Goal: Information Seeking & Learning: Learn about a topic

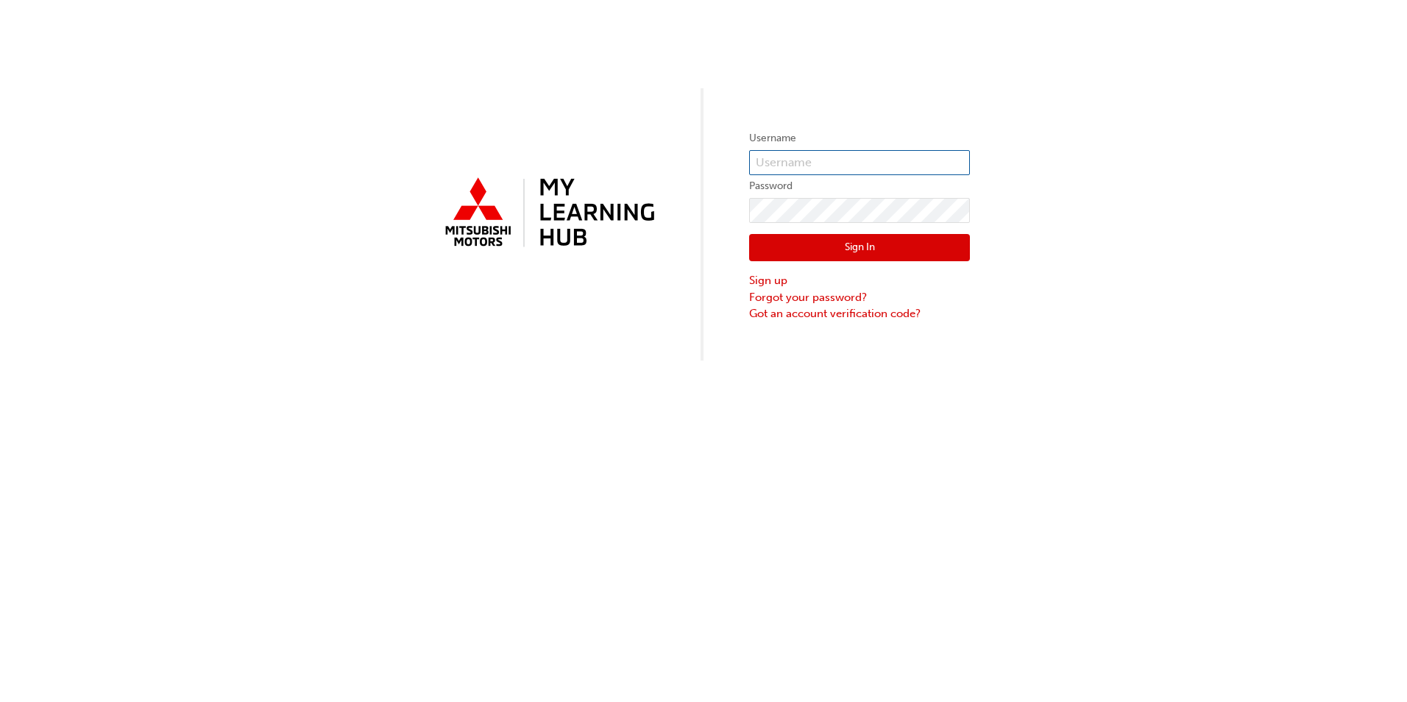
type input "0005955941"
click at [847, 247] on button "Sign In" at bounding box center [859, 248] width 221 height 28
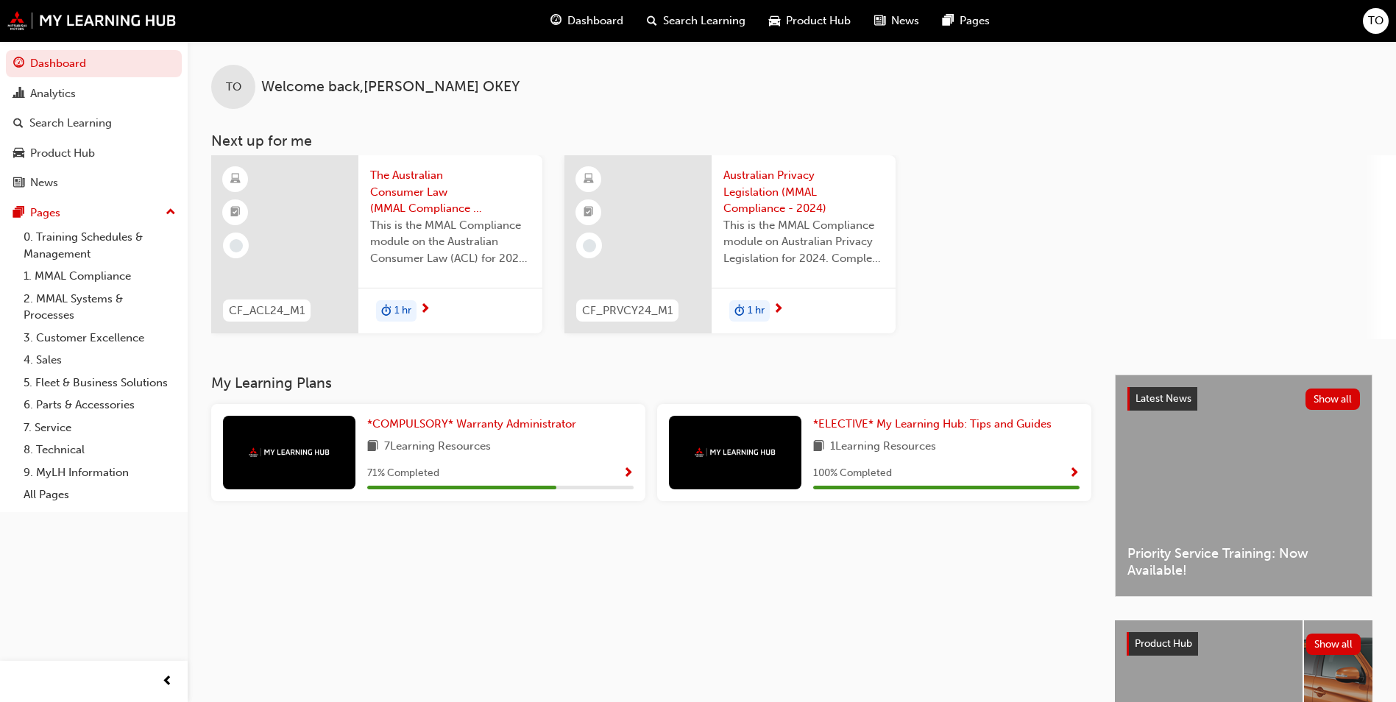
click at [498, 455] on div "7 Learning Resources" at bounding box center [500, 447] width 266 height 18
click at [470, 422] on span "*COMPULSORY* Warranty Administrator" at bounding box center [471, 423] width 209 height 13
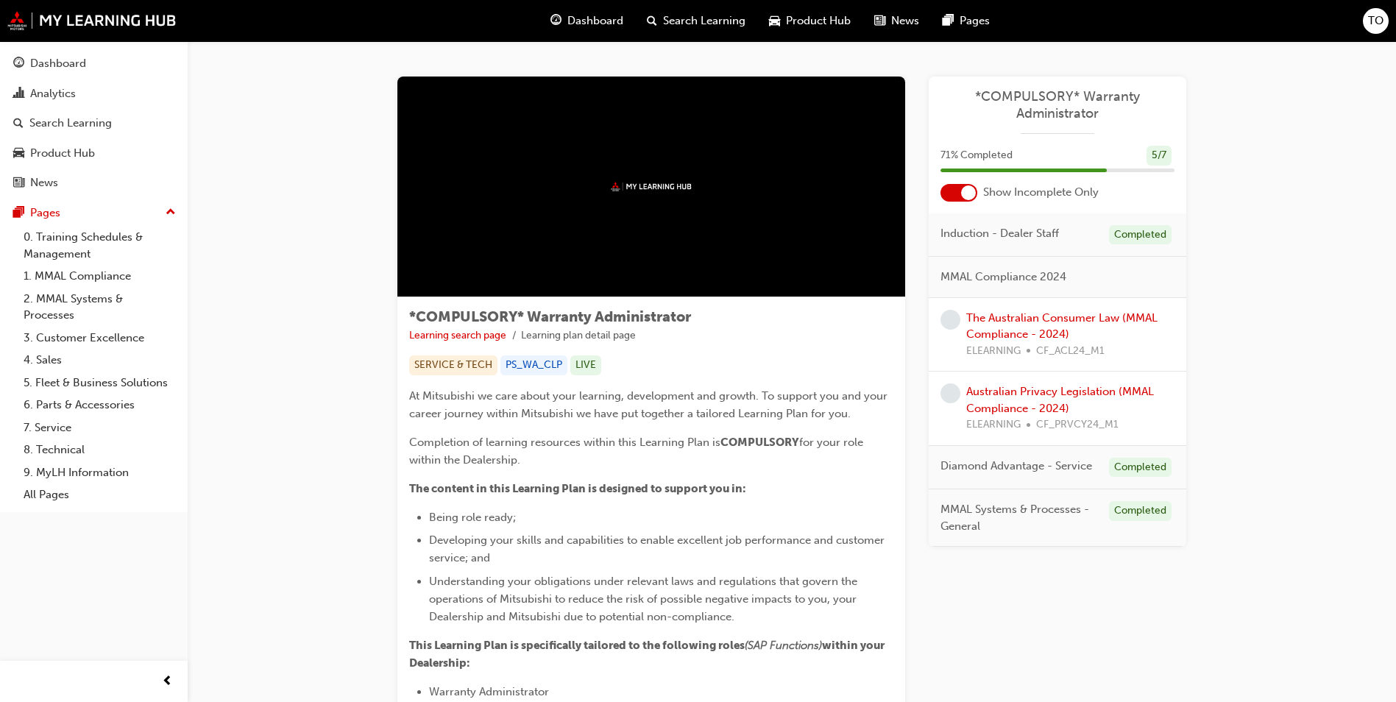
click at [1026, 327] on div "The Australian Consumer Law (MMAL Compliance - 2024) ELEARNING CF_ACL24_M1" at bounding box center [1070, 335] width 208 height 50
click at [1026, 318] on link "The Australian Consumer Law (MMAL Compliance - 2024)" at bounding box center [1061, 326] width 191 height 30
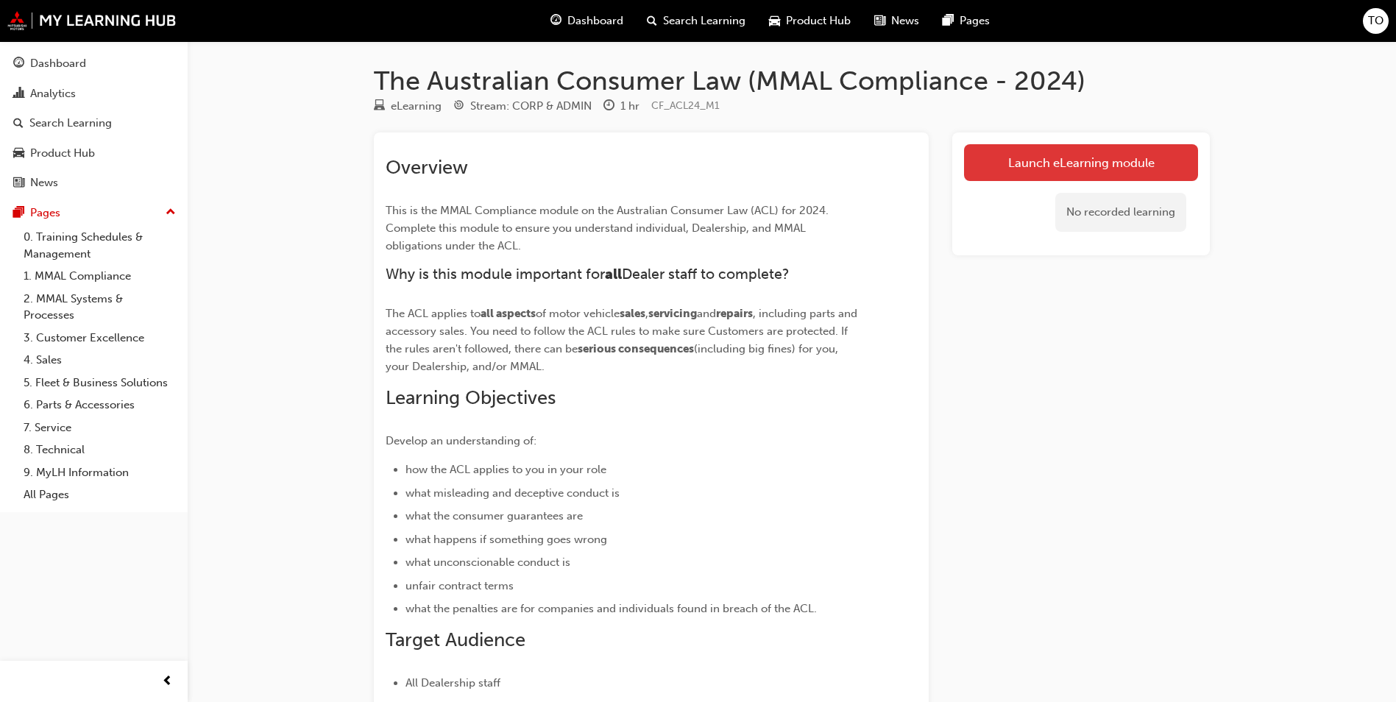
click at [1100, 158] on link "Launch eLearning module" at bounding box center [1081, 162] width 234 height 37
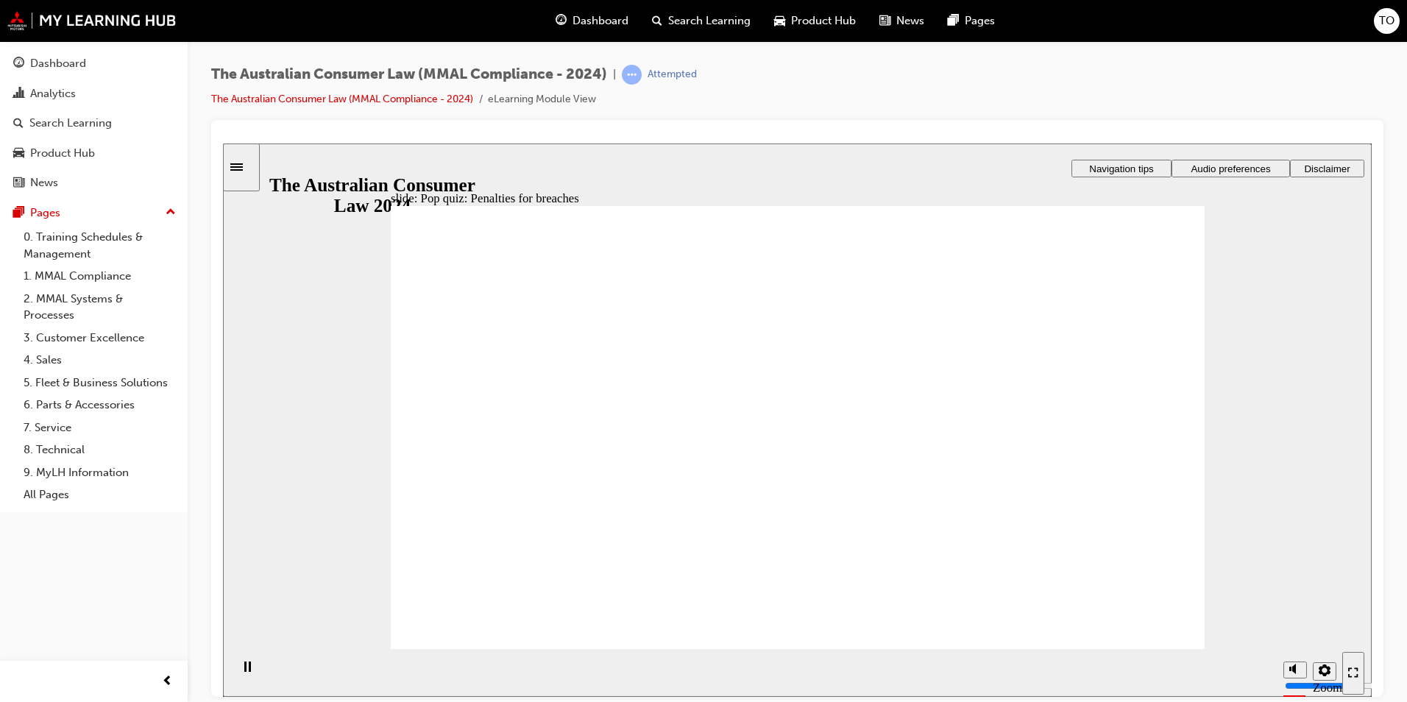
radio input "true"
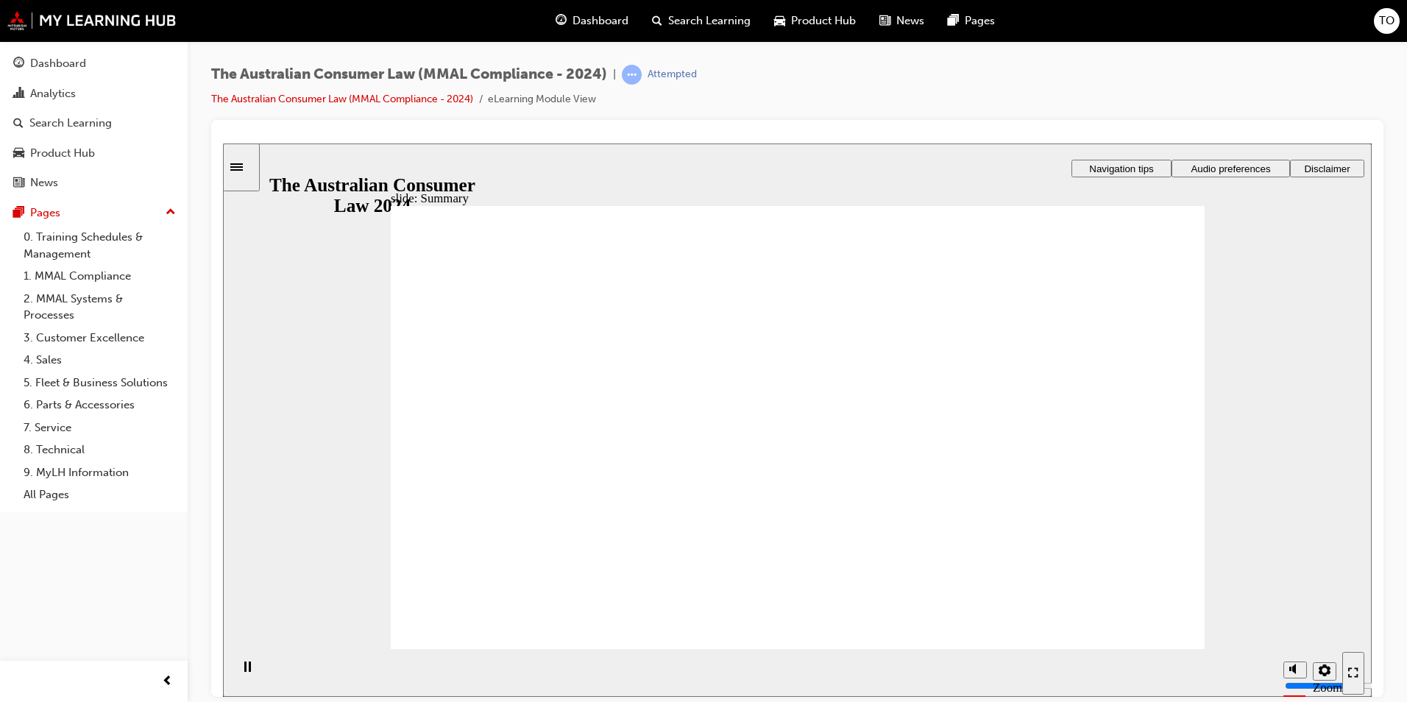
drag, startPoint x: 1131, startPoint y: 625, endPoint x: 1136, endPoint y: 631, distance: 8.0
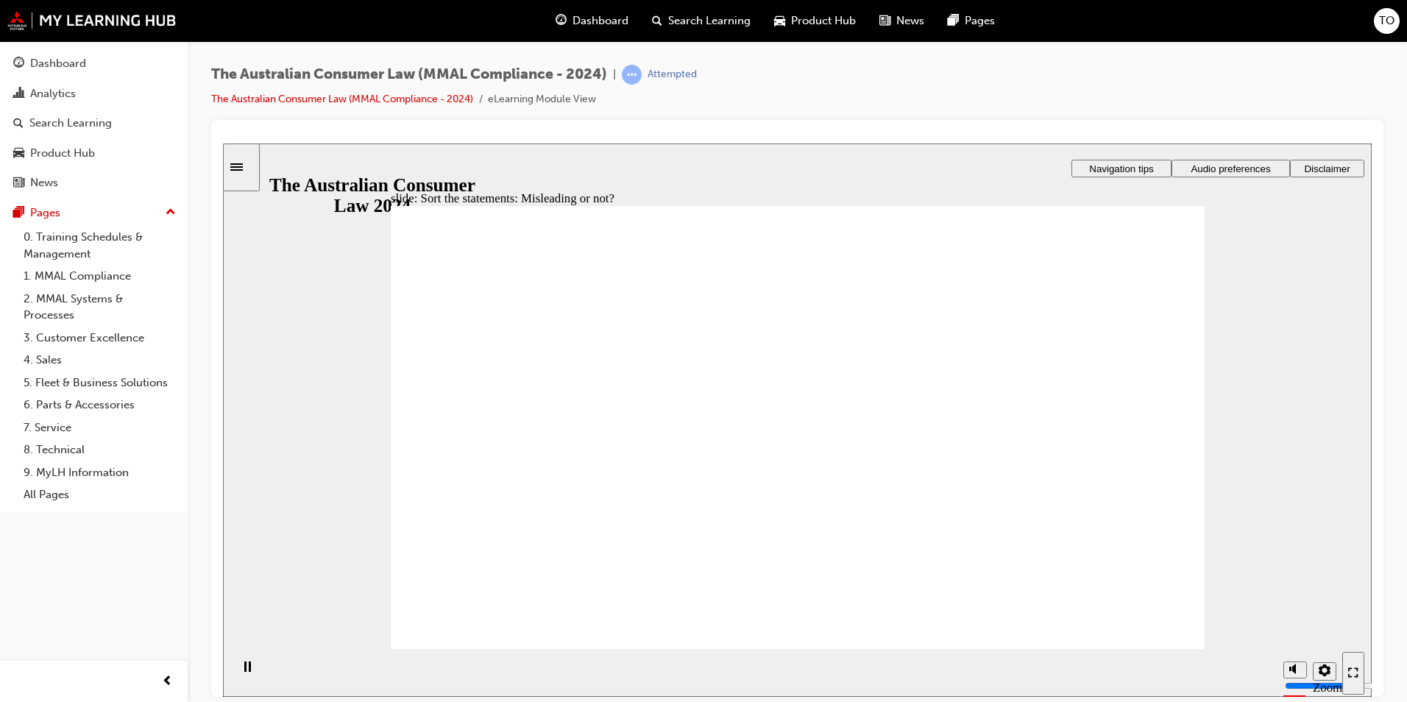
drag, startPoint x: 831, startPoint y: 336, endPoint x: 666, endPoint y: 488, distance: 223.9
drag, startPoint x: 830, startPoint y: 376, endPoint x: 977, endPoint y: 492, distance: 187.5
drag, startPoint x: 811, startPoint y: 341, endPoint x: 964, endPoint y: 488, distance: 213.3
drag, startPoint x: 874, startPoint y: 527, endPoint x: 625, endPoint y: 517, distance: 249.6
drag, startPoint x: 820, startPoint y: 378, endPoint x: 646, endPoint y: 497, distance: 210.8
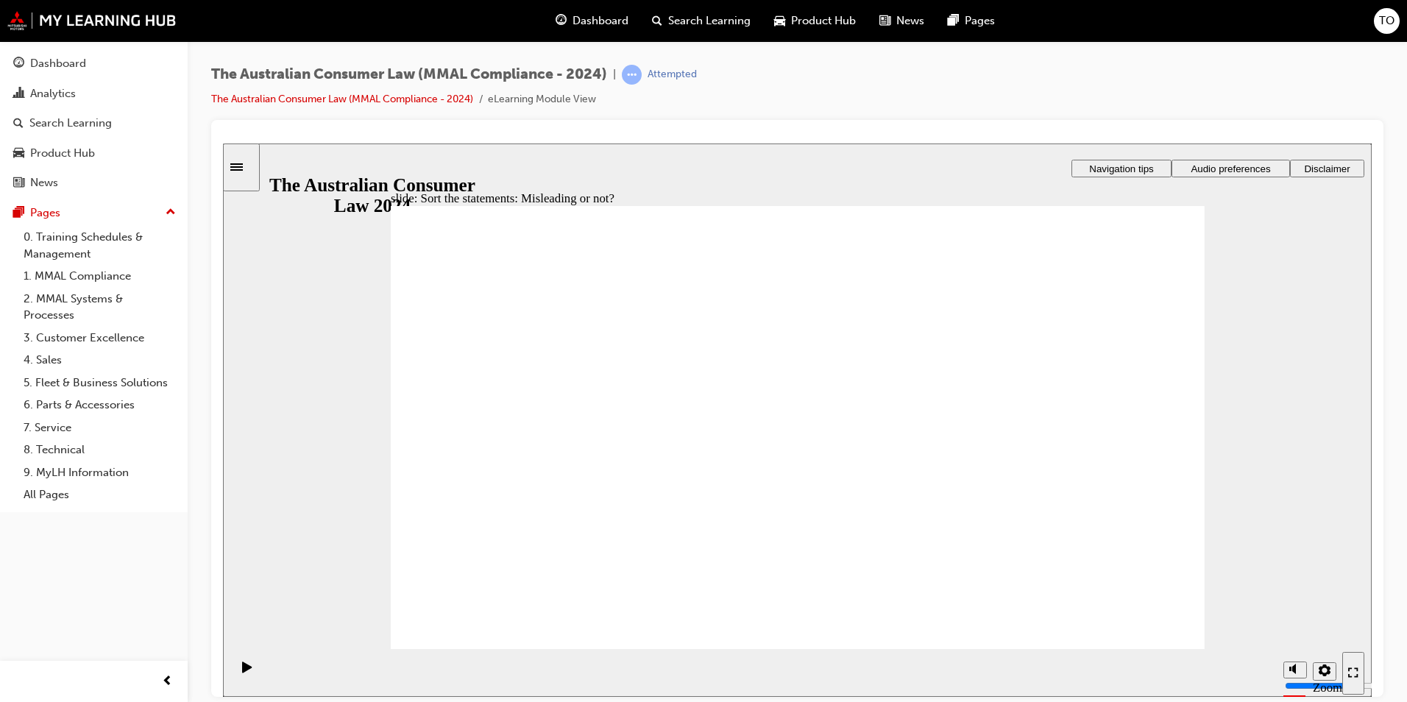
drag, startPoint x: 703, startPoint y: 495, endPoint x: 938, endPoint y: 494, distance: 235.4
drag, startPoint x: 804, startPoint y: 352, endPoint x: 964, endPoint y: 504, distance: 220.6
drag, startPoint x: 948, startPoint y: 477, endPoint x: 608, endPoint y: 466, distance: 340.1
drag, startPoint x: 795, startPoint y: 369, endPoint x: 945, endPoint y: 499, distance: 198.7
drag, startPoint x: 948, startPoint y: 497, endPoint x: 639, endPoint y: 488, distance: 309.1
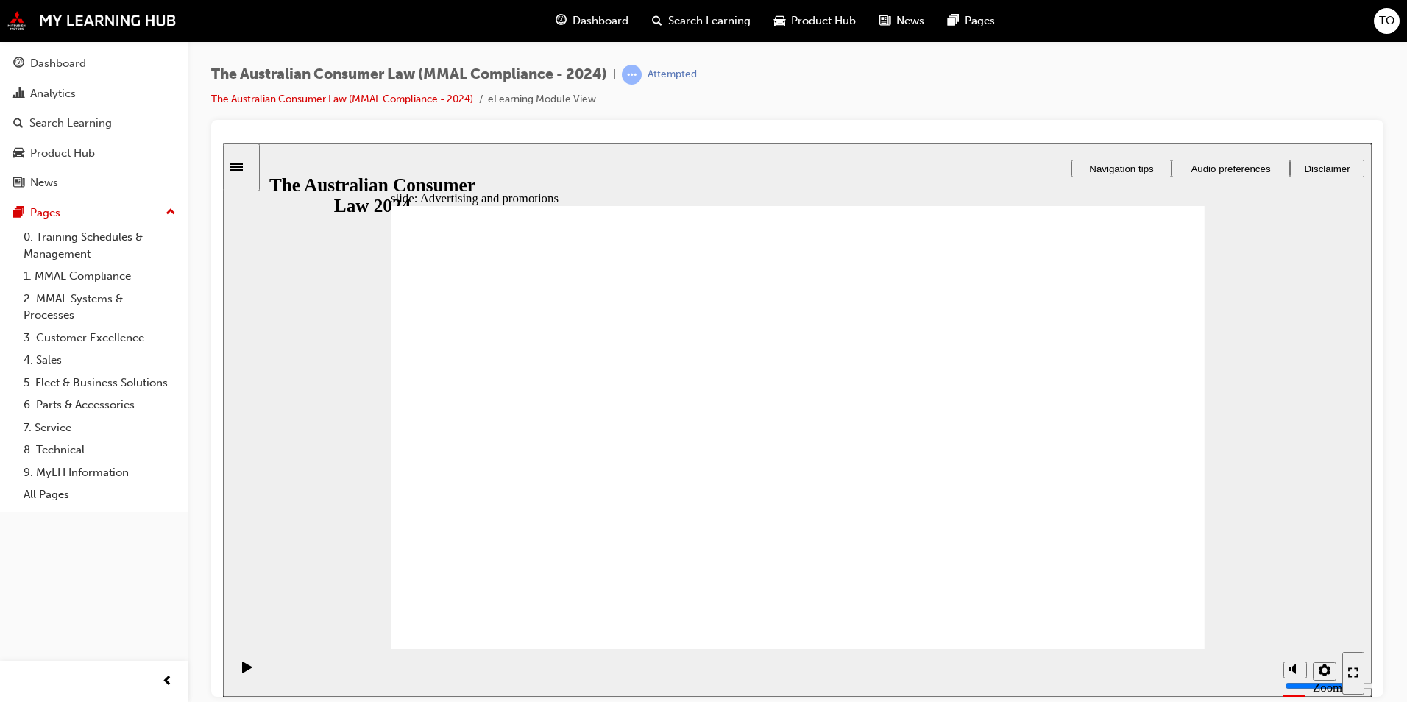
drag, startPoint x: 585, startPoint y: 505, endPoint x: 665, endPoint y: 527, distance: 83.0
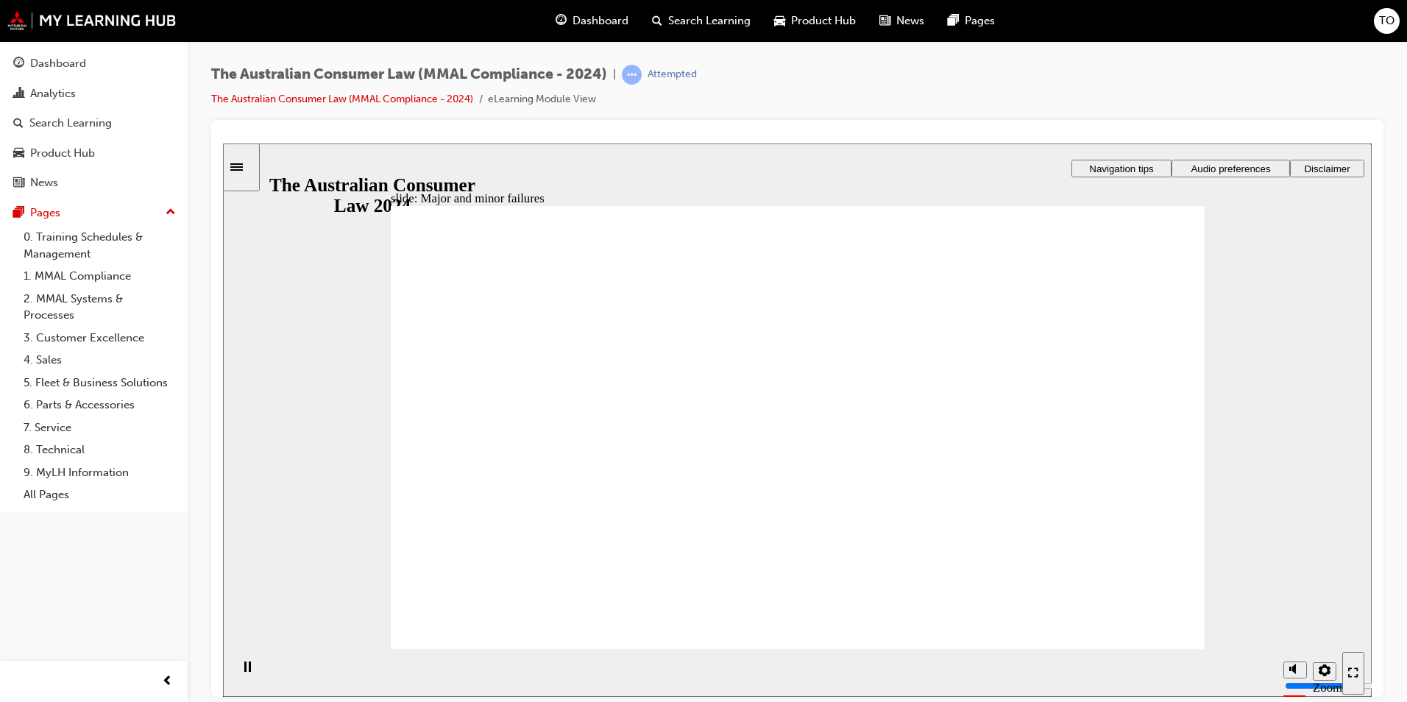
drag, startPoint x: 794, startPoint y: 333, endPoint x: 1059, endPoint y: 496, distance: 311.1
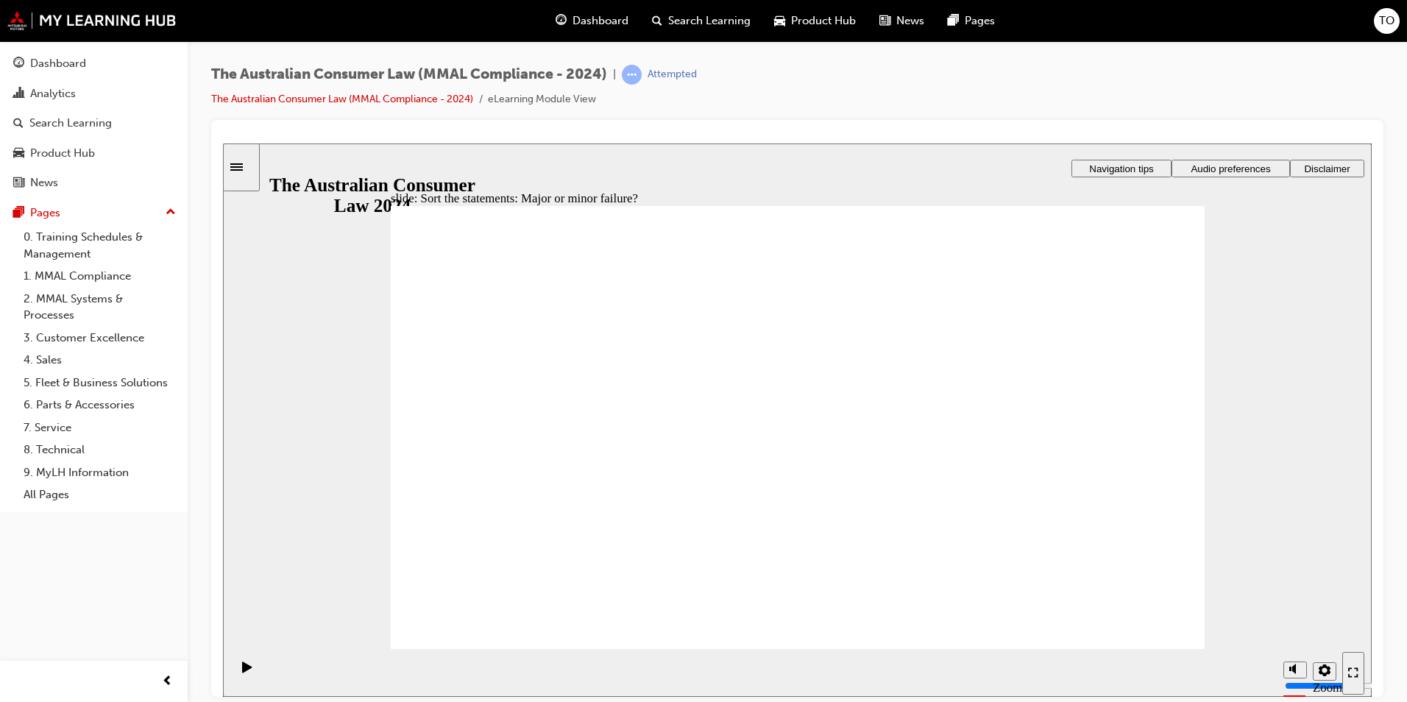
drag, startPoint x: 809, startPoint y: 350, endPoint x: 572, endPoint y: 505, distance: 283.8
drag, startPoint x: 785, startPoint y: 337, endPoint x: 1016, endPoint y: 496, distance: 280.4
drag, startPoint x: 809, startPoint y: 348, endPoint x: 623, endPoint y: 493, distance: 235.9
drag, startPoint x: 790, startPoint y: 345, endPoint x: 577, endPoint y: 514, distance: 272.3
drag, startPoint x: 778, startPoint y: 327, endPoint x: 1025, endPoint y: 489, distance: 295.9
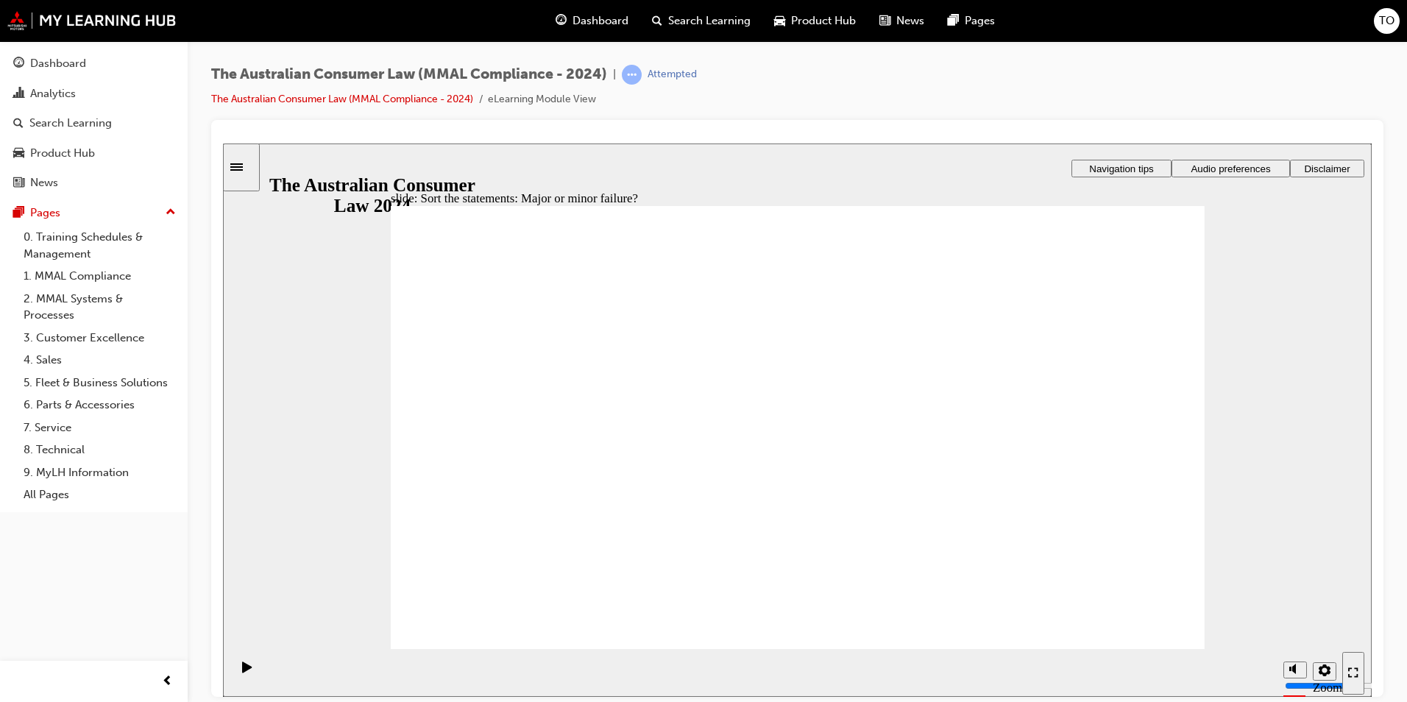
drag, startPoint x: 1038, startPoint y: 502, endPoint x: 511, endPoint y: 497, distance: 526.8
drag, startPoint x: 783, startPoint y: 329, endPoint x: 569, endPoint y: 491, distance: 269.0
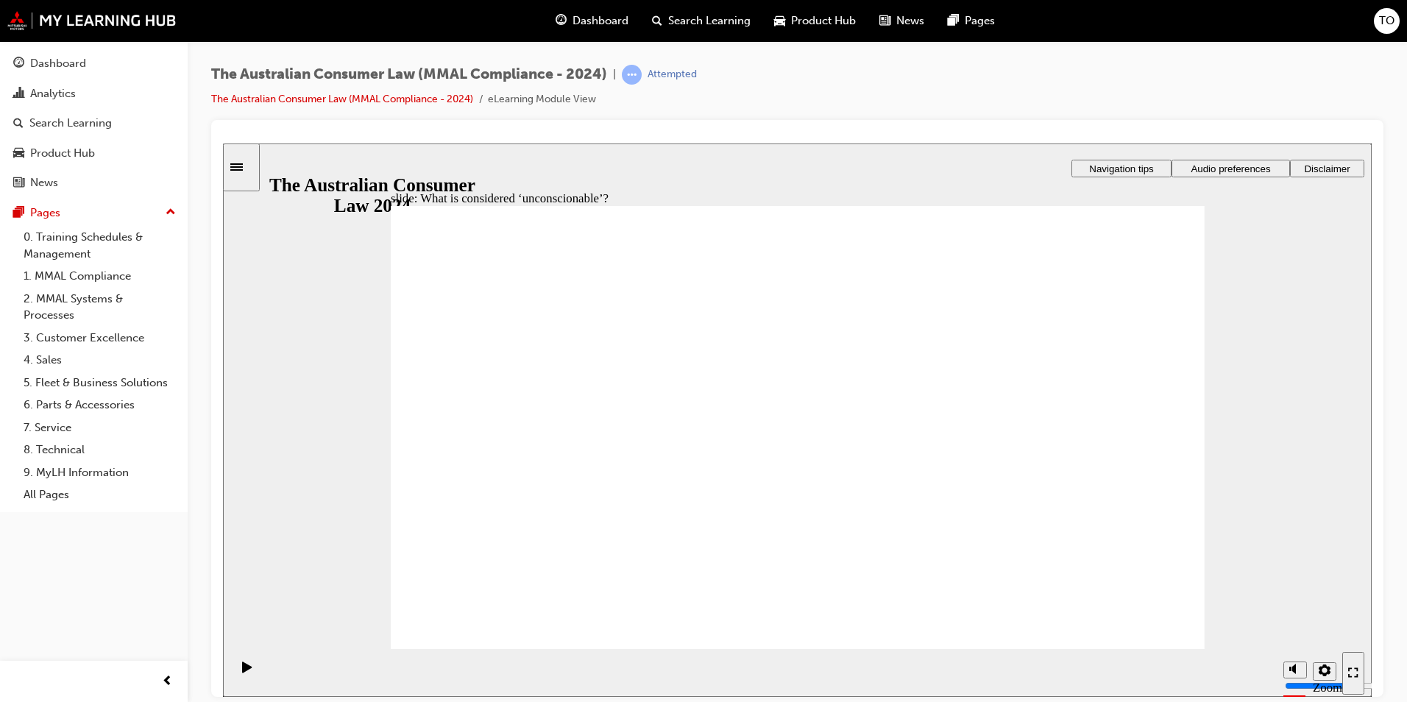
drag, startPoint x: 770, startPoint y: 334, endPoint x: 540, endPoint y: 438, distance: 252.6
drag, startPoint x: 813, startPoint y: 333, endPoint x: 566, endPoint y: 487, distance: 290.5
drag, startPoint x: 806, startPoint y: 330, endPoint x: 592, endPoint y: 470, distance: 255.7
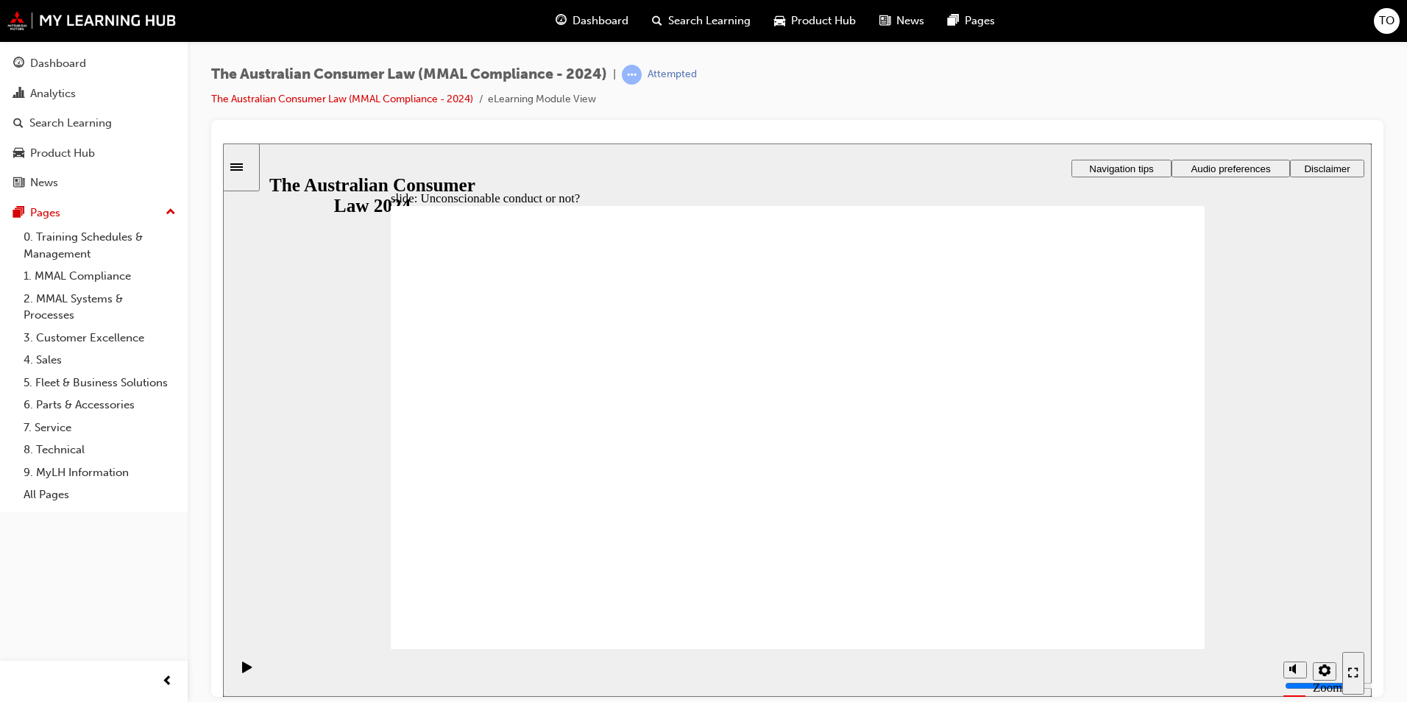
drag, startPoint x: 783, startPoint y: 347, endPoint x: 986, endPoint y: 471, distance: 237.5
drag, startPoint x: 989, startPoint y: 472, endPoint x: 446, endPoint y: 468, distance: 542.9
drag, startPoint x: 808, startPoint y: 347, endPoint x: 582, endPoint y: 476, distance: 260.0
drag, startPoint x: 809, startPoint y: 341, endPoint x: 998, endPoint y: 466, distance: 226.3
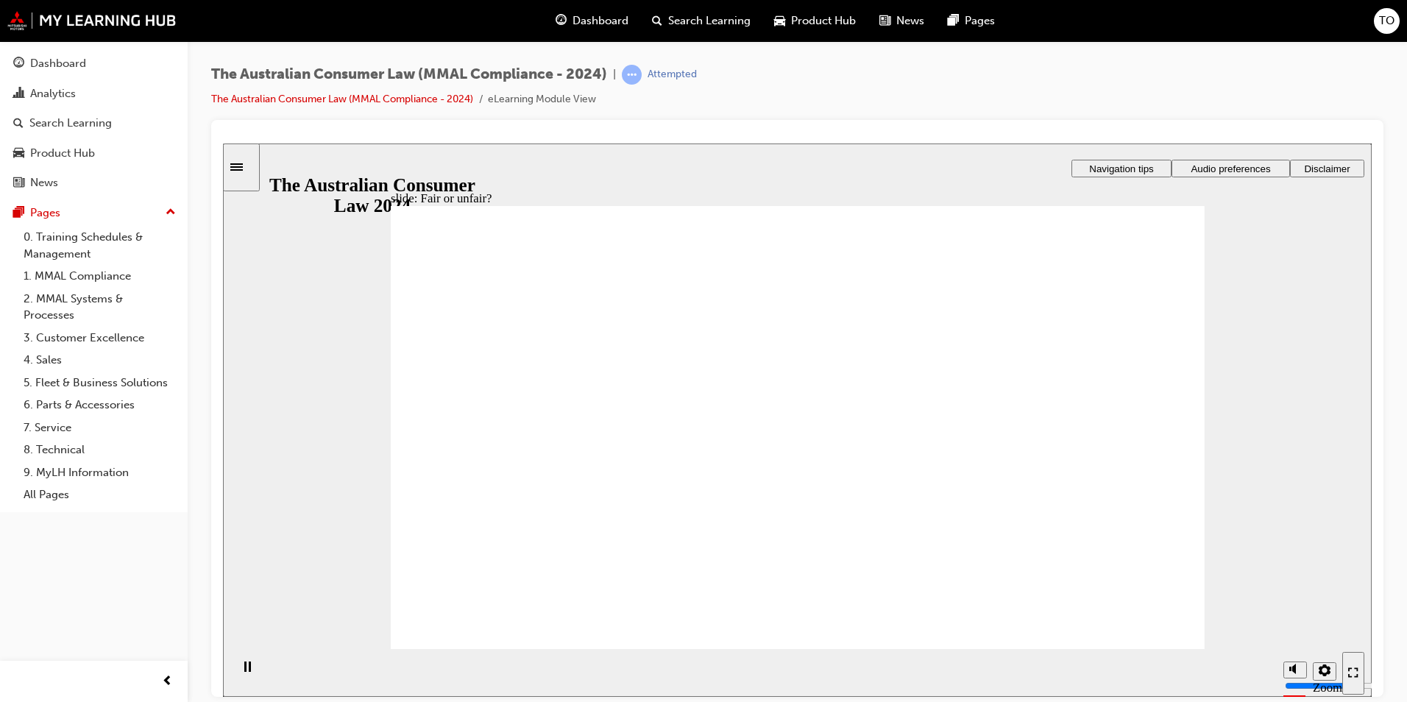
drag, startPoint x: 765, startPoint y: 338, endPoint x: 1081, endPoint y: 491, distance: 351.4
drag, startPoint x: 844, startPoint y: 341, endPoint x: 597, endPoint y: 472, distance: 279.4
drag, startPoint x: 850, startPoint y: 366, endPoint x: 1045, endPoint y: 476, distance: 223.7
drag, startPoint x: 828, startPoint y: 341, endPoint x: 1094, endPoint y: 477, distance: 299.4
drag, startPoint x: 775, startPoint y: 360, endPoint x: 1042, endPoint y: 494, distance: 298.4
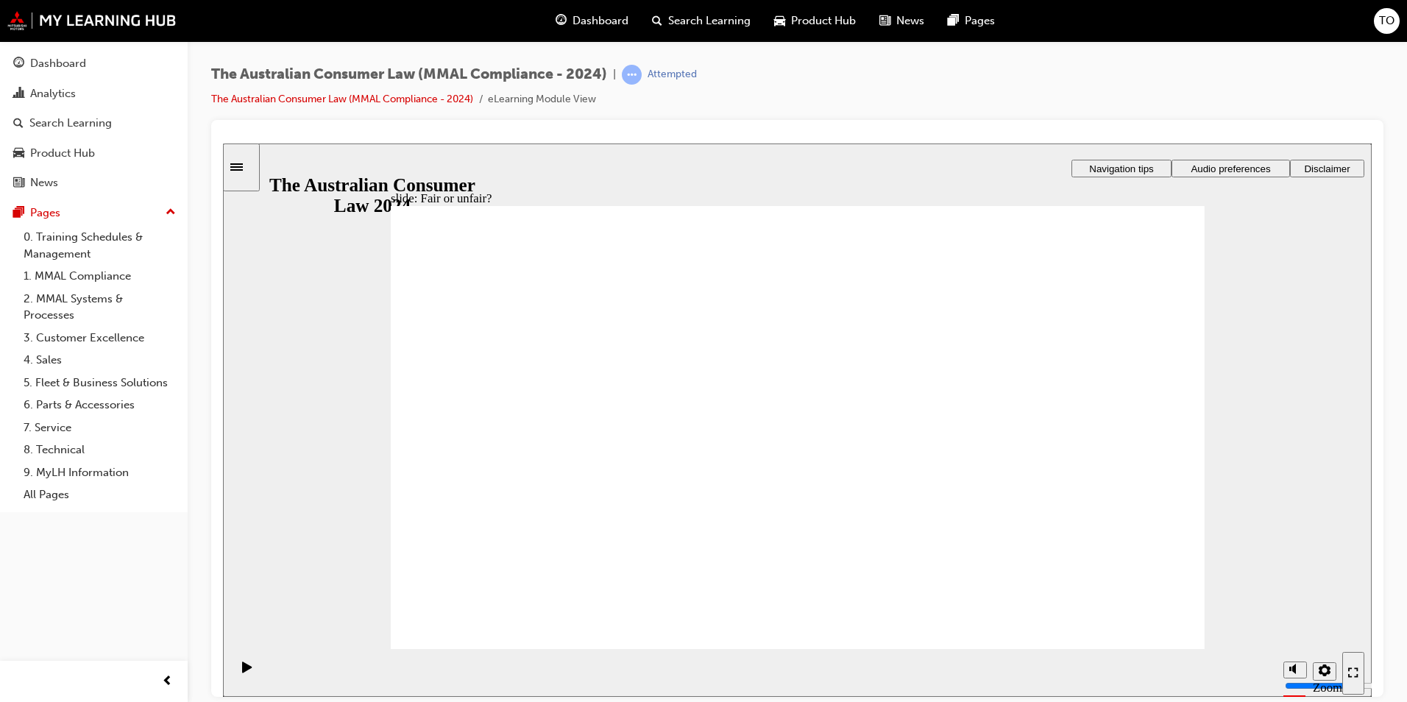
drag, startPoint x: 828, startPoint y: 333, endPoint x: 576, endPoint y: 494, distance: 299.0
drag, startPoint x: 778, startPoint y: 350, endPoint x: 1034, endPoint y: 494, distance: 293.8
drag, startPoint x: 1092, startPoint y: 299, endPoint x: 960, endPoint y: 388, distance: 159.6
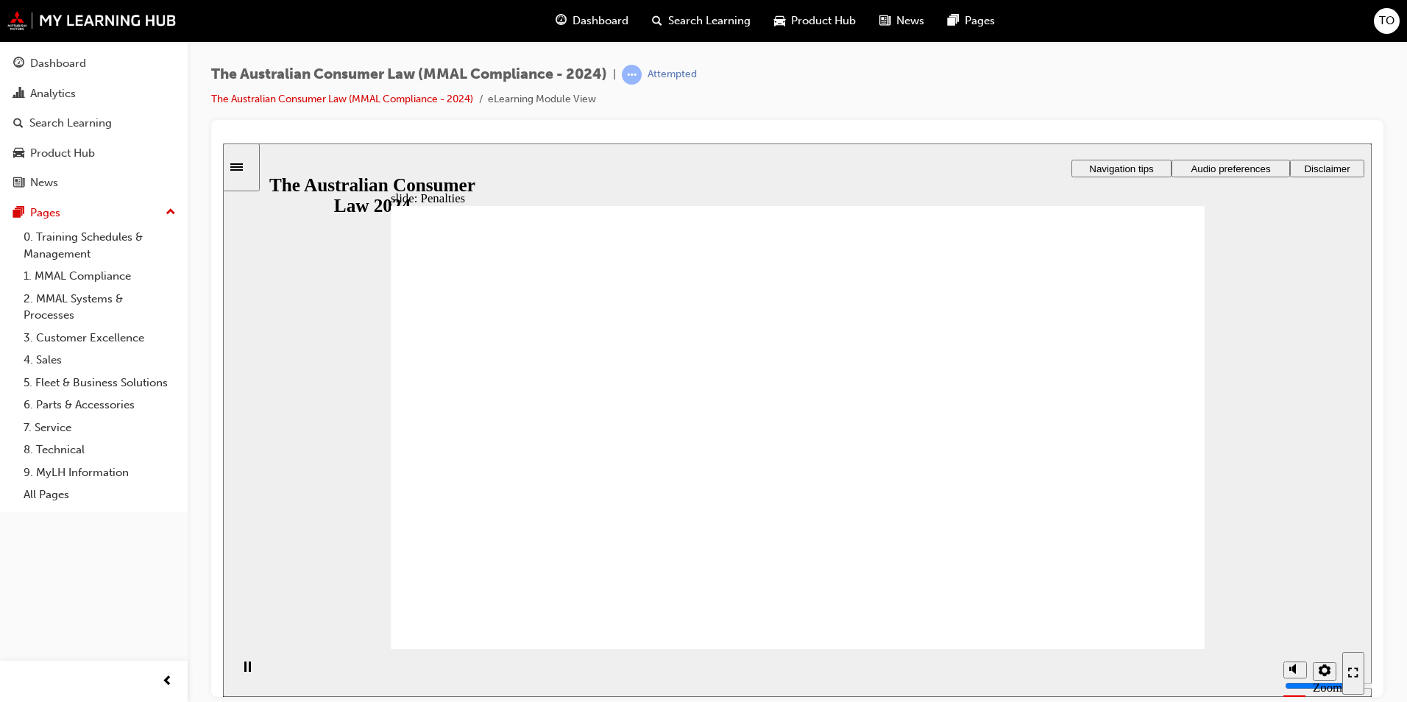
drag, startPoint x: 1080, startPoint y: 302, endPoint x: 1075, endPoint y: 316, distance: 14.9
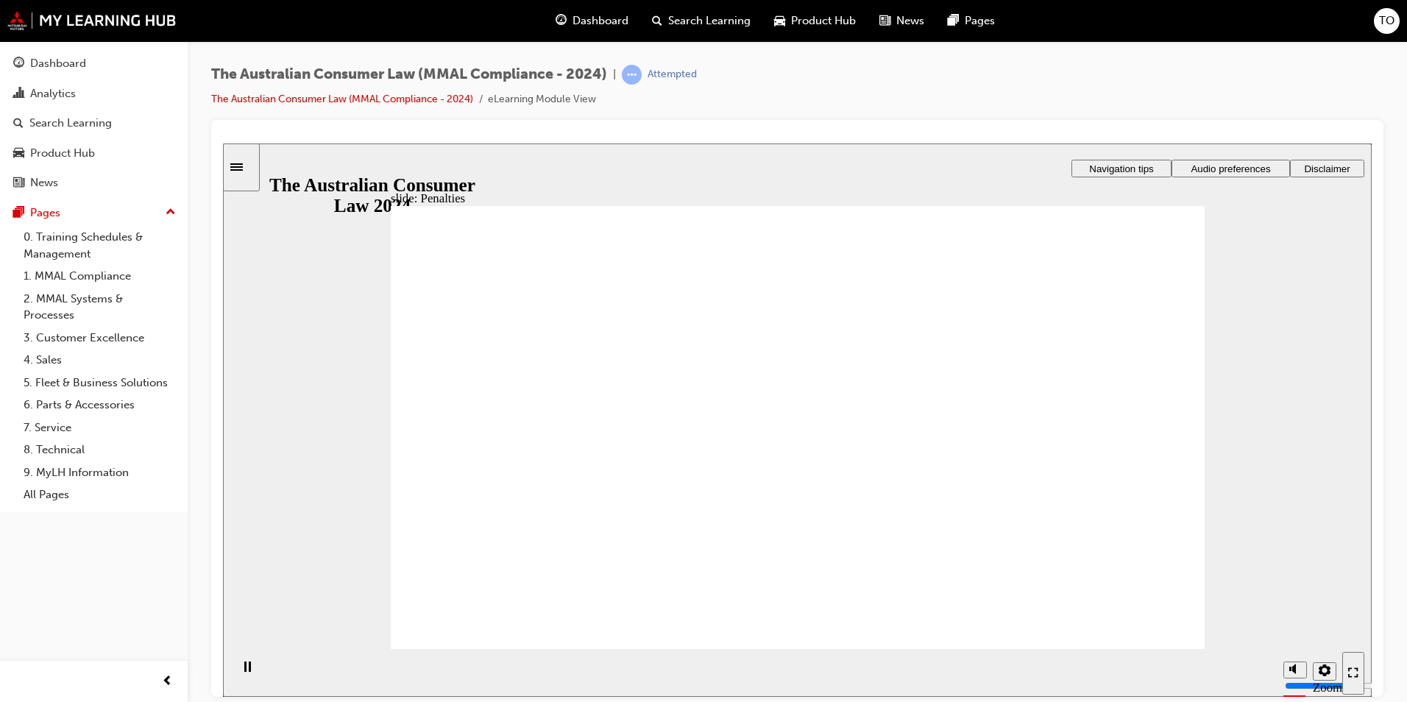
drag, startPoint x: 1083, startPoint y: 307, endPoint x: 1138, endPoint y: 474, distance: 175.9
drag, startPoint x: 1118, startPoint y: 493, endPoint x: 1124, endPoint y: 508, distance: 15.8
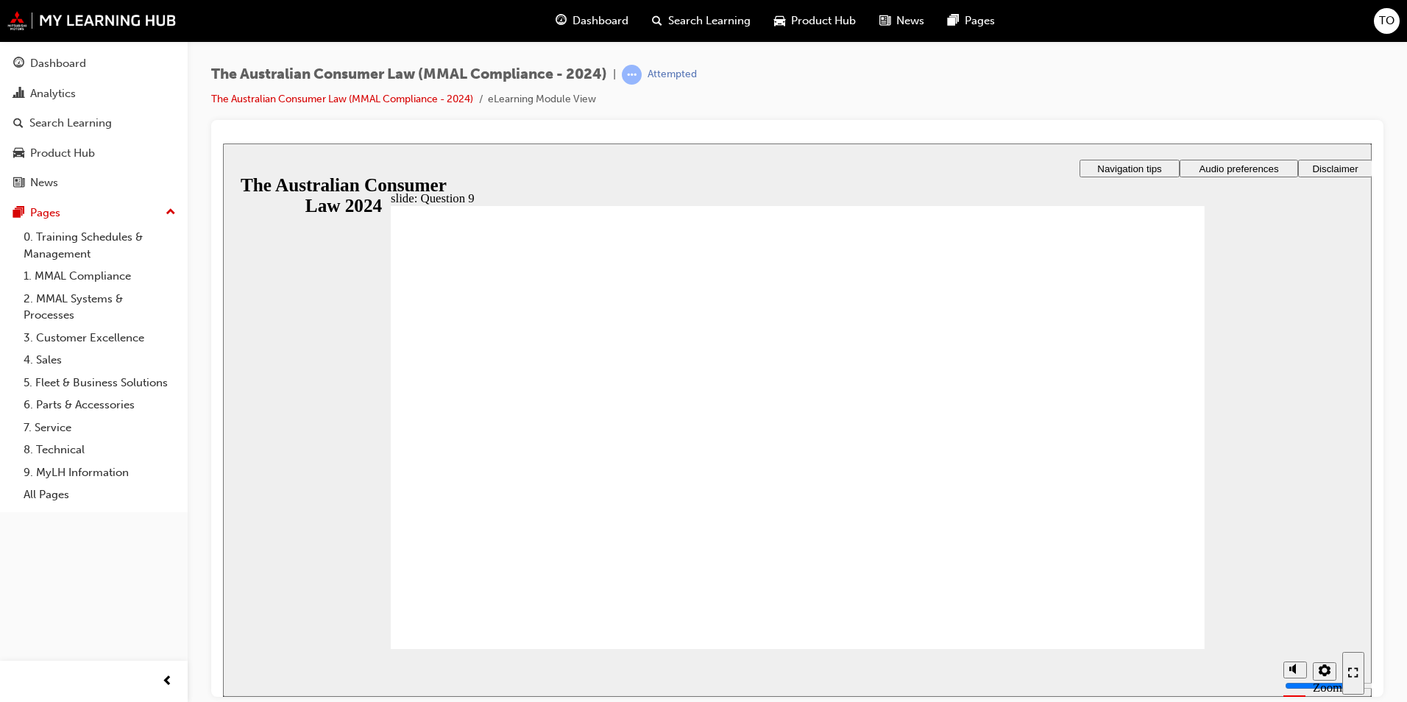
checkbox input "true"
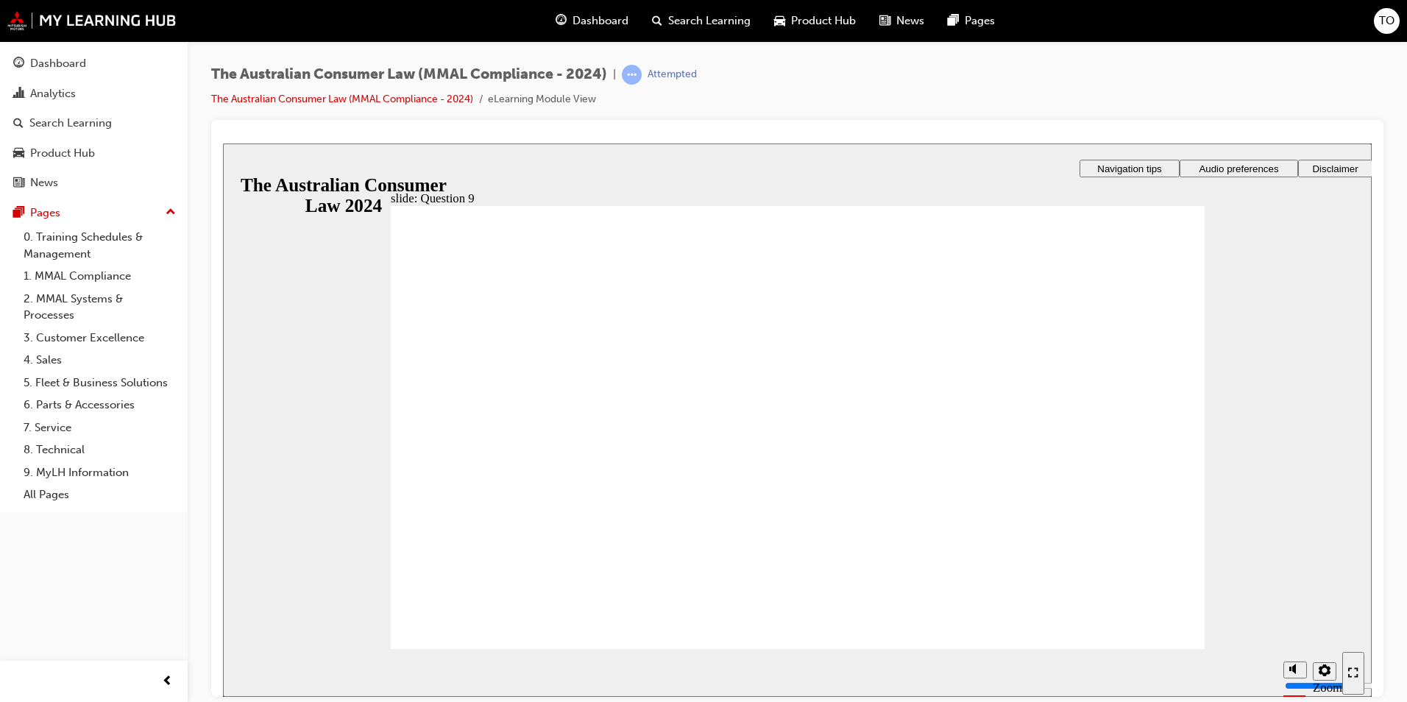
radio input "true"
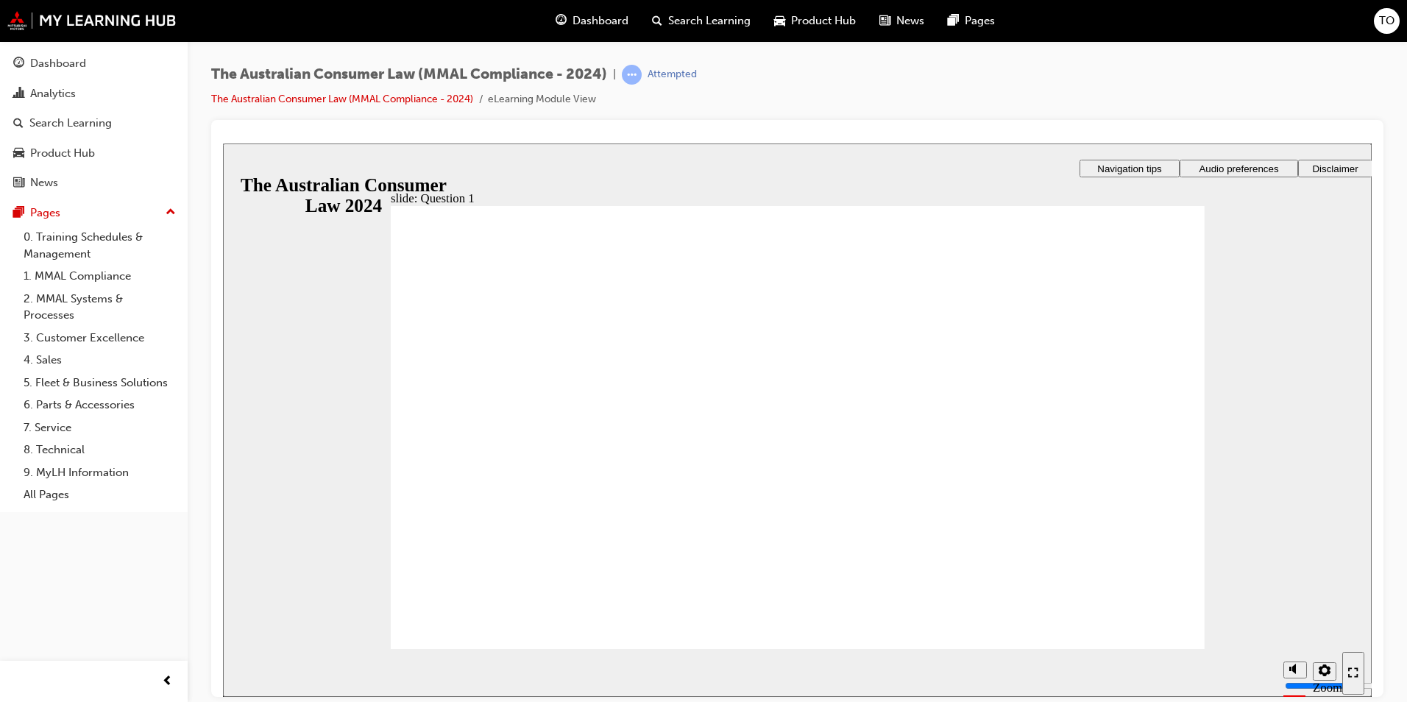
checkbox input "false"
checkbox input "true"
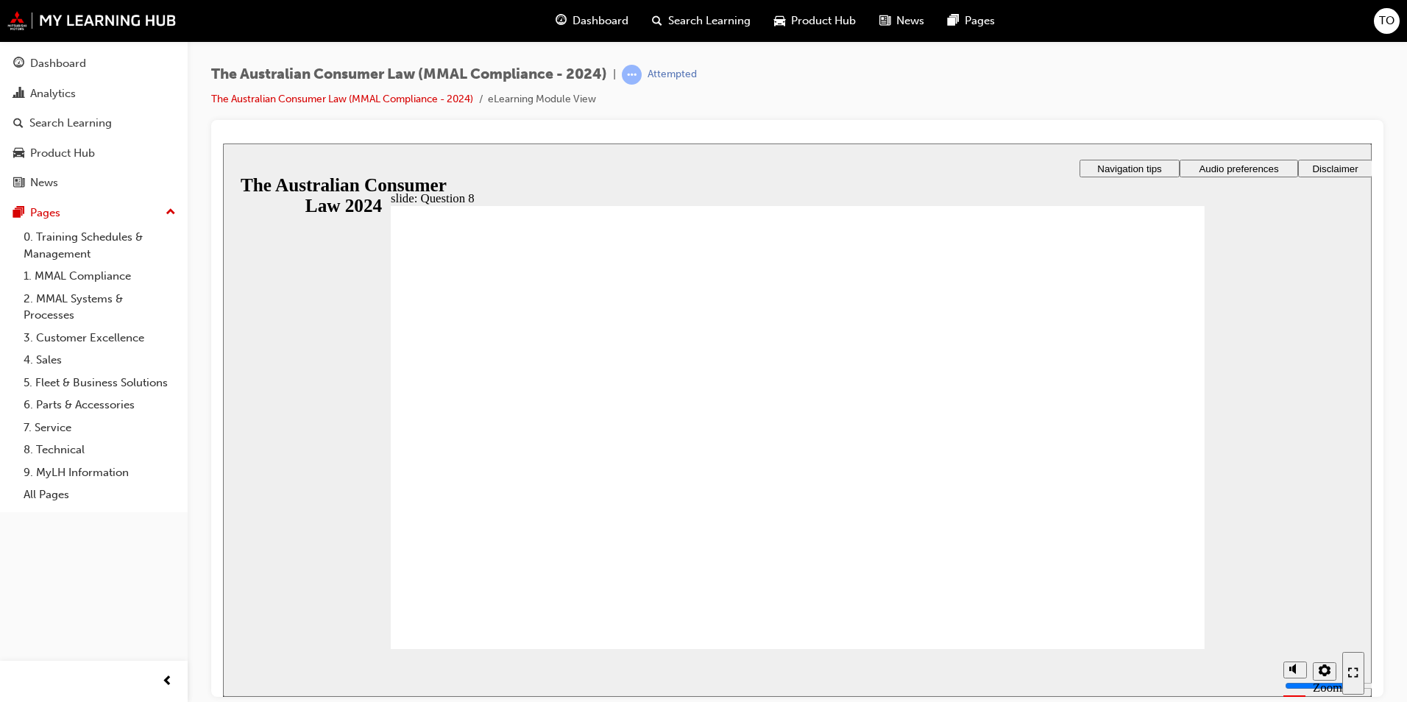
radio input "true"
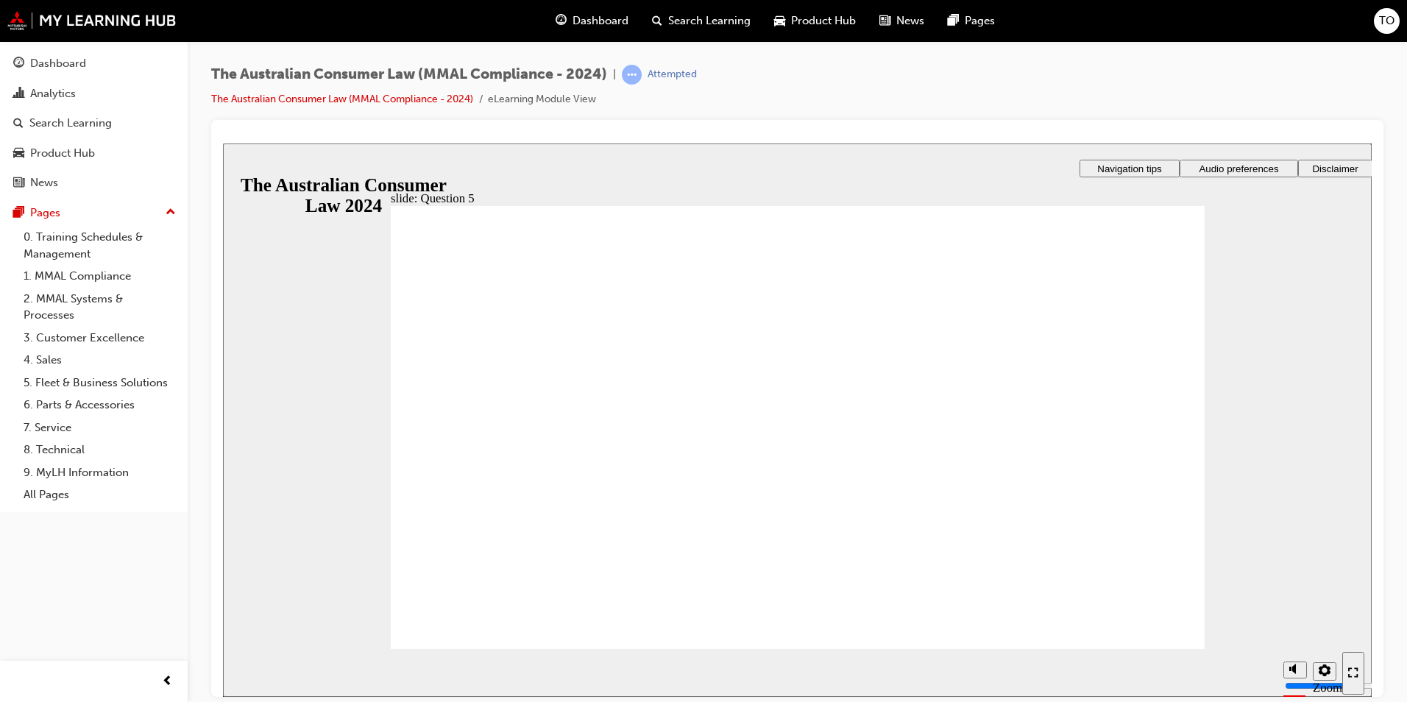
radio input "true"
checkbox input "true"
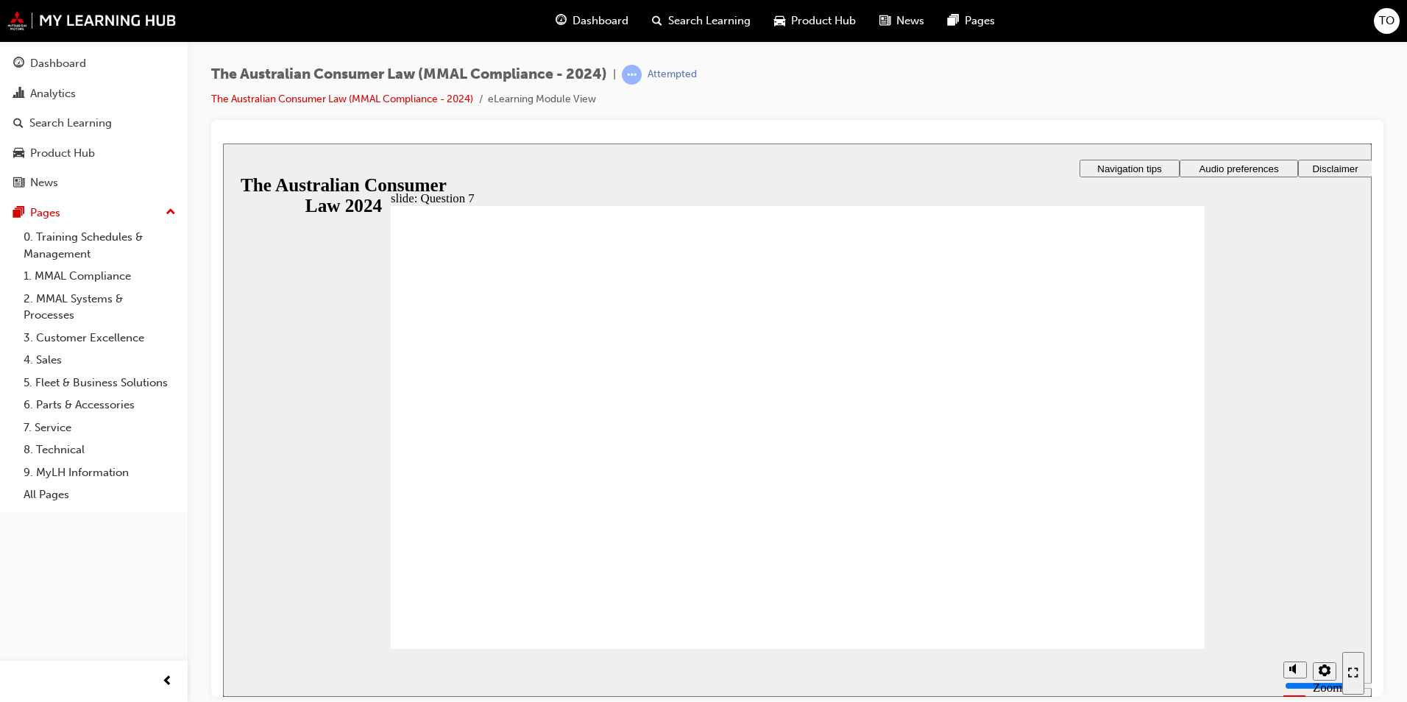
checkbox input "true"
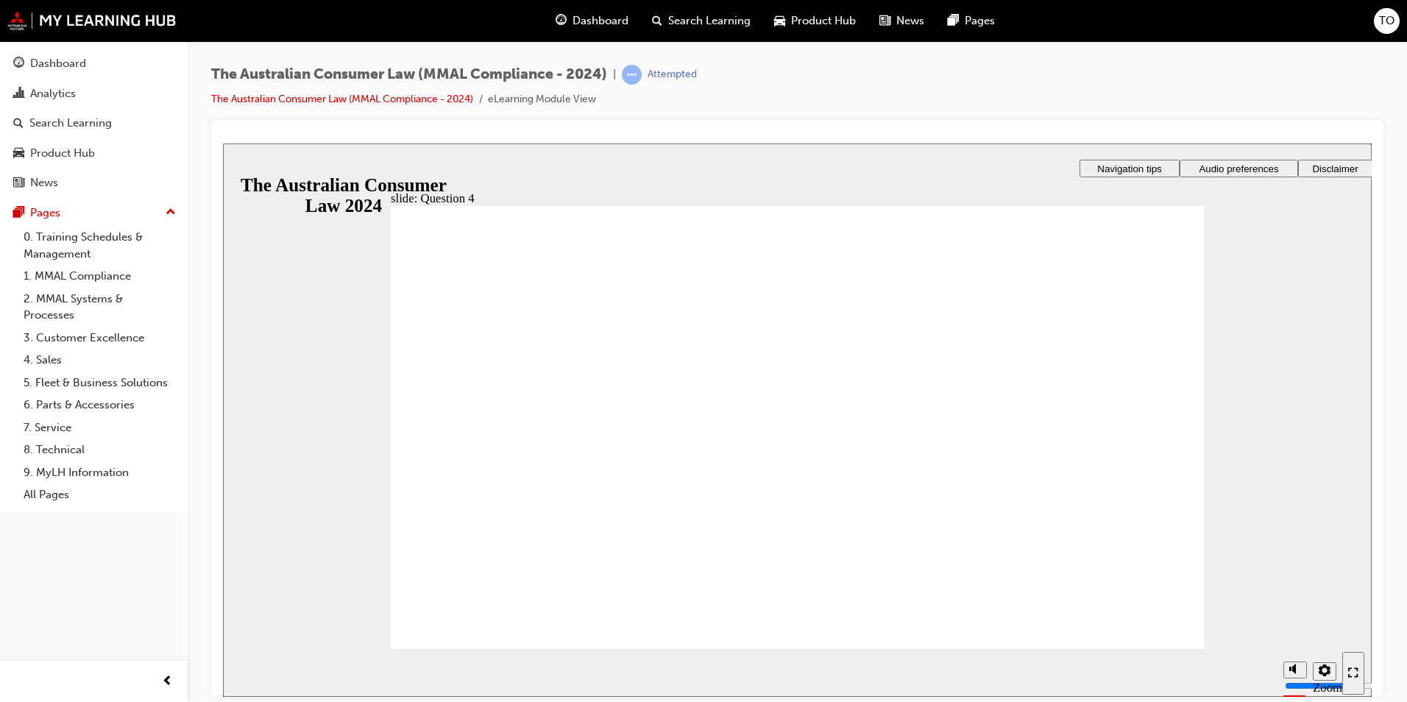
checkbox input "true"
drag, startPoint x: 415, startPoint y: 508, endPoint x: 465, endPoint y: 607, distance: 110.5
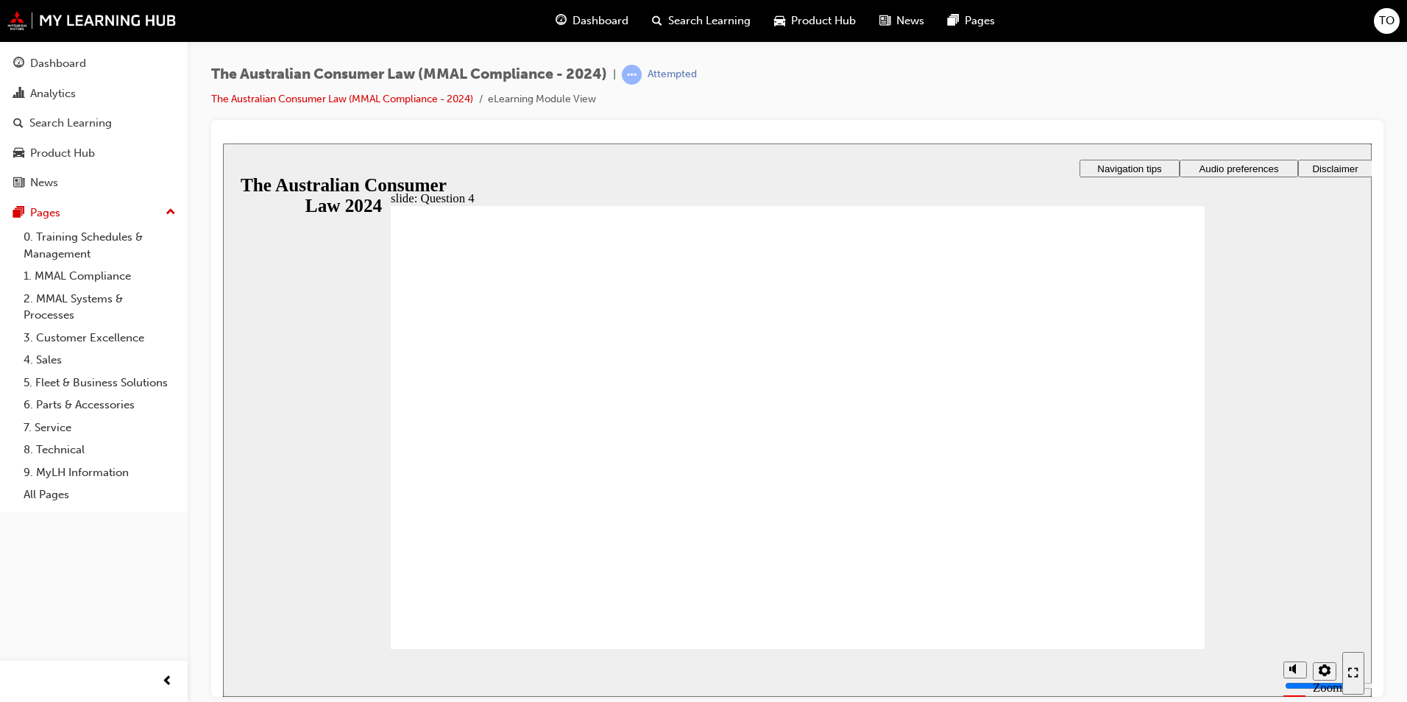
radio input "true"
drag, startPoint x: 402, startPoint y: 352, endPoint x: 468, endPoint y: 394, distance: 78.4
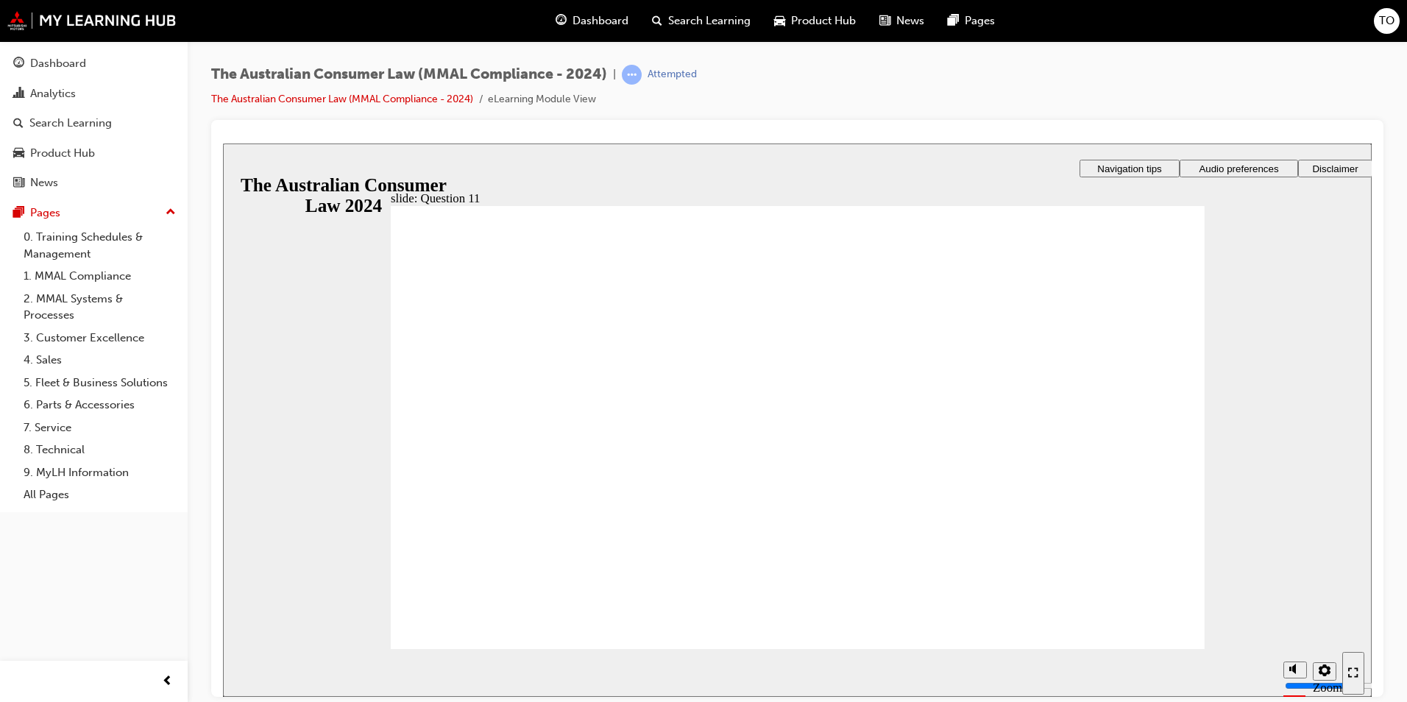
checkbox input "true"
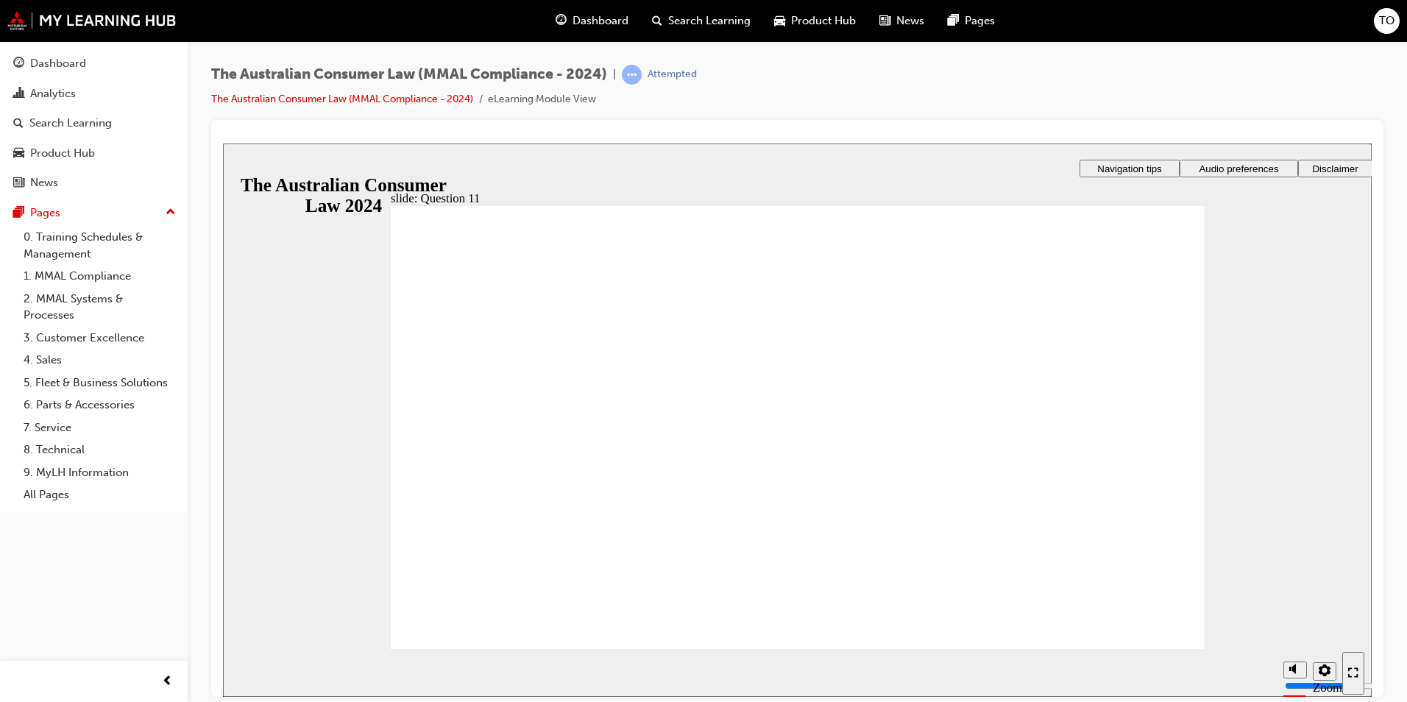
radio input "true"
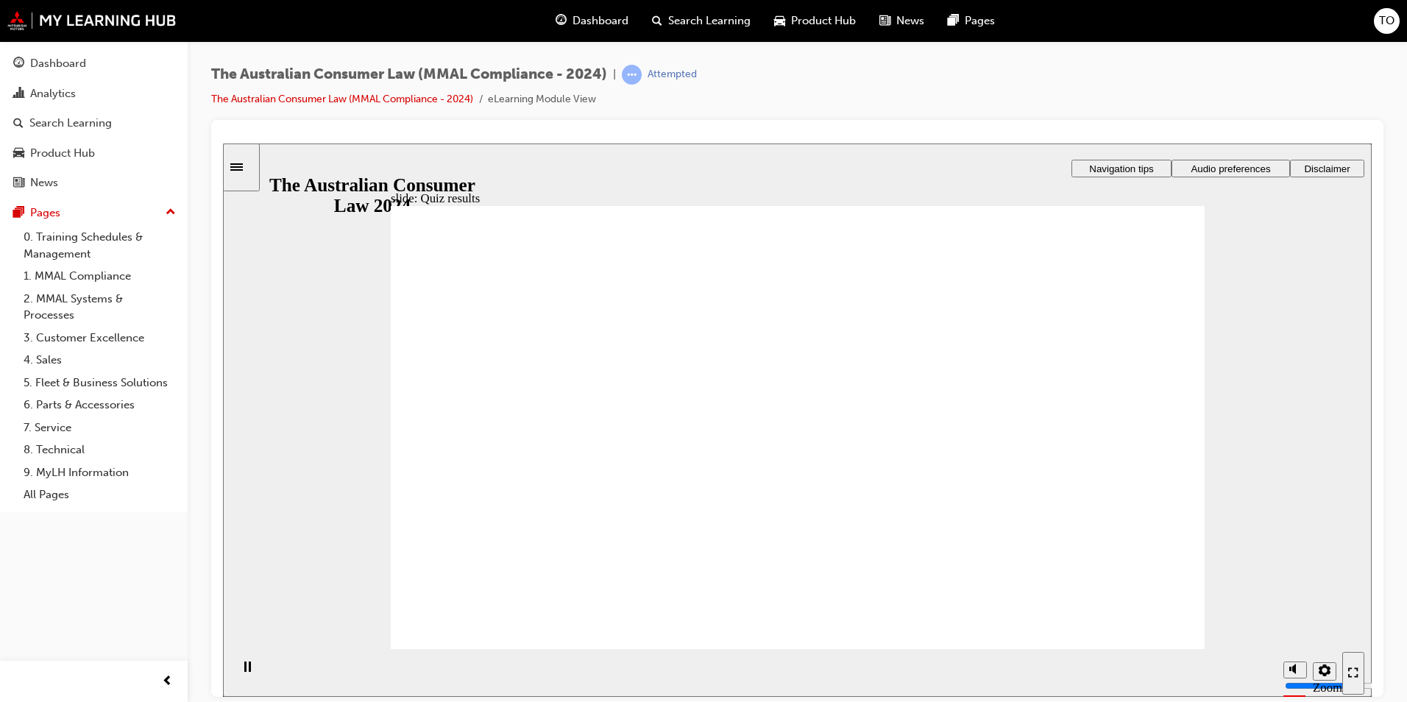
checkbox input "true"
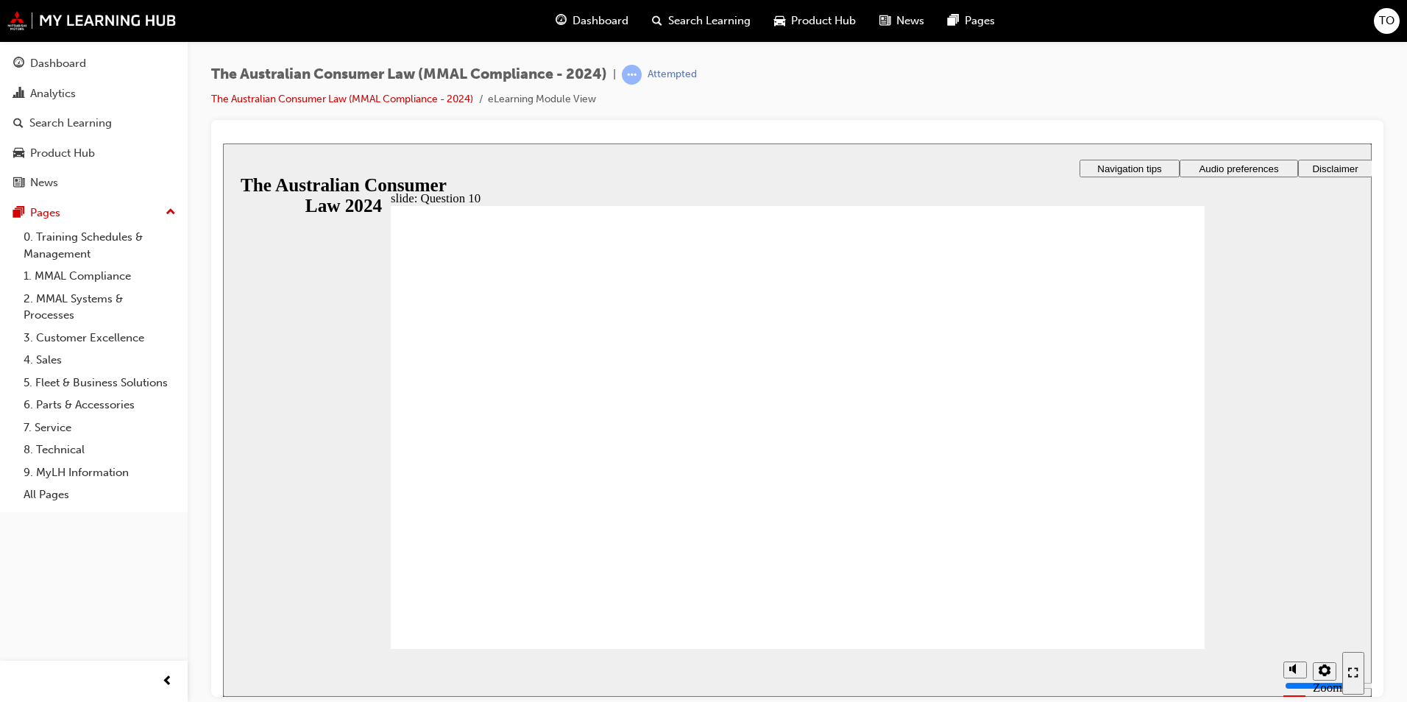
checkbox input "false"
radio input "true"
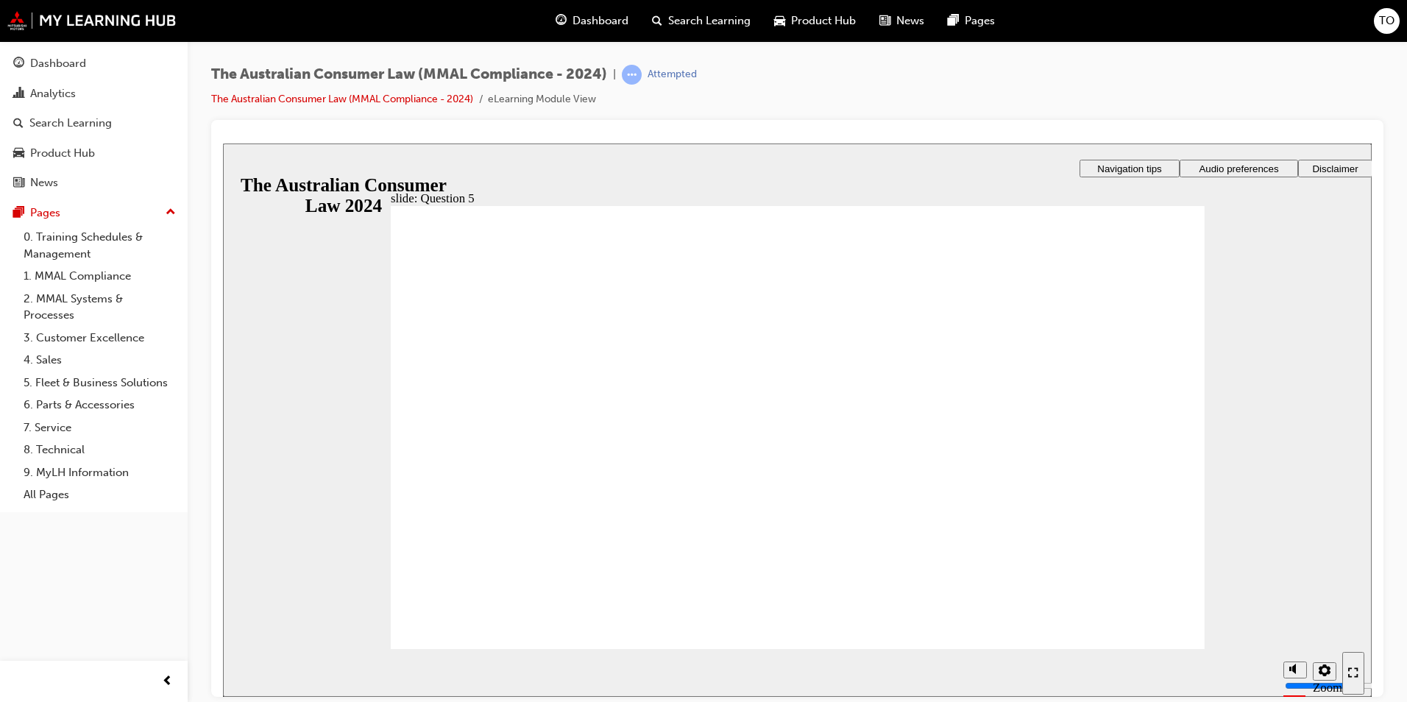
checkbox input "false"
checkbox input "true"
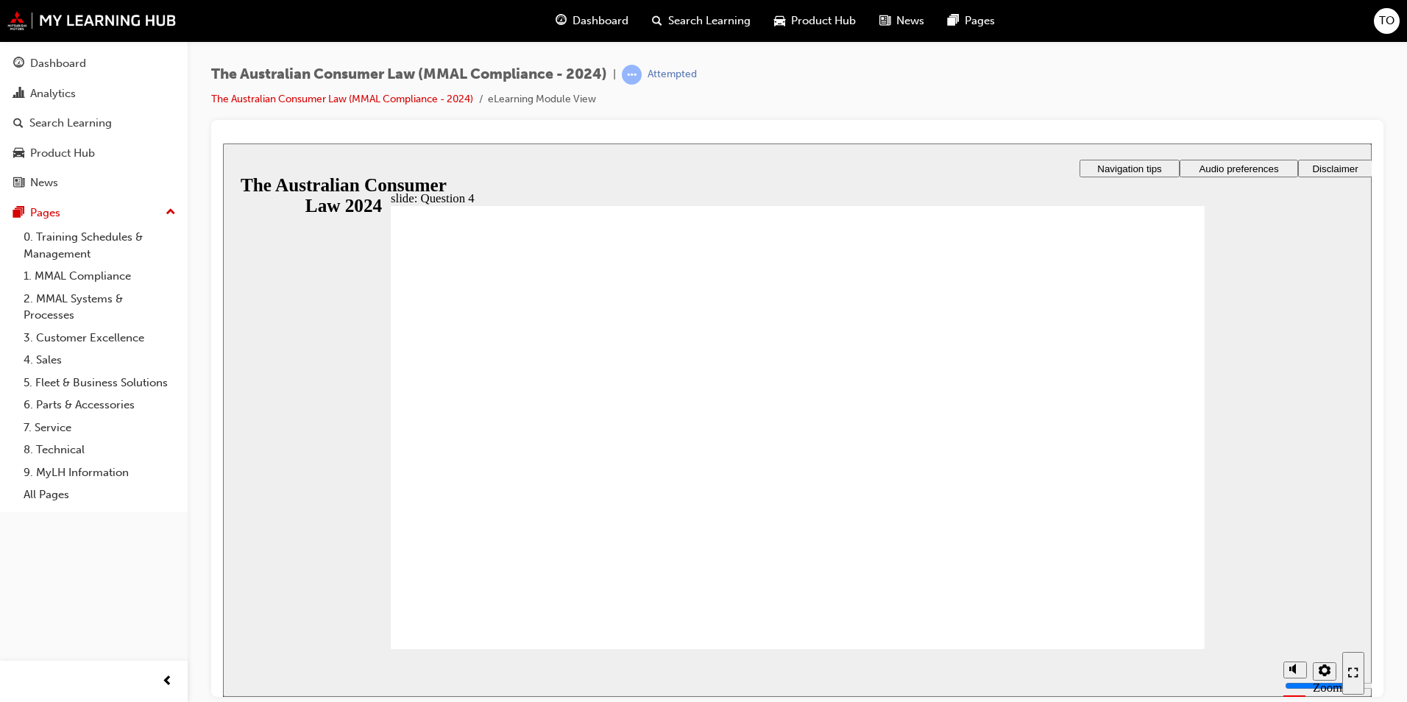
checkbox input "true"
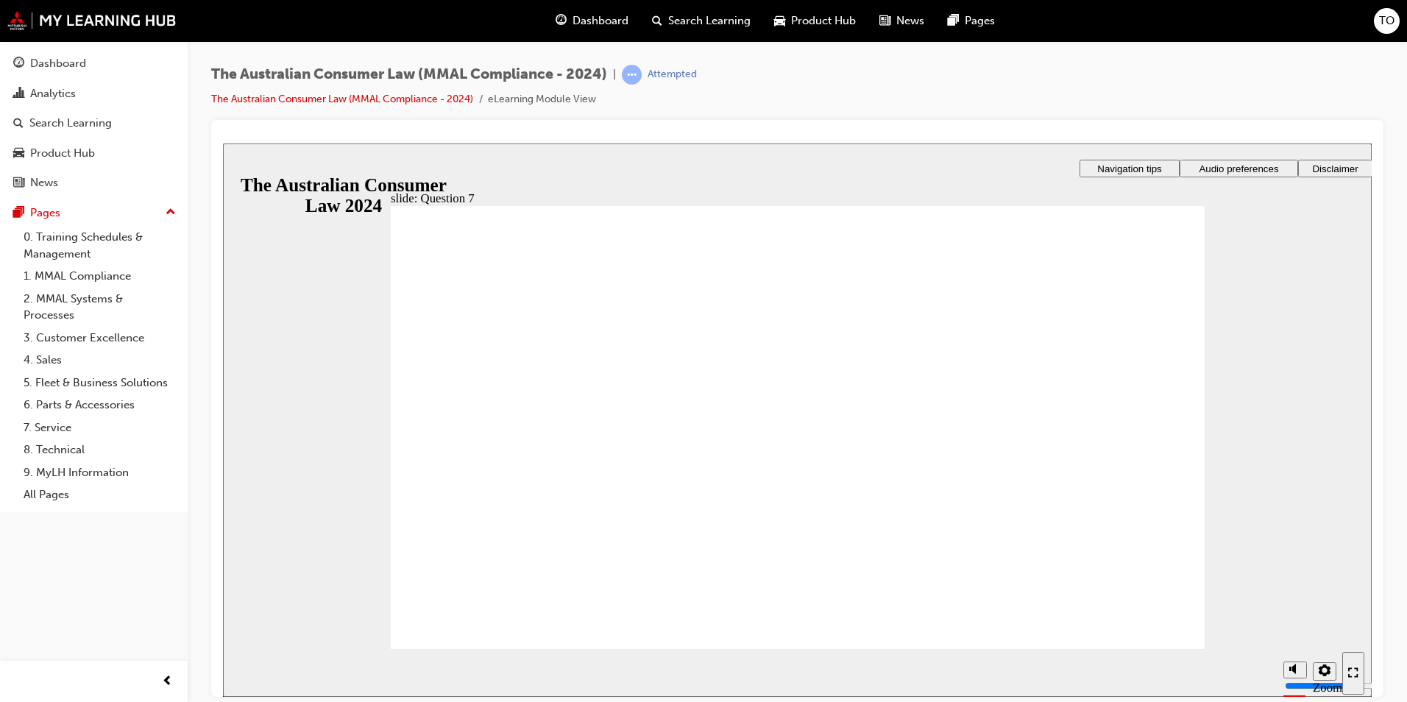
radio input "true"
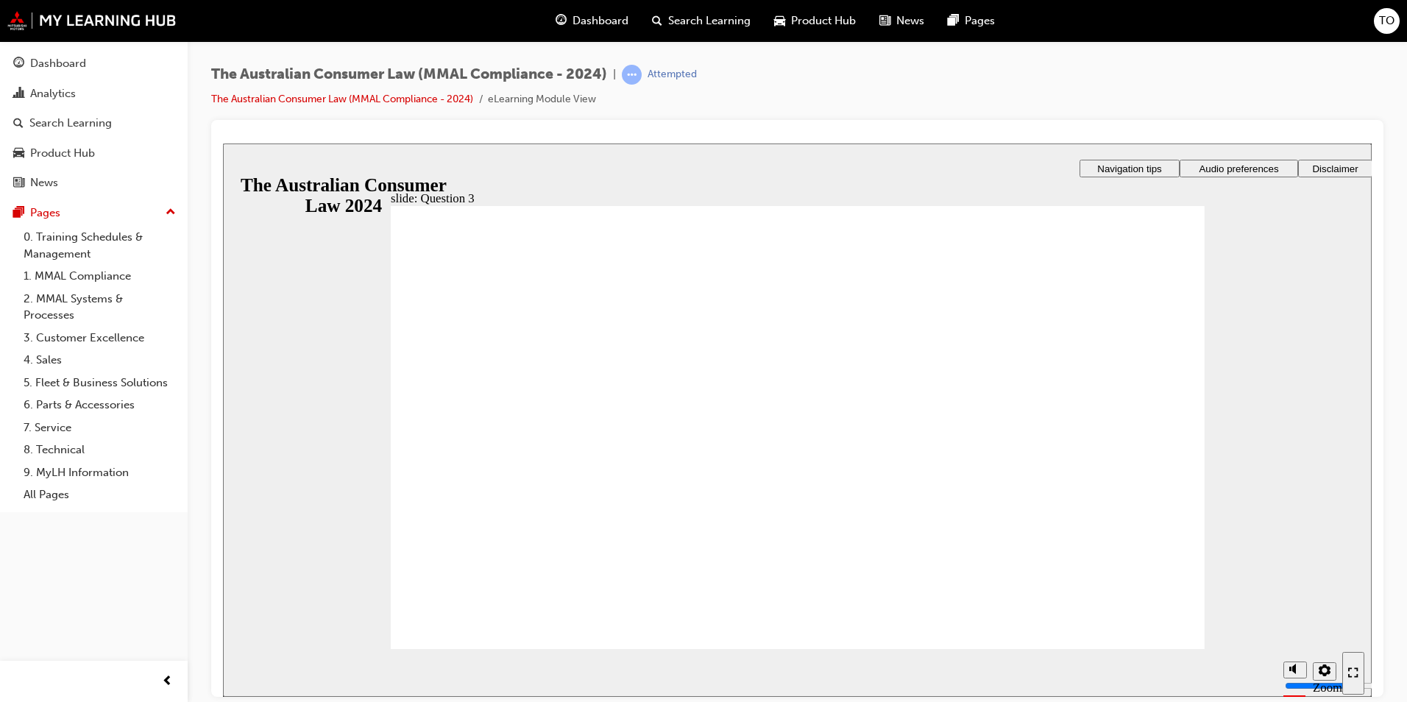
radio input "true"
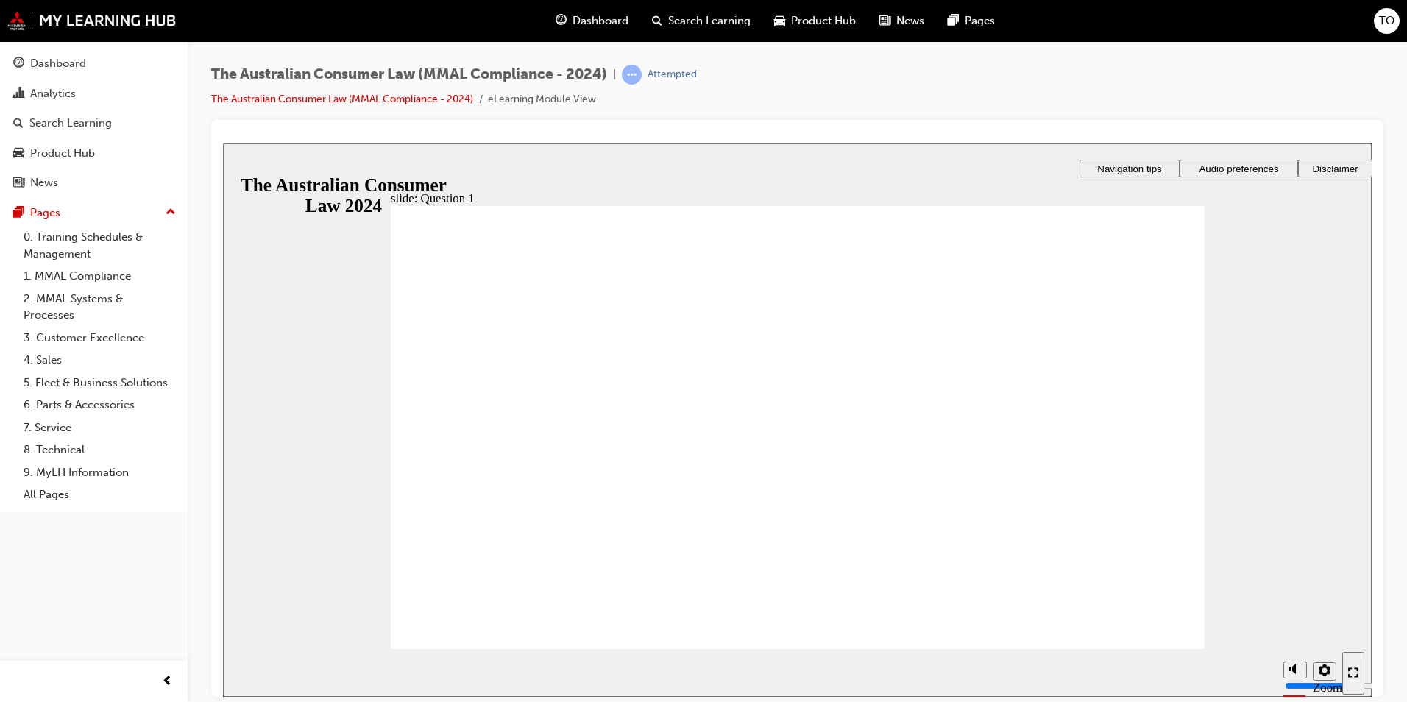
radio input "true"
checkbox input "true"
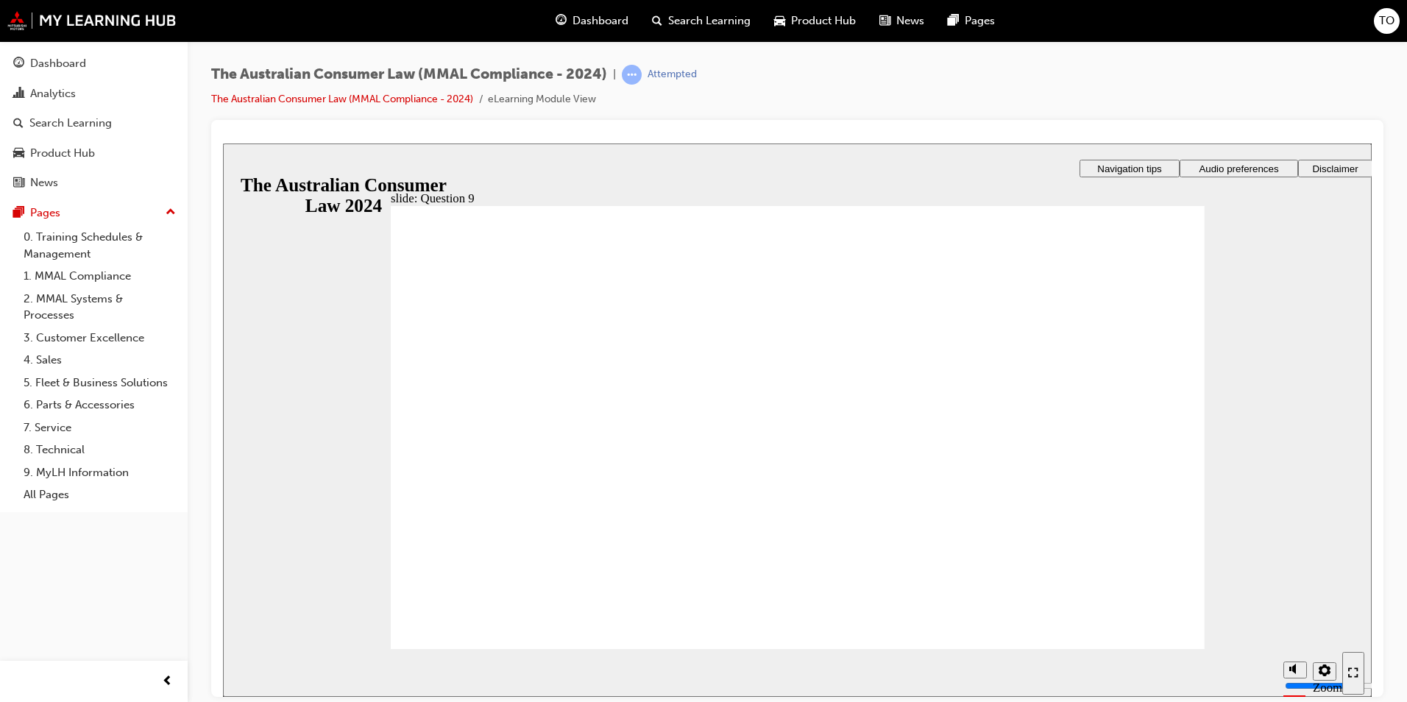
checkbox input "true"
drag, startPoint x: 422, startPoint y: 452, endPoint x: 452, endPoint y: 519, distance: 72.5
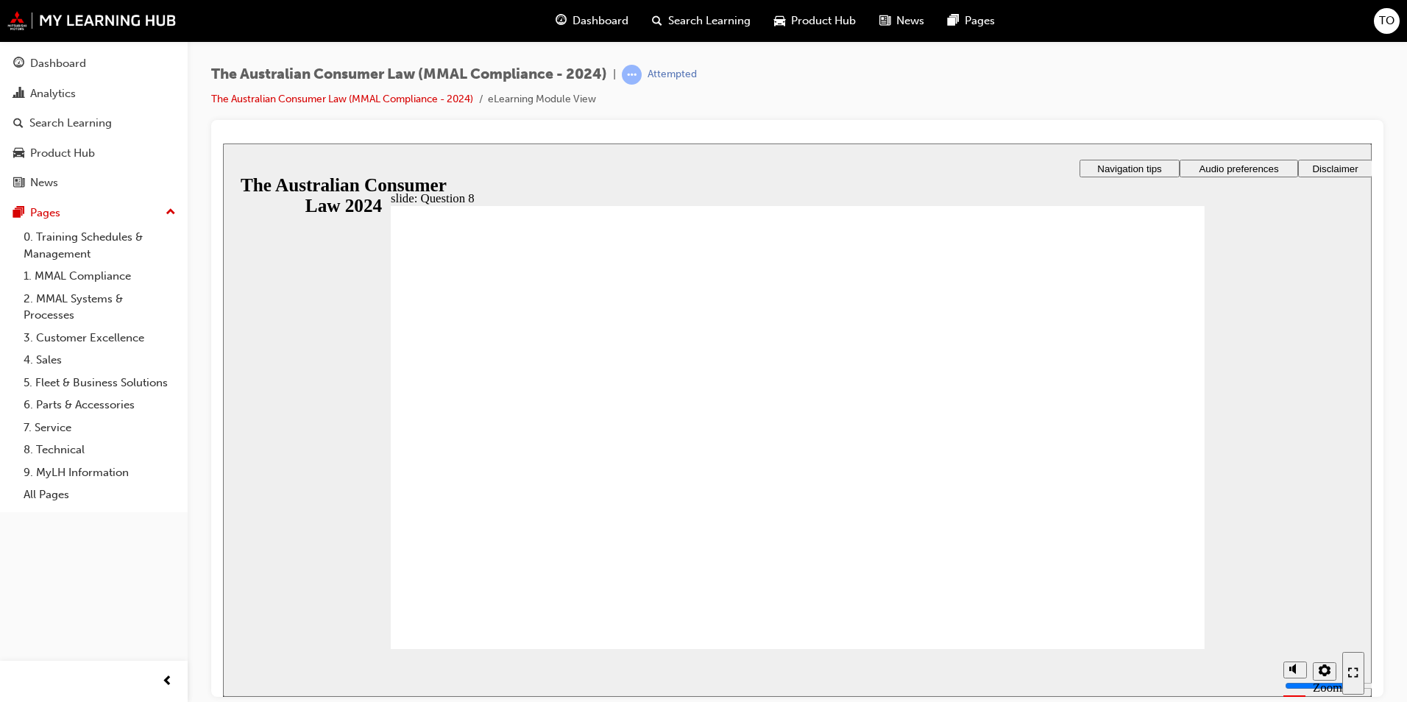
radio input "true"
checkbox input "true"
drag, startPoint x: 421, startPoint y: 392, endPoint x: 421, endPoint y: 356, distance: 36.0
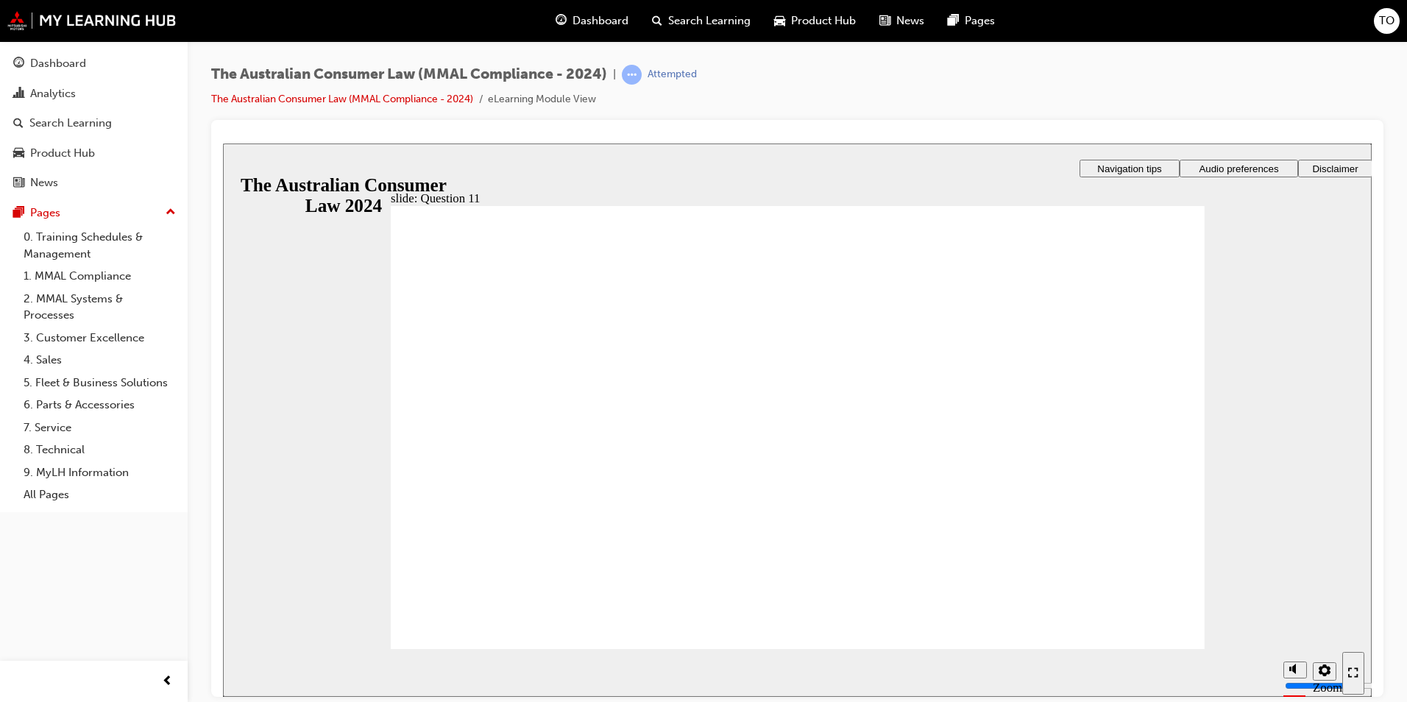
checkbox input "true"
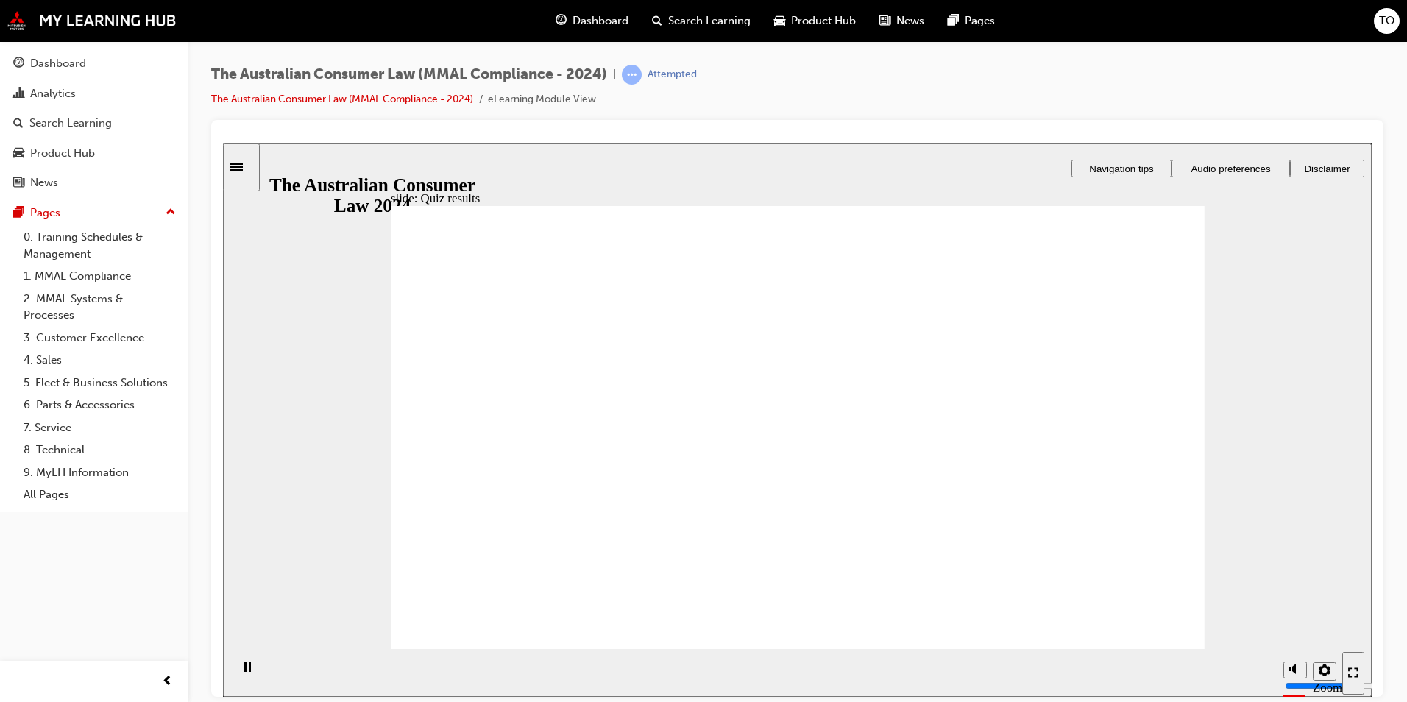
radio input "true"
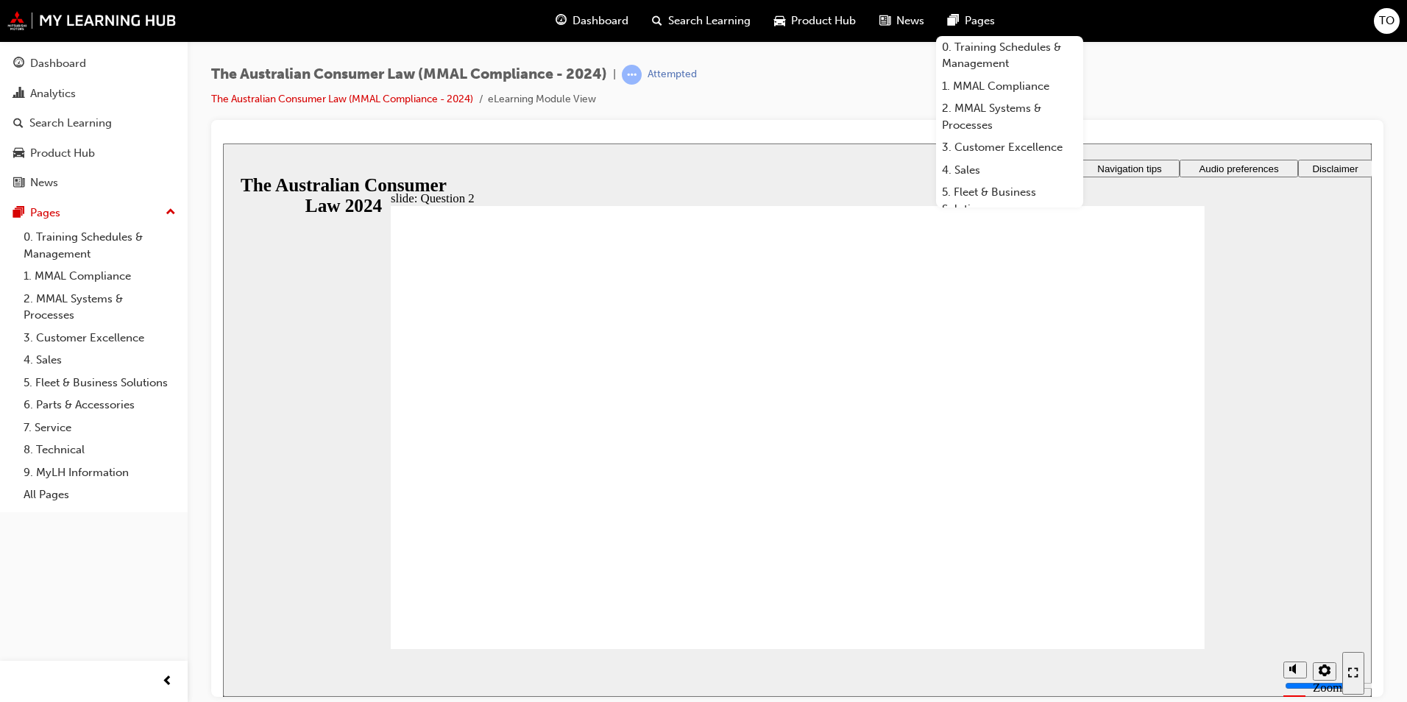
radio input "true"
checkbox input "true"
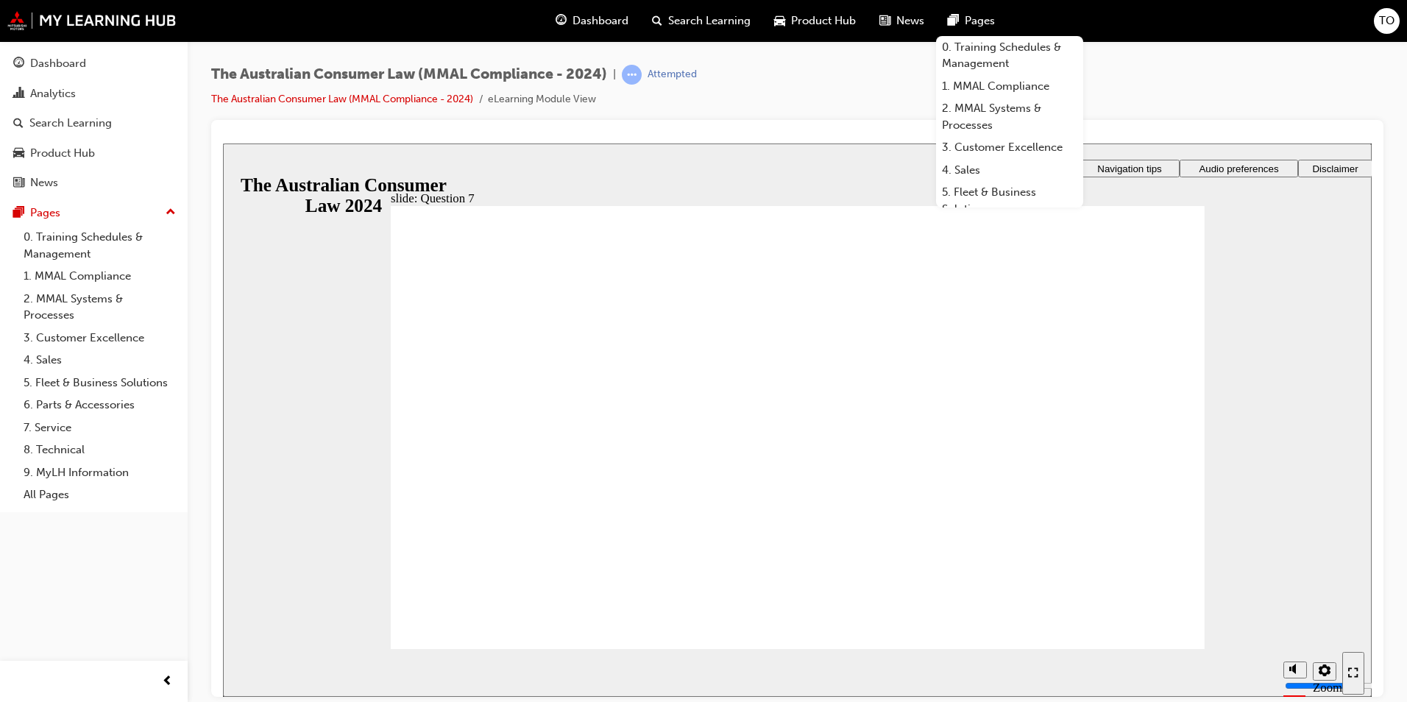
checkbox input "true"
radio input "true"
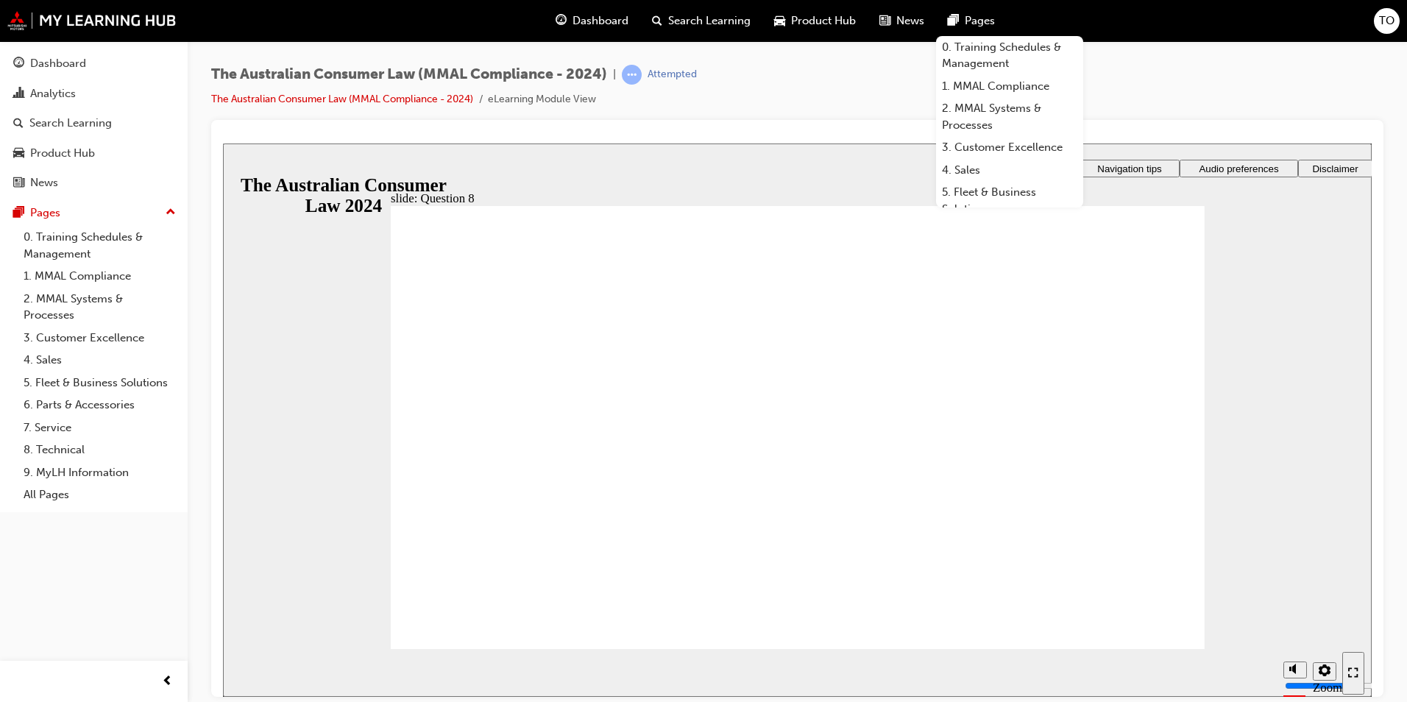
radio input "false"
radio input "true"
drag, startPoint x: 480, startPoint y: 613, endPoint x: 488, endPoint y: 619, distance: 10.6
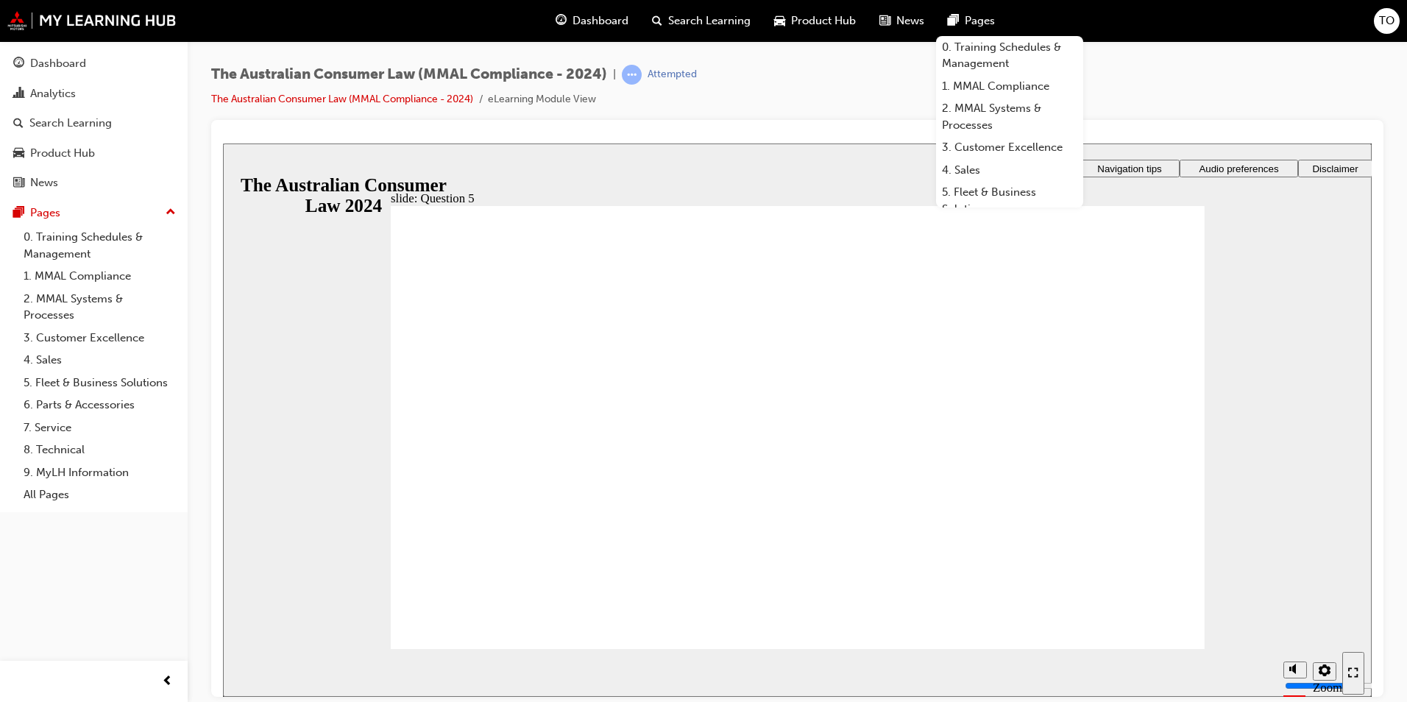
checkbox input "true"
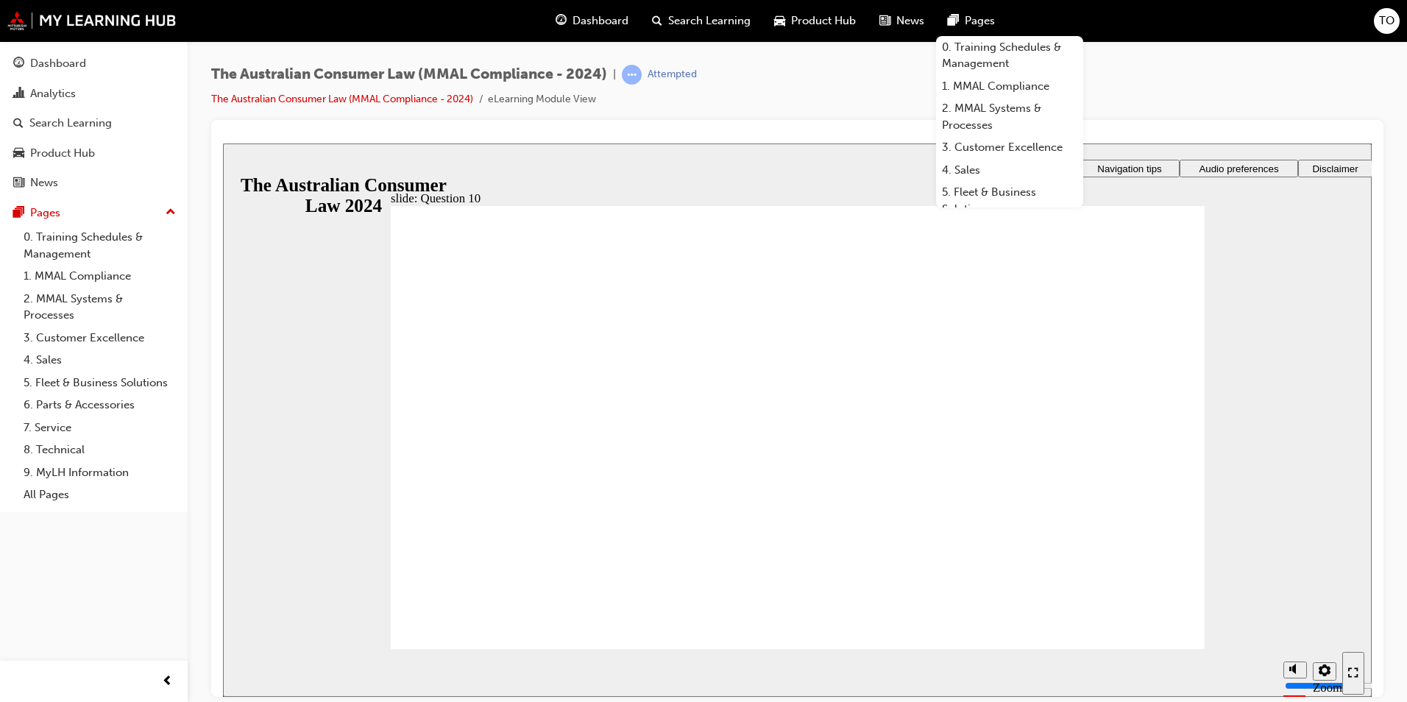
checkbox input "true"
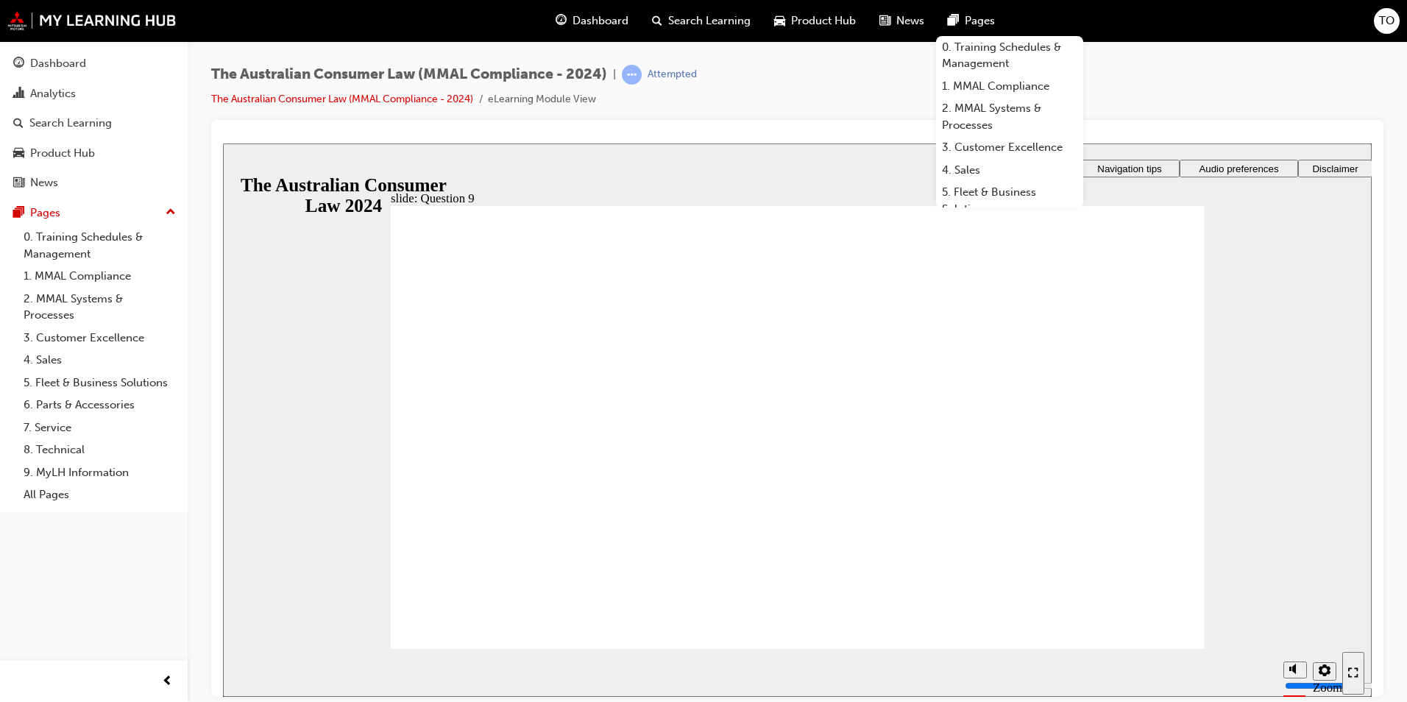
checkbox input "true"
click at [1225, 69] on div "The Australian Consumer Law (MMAL Compliance - 2024) | Attempted The Australian…" at bounding box center [797, 92] width 1172 height 55
checkbox input "true"
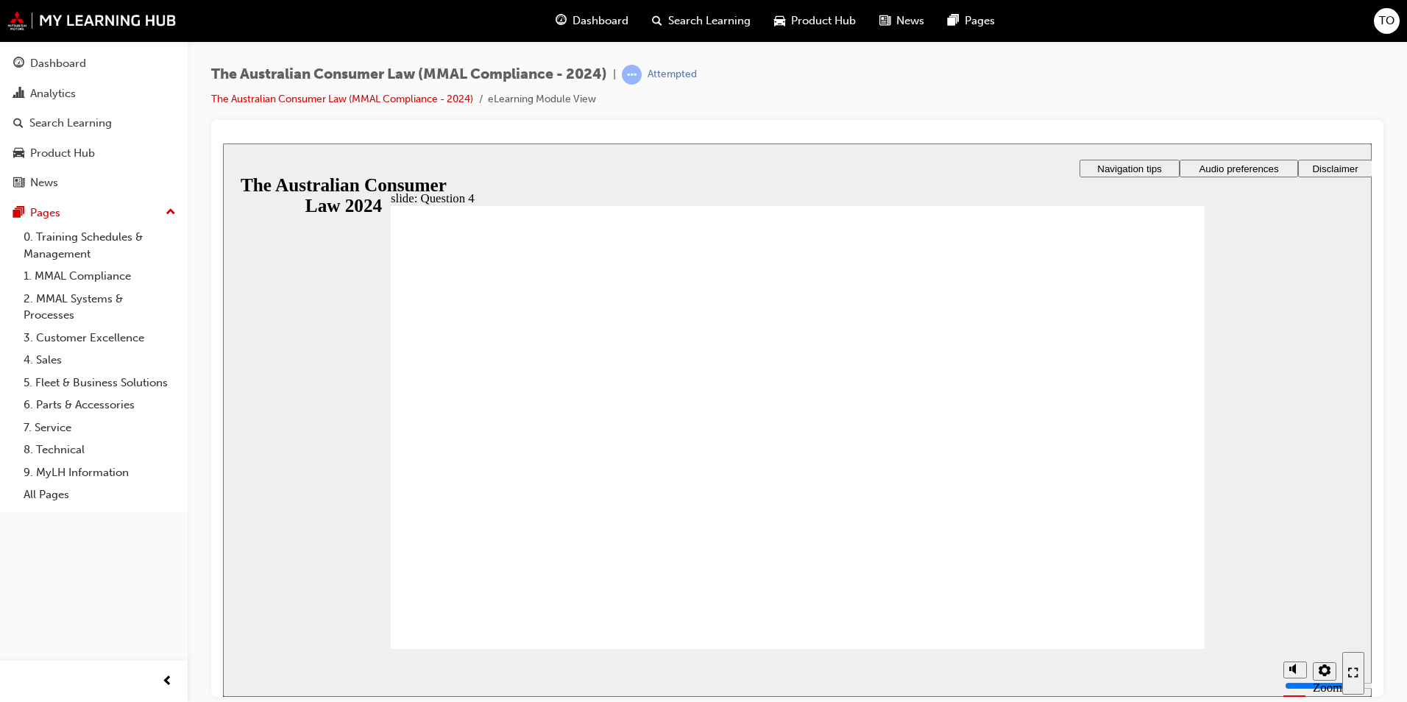
checkbox input "true"
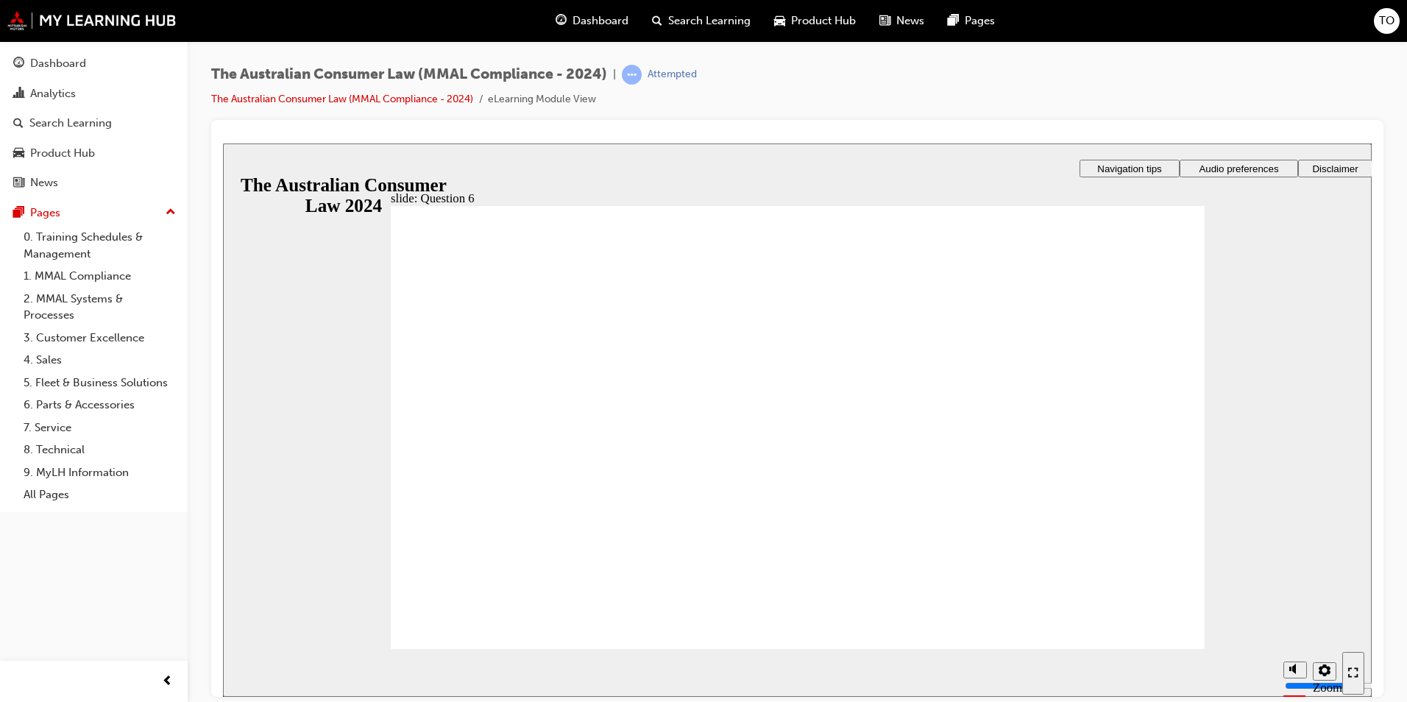
radio input "true"
drag, startPoint x: 421, startPoint y: 466, endPoint x: 479, endPoint y: 603, distance: 148.0
drag, startPoint x: 1119, startPoint y: 629, endPoint x: 1162, endPoint y: 652, distance: 48.4
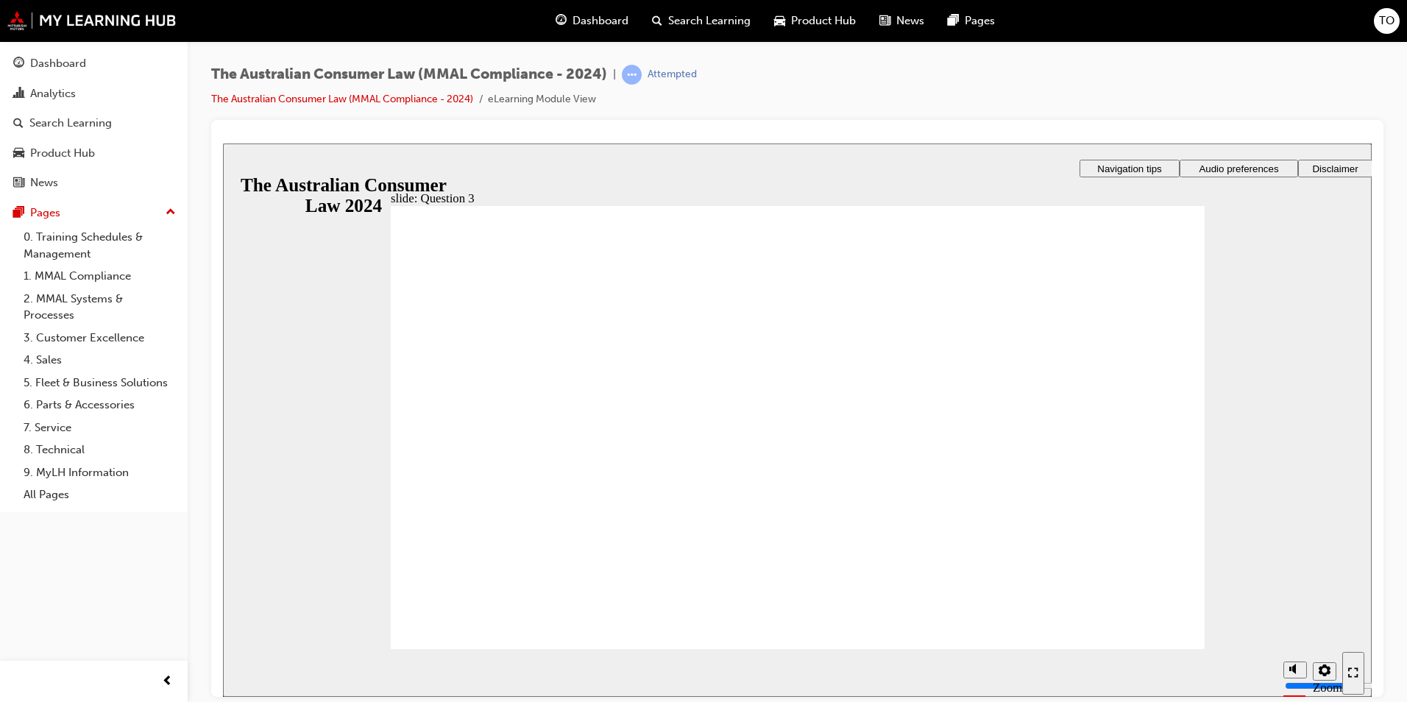
radio input "true"
checkbox input "true"
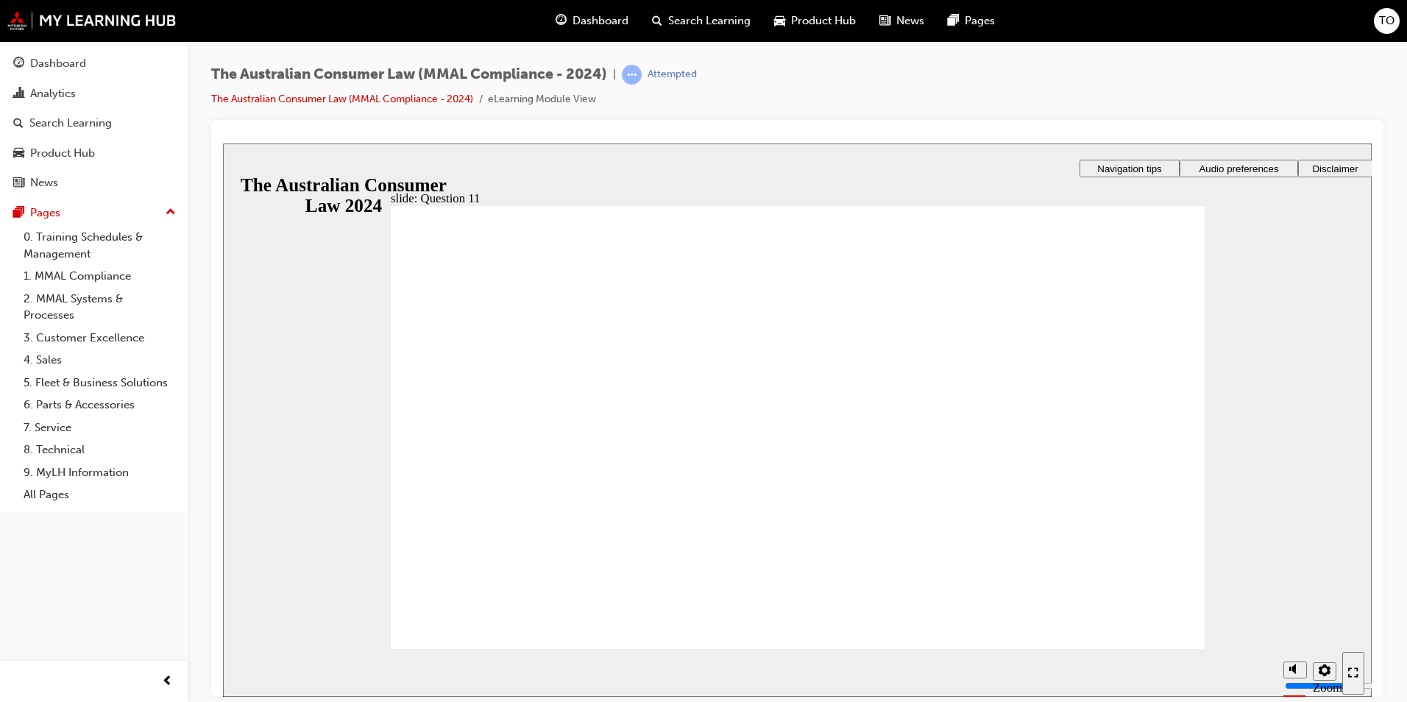
checkbox input "true"
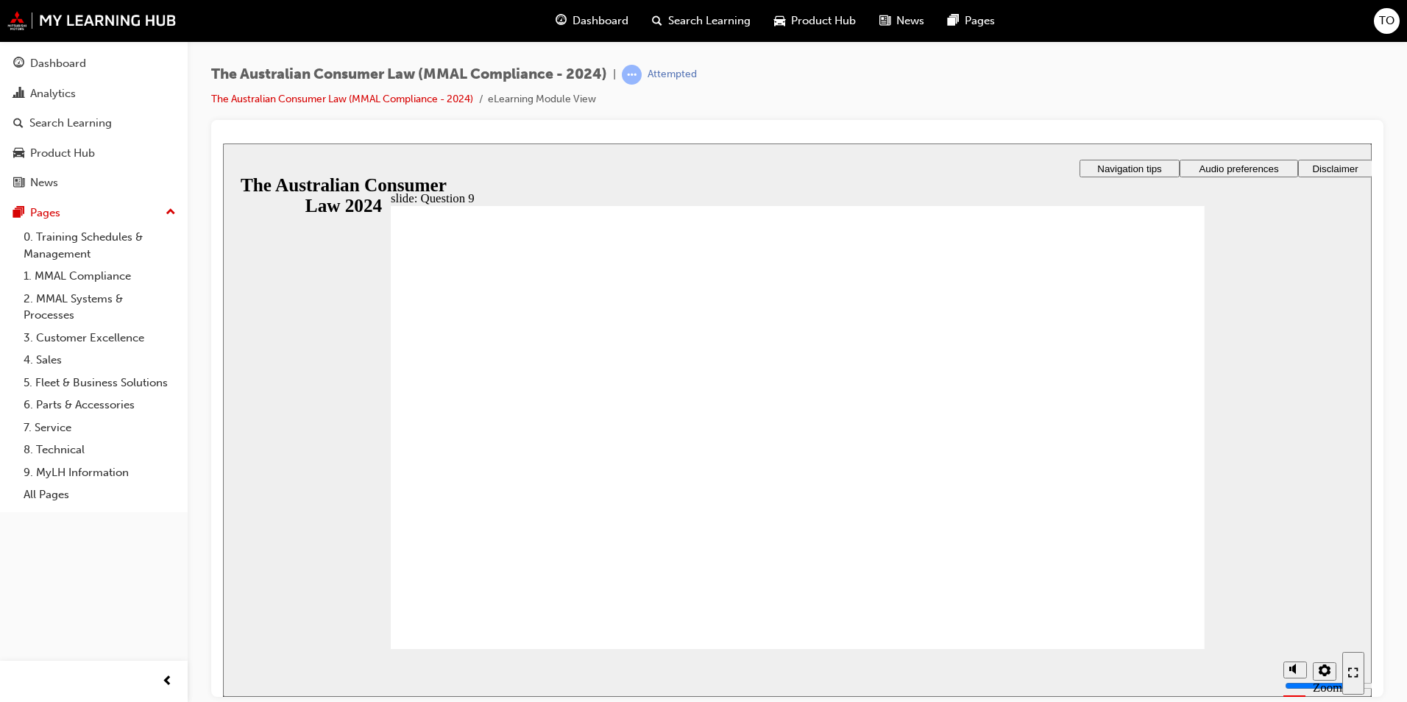
checkbox input "true"
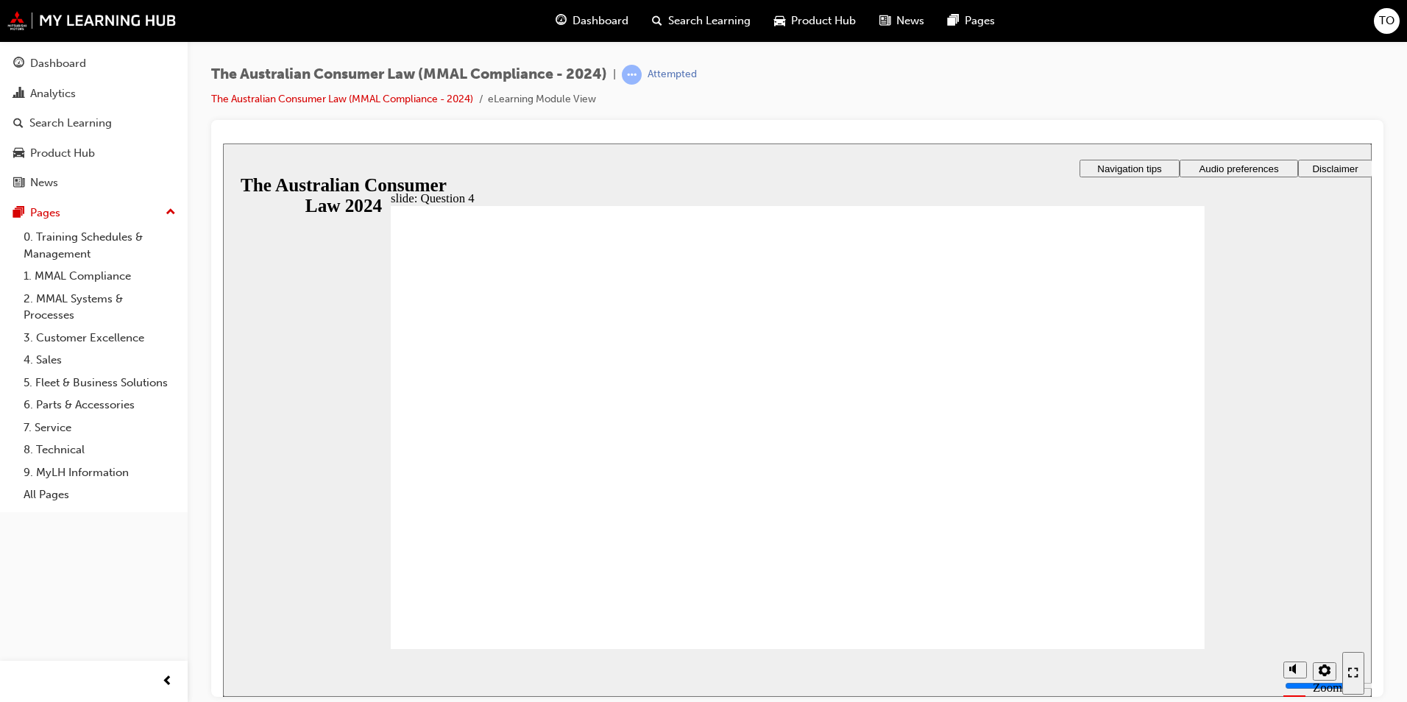
checkbox input "true"
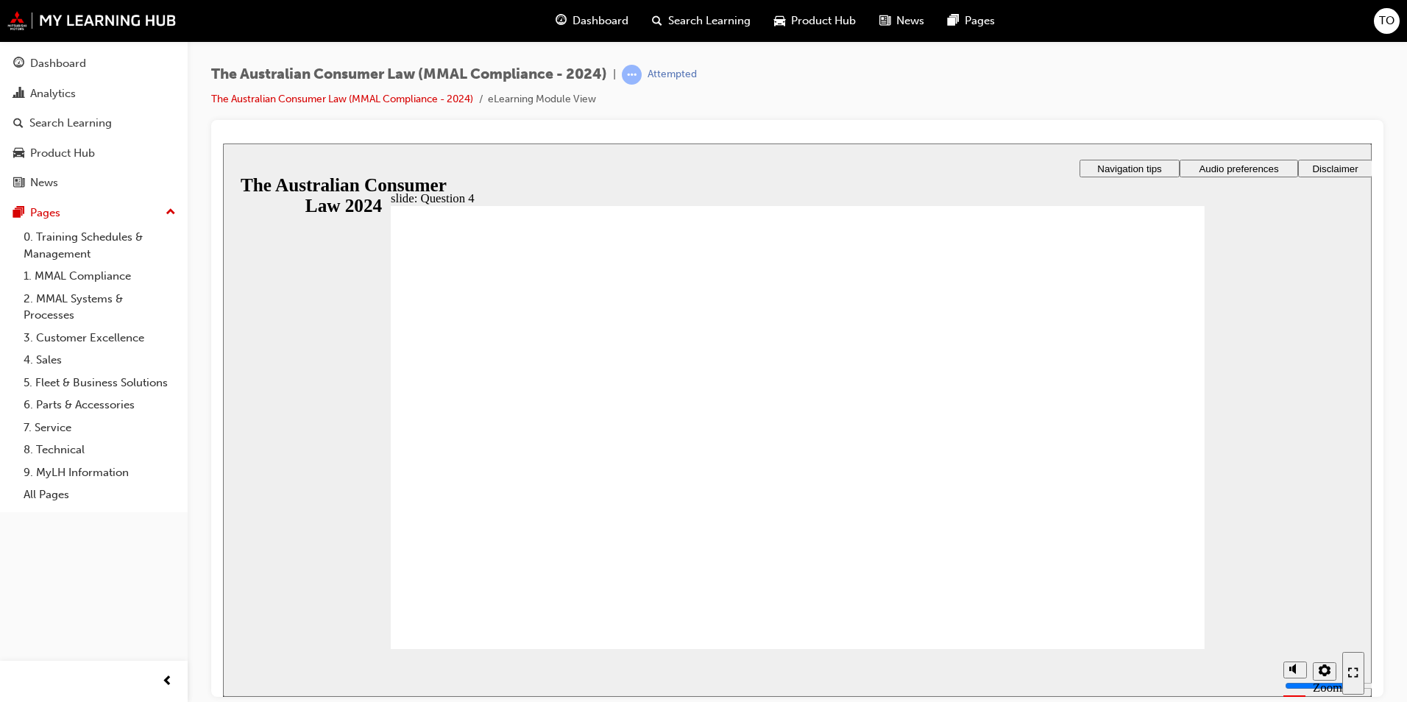
radio input "true"
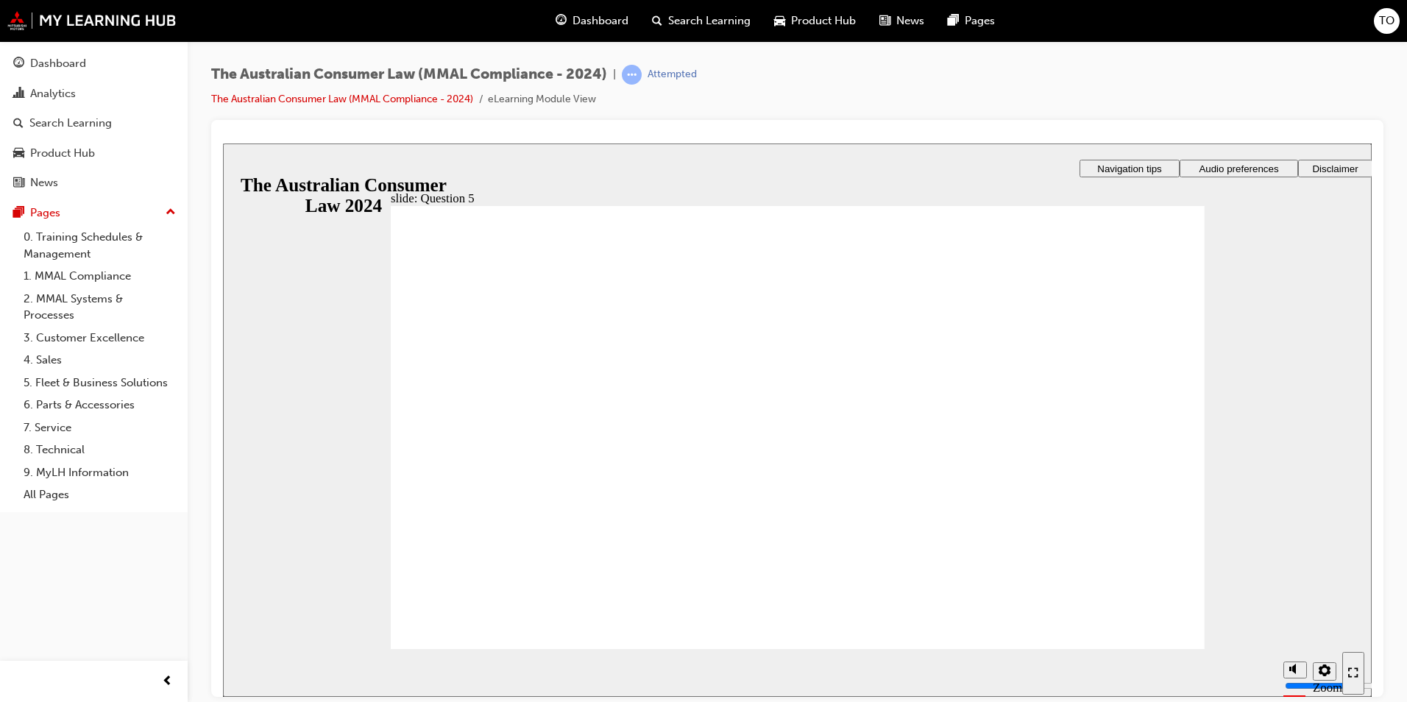
drag, startPoint x: 424, startPoint y: 353, endPoint x: 433, endPoint y: 390, distance: 37.8
checkbox input "true"
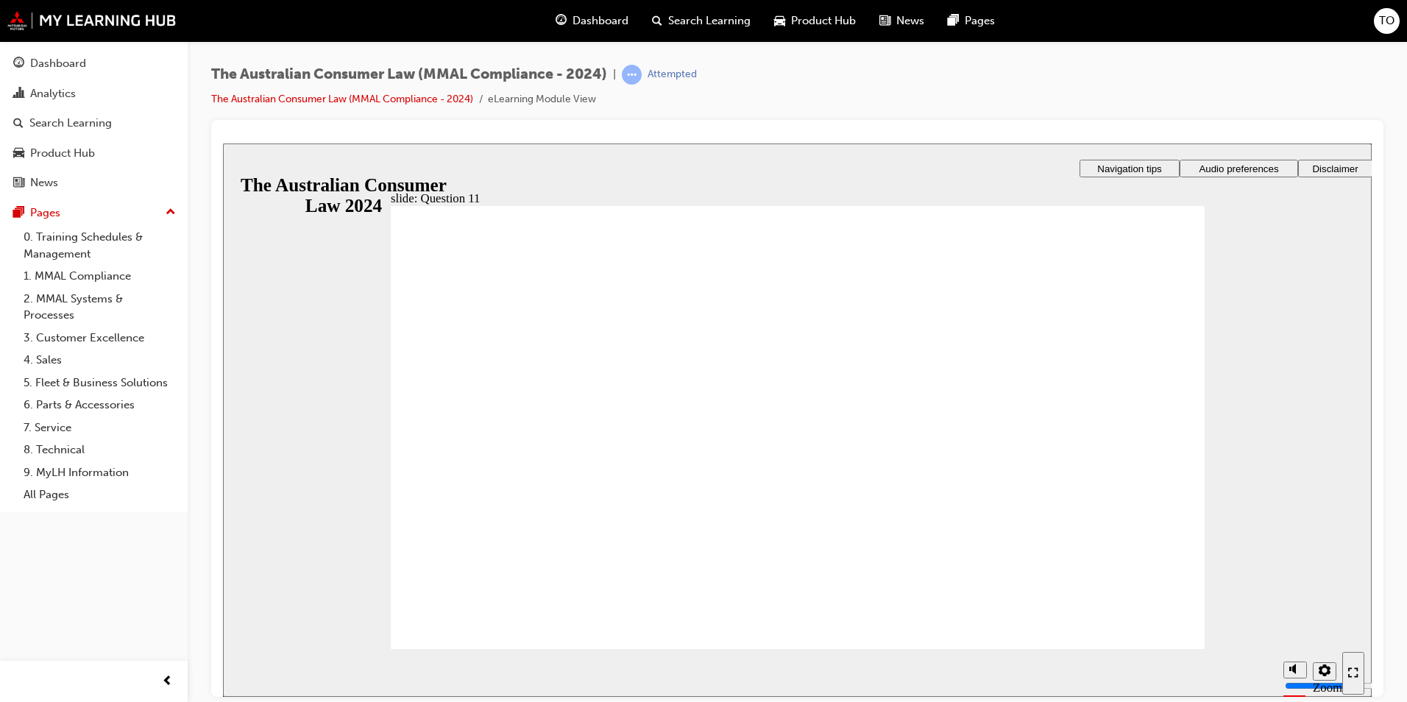
checkbox input "true"
drag, startPoint x: 416, startPoint y: 431, endPoint x: 468, endPoint y: 627, distance: 202.5
checkbox input "true"
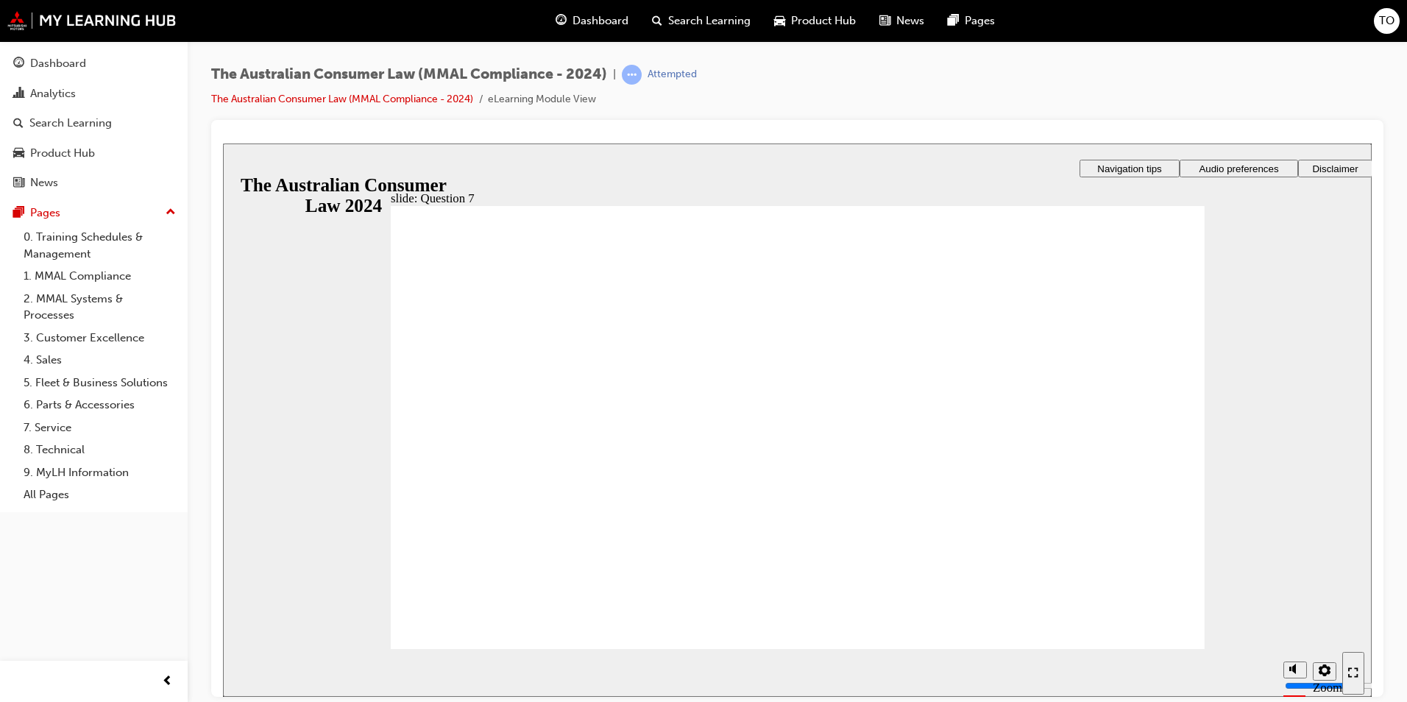
checkbox input "true"
radio input "true"
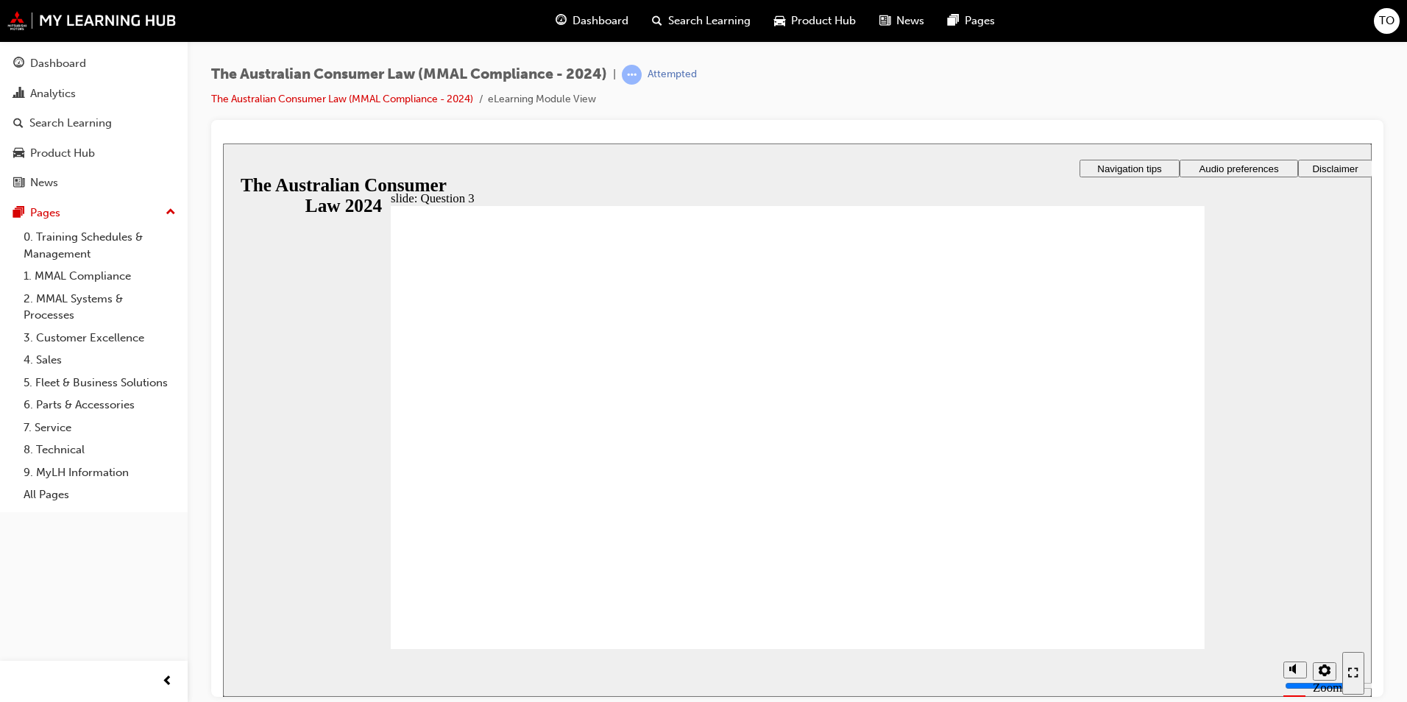
radio input "true"
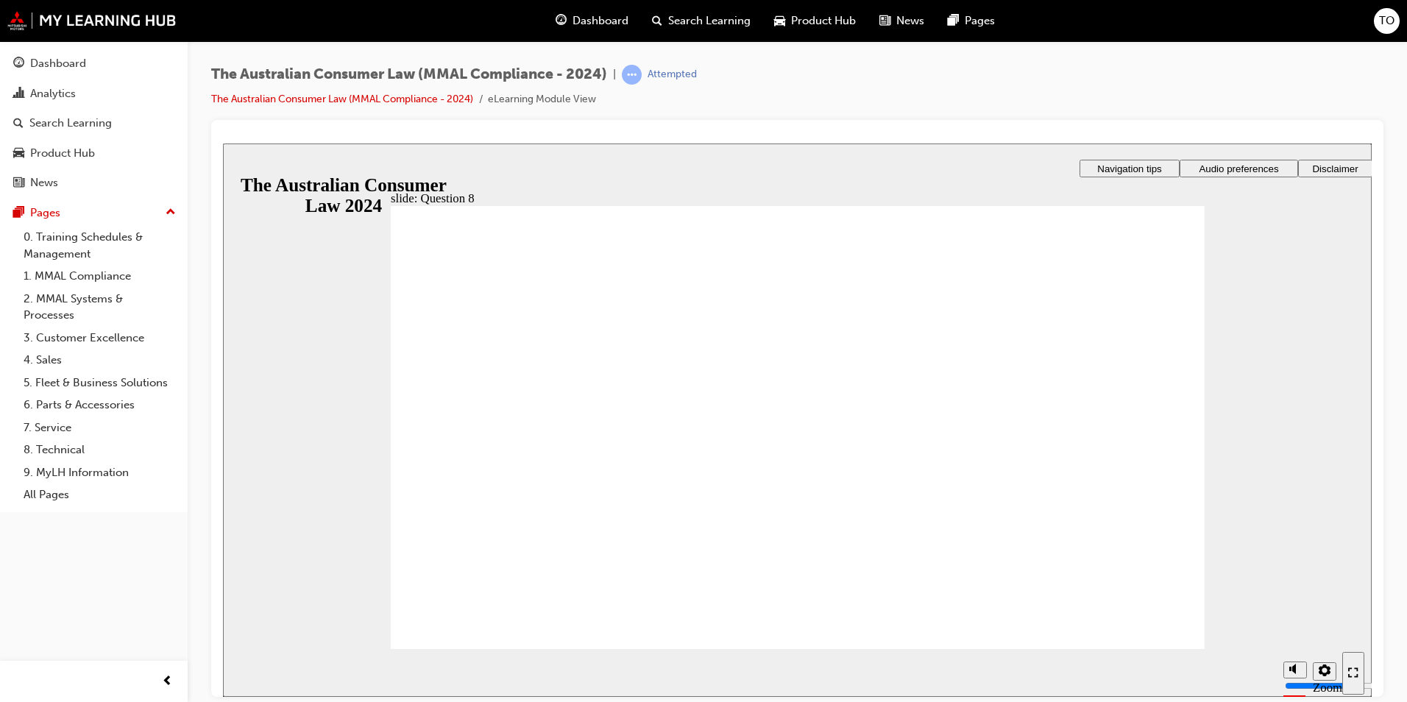
radio input "true"
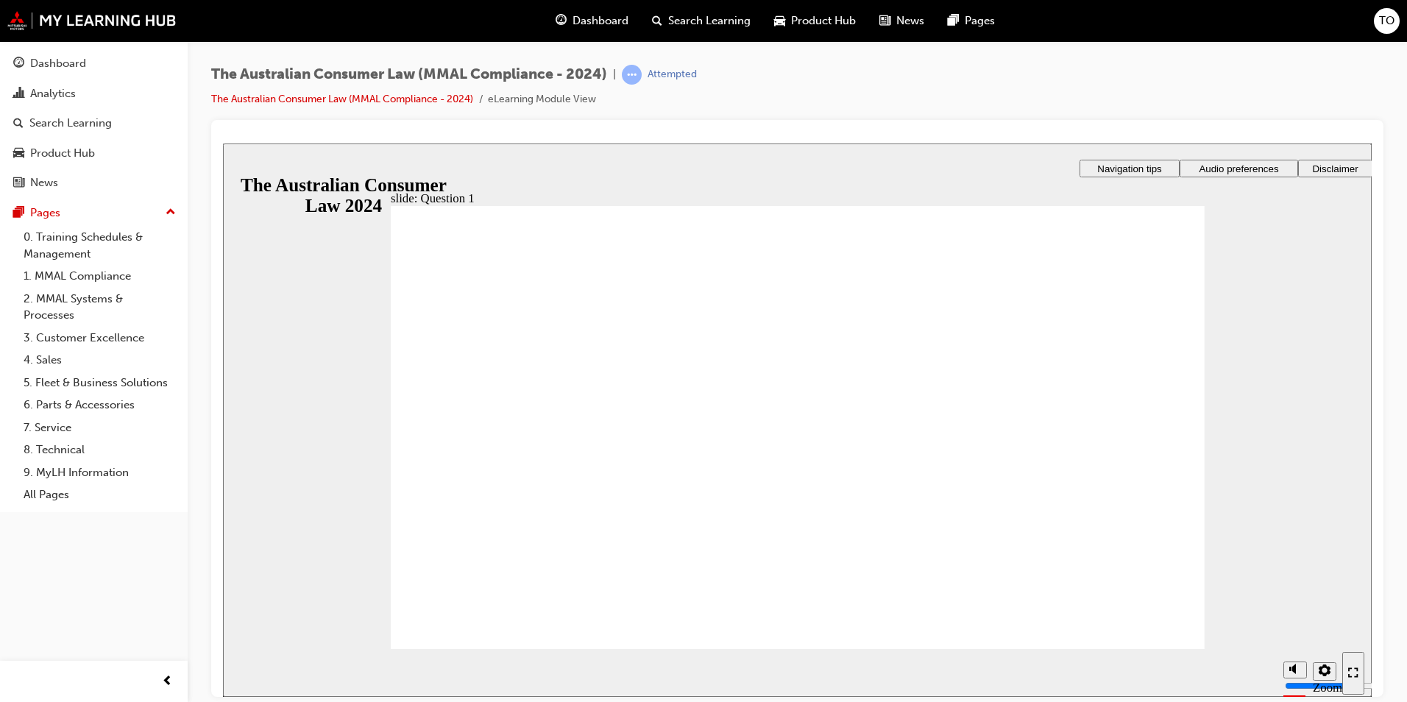
checkbox input "true"
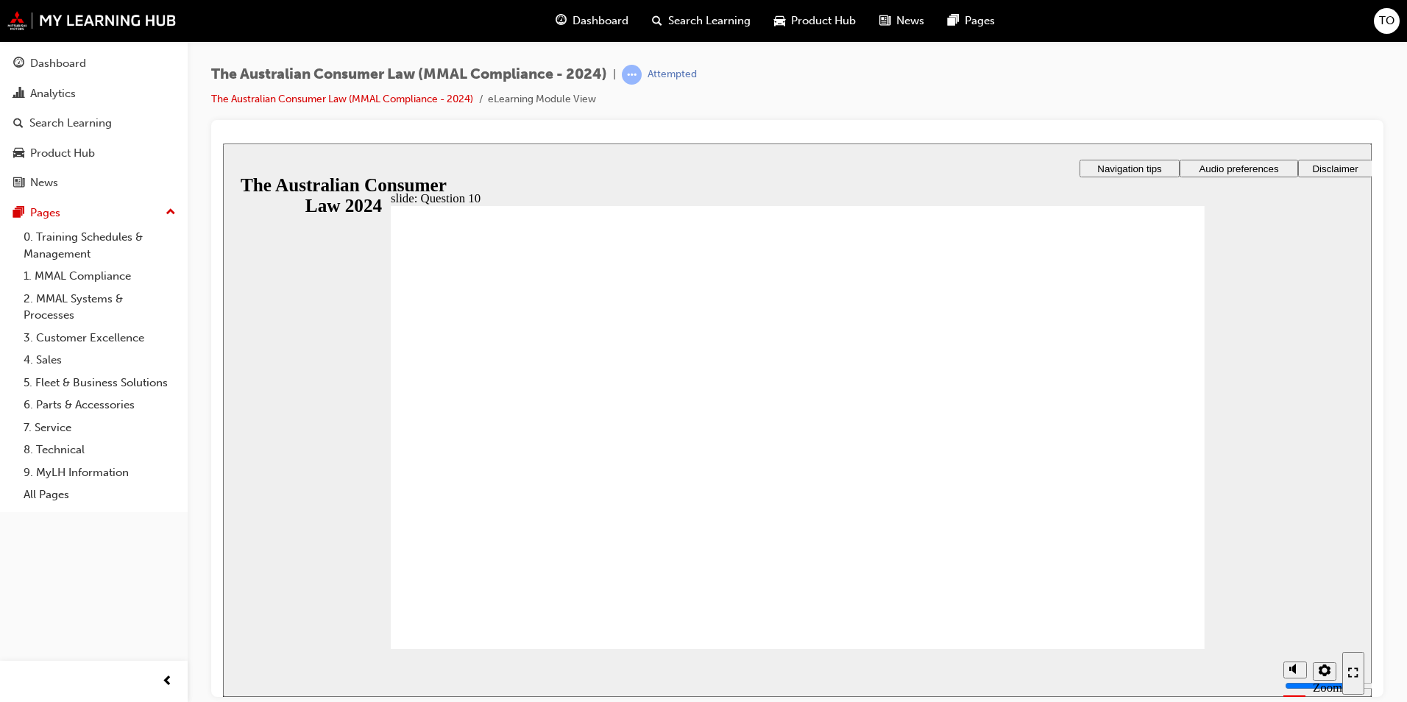
radio input "true"
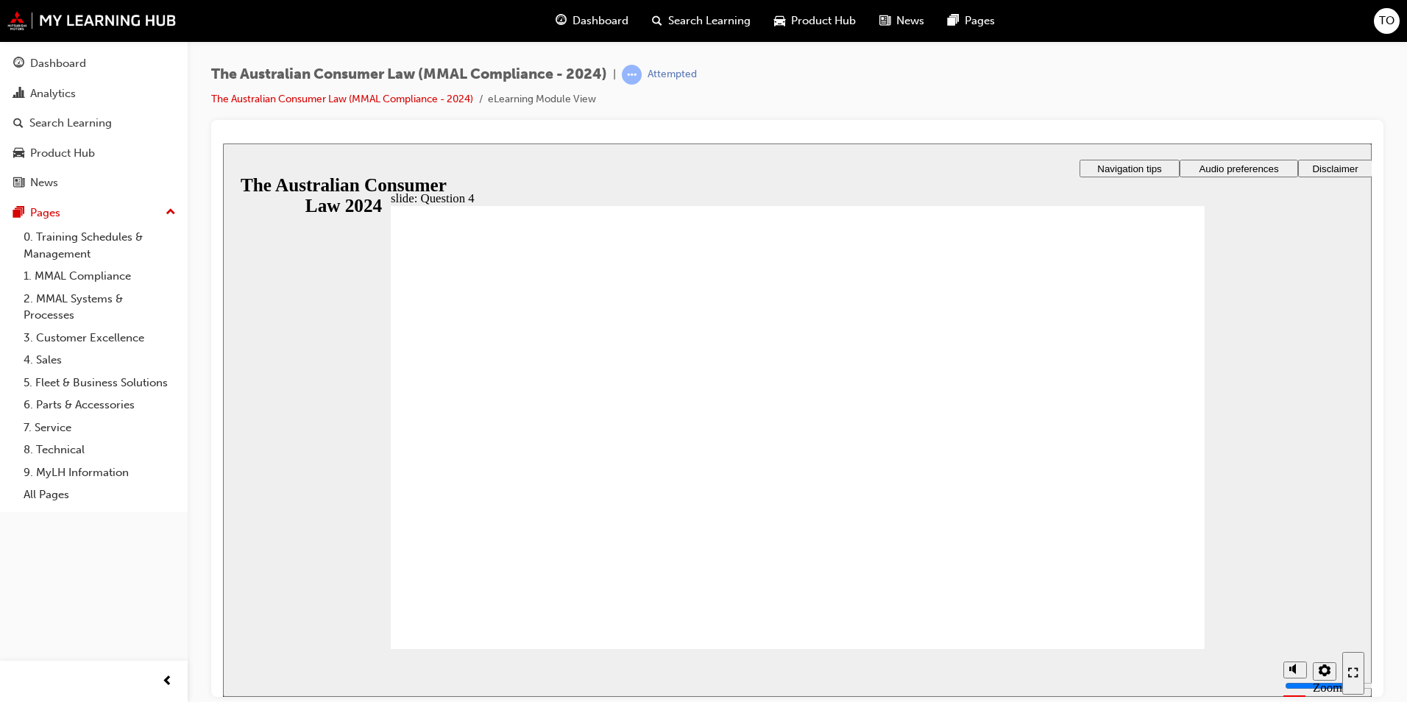
checkbox input "true"
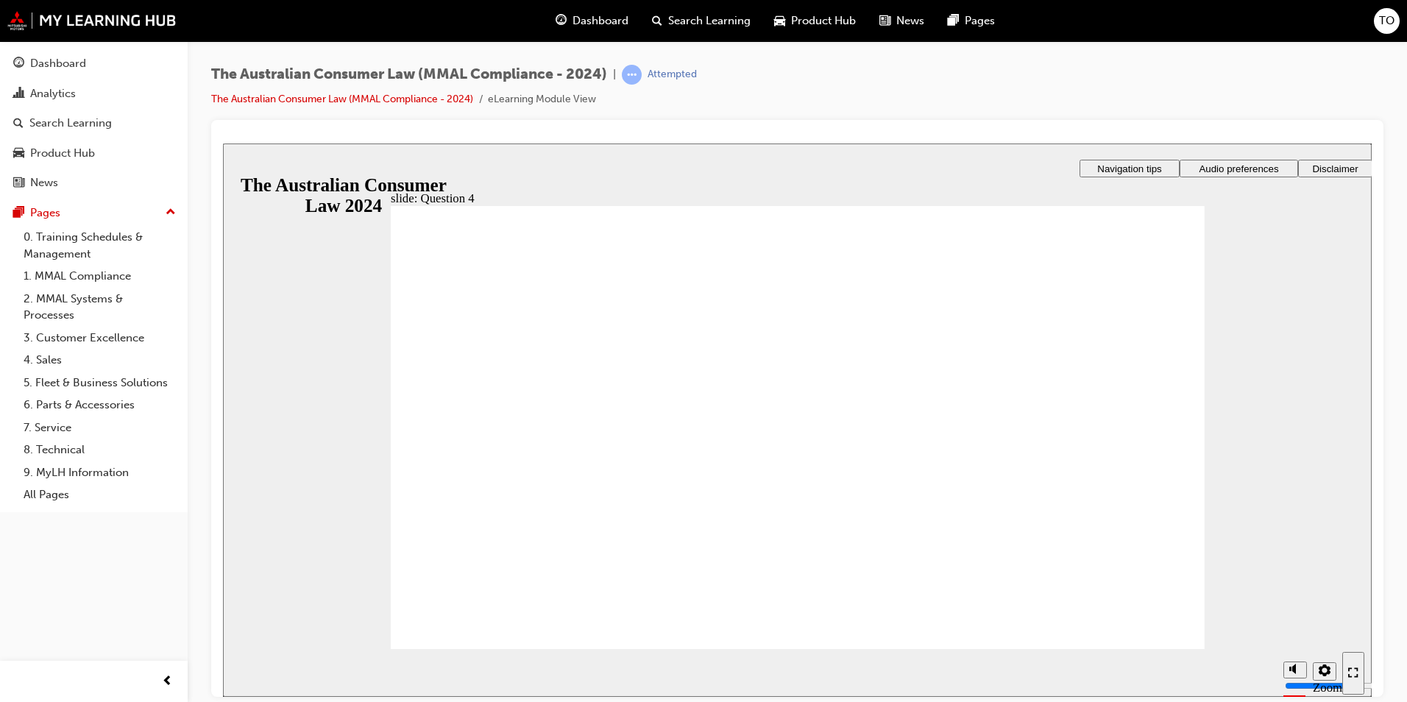
radio input "true"
checkbox input "true"
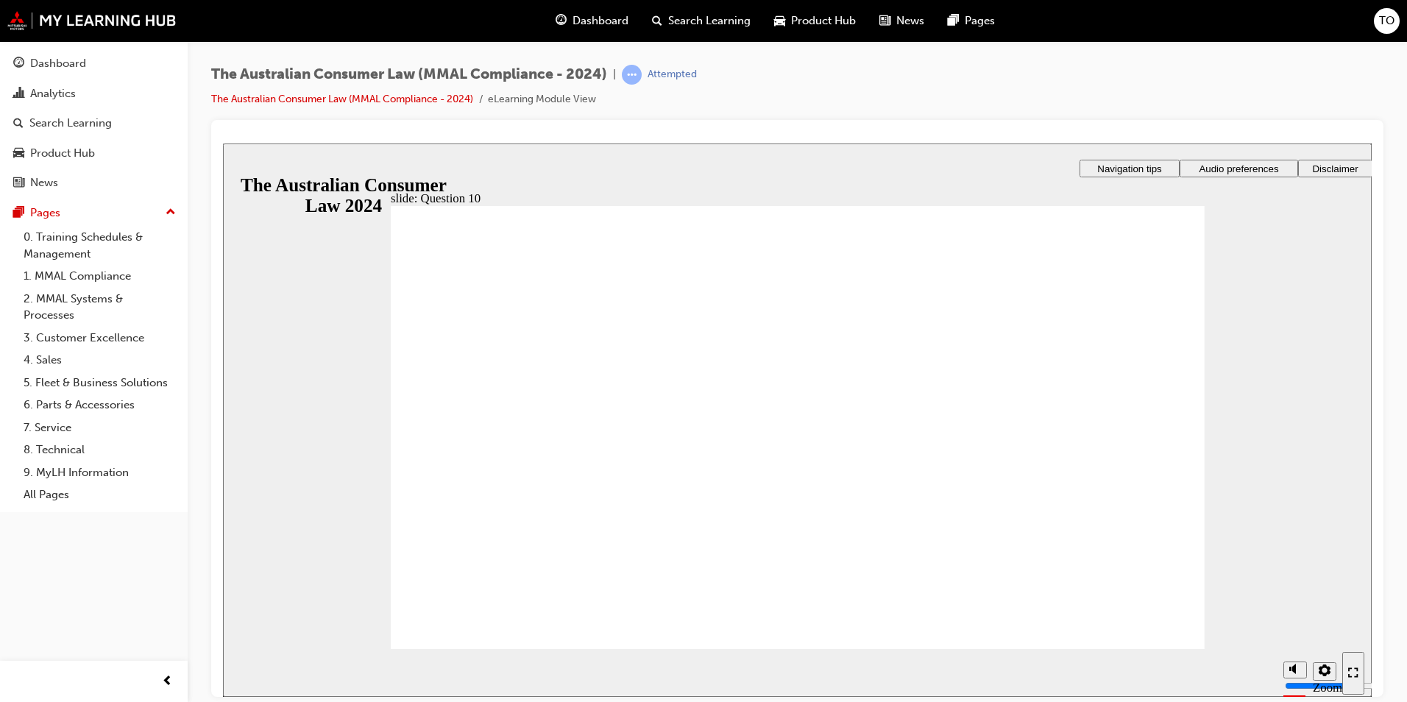
checkbox input "true"
radio input "true"
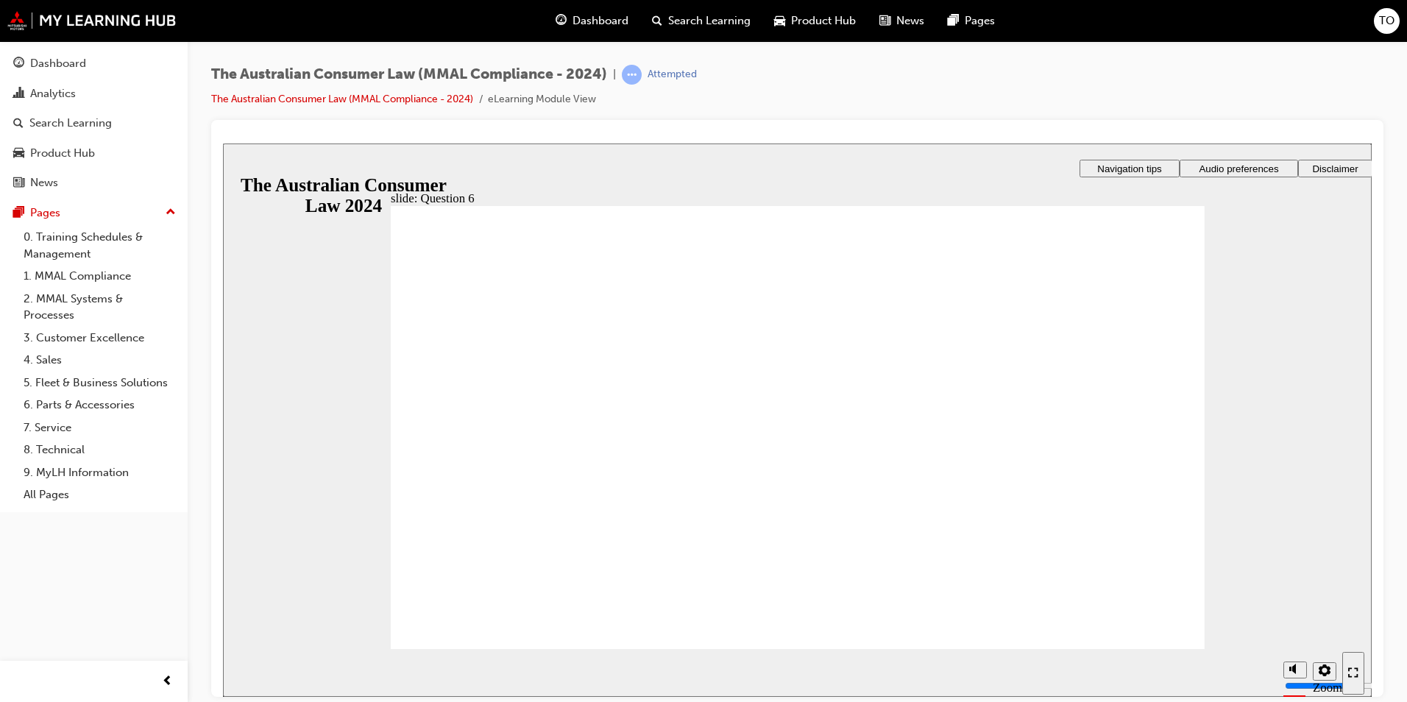
radio input "true"
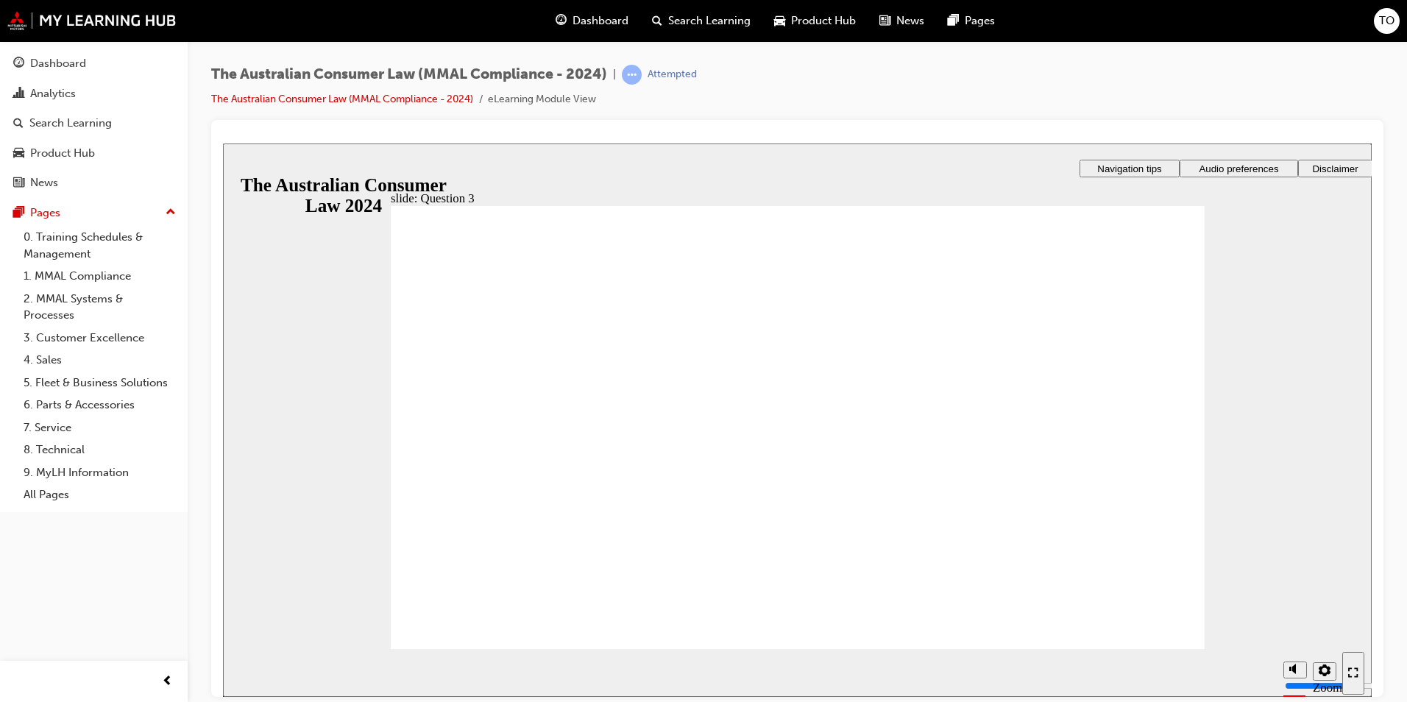
checkbox input "true"
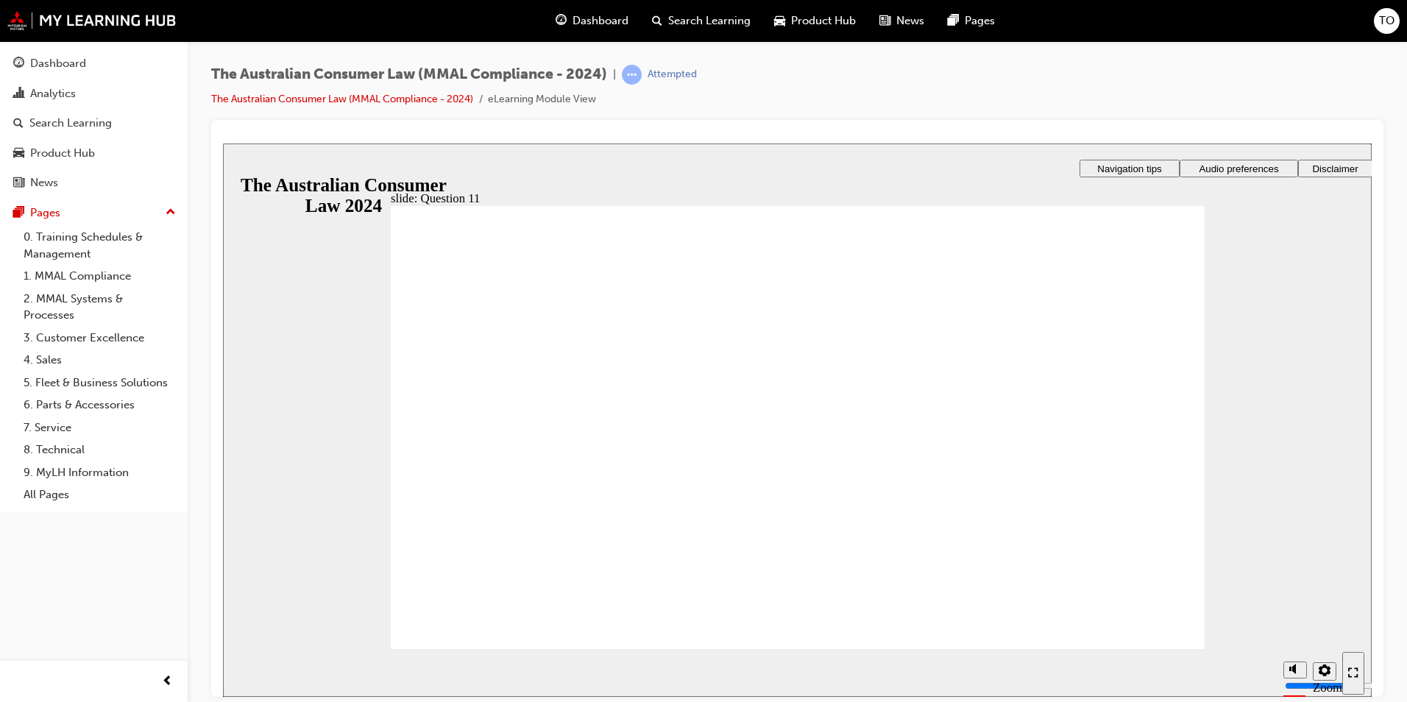
checkbox input "true"
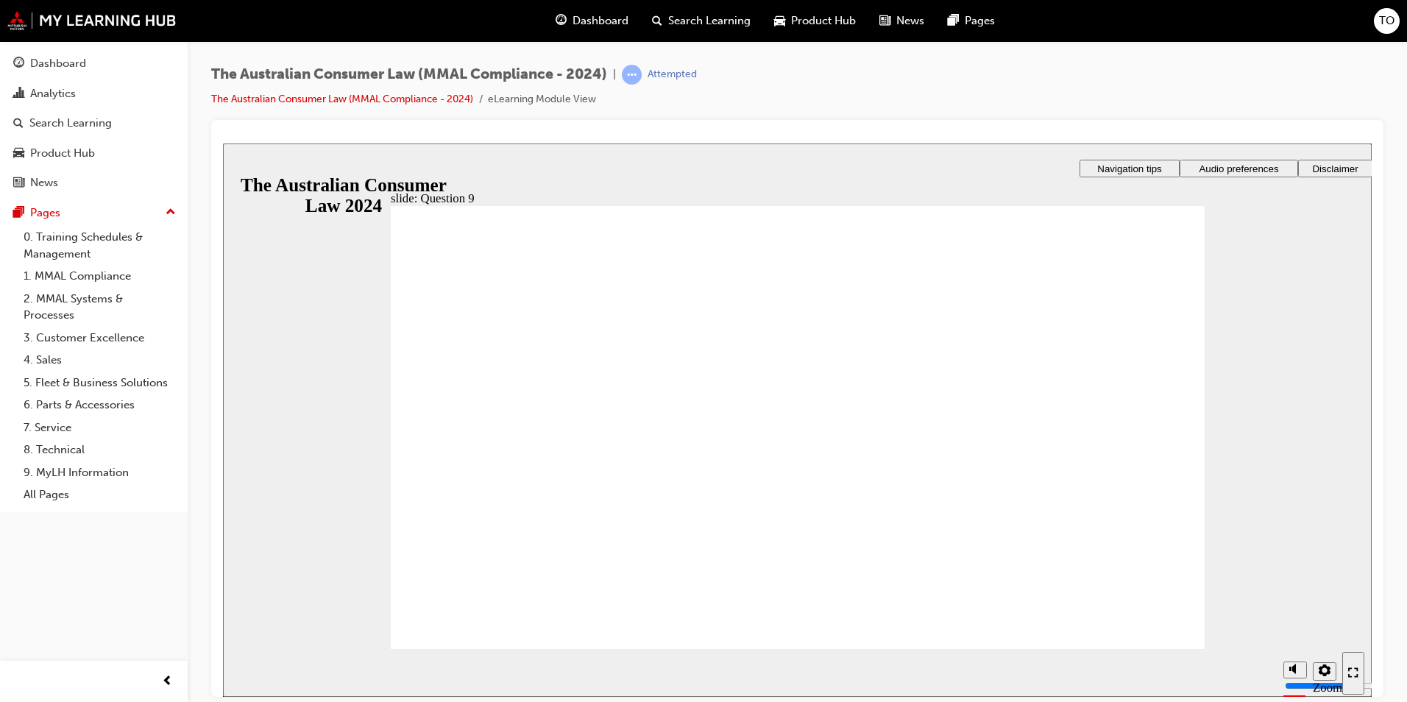
checkbox input "true"
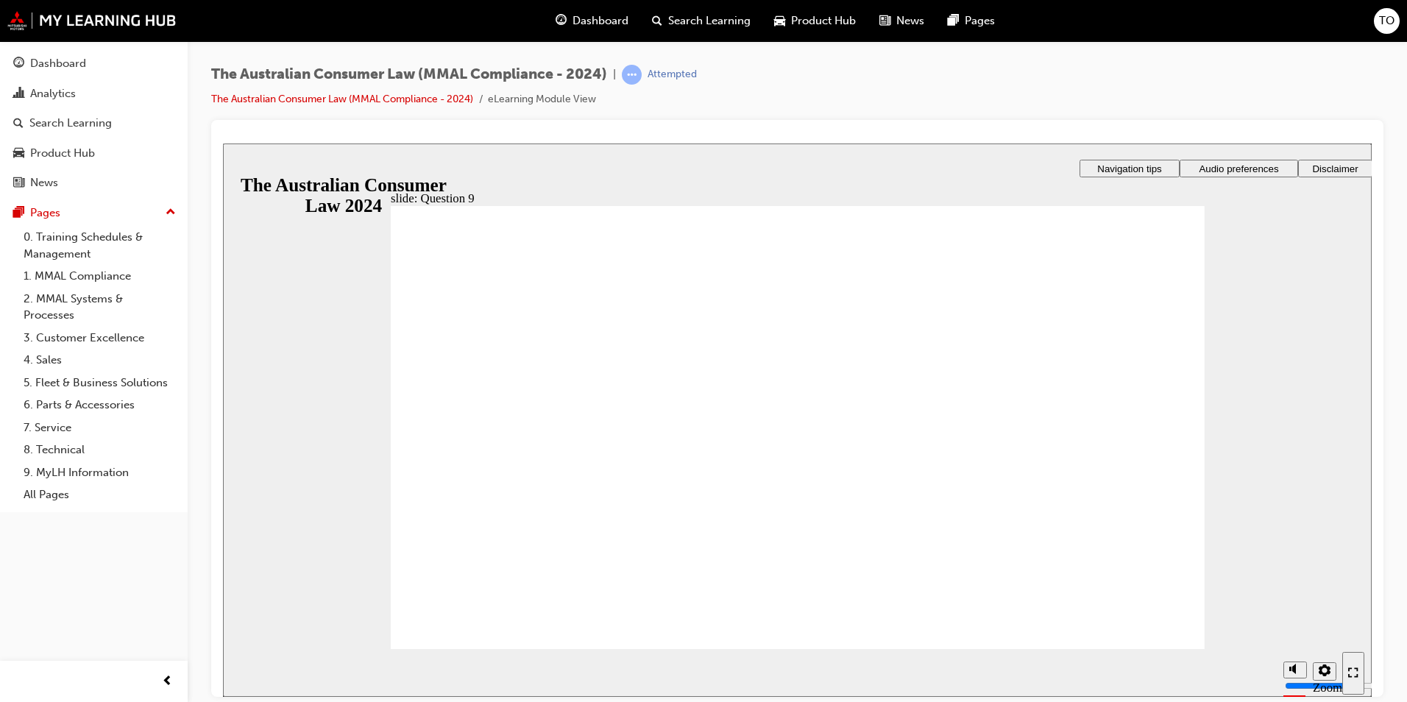
radio input "true"
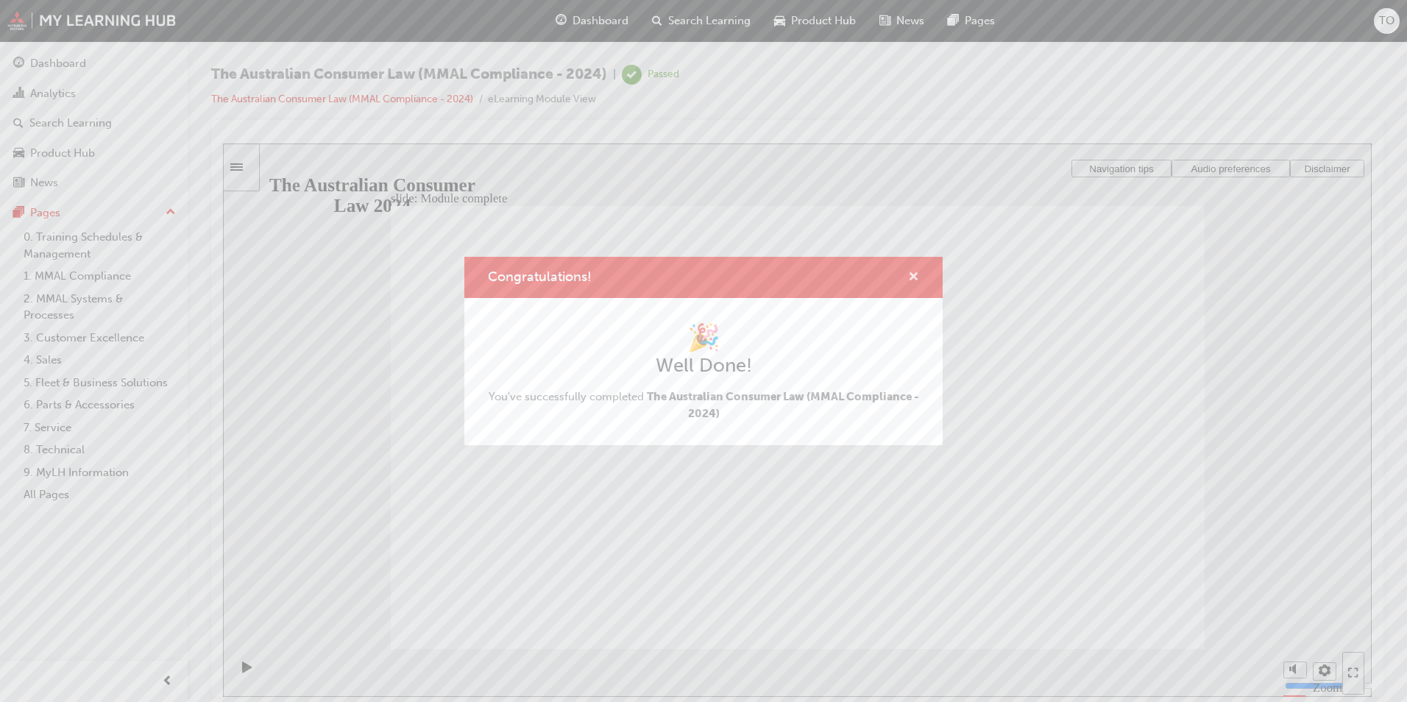
click at [914, 279] on span "cross-icon" at bounding box center [913, 277] width 11 height 13
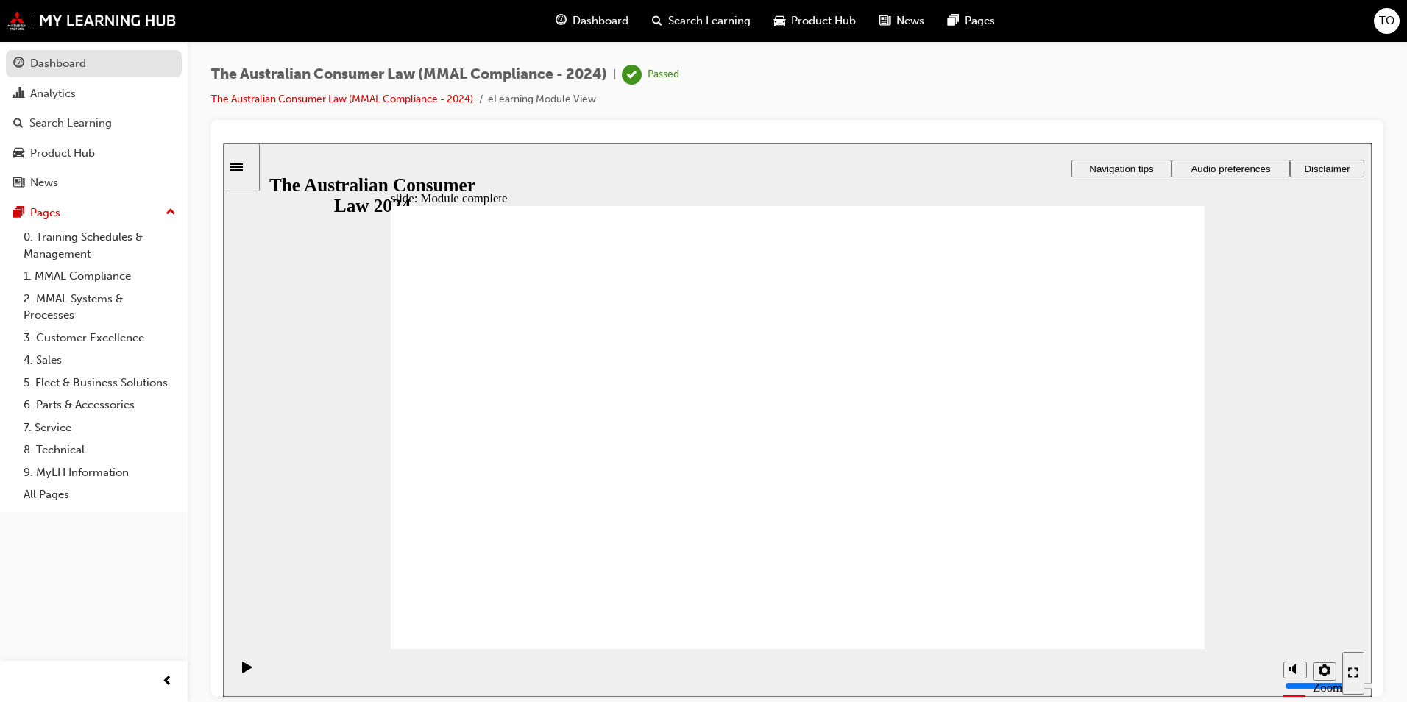
click at [59, 66] on div "Dashboard" at bounding box center [58, 63] width 56 height 17
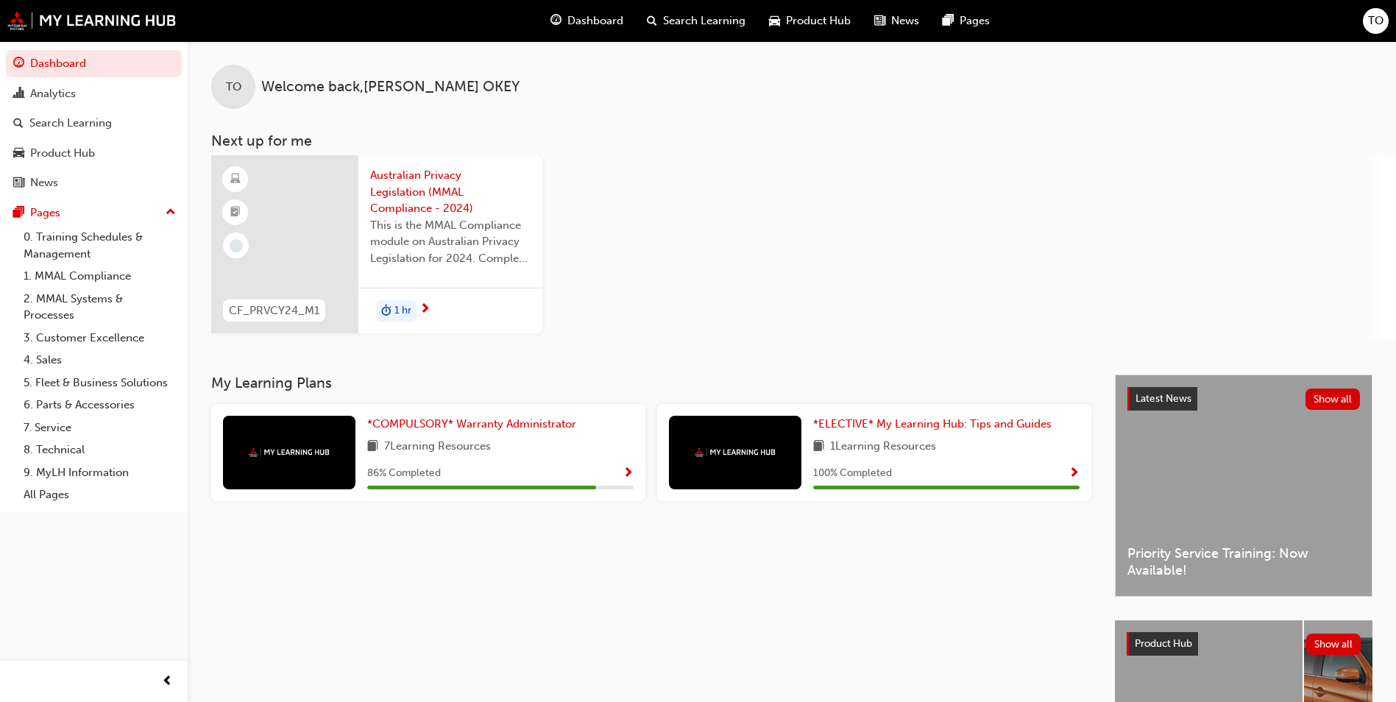
click at [424, 193] on span "Australian Privacy Legislation (MMAL Compliance - 2024)" at bounding box center [450, 192] width 160 height 50
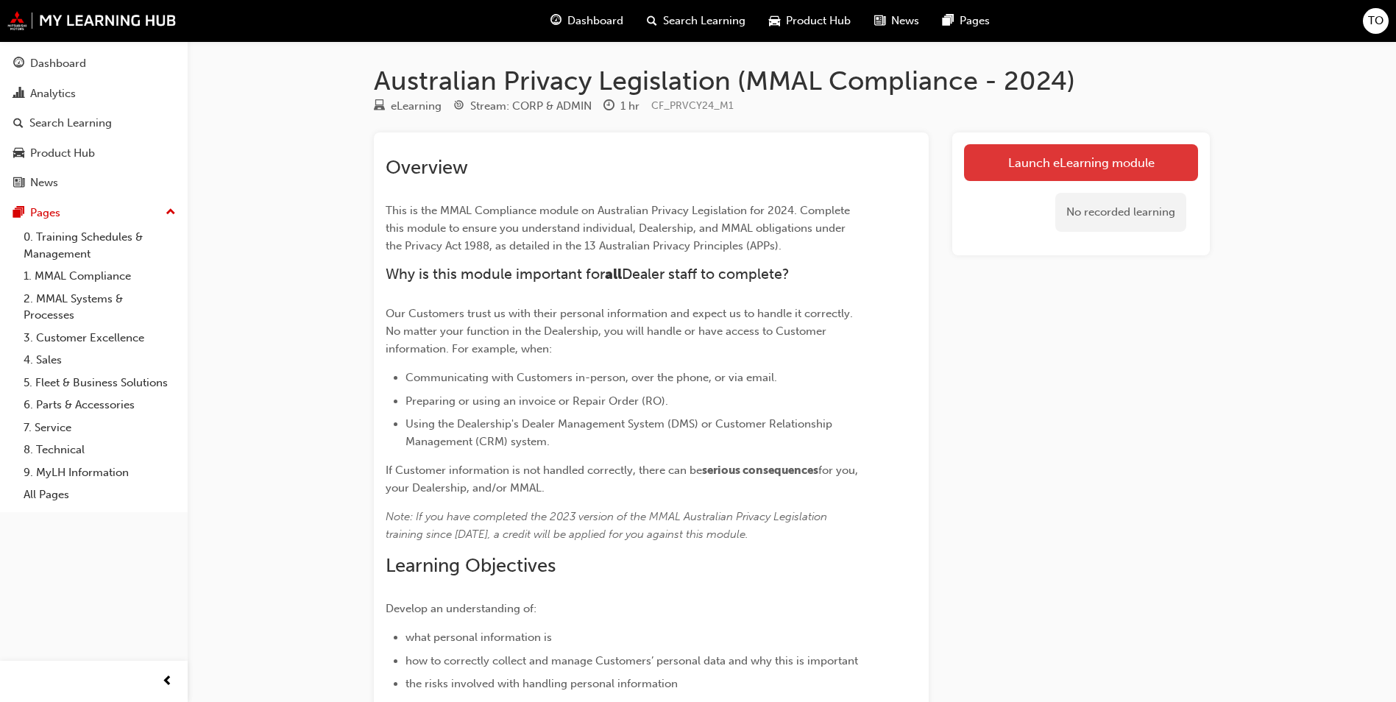
click at [1076, 164] on link "Launch eLearning module" at bounding box center [1081, 162] width 234 height 37
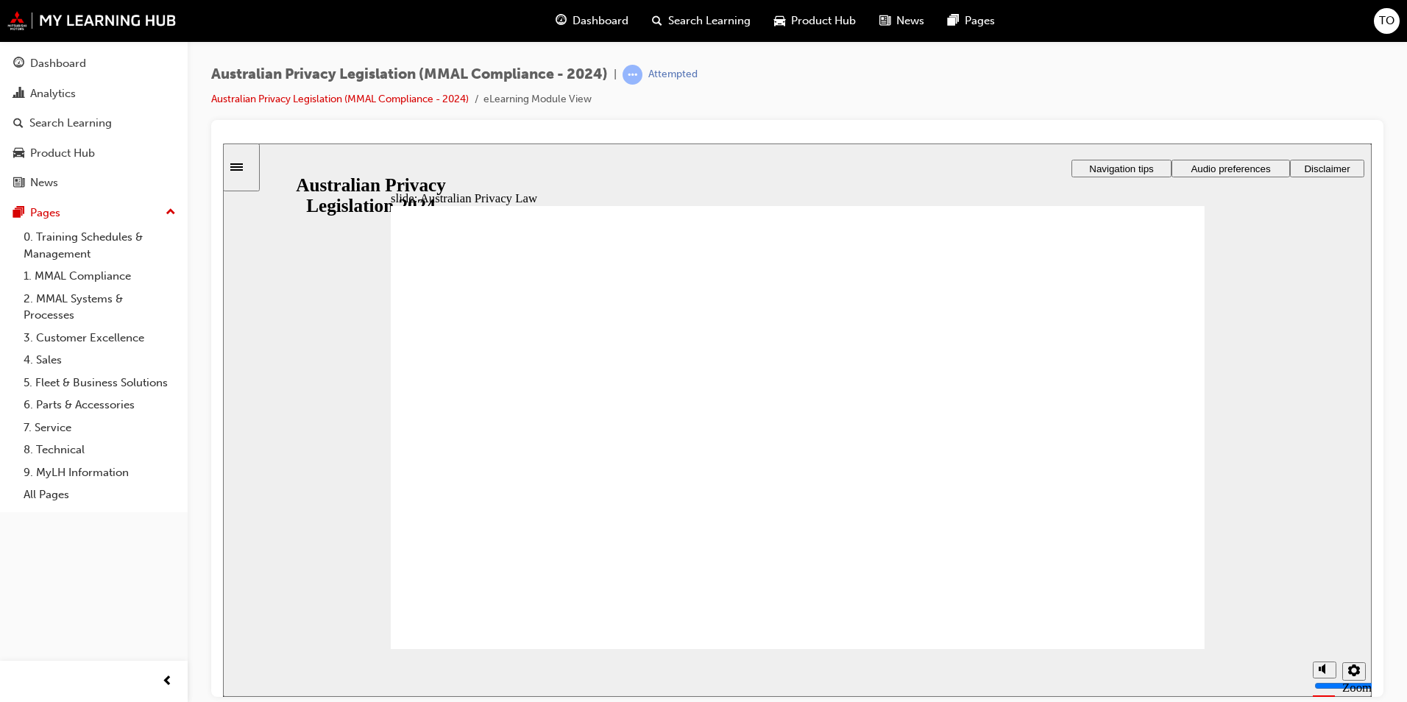
checkbox input "true"
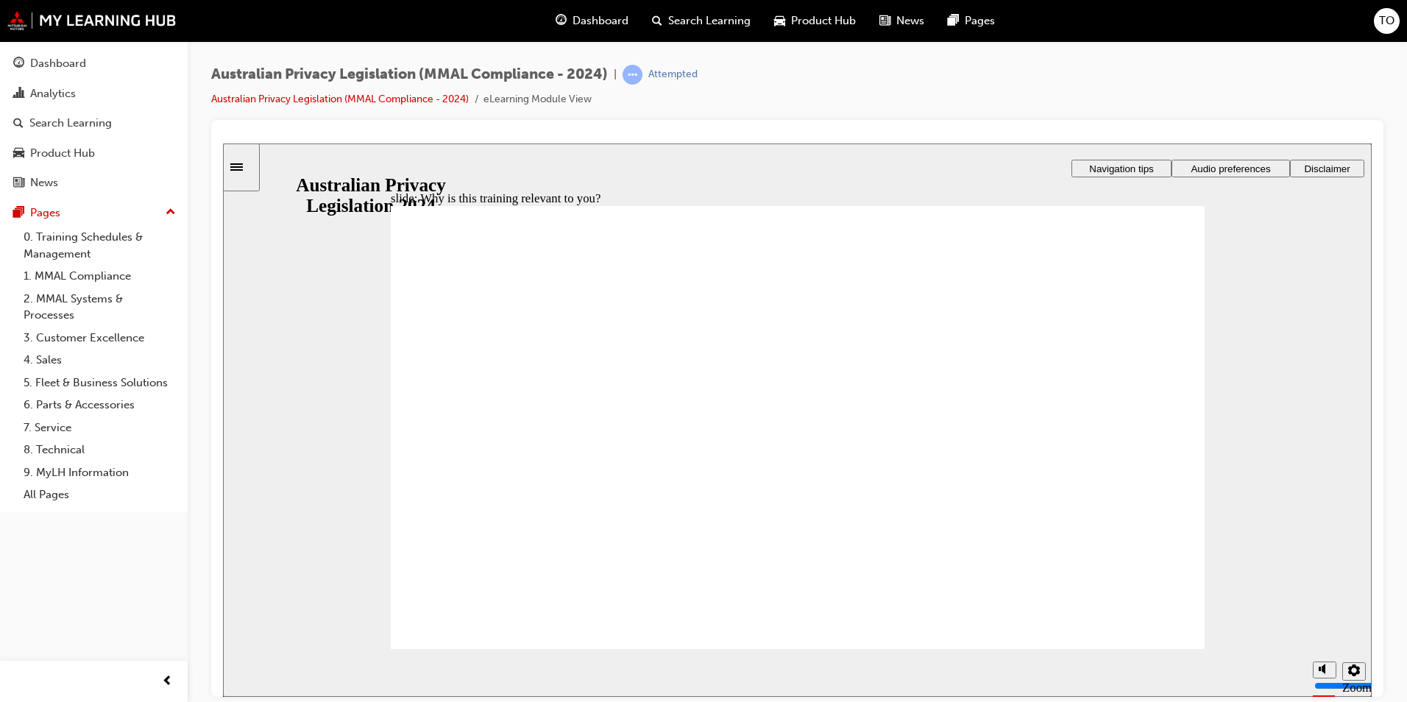
checkbox input "true"
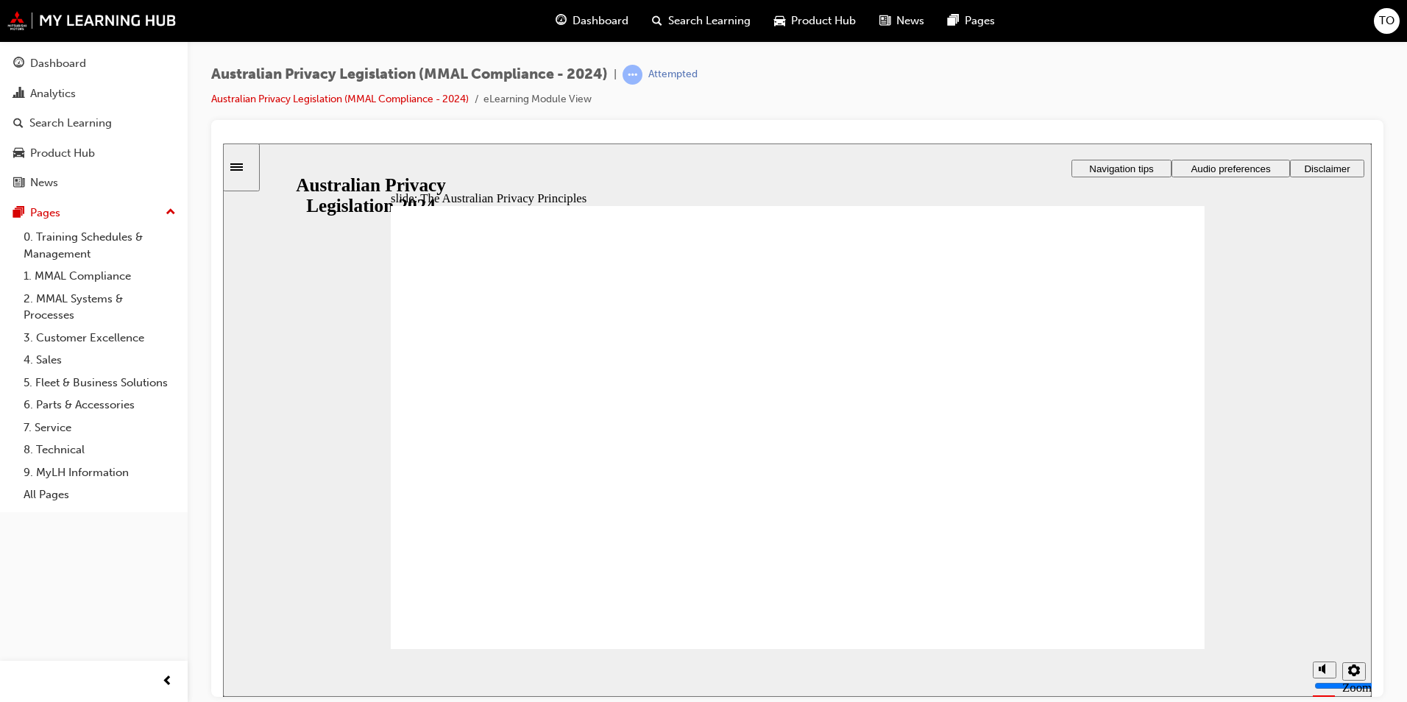
drag, startPoint x: 1030, startPoint y: 627, endPoint x: 946, endPoint y: 619, distance: 84.2
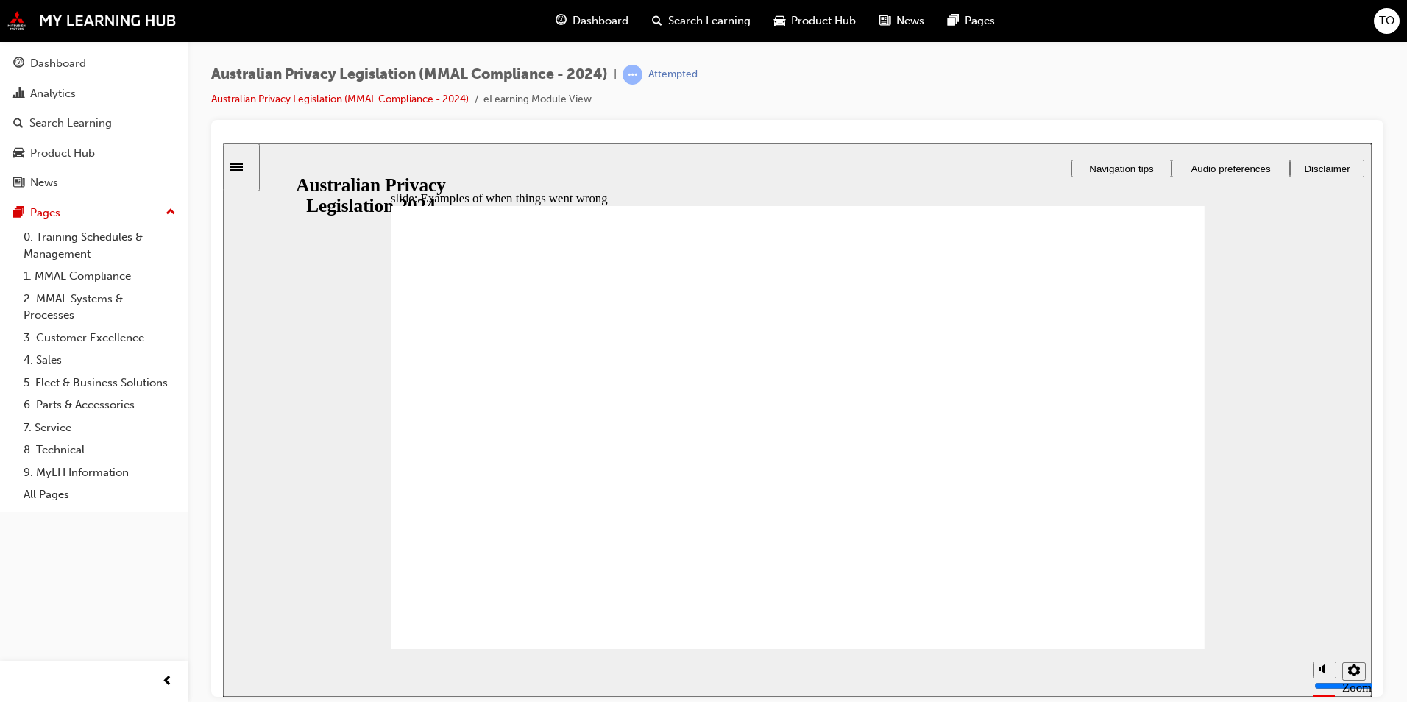
radio input "true"
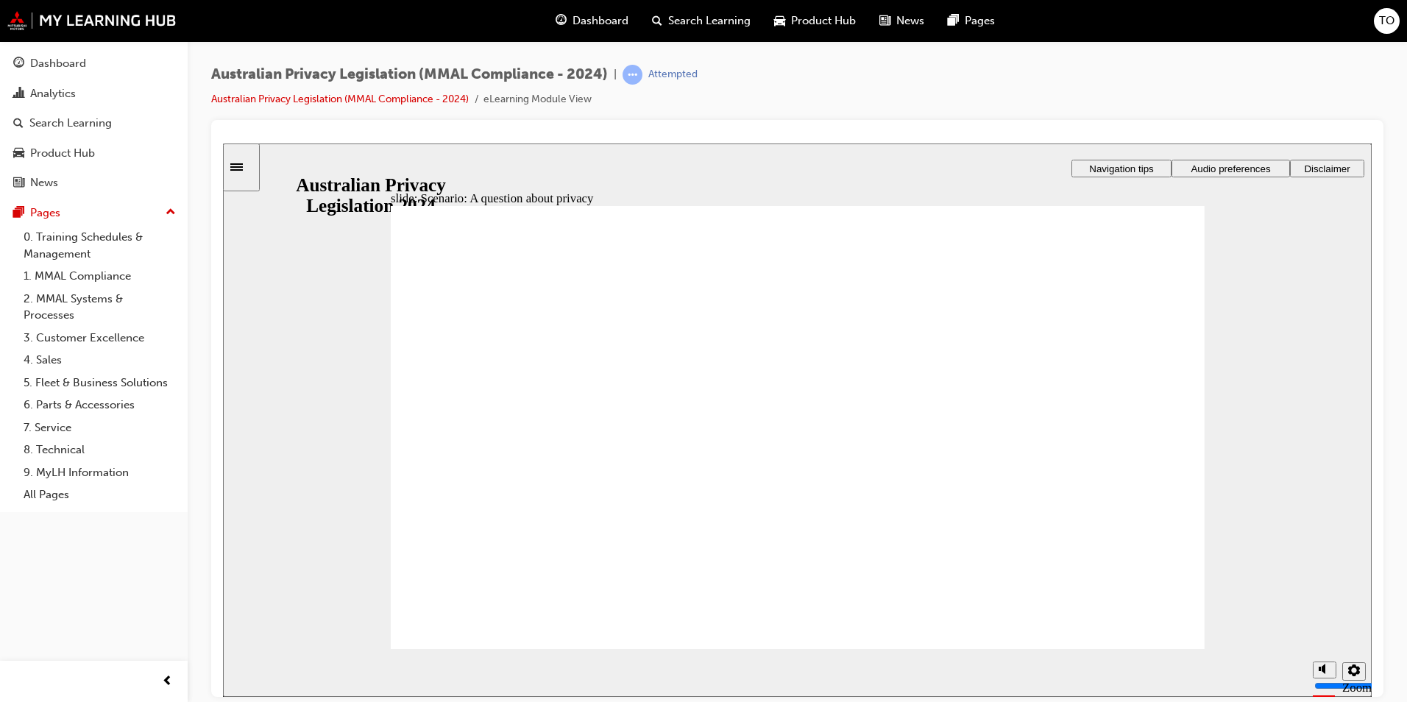
radio input "true"
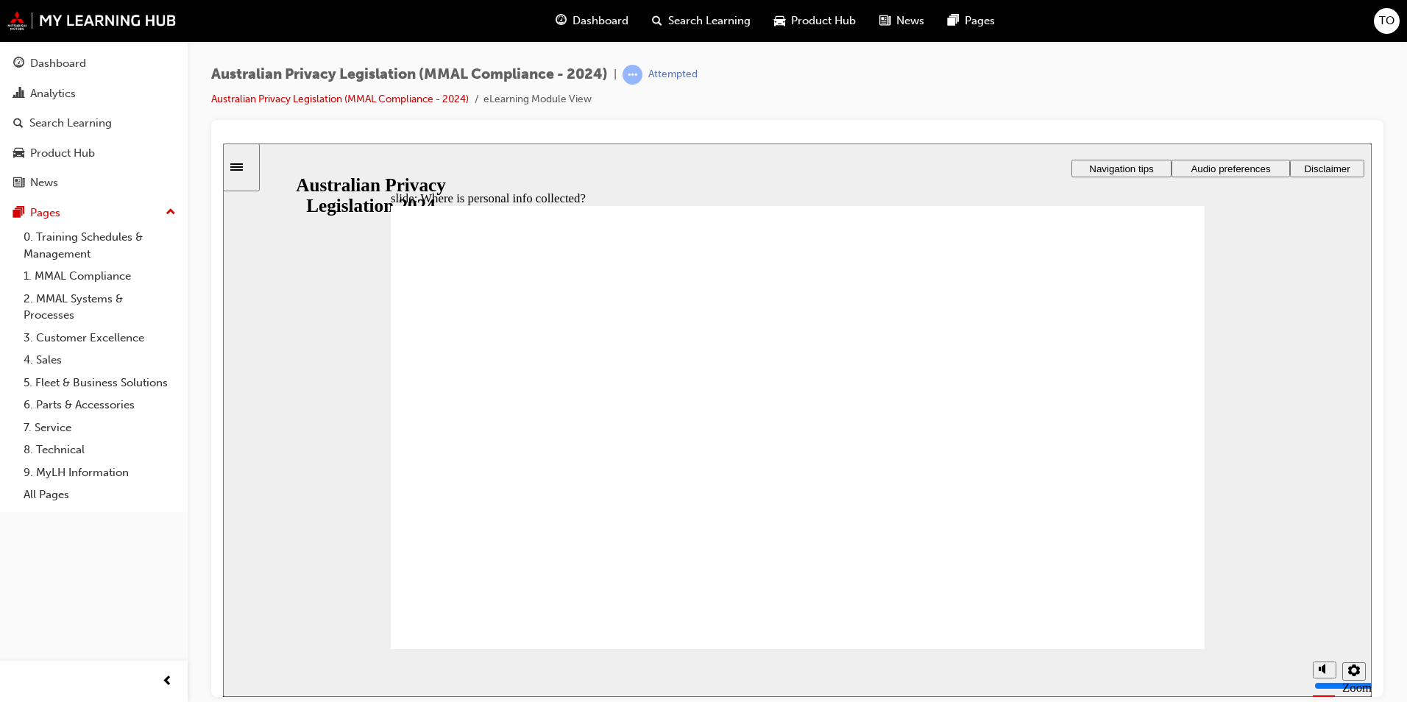
drag, startPoint x: 929, startPoint y: 420, endPoint x: 981, endPoint y: 414, distance: 51.8
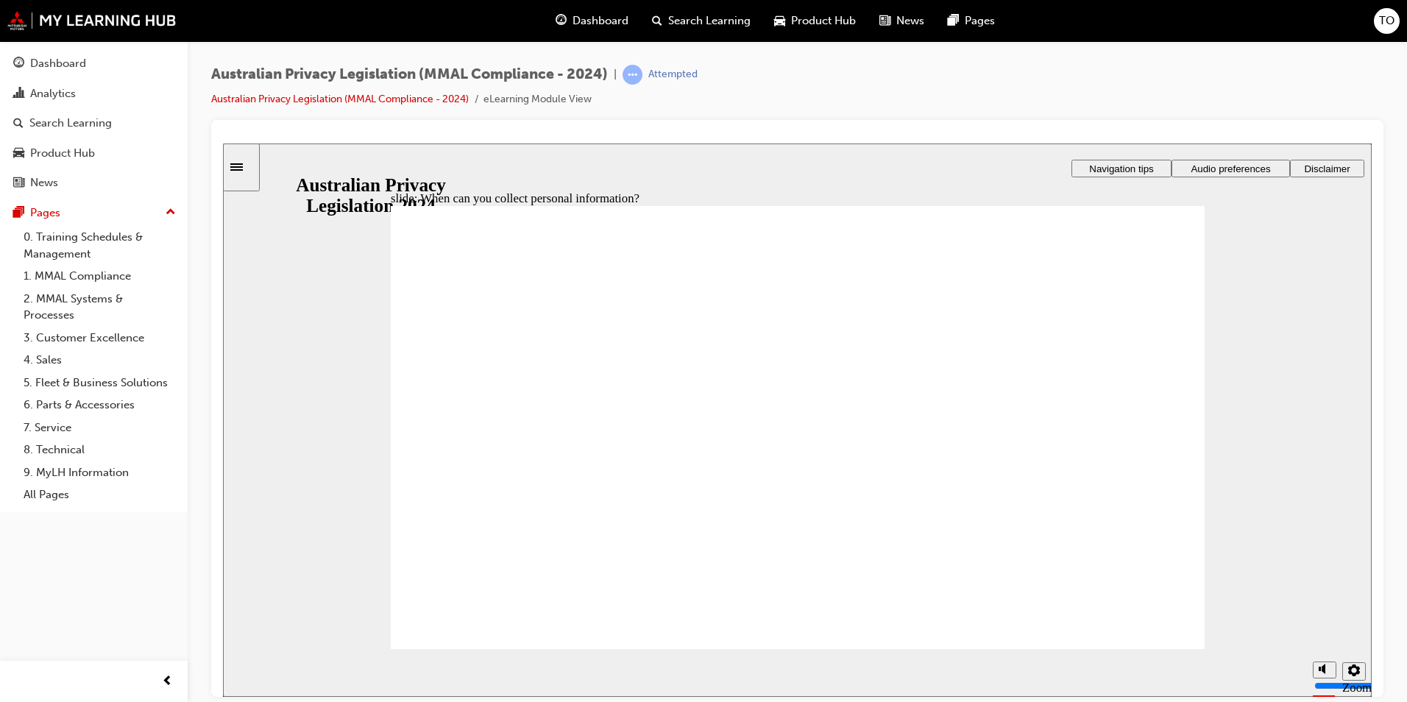
drag, startPoint x: 797, startPoint y: 378, endPoint x: 1016, endPoint y: 471, distance: 238.0
drag, startPoint x: 792, startPoint y: 385, endPoint x: 560, endPoint y: 499, distance: 258.6
drag, startPoint x: 805, startPoint y: 389, endPoint x: 561, endPoint y: 502, distance: 268.9
drag, startPoint x: 786, startPoint y: 388, endPoint x: 1009, endPoint y: 494, distance: 246.5
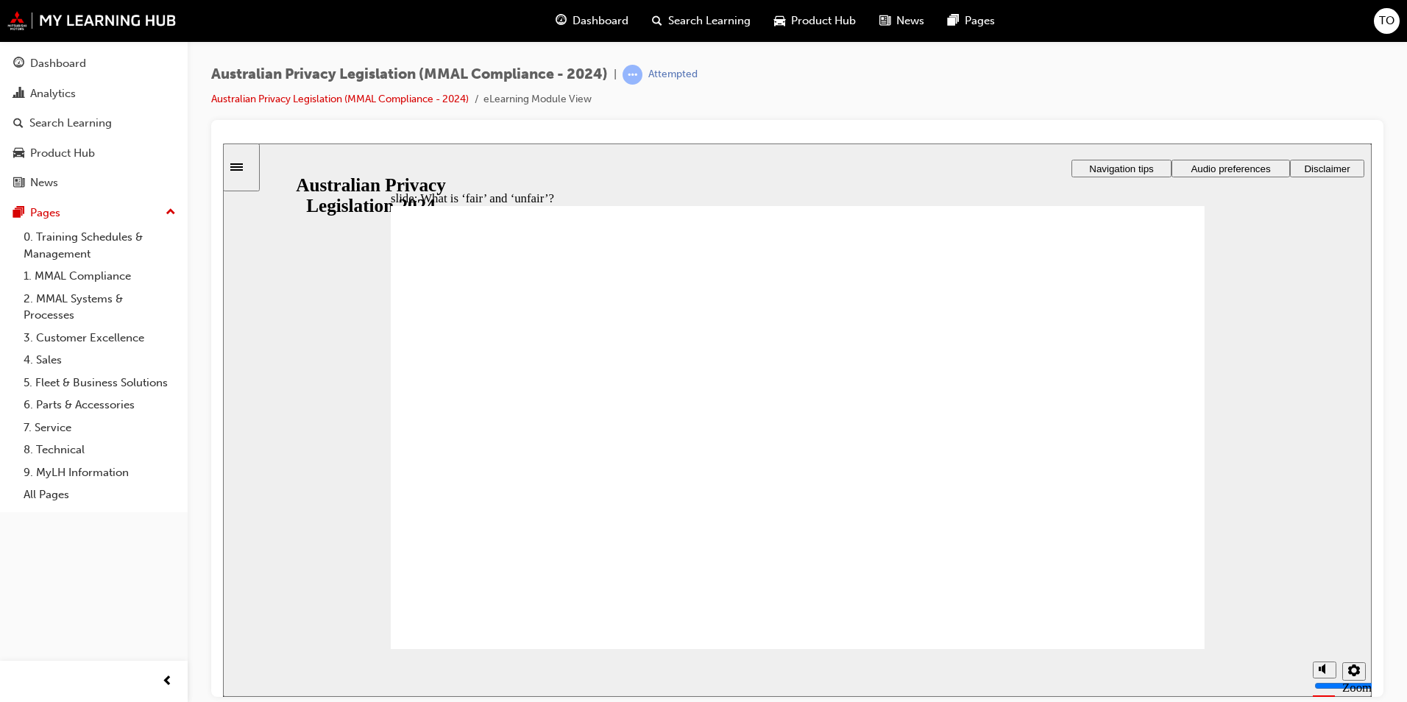
drag, startPoint x: 786, startPoint y: 378, endPoint x: 546, endPoint y: 493, distance: 265.9
drag, startPoint x: 758, startPoint y: 405, endPoint x: 558, endPoint y: 496, distance: 220.6
drag, startPoint x: 754, startPoint y: 387, endPoint x: 1003, endPoint y: 513, distance: 278.7
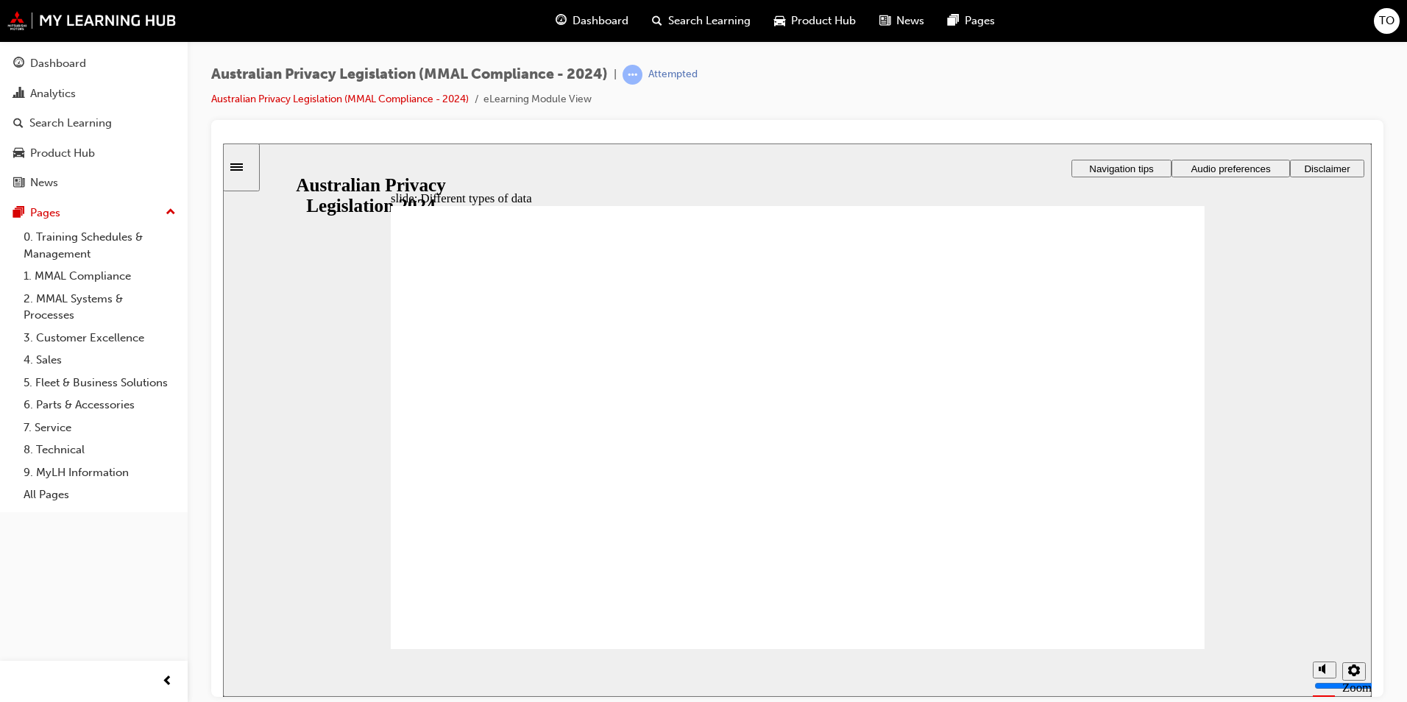
checkbox input "true"
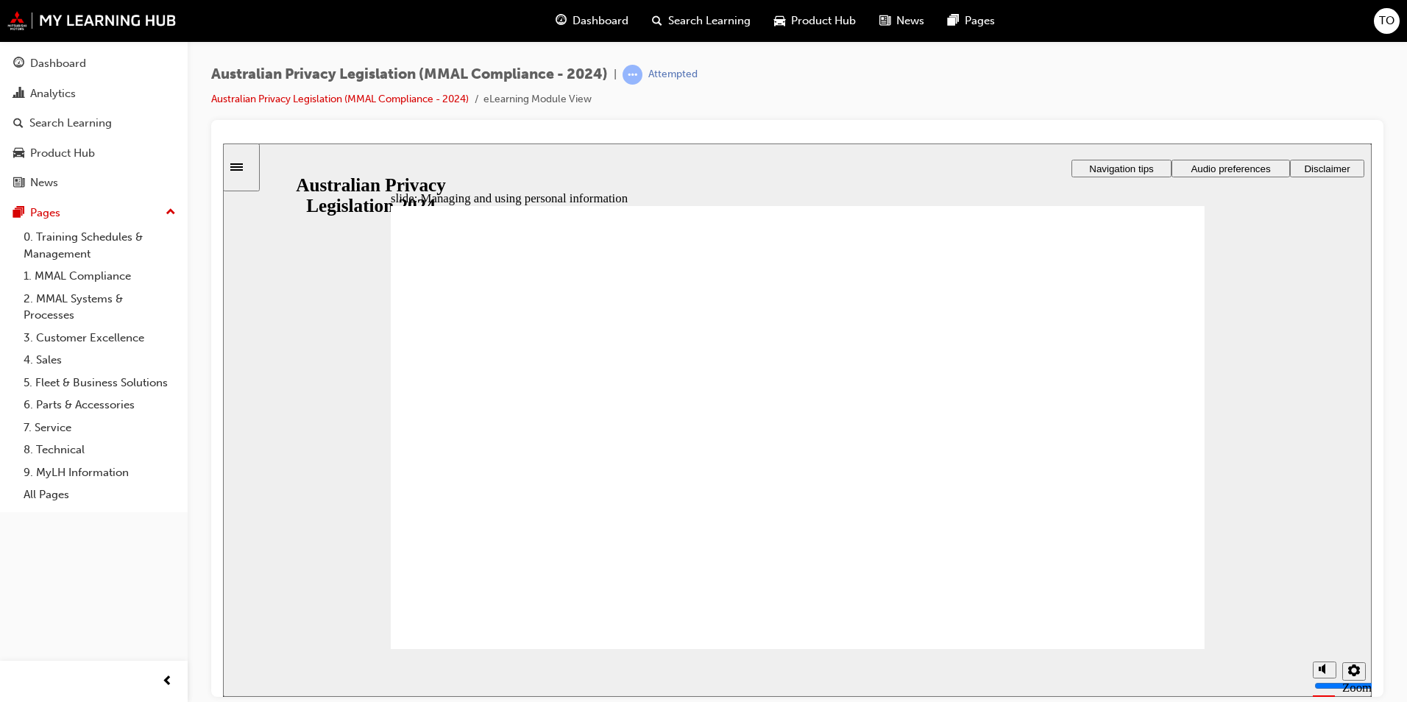
checkbox input "true"
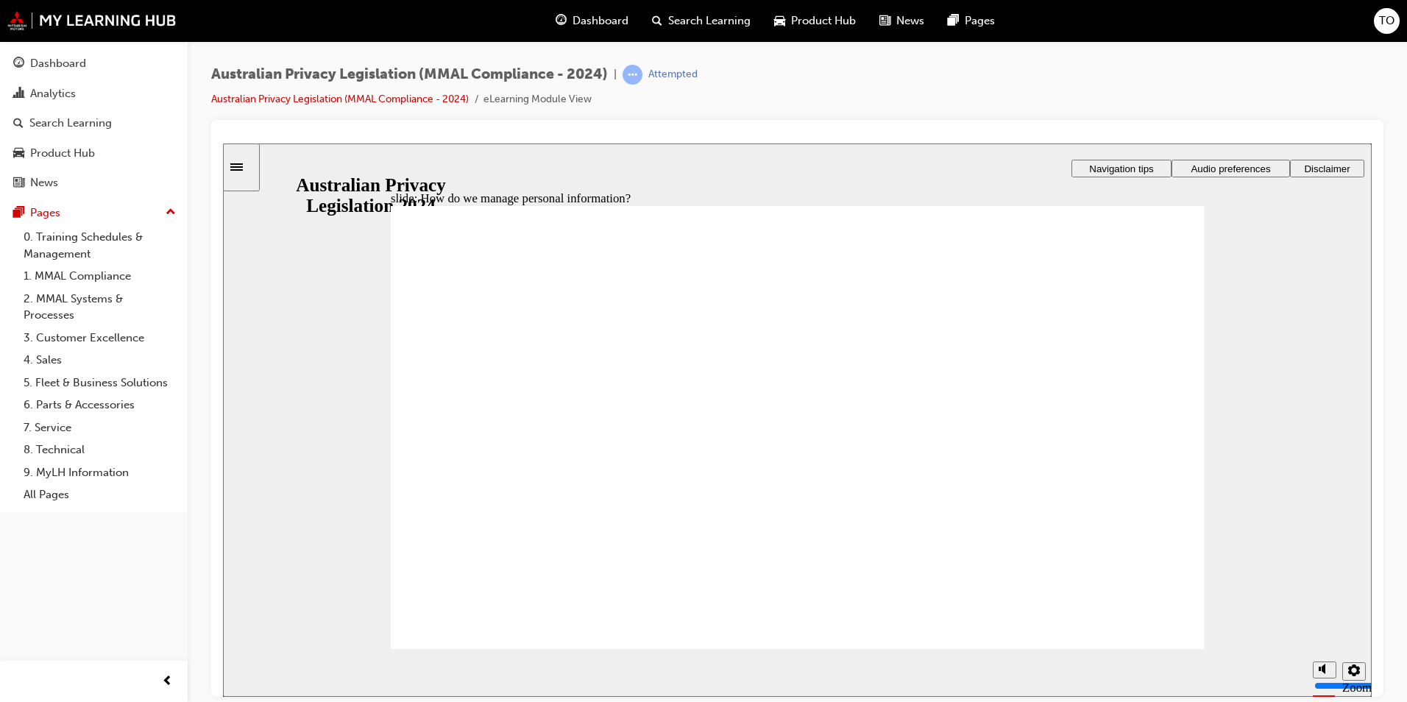
drag, startPoint x: 1077, startPoint y: 310, endPoint x: 1054, endPoint y: 330, distance: 30.7
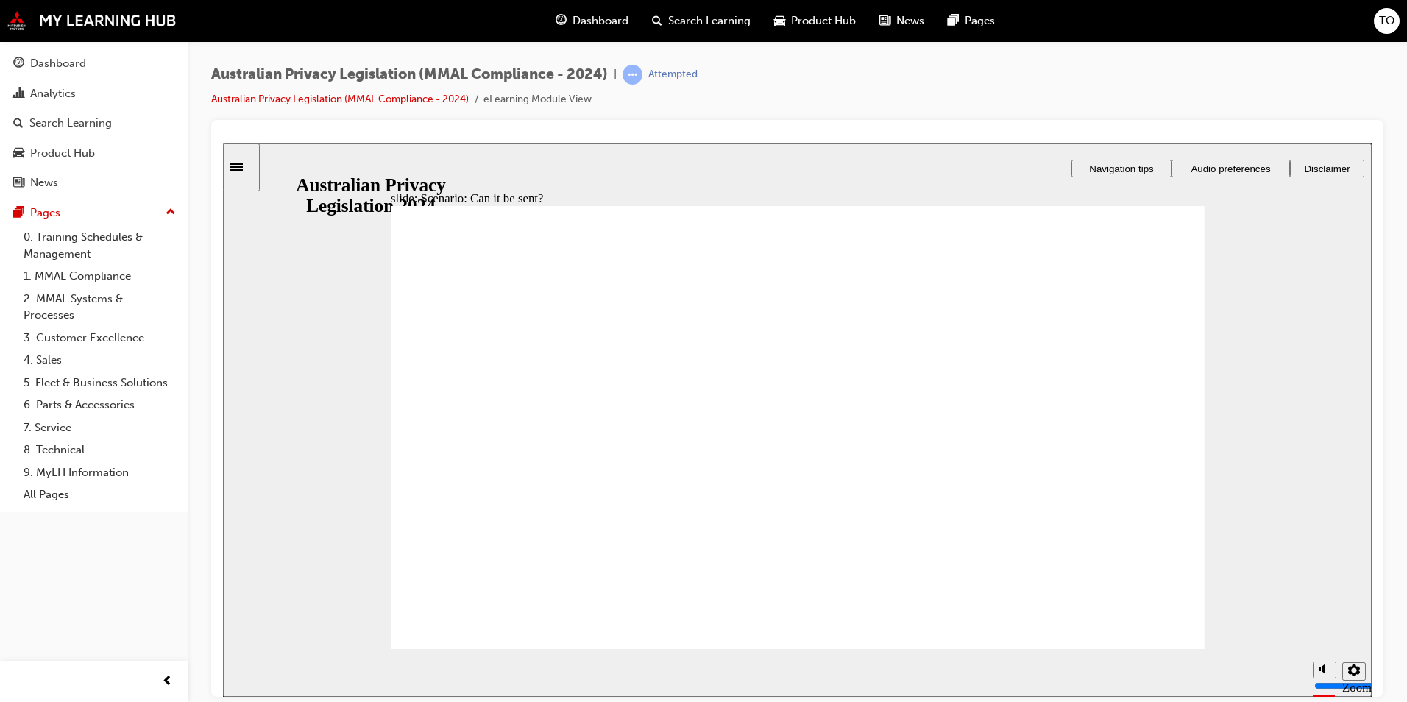
radio input "true"
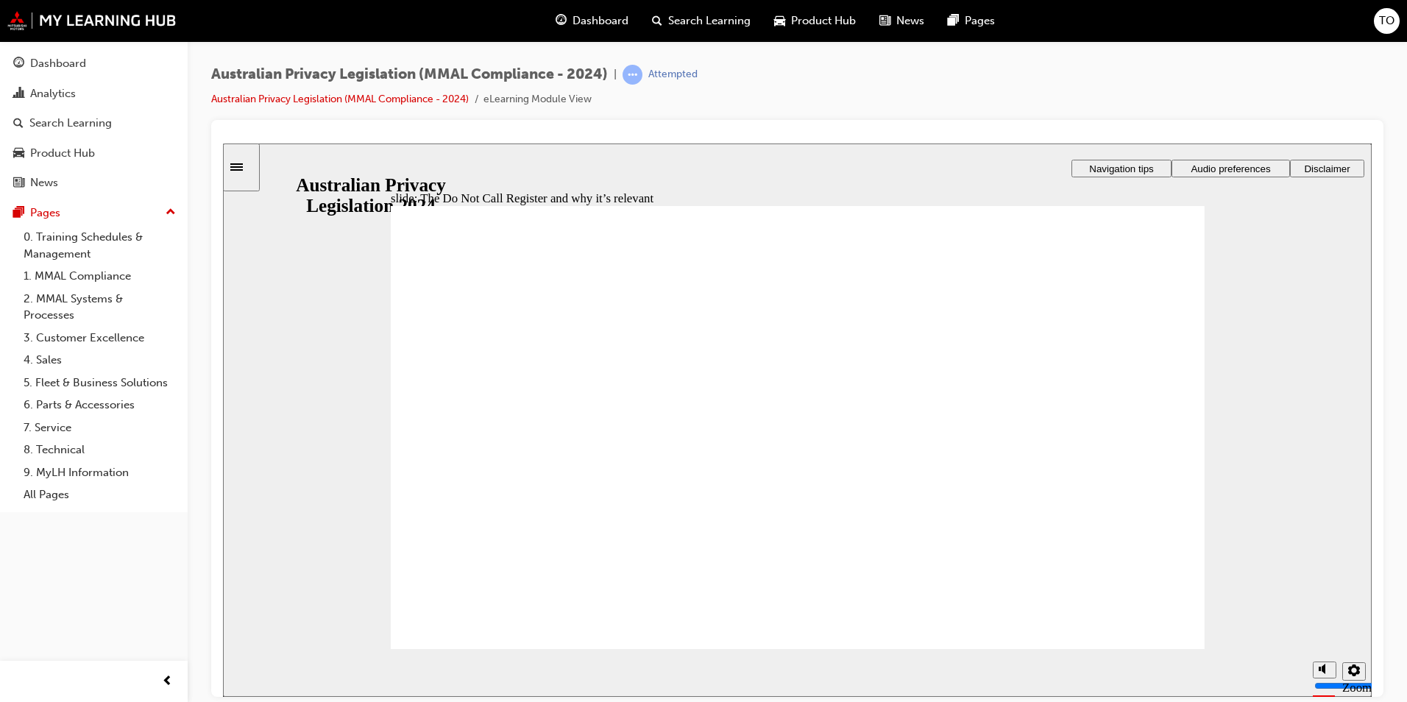
radio input "true"
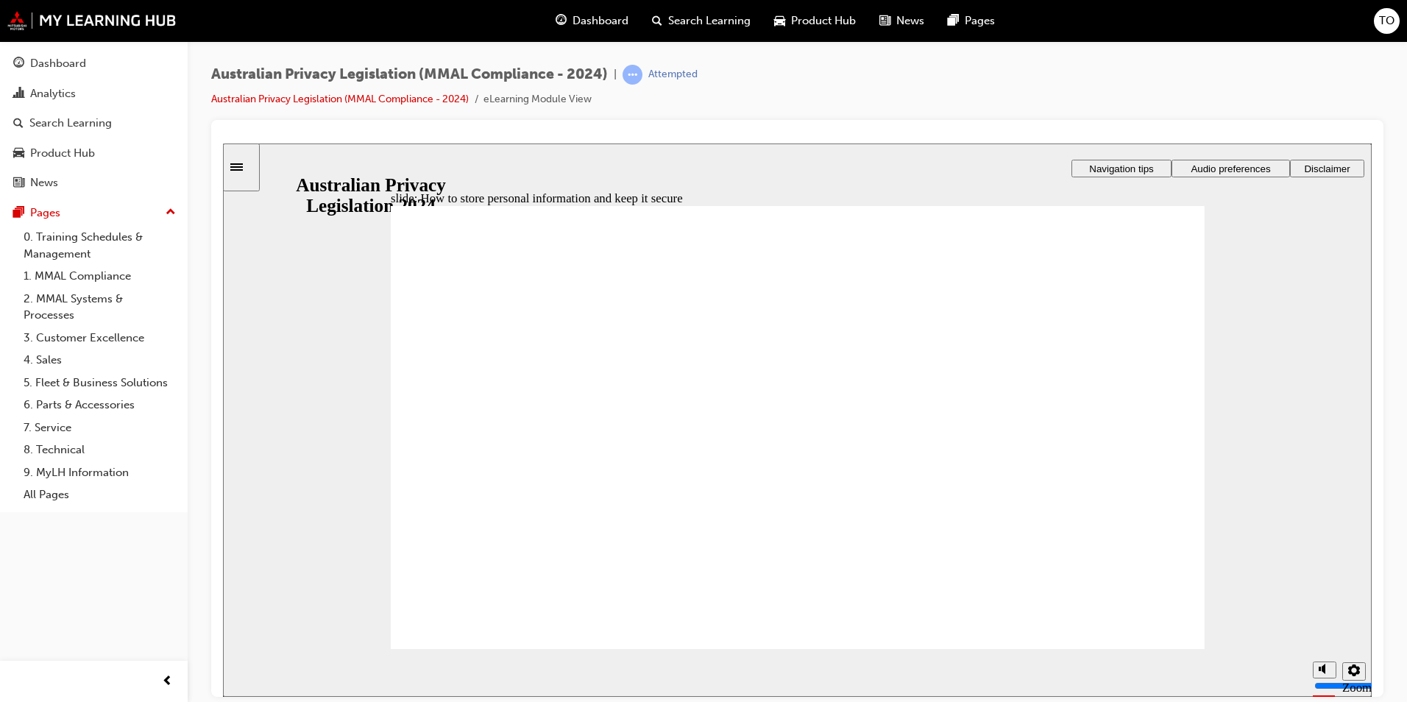
radio input "true"
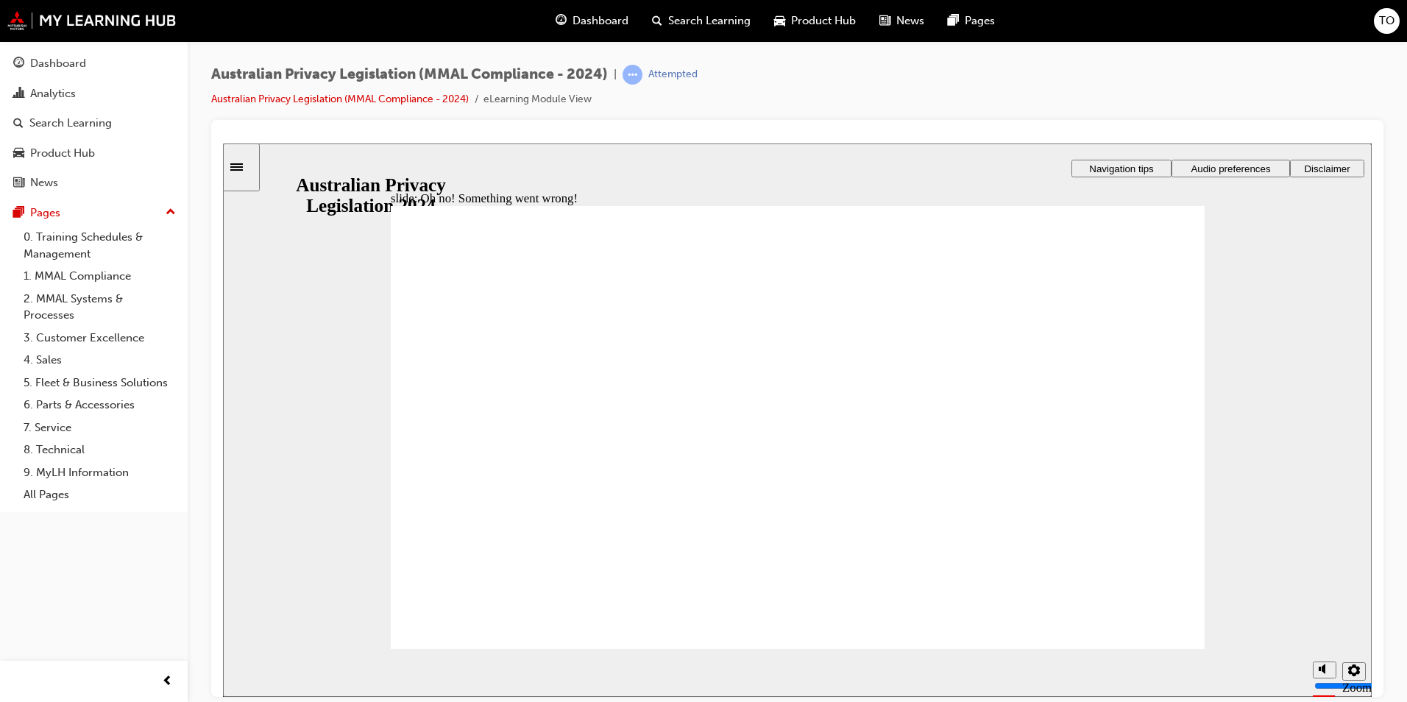
radio input "true"
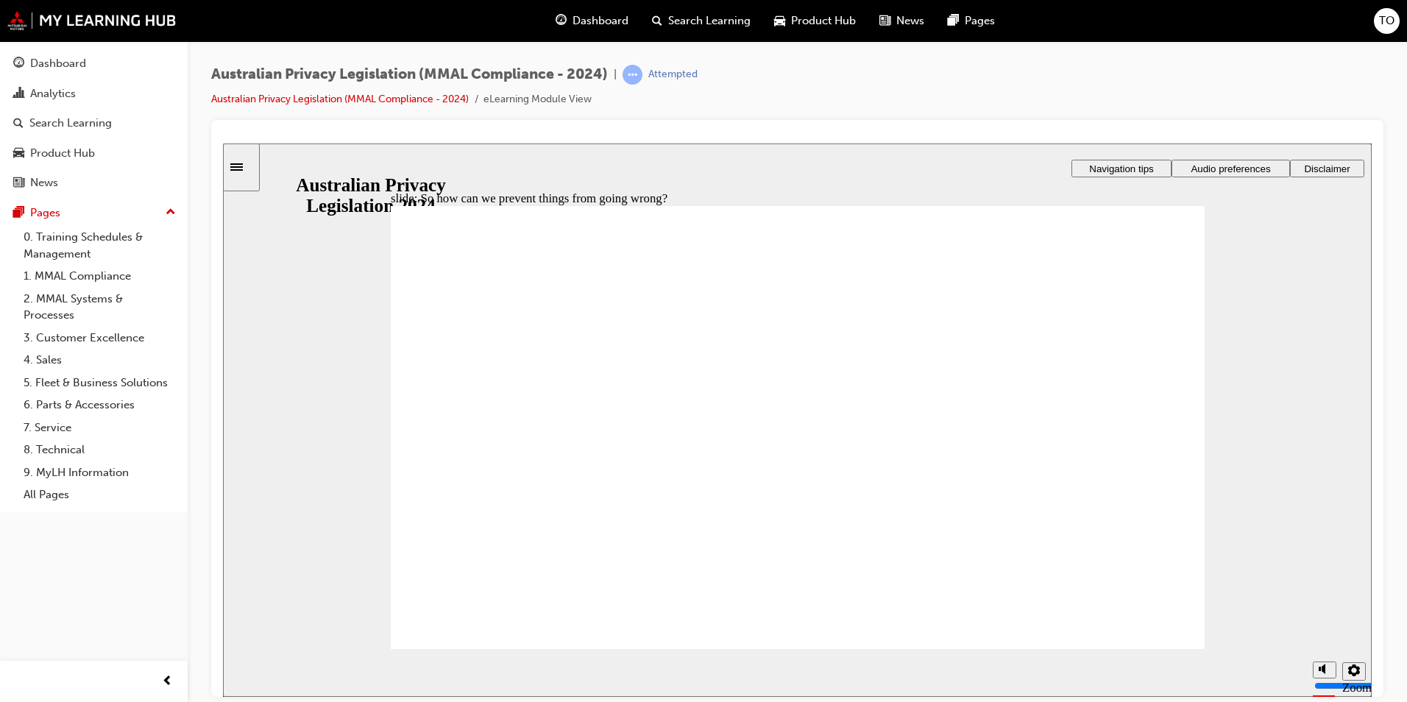
drag, startPoint x: 1145, startPoint y: 628, endPoint x: 1239, endPoint y: 639, distance: 94.8
radio input "true"
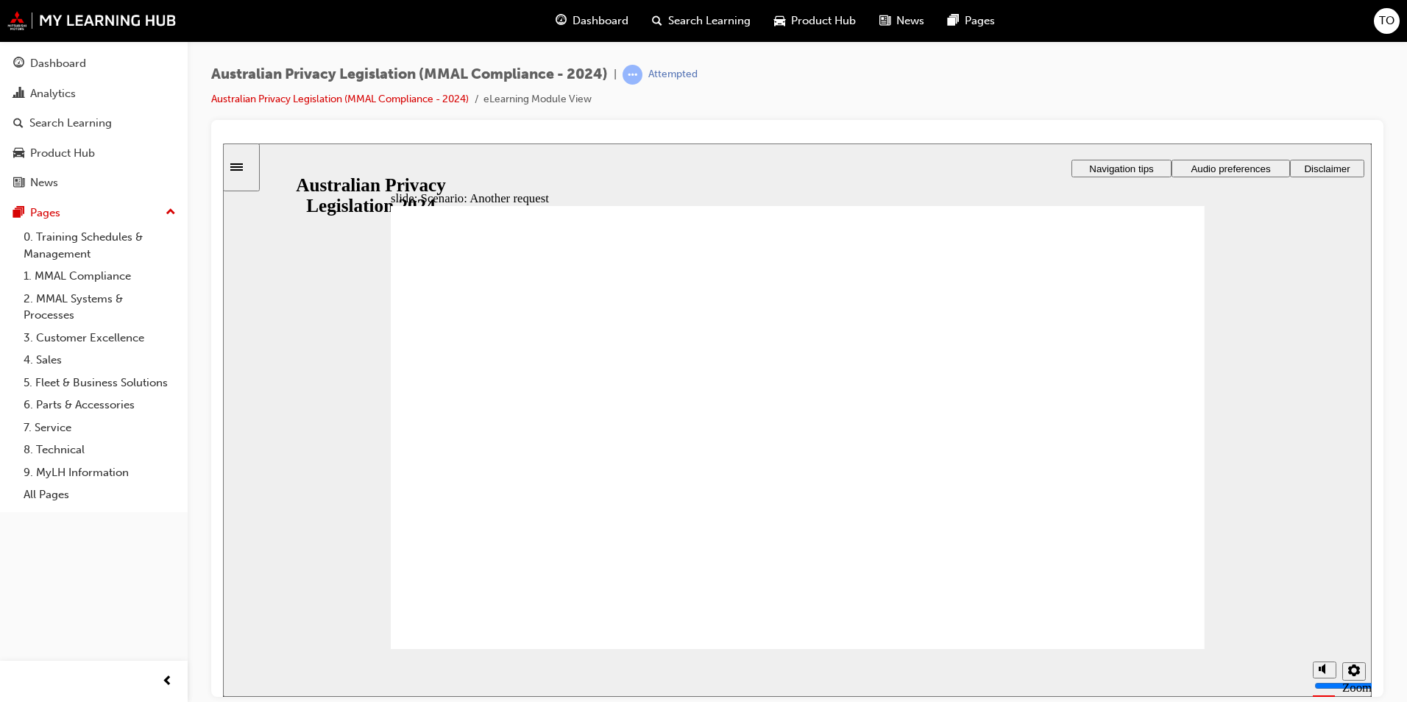
radio input "true"
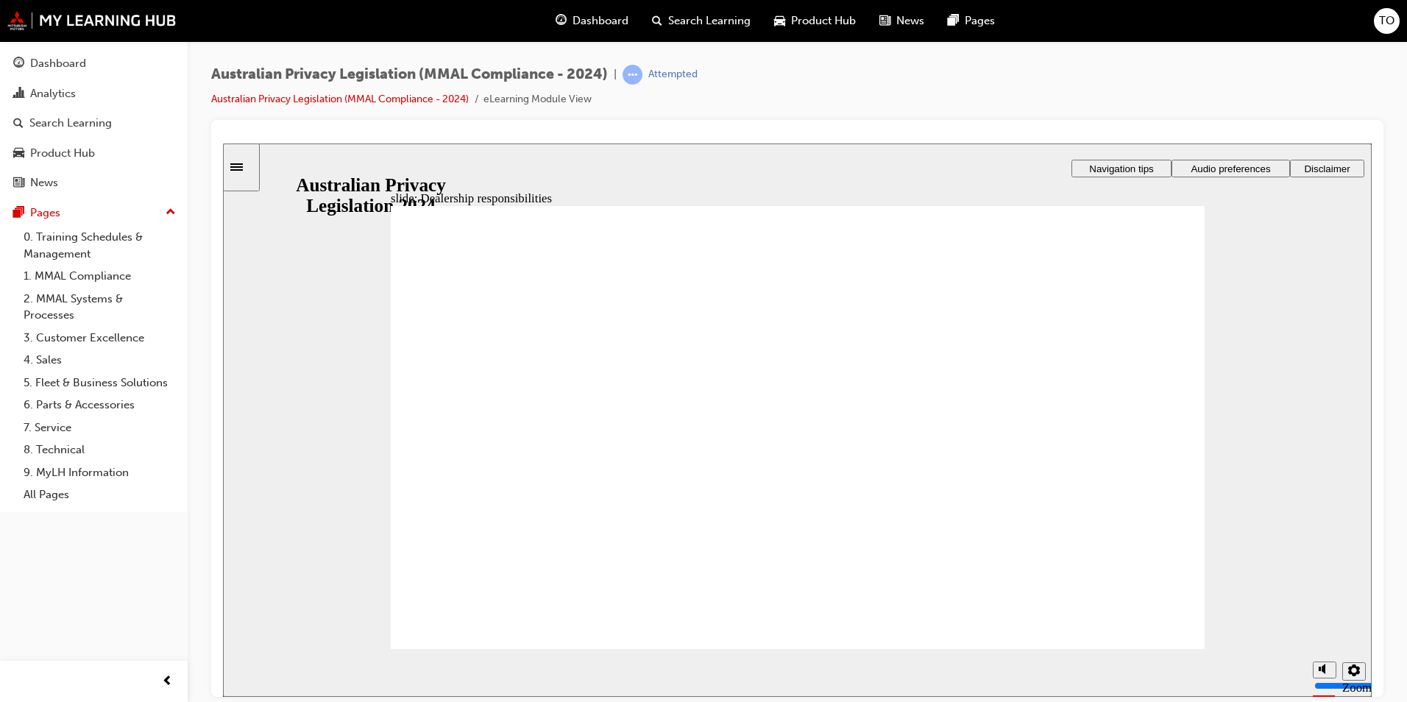
drag, startPoint x: 1140, startPoint y: 605, endPoint x: 1138, endPoint y: 616, distance: 10.5
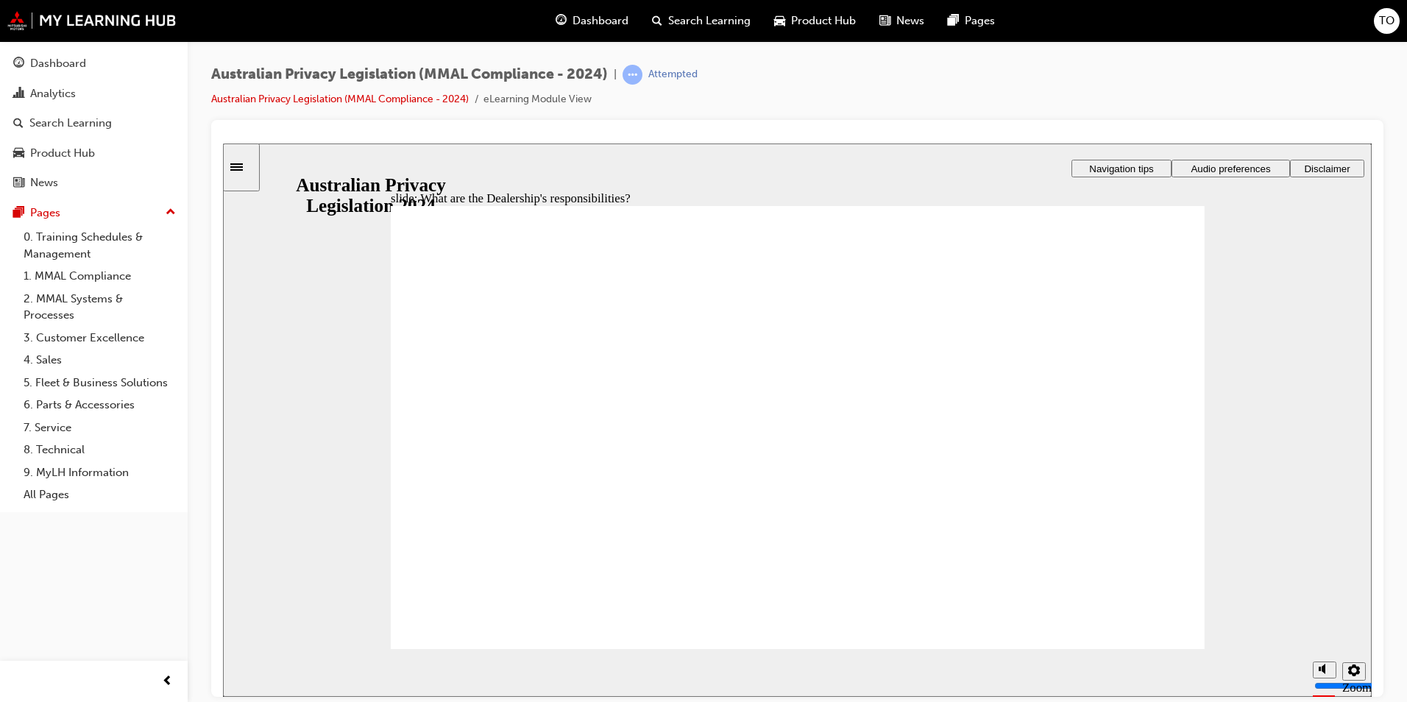
drag, startPoint x: 1130, startPoint y: 630, endPoint x: 1194, endPoint y: 650, distance: 67.2
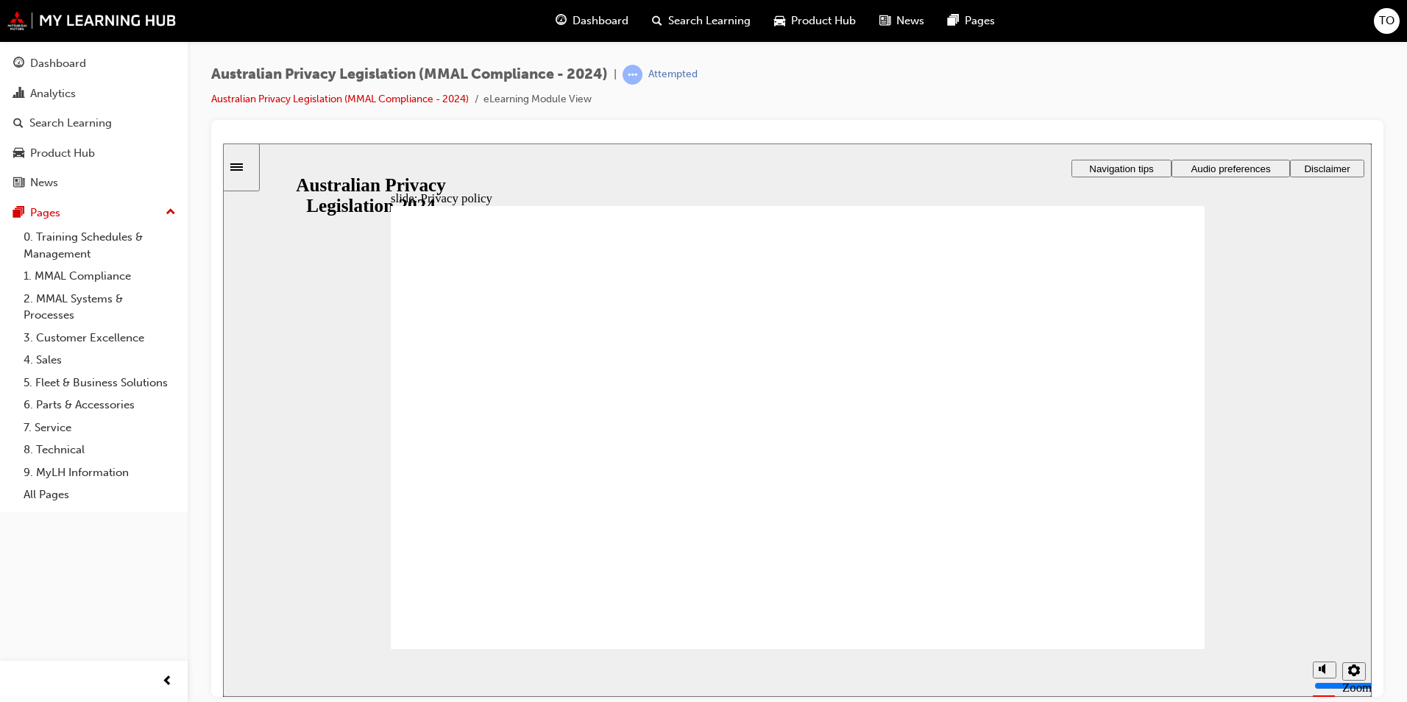
drag, startPoint x: 1120, startPoint y: 262, endPoint x: 1120, endPoint y: 269, distance: 7.4
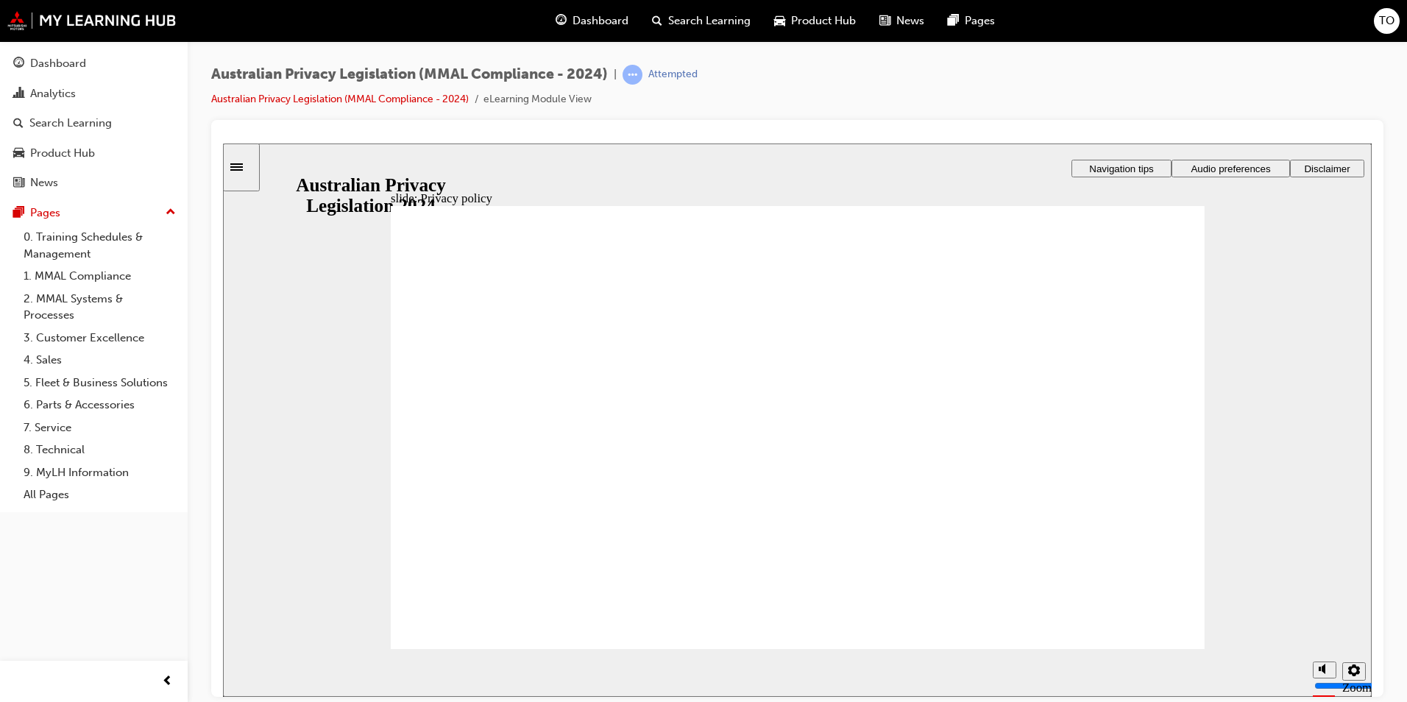
checkbox input "true"
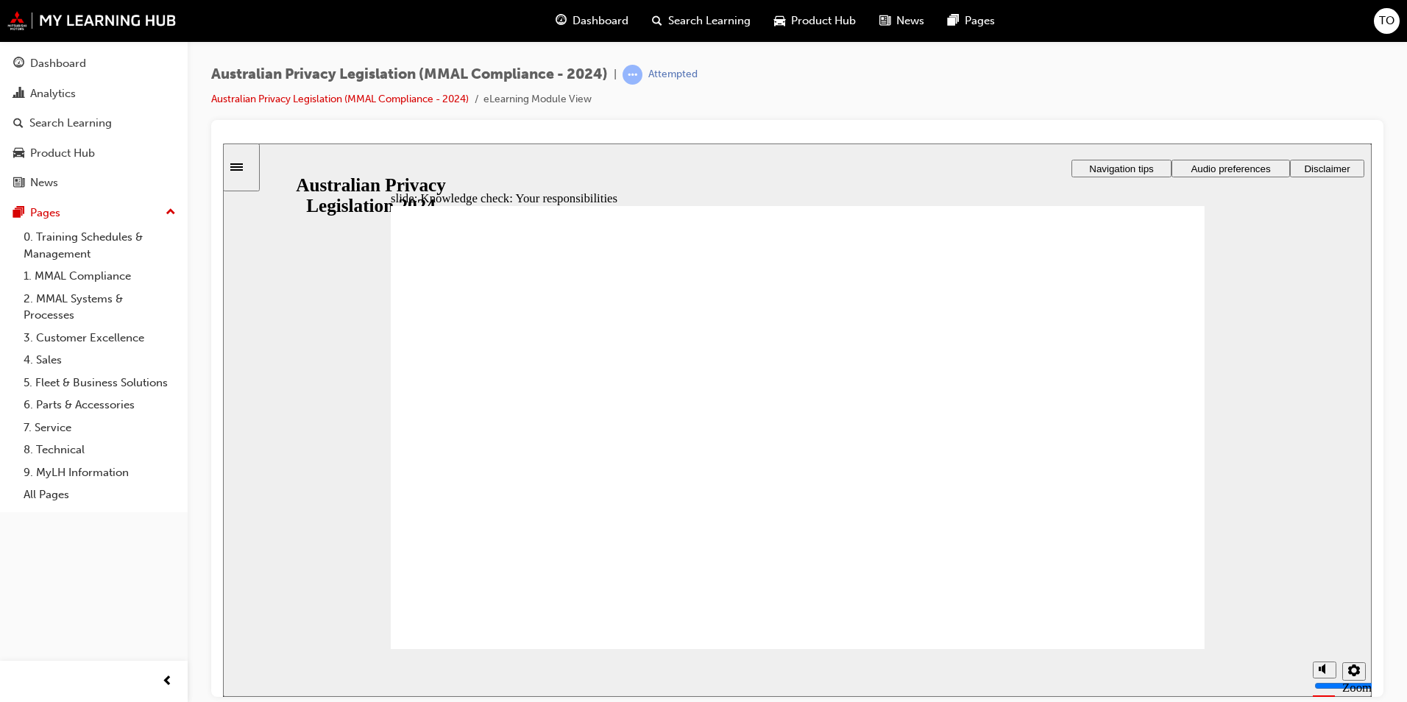
checkbox input "true"
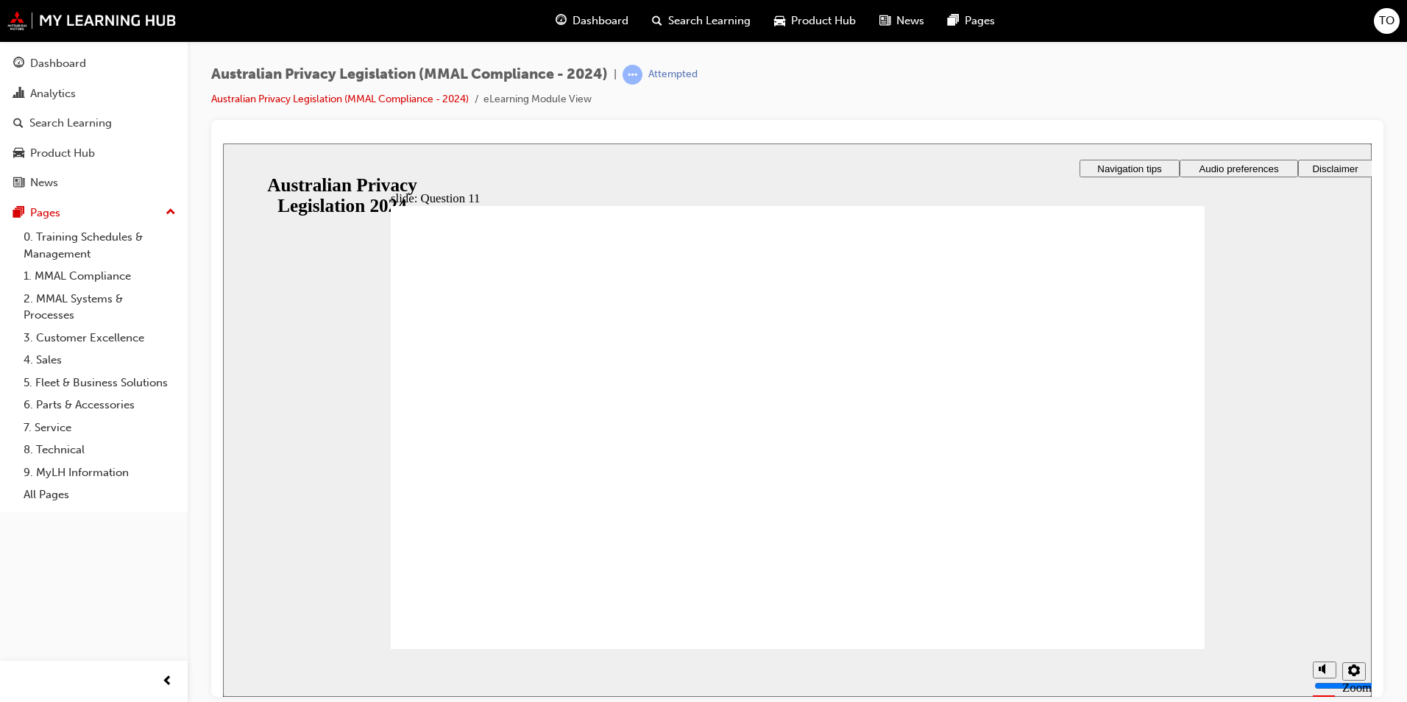
drag, startPoint x: 430, startPoint y: 443, endPoint x: 441, endPoint y: 516, distance: 74.5
radio input "true"
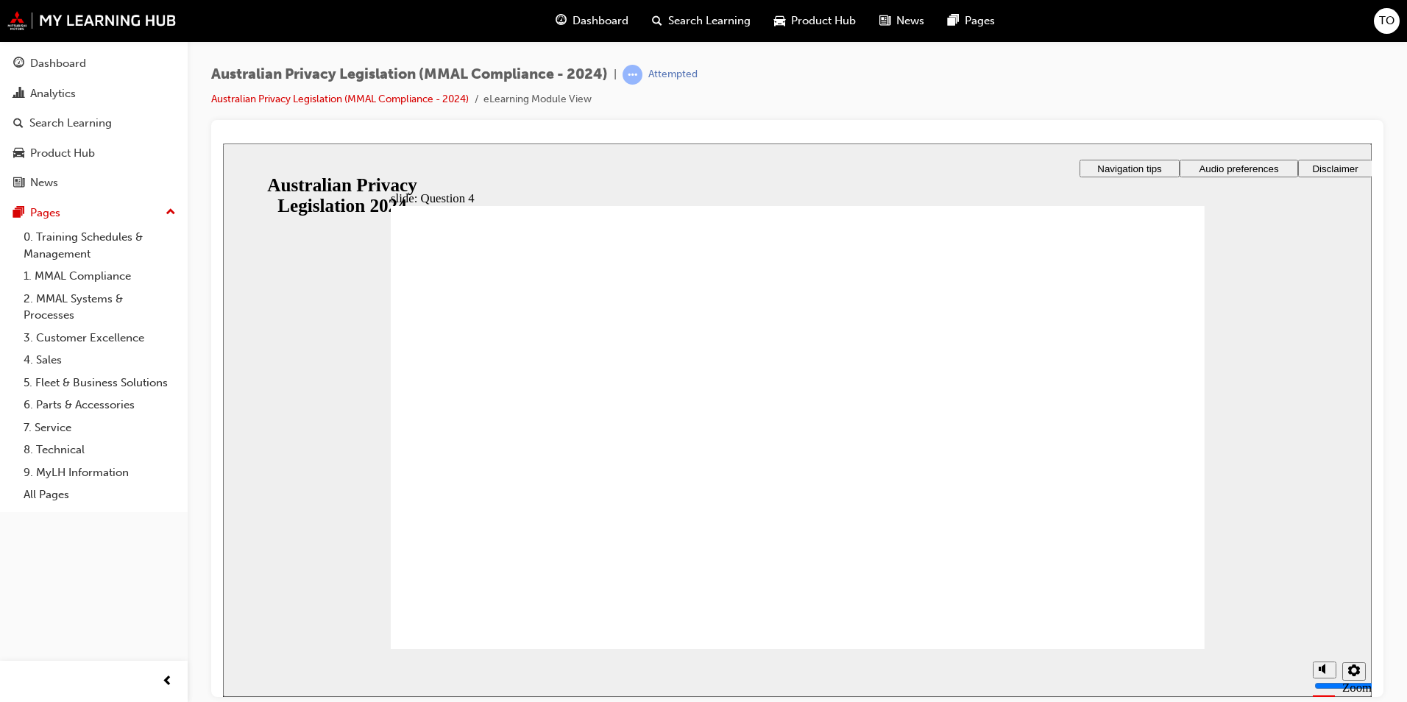
radio input "true"
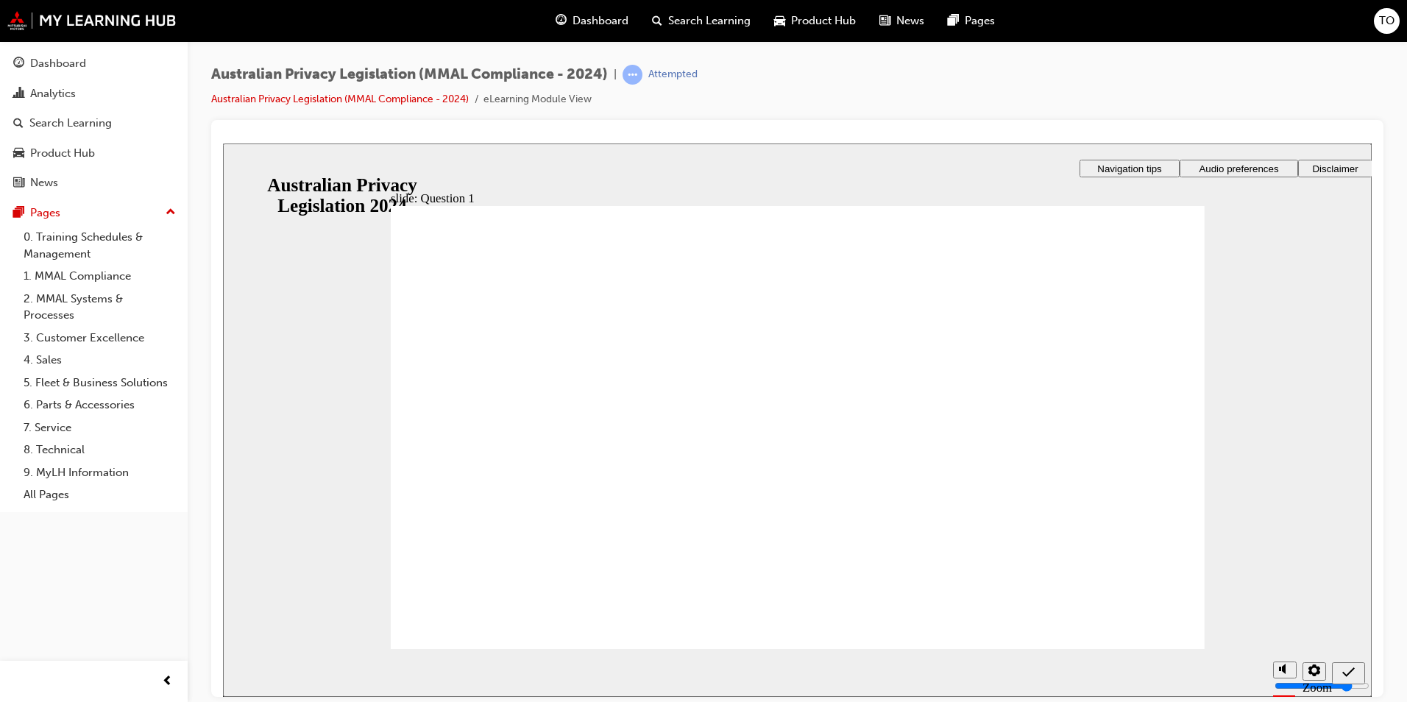
radio input "true"
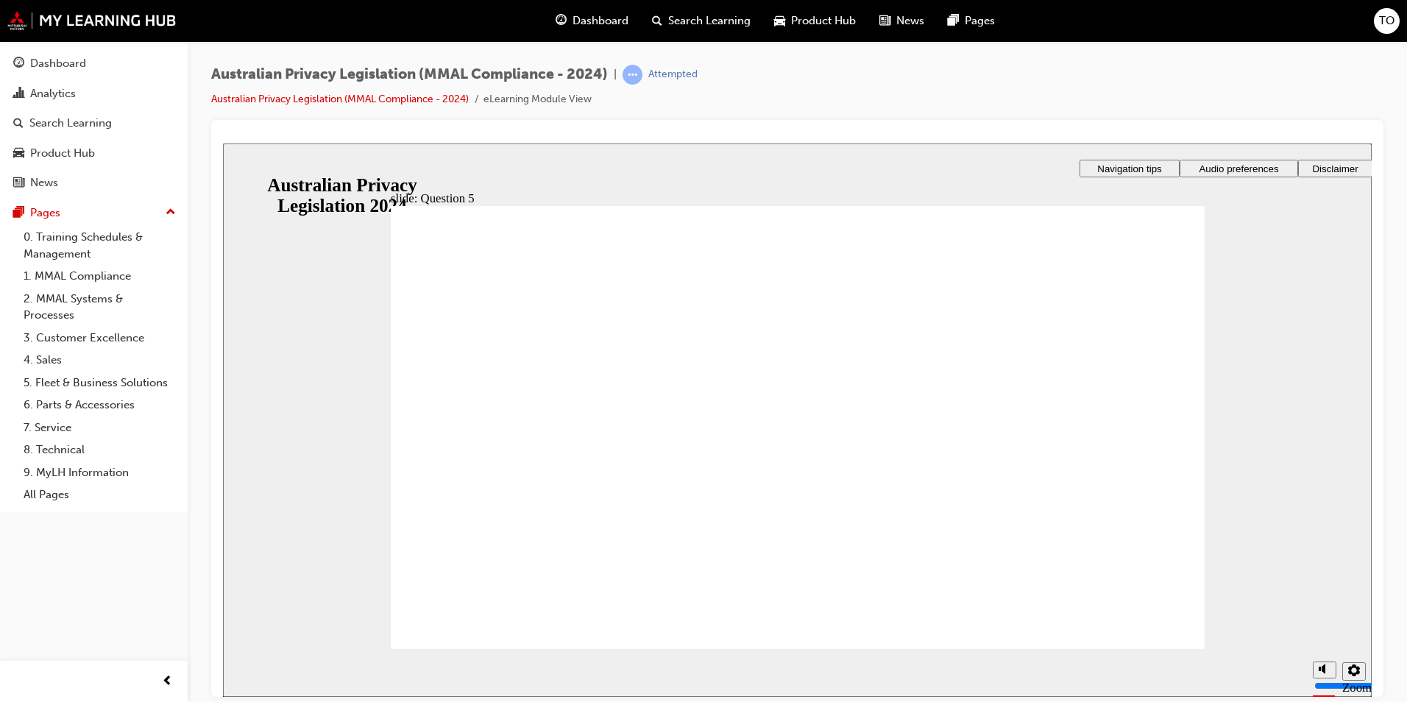
radio input "true"
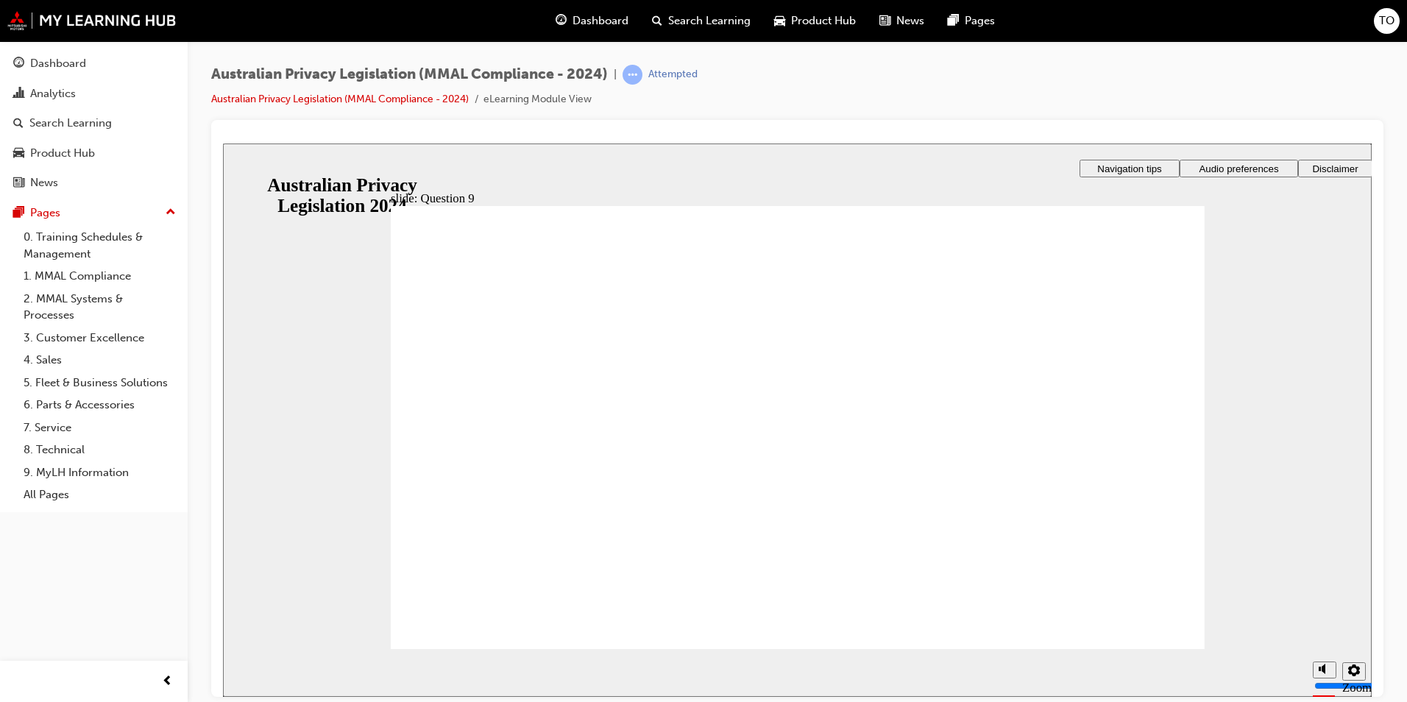
radio input "true"
drag, startPoint x: 427, startPoint y: 359, endPoint x: 464, endPoint y: 605, distance: 248.6
checkbox input "true"
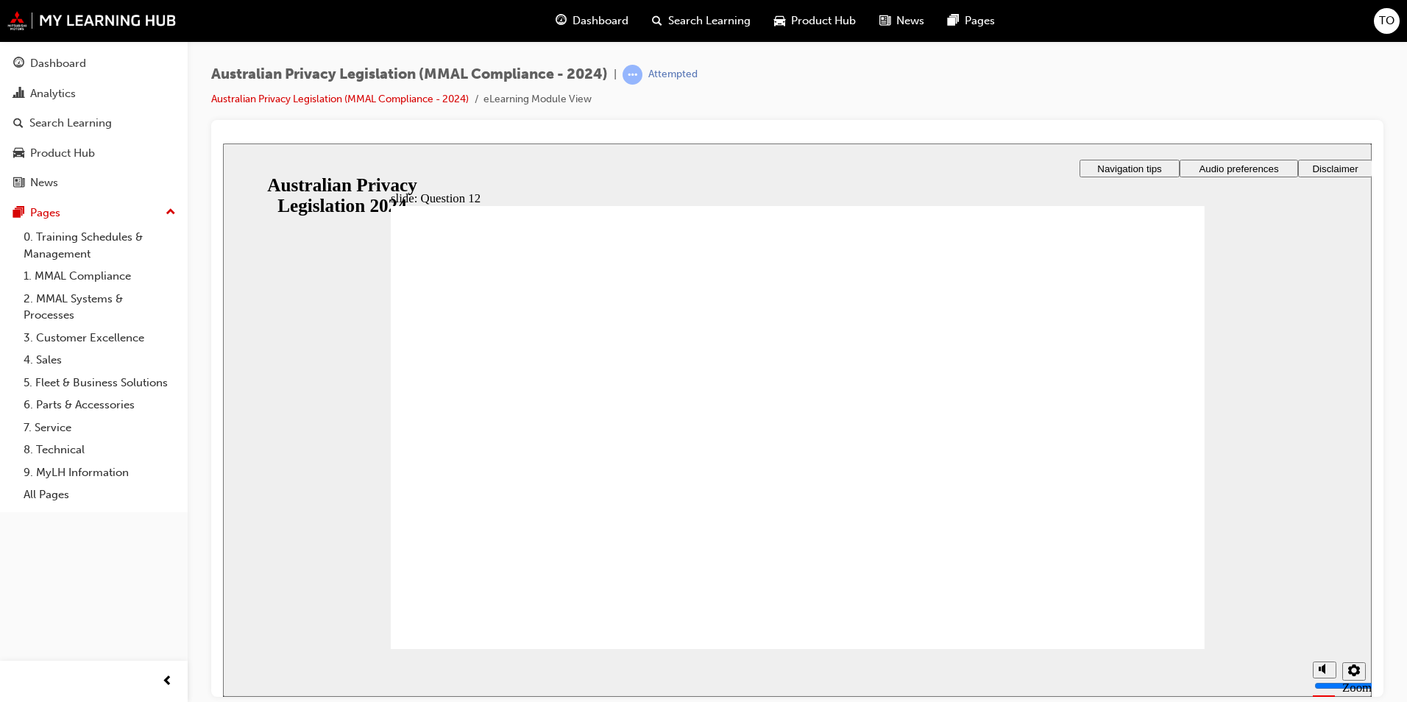
radio input "true"
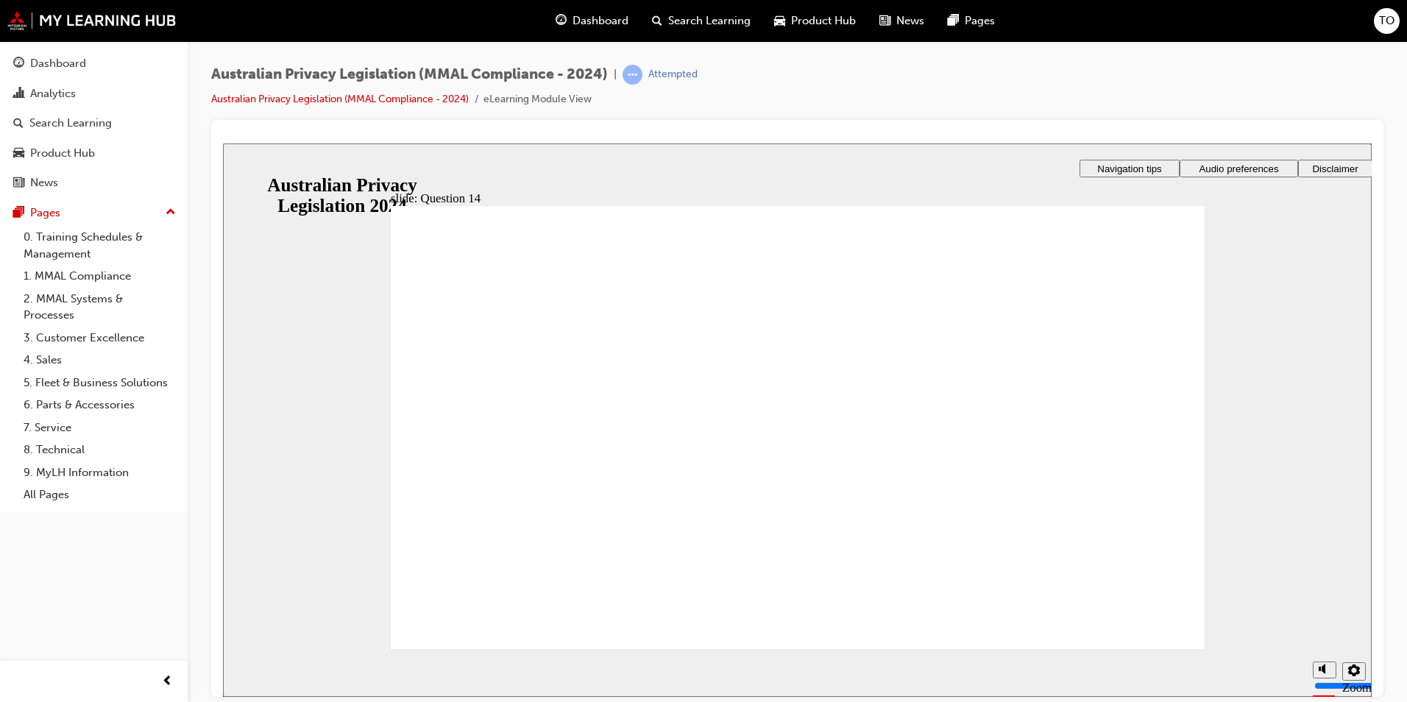
radio input "true"
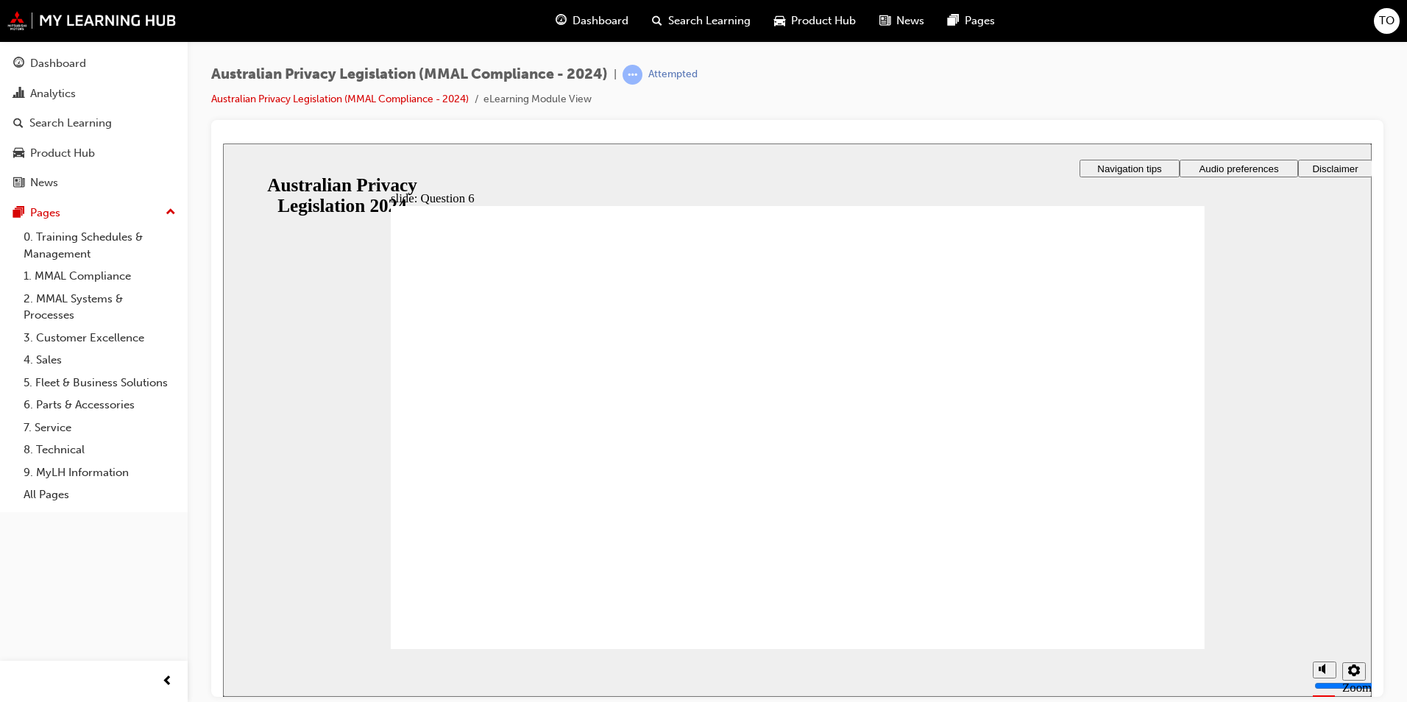
checkbox input "true"
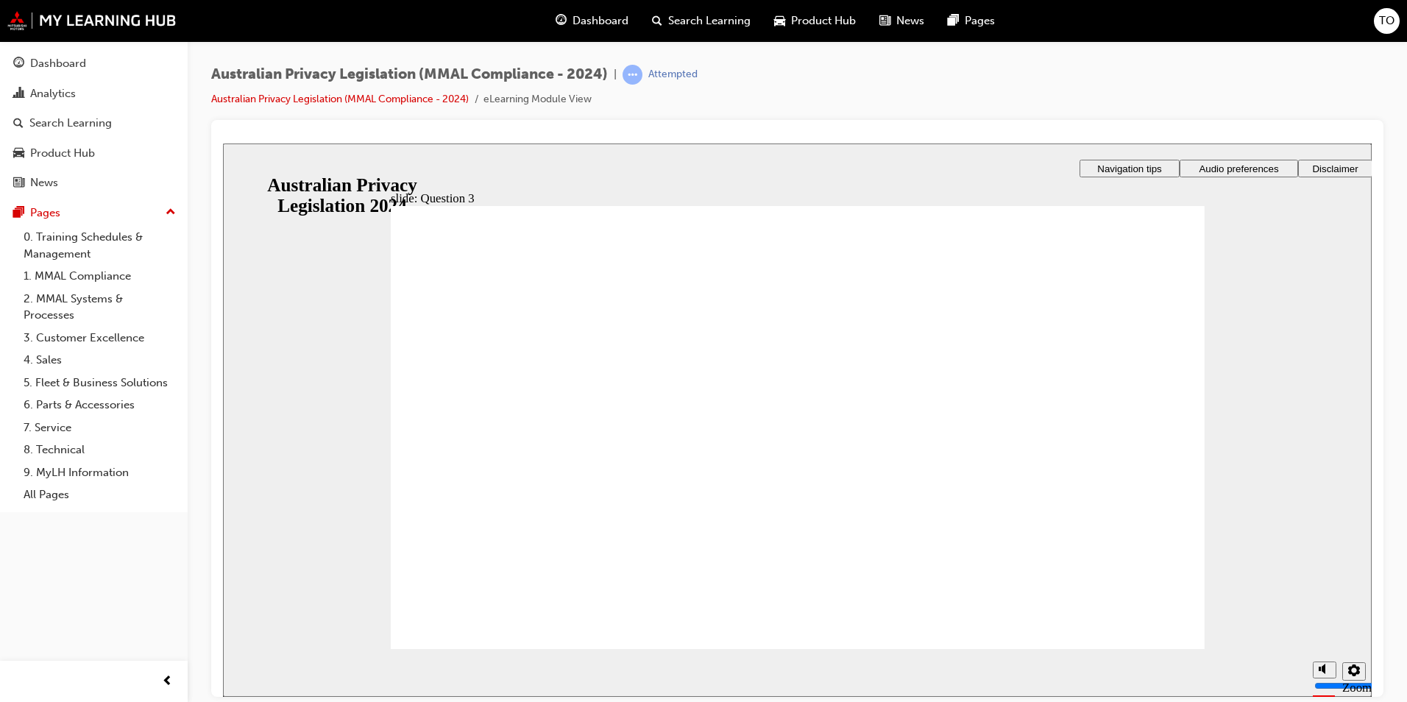
radio input "true"
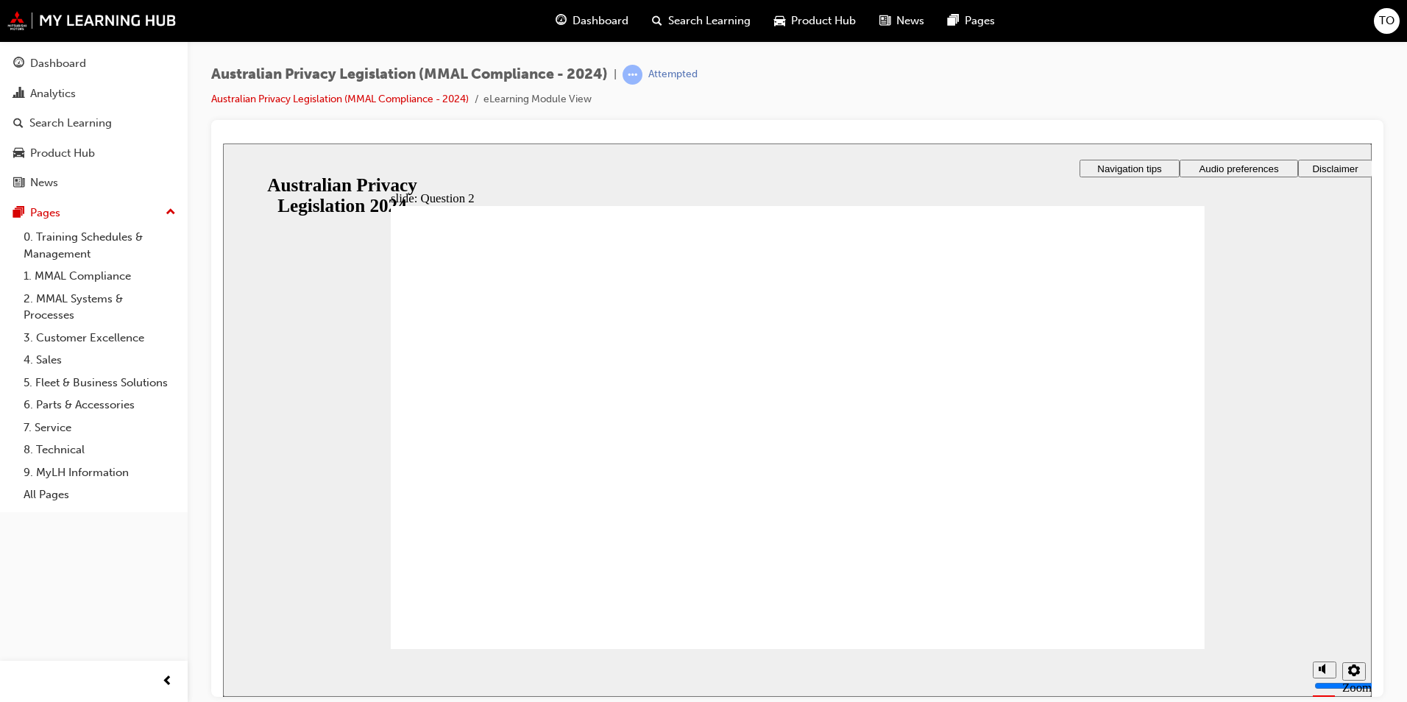
radio input "true"
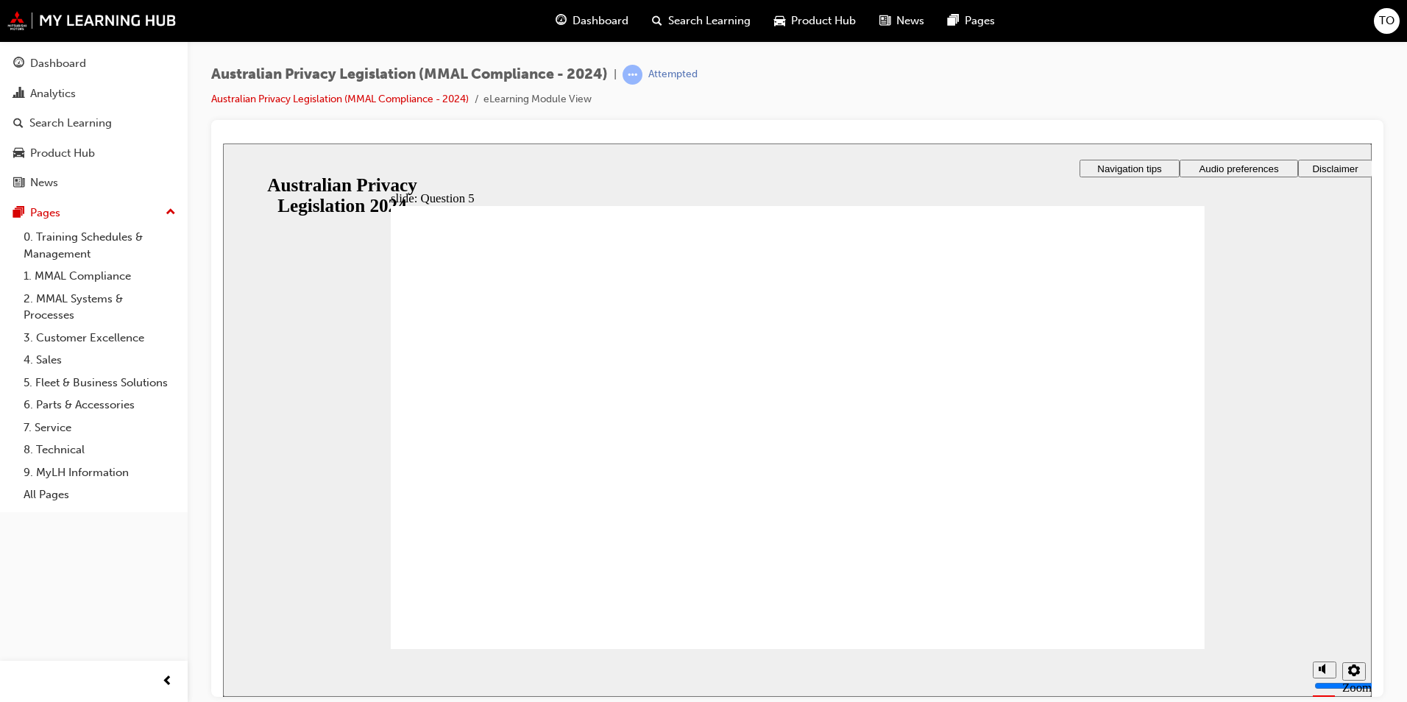
radio input "true"
drag, startPoint x: 474, startPoint y: 622, endPoint x: 575, endPoint y: 632, distance: 102.0
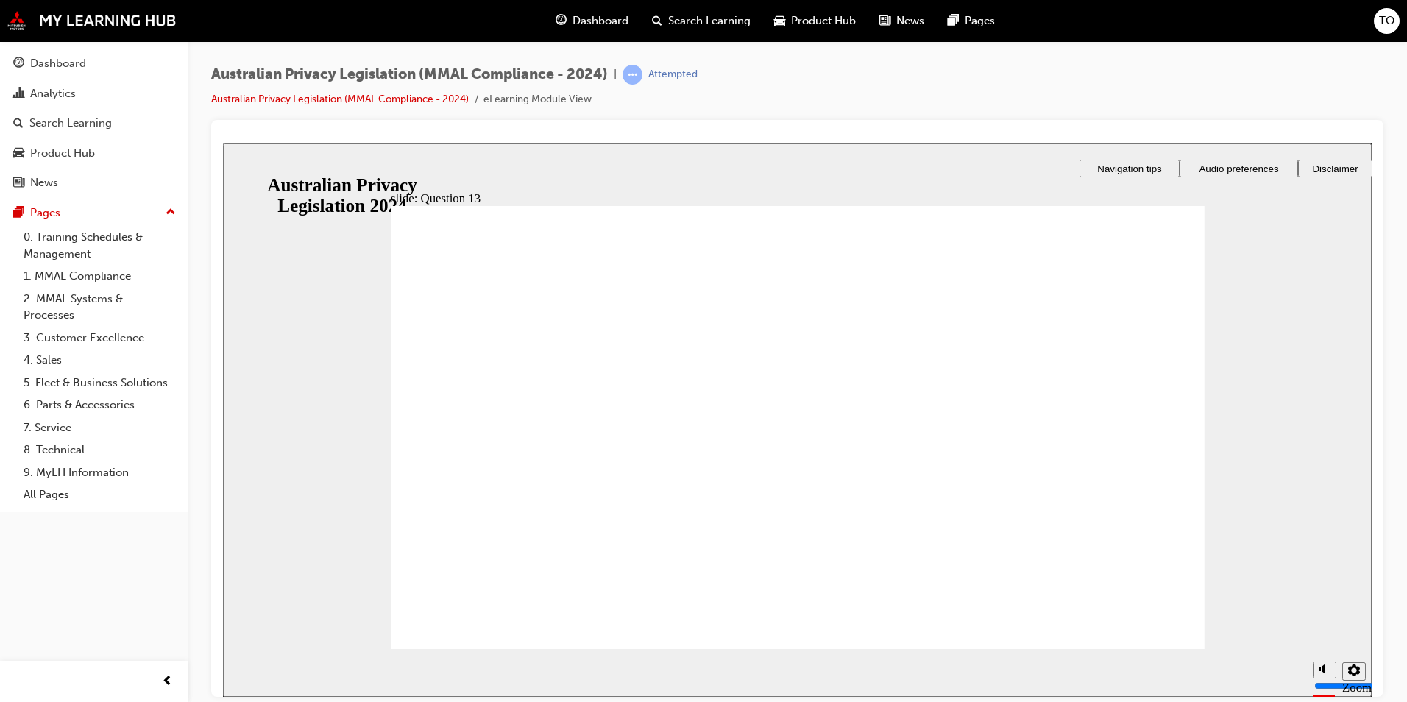
radio input "true"
drag, startPoint x: 423, startPoint y: 439, endPoint x: 471, endPoint y: 604, distance: 171.6
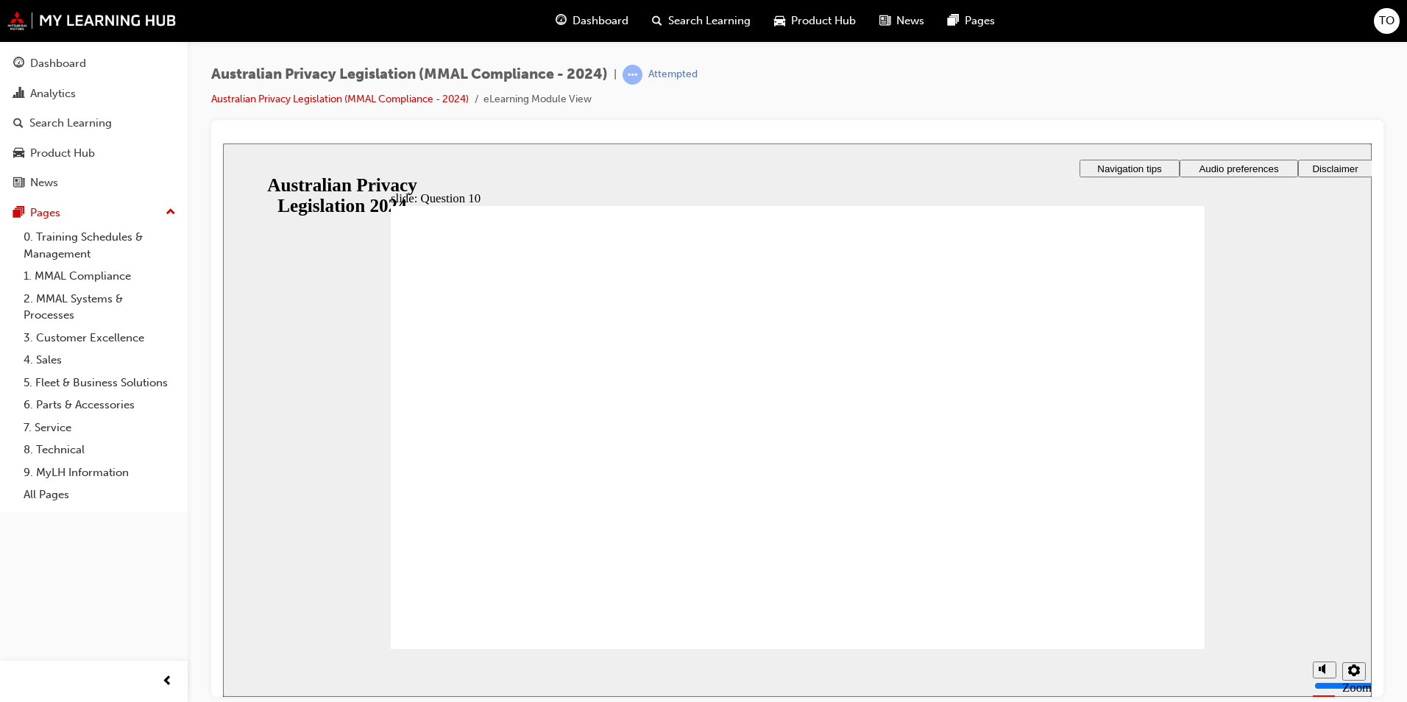
checkbox input "true"
drag, startPoint x: 426, startPoint y: 472, endPoint x: 498, endPoint y: 607, distance: 152.7
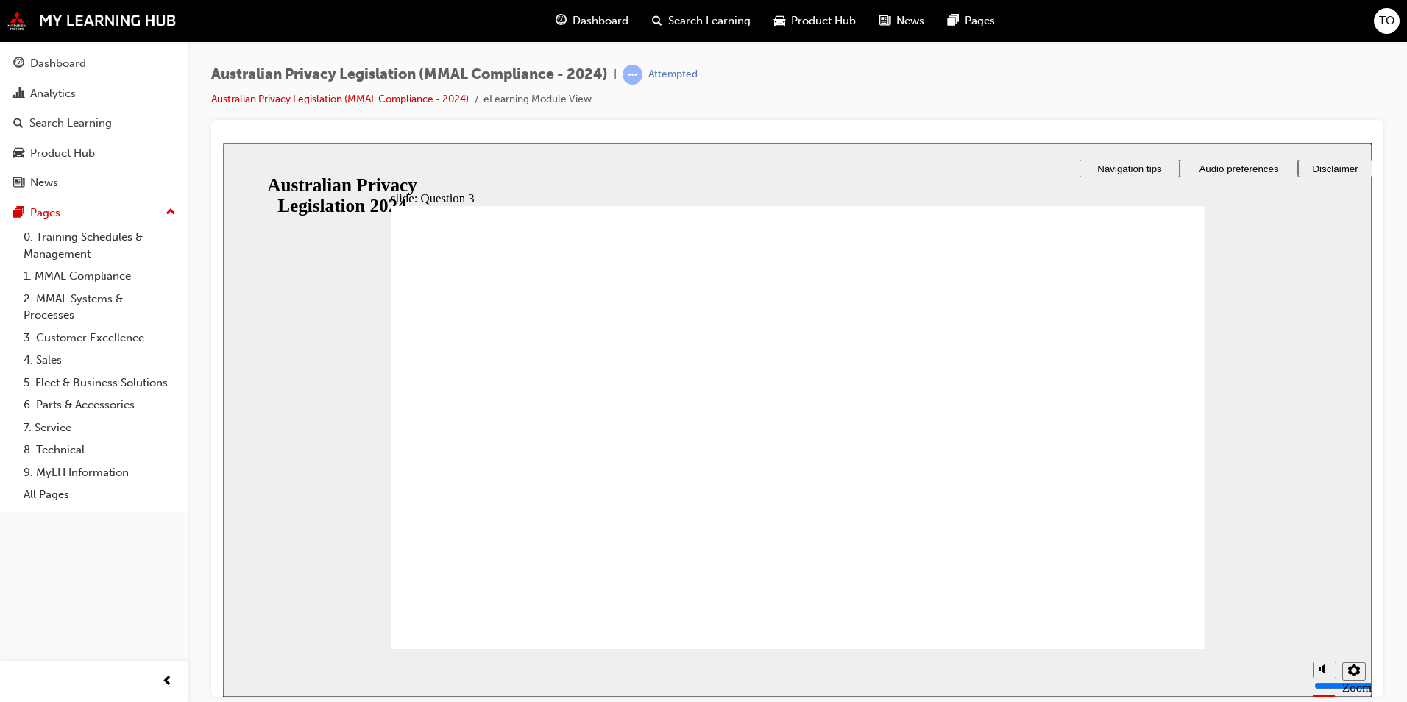
radio input "true"
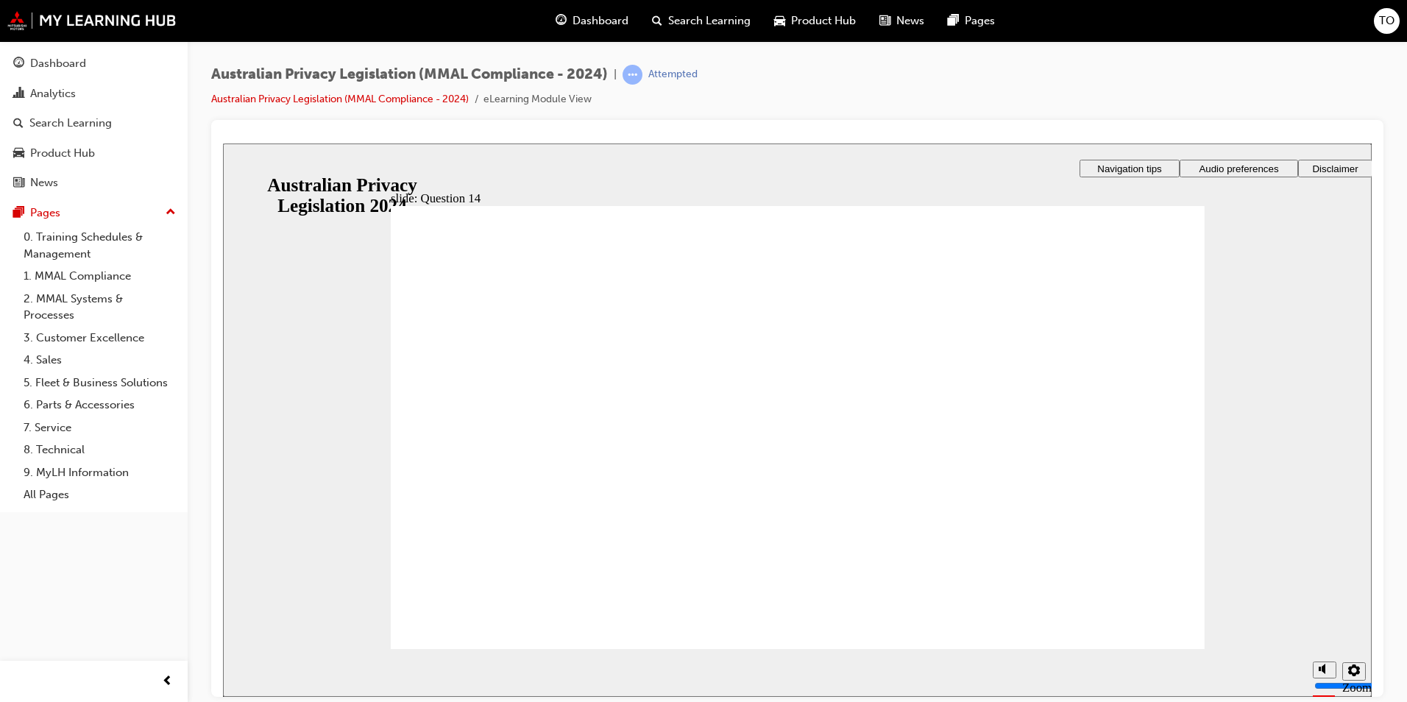
drag, startPoint x: 433, startPoint y: 388, endPoint x: 461, endPoint y: 508, distance: 123.8
radio input "true"
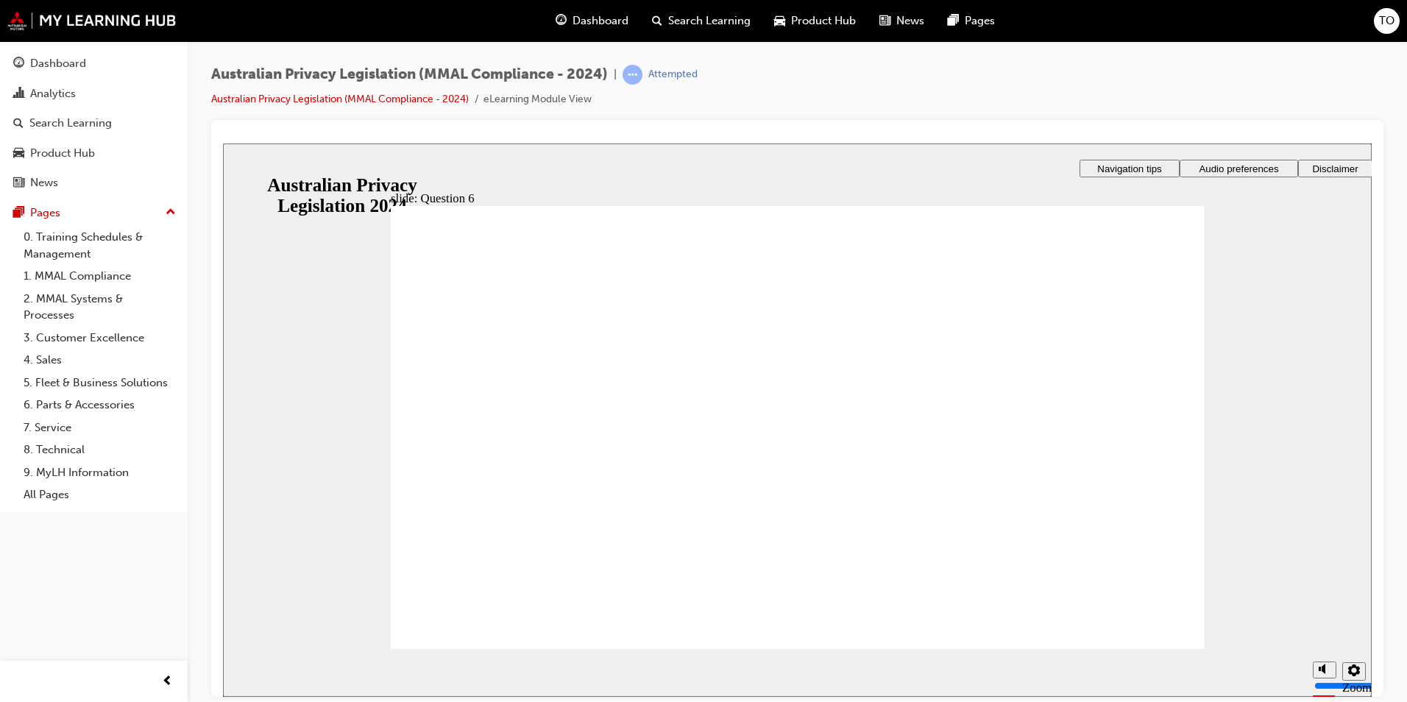
radio input "true"
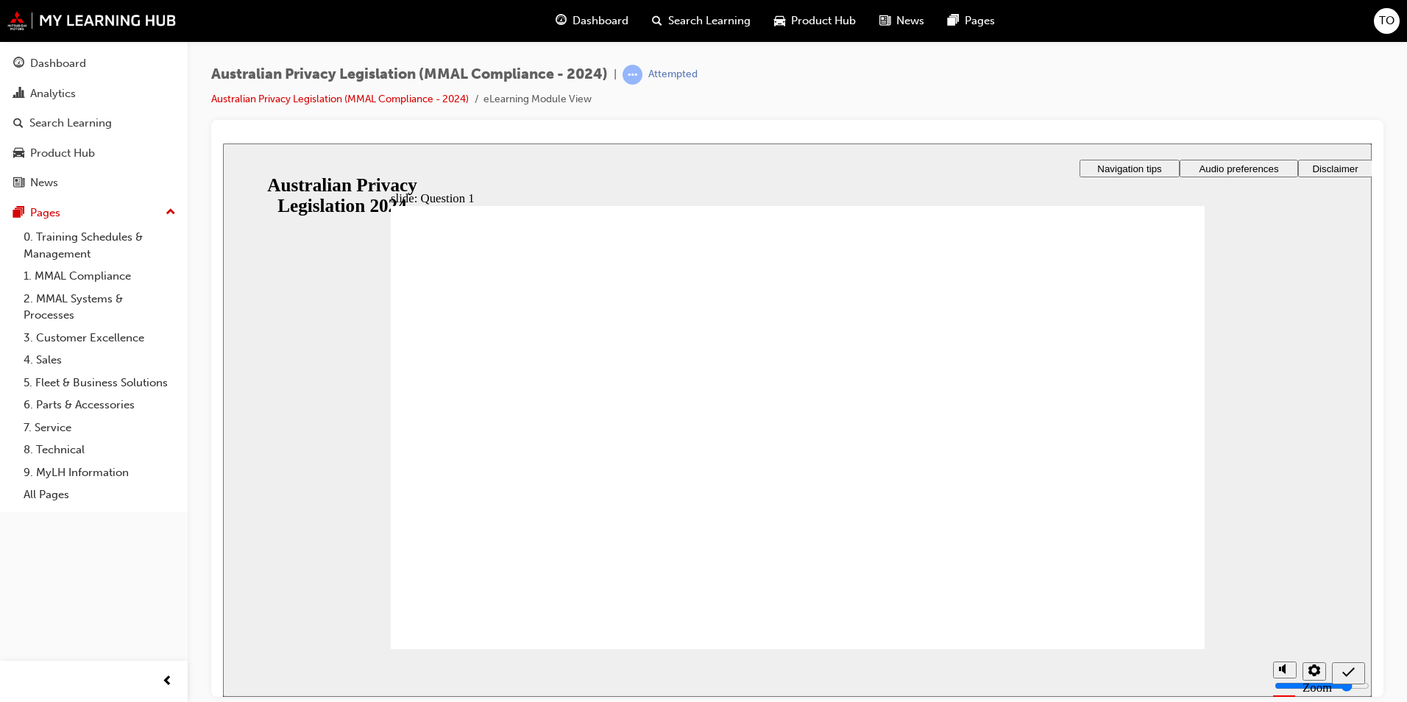
radio input "true"
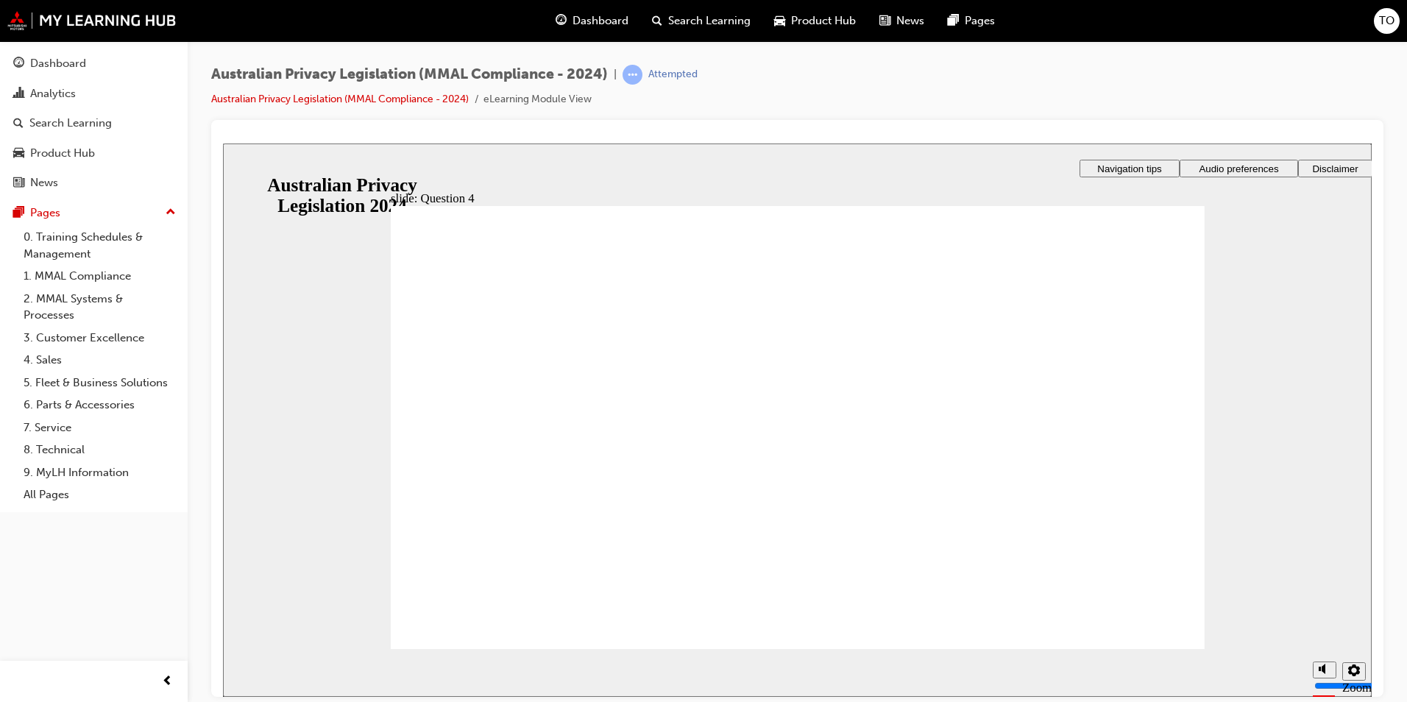
radio input "false"
radio input "true"
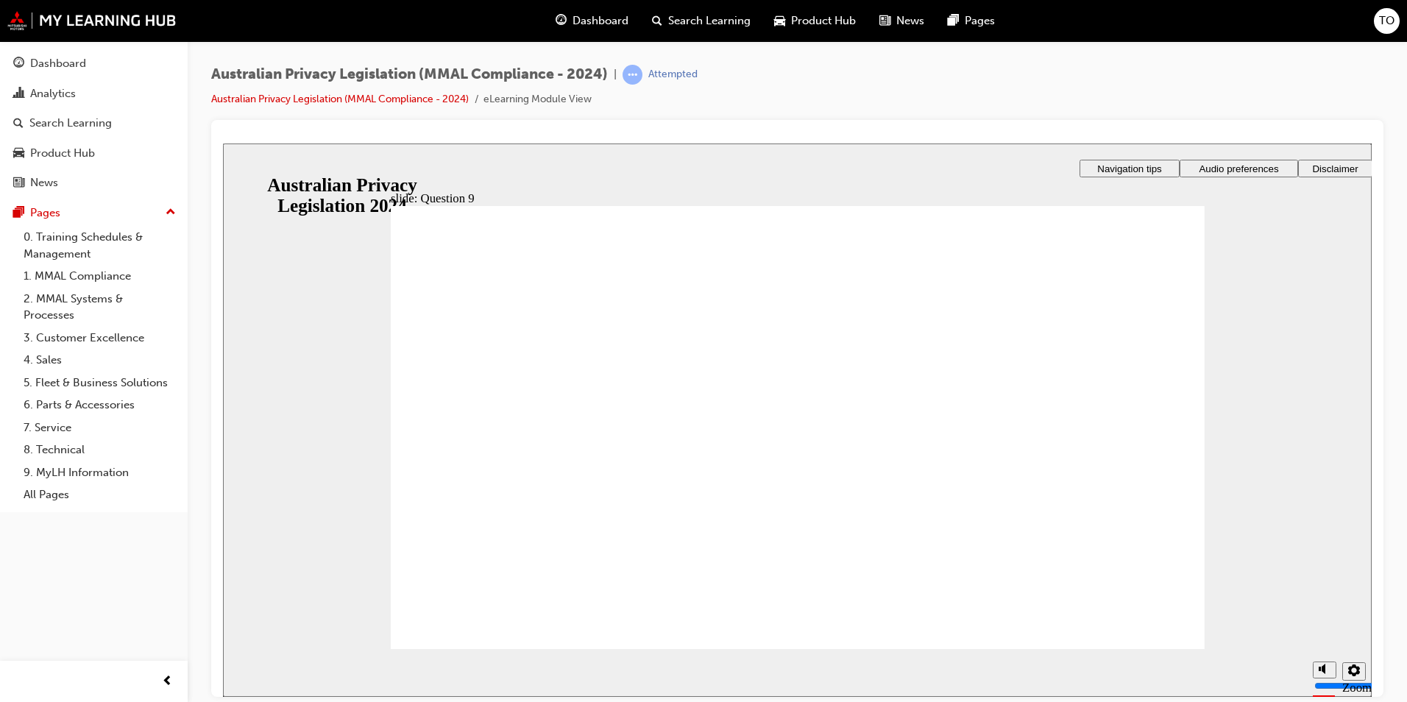
radio input "false"
radio input "true"
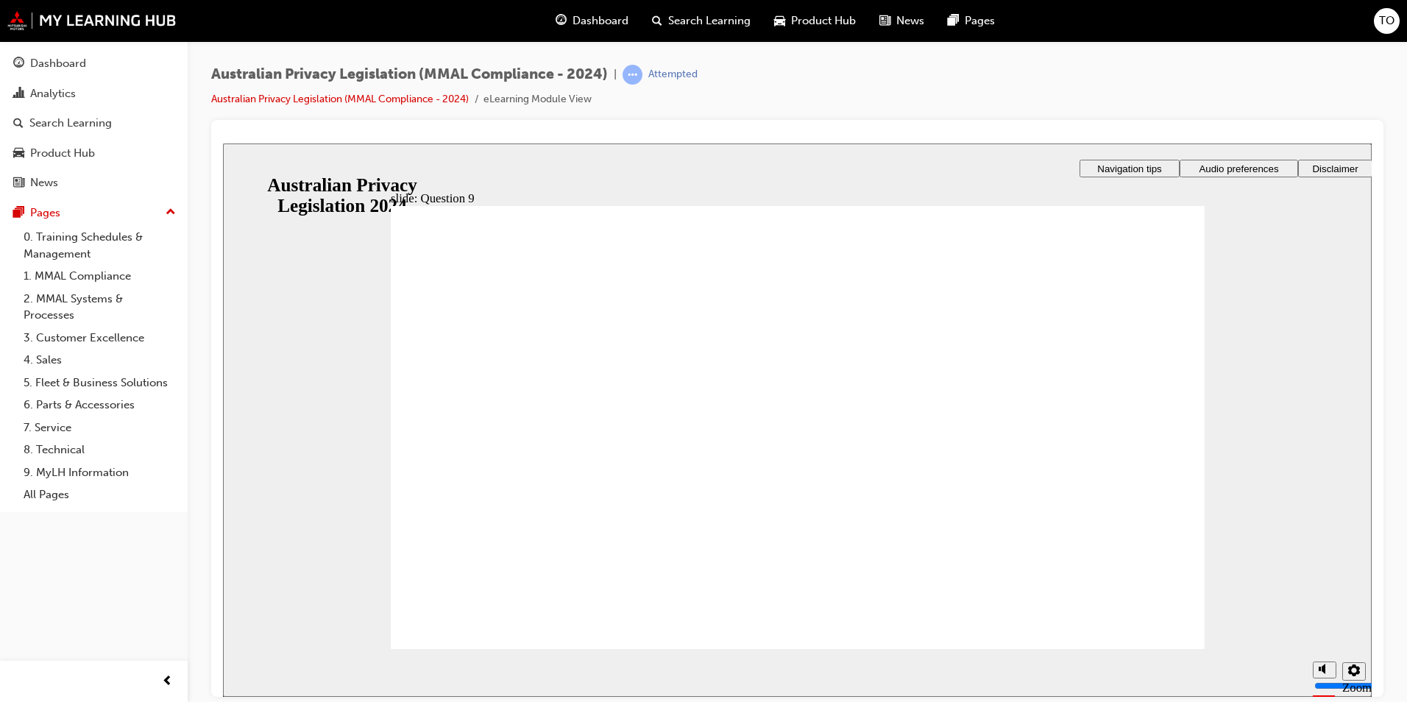
checkbox input "true"
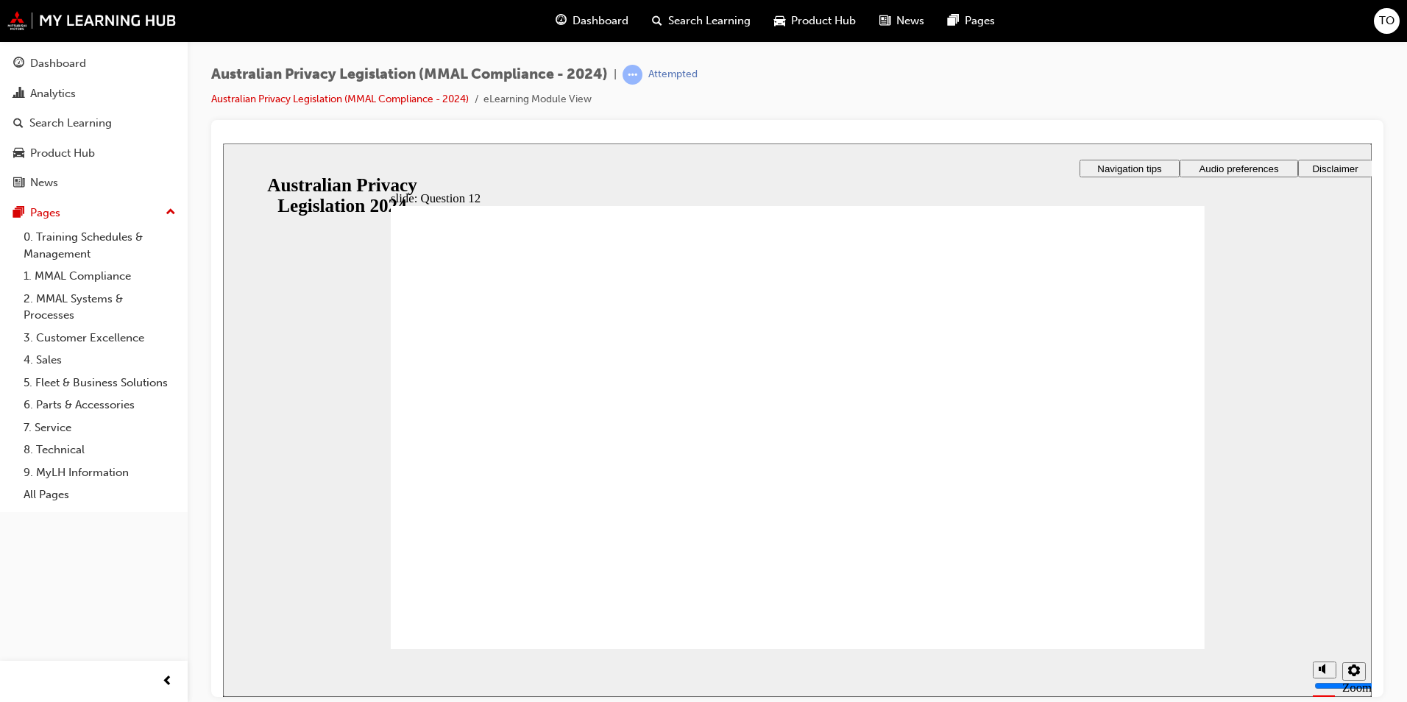
radio input "true"
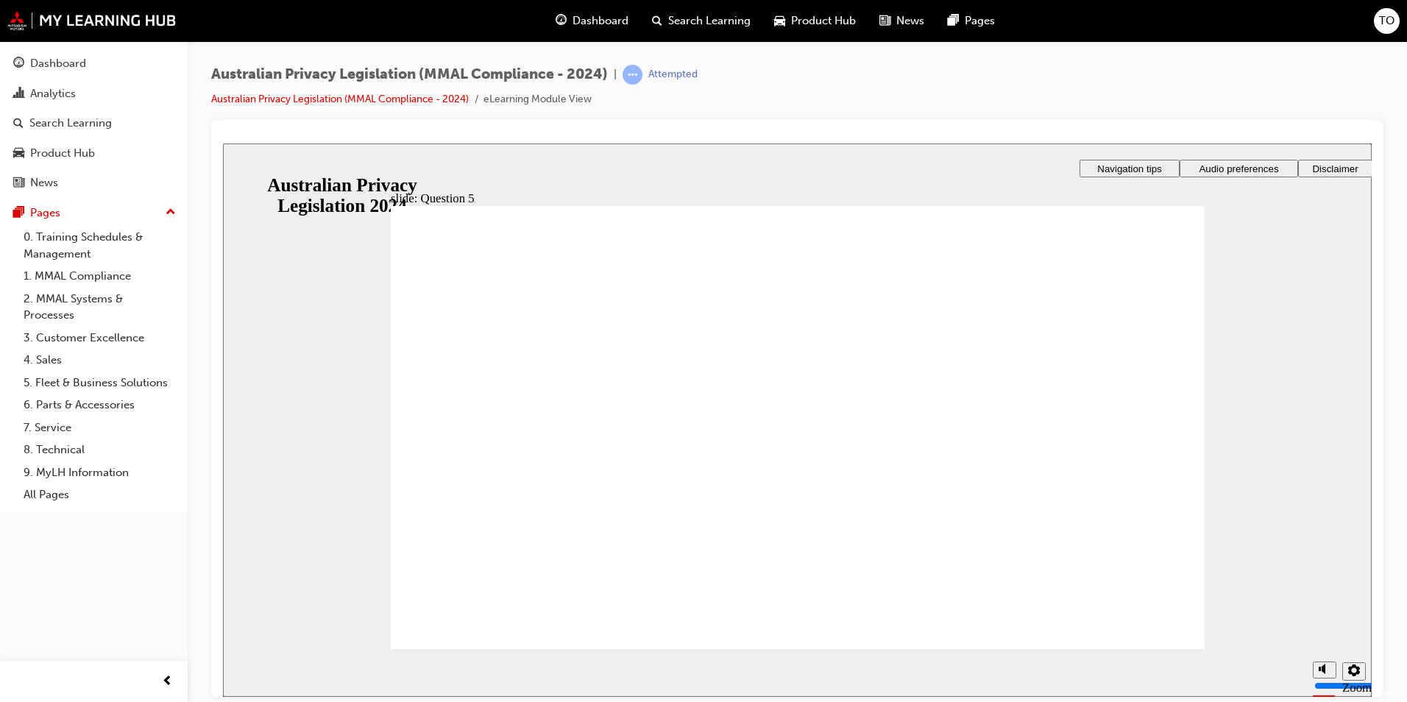
radio input "true"
drag, startPoint x: 480, startPoint y: 614, endPoint x: 494, endPoint y: 616, distance: 13.4
radio input "true"
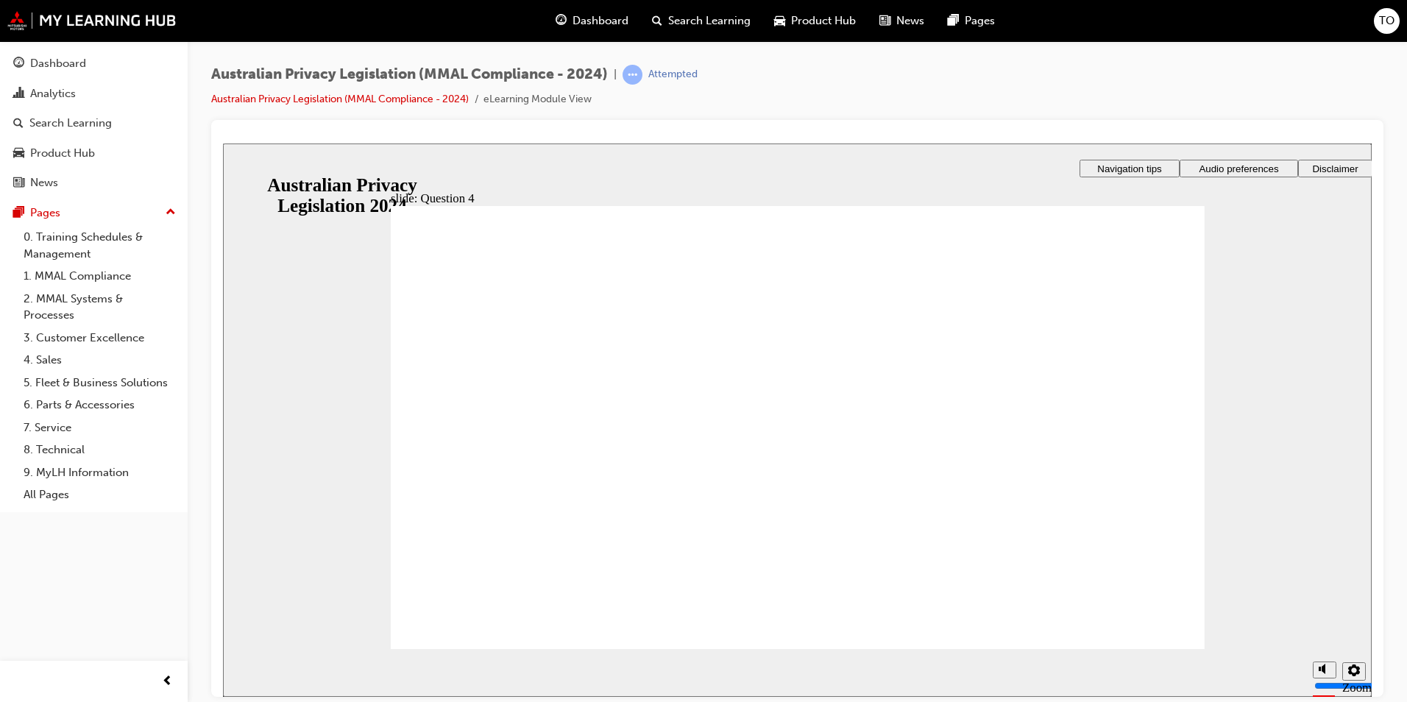
radio input "true"
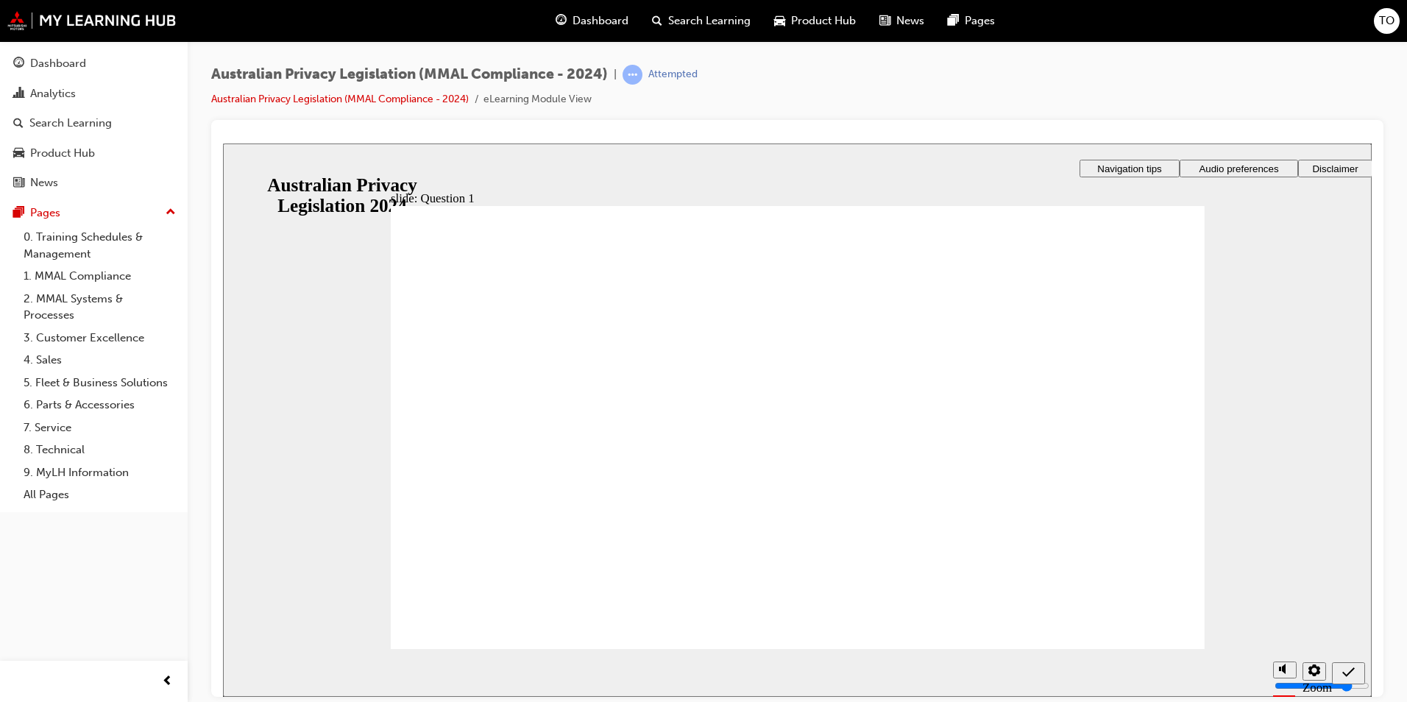
radio input "true"
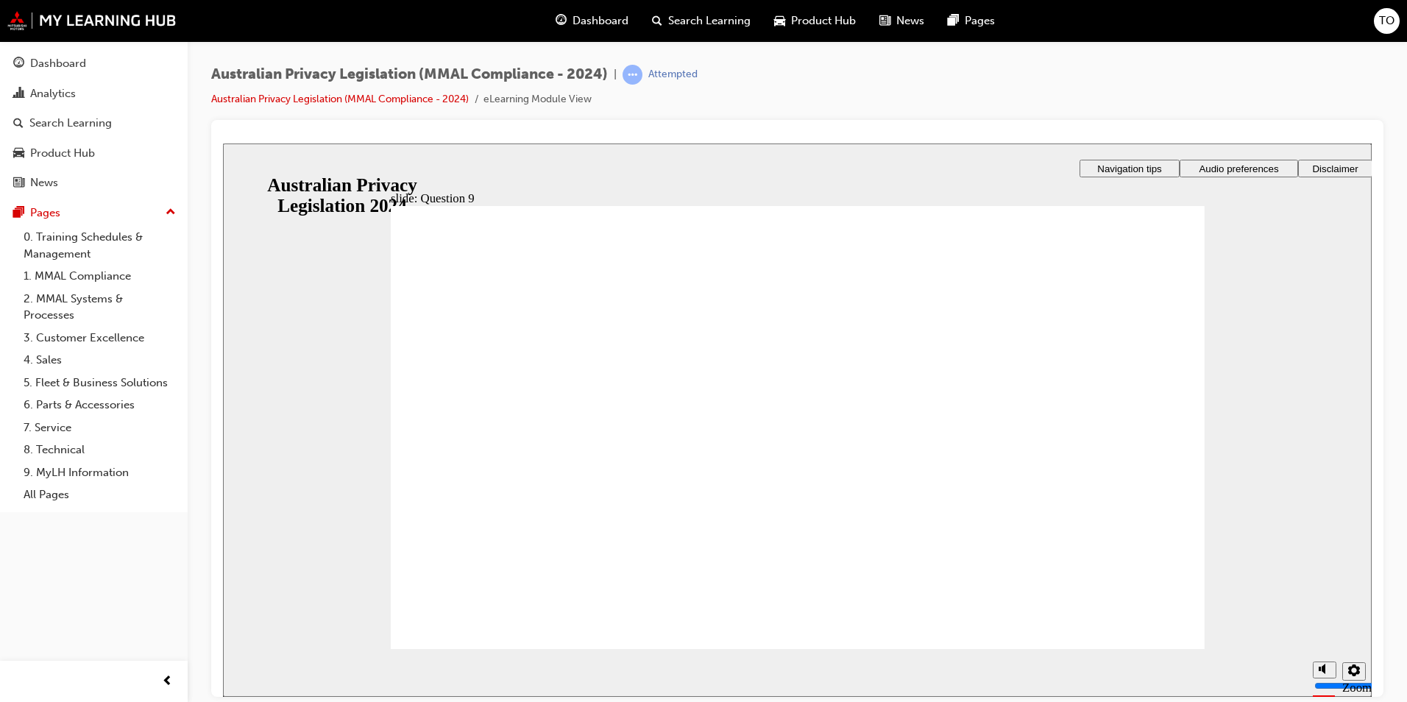
drag, startPoint x: 440, startPoint y: 468, endPoint x: 489, endPoint y: 569, distance: 112.9
radio input "true"
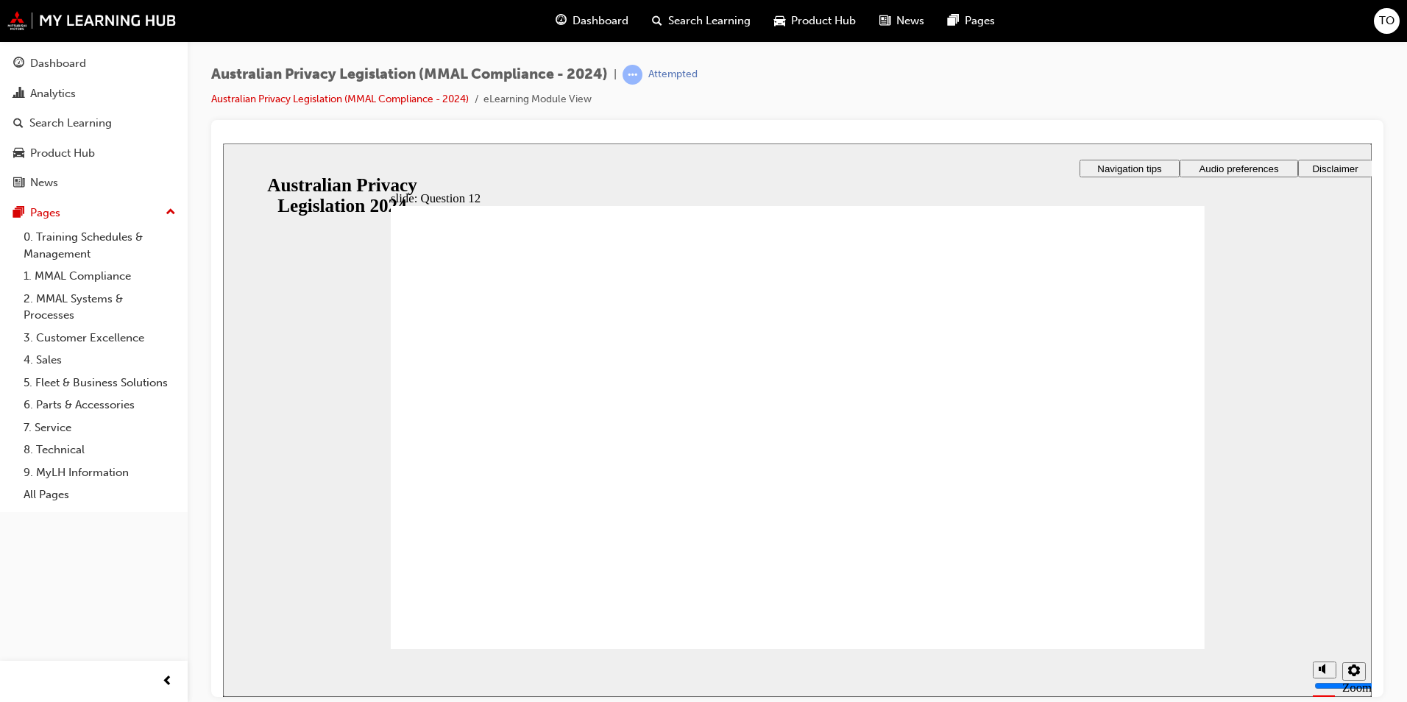
checkbox input "true"
drag, startPoint x: 433, startPoint y: 489, endPoint x: 436, endPoint y: 605, distance: 116.3
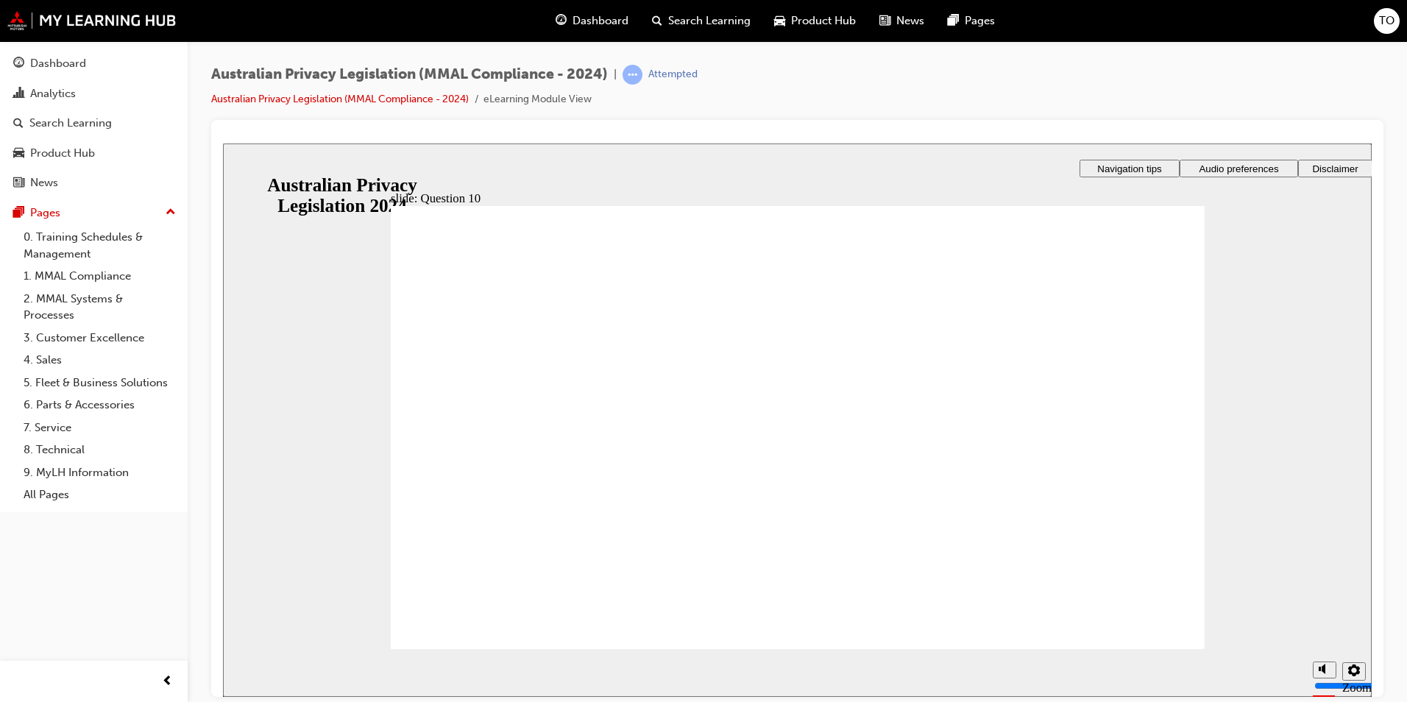
radio input "true"
radio input "false"
radio input "true"
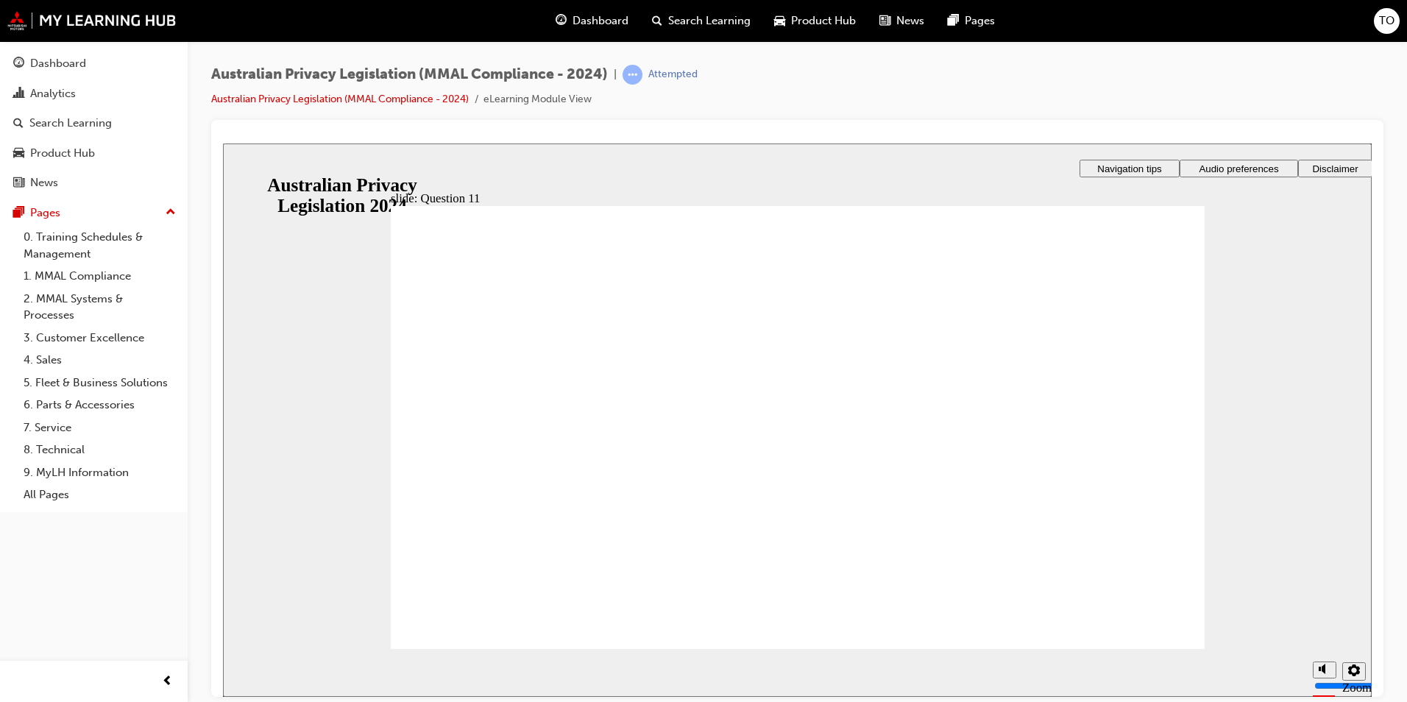
radio input "true"
checkbox input "true"
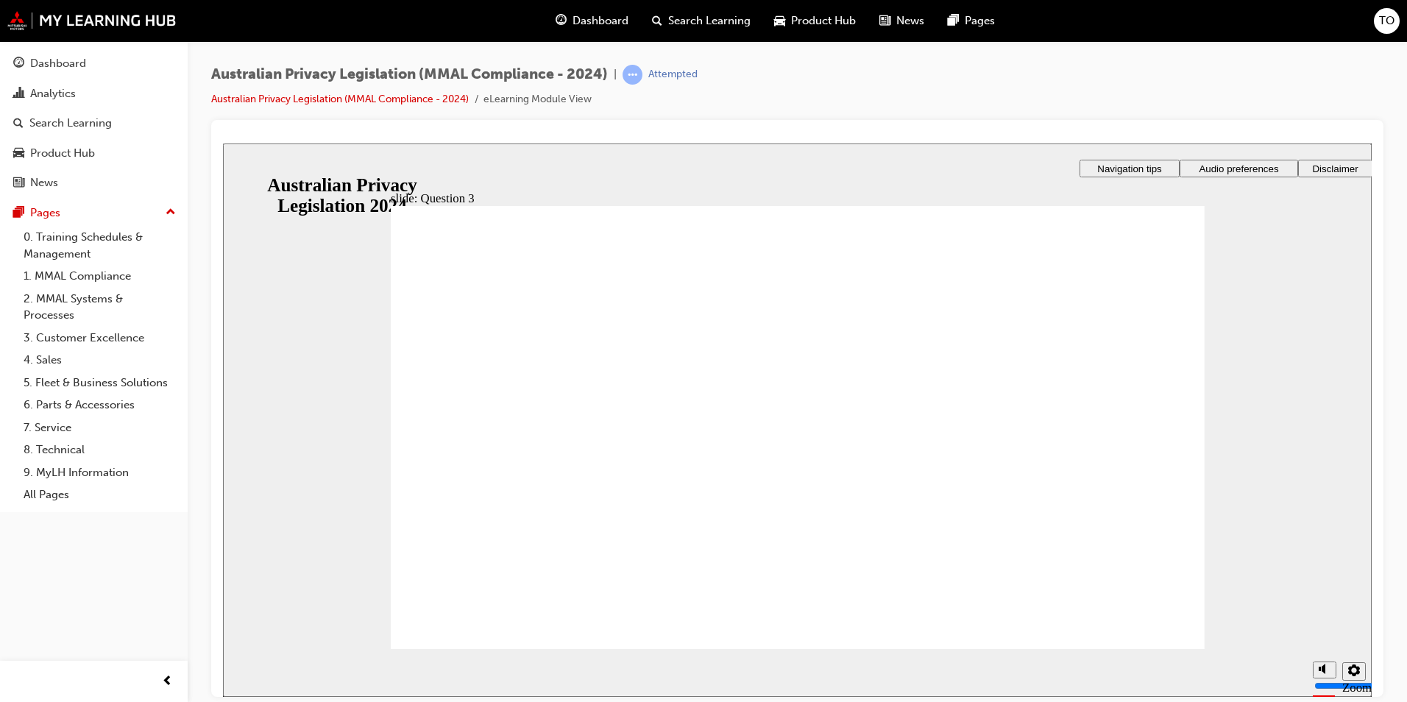
drag, startPoint x: 466, startPoint y: 622, endPoint x: 516, endPoint y: 625, distance: 50.2
radio input "true"
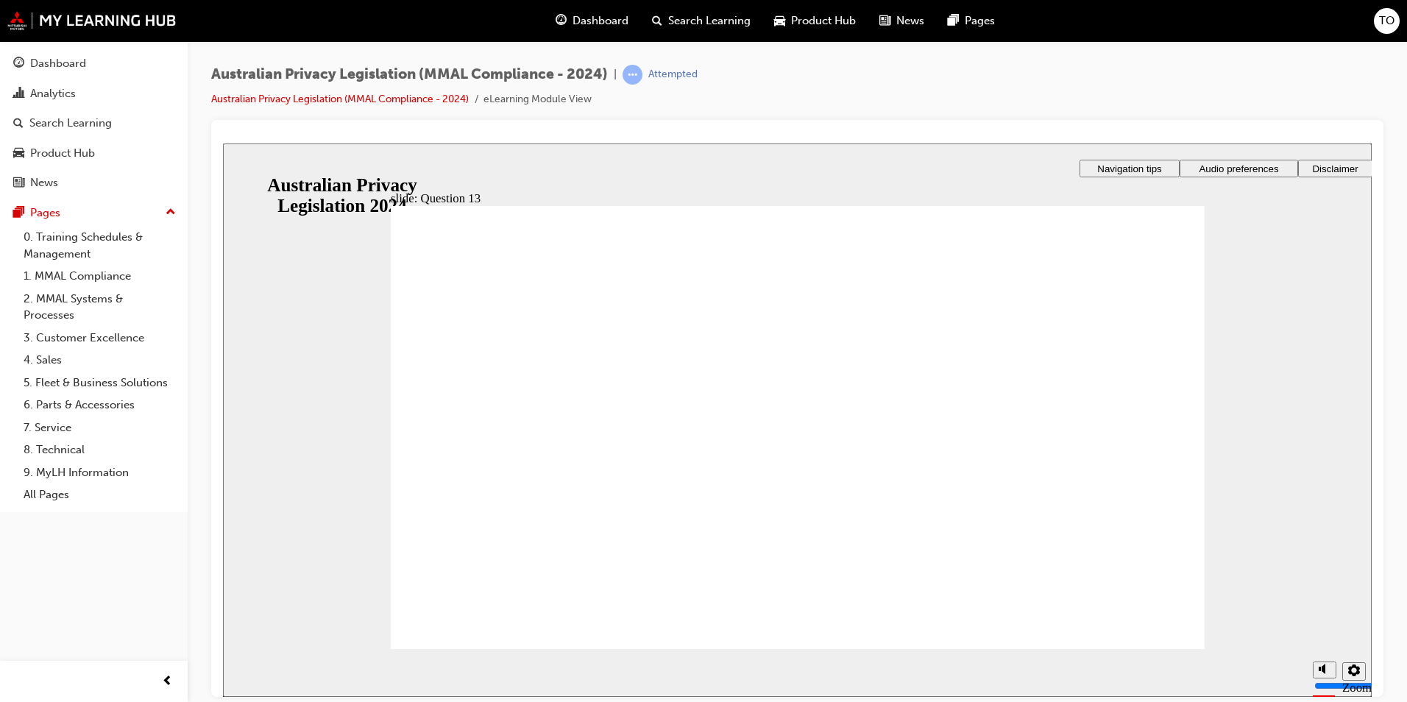
radio input "true"
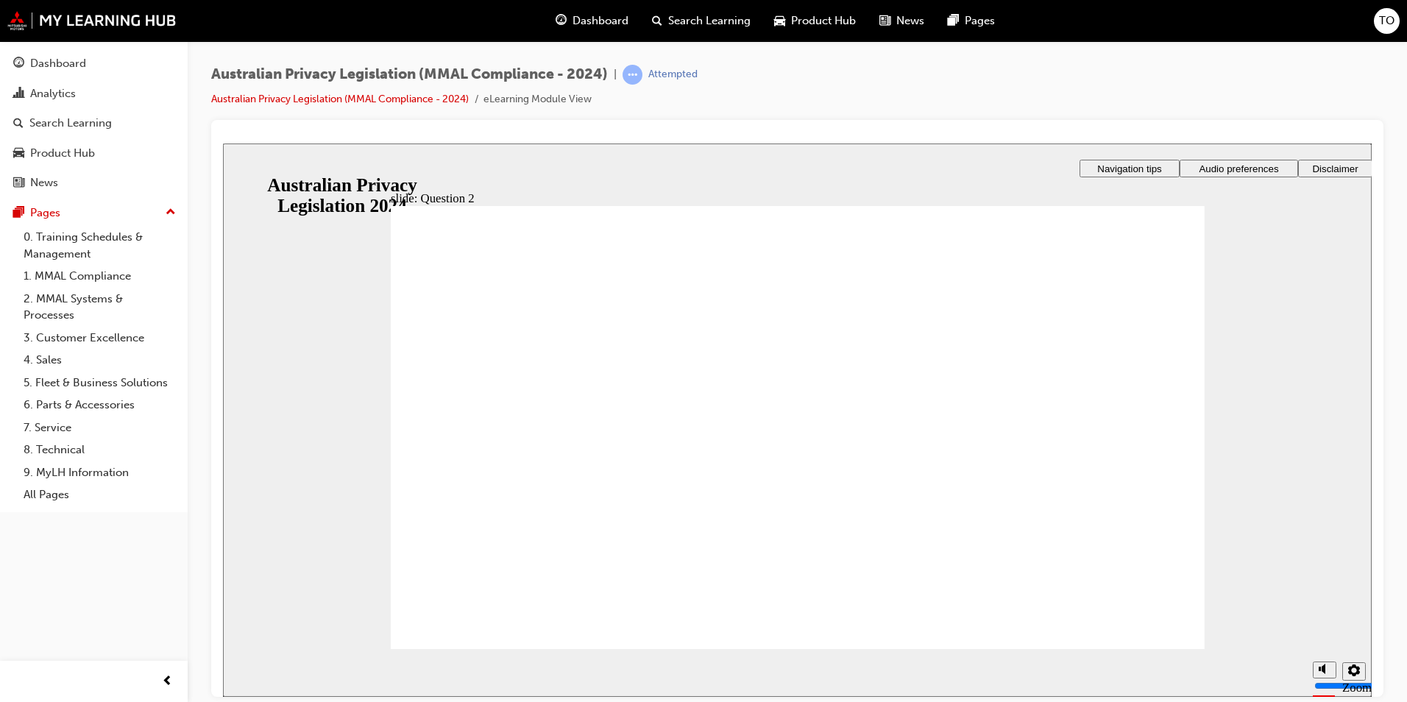
radio input "true"
drag, startPoint x: 516, startPoint y: 608, endPoint x: 572, endPoint y: 618, distance: 56.9
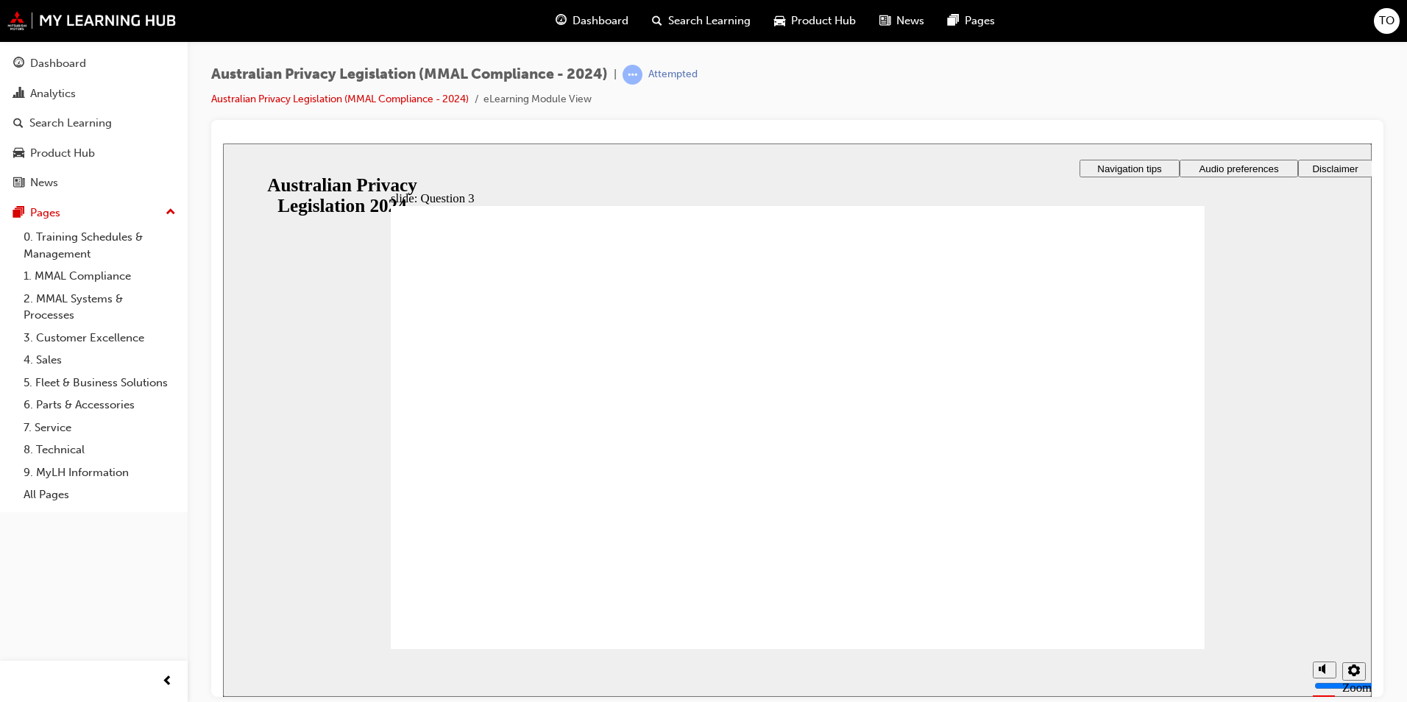
checkbox input "true"
radio input "true"
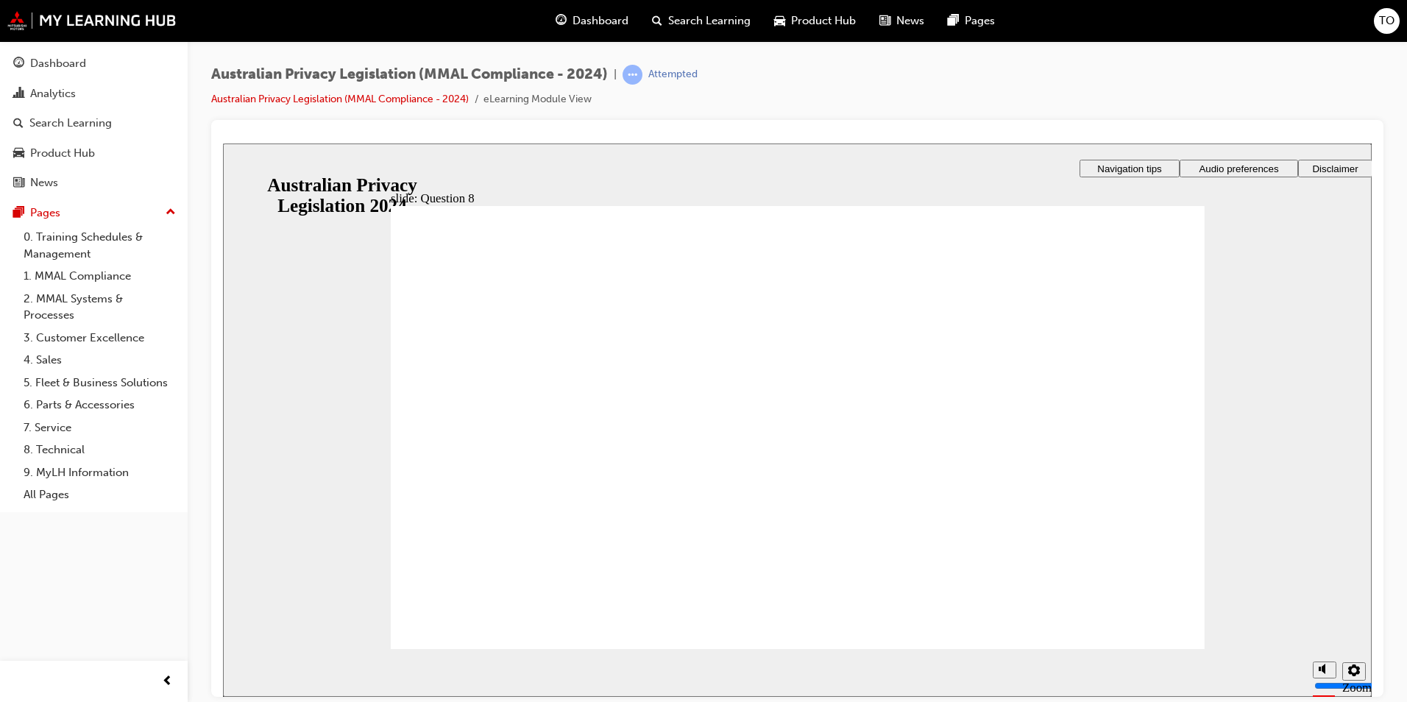
radio input "true"
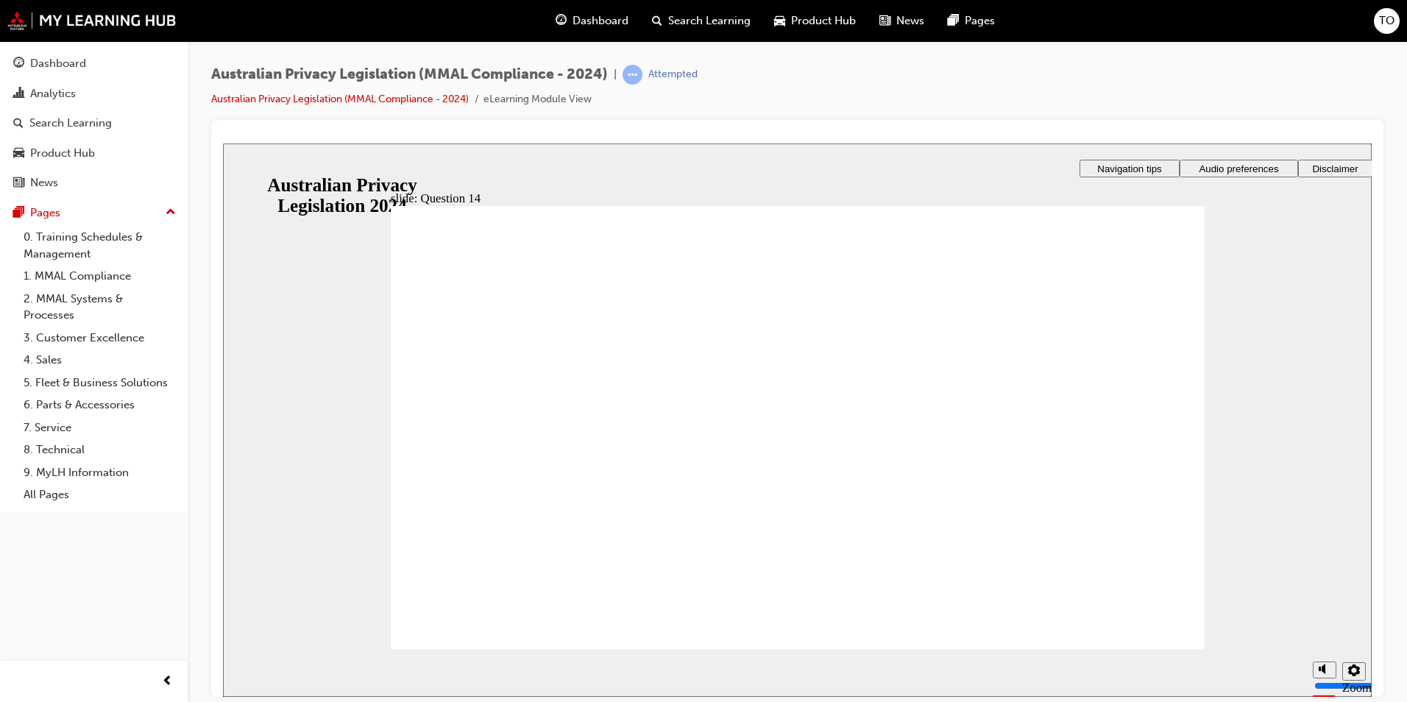
radio input "true"
checkbox input "true"
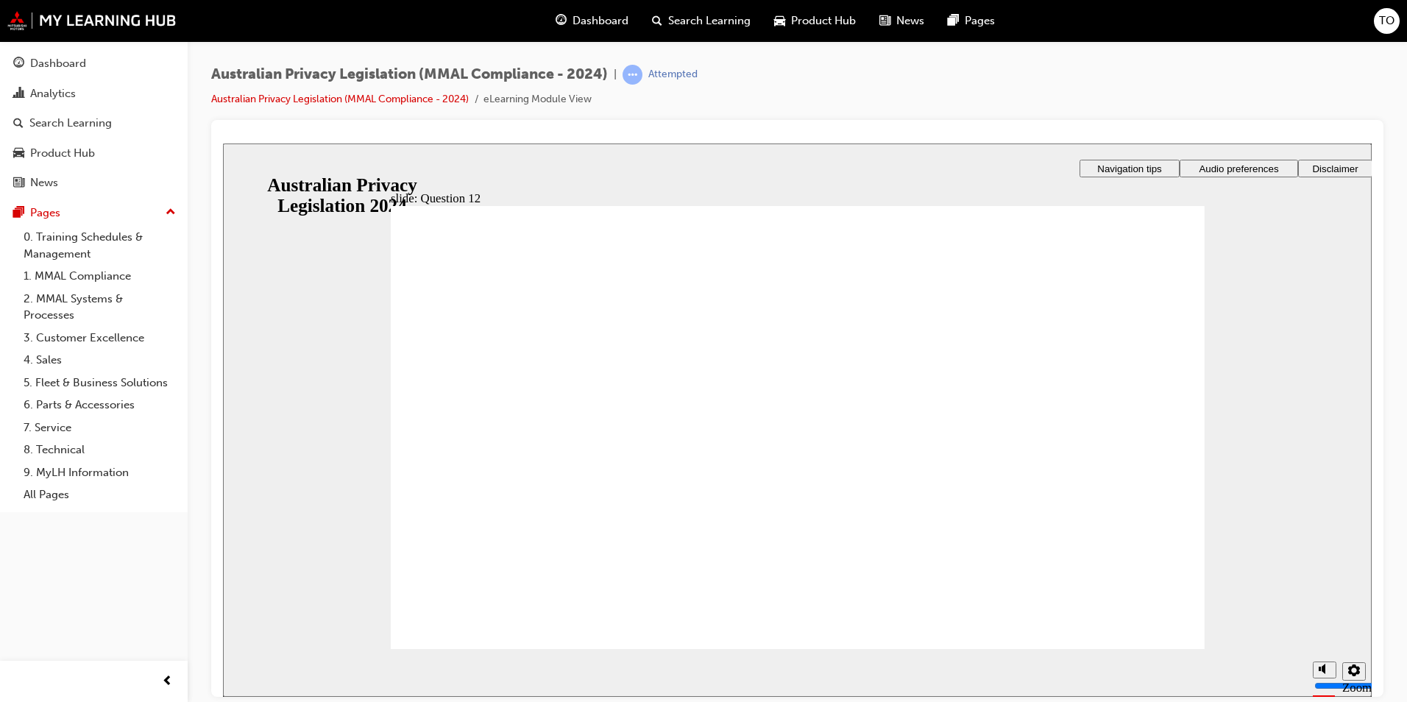
checkbox input "true"
radio input "true"
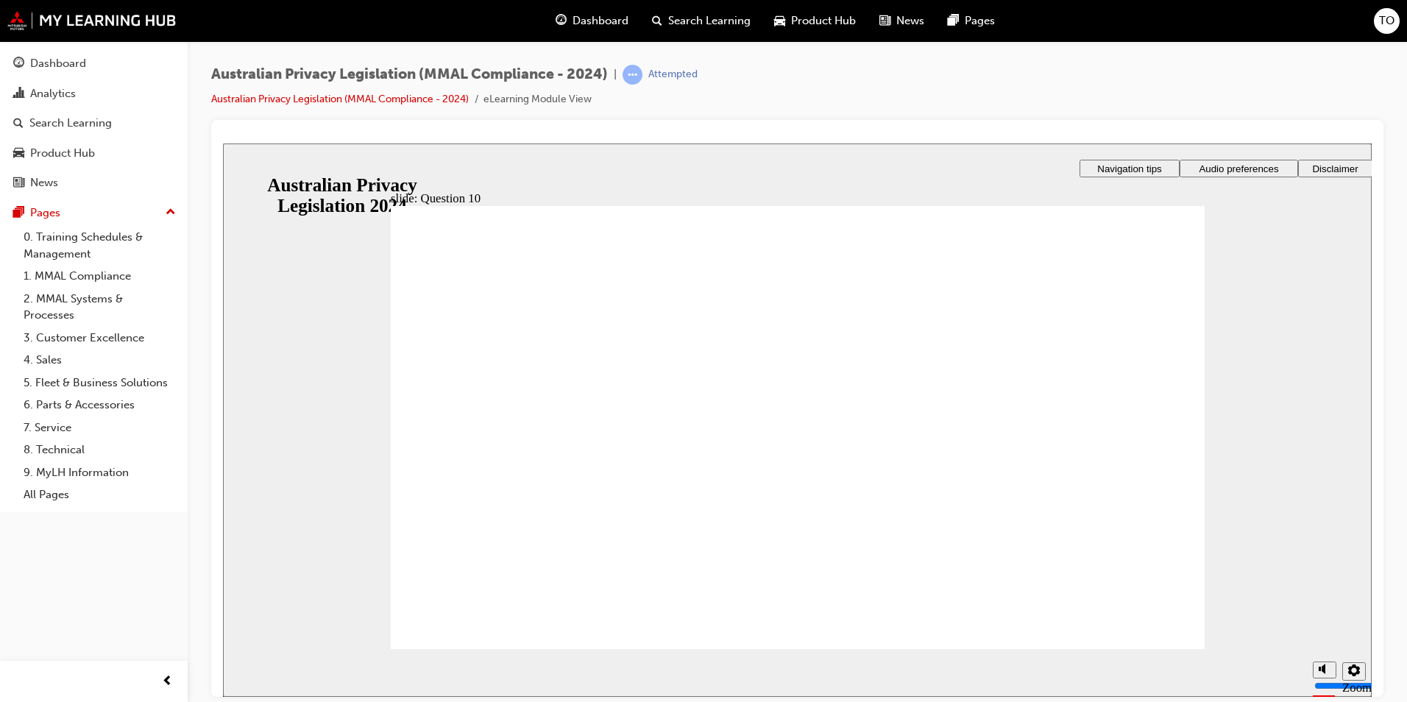
radio input "true"
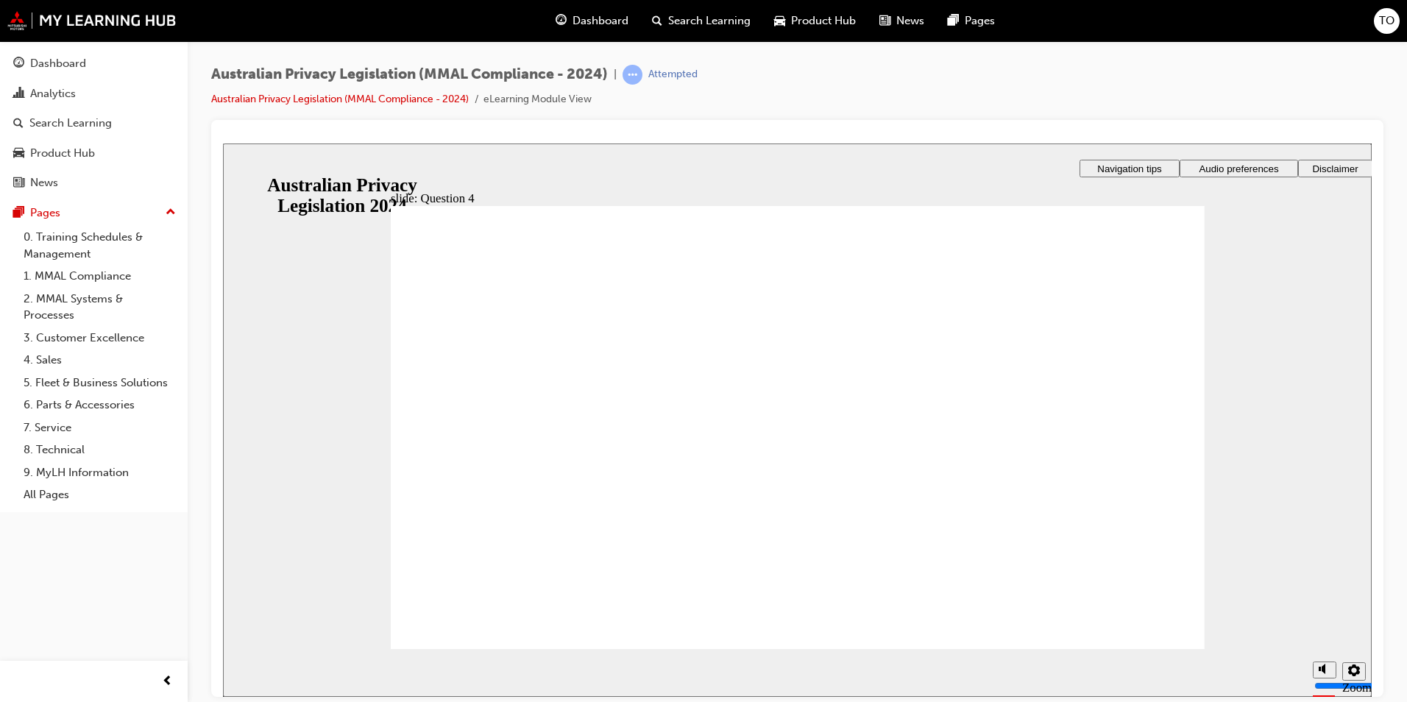
drag, startPoint x: 427, startPoint y: 464, endPoint x: 485, endPoint y: 614, distance: 160.7
radio input "true"
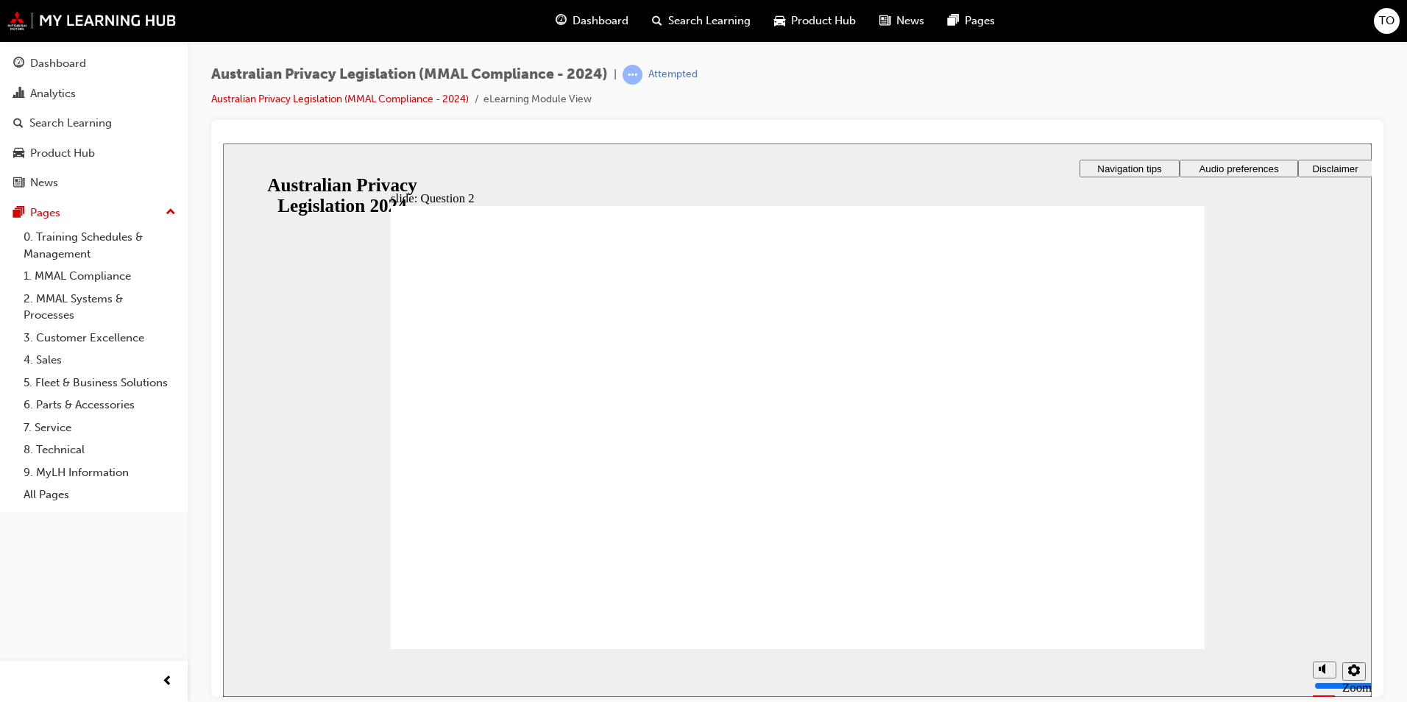
radio input "true"
drag, startPoint x: 483, startPoint y: 623, endPoint x: 545, endPoint y: 636, distance: 63.0
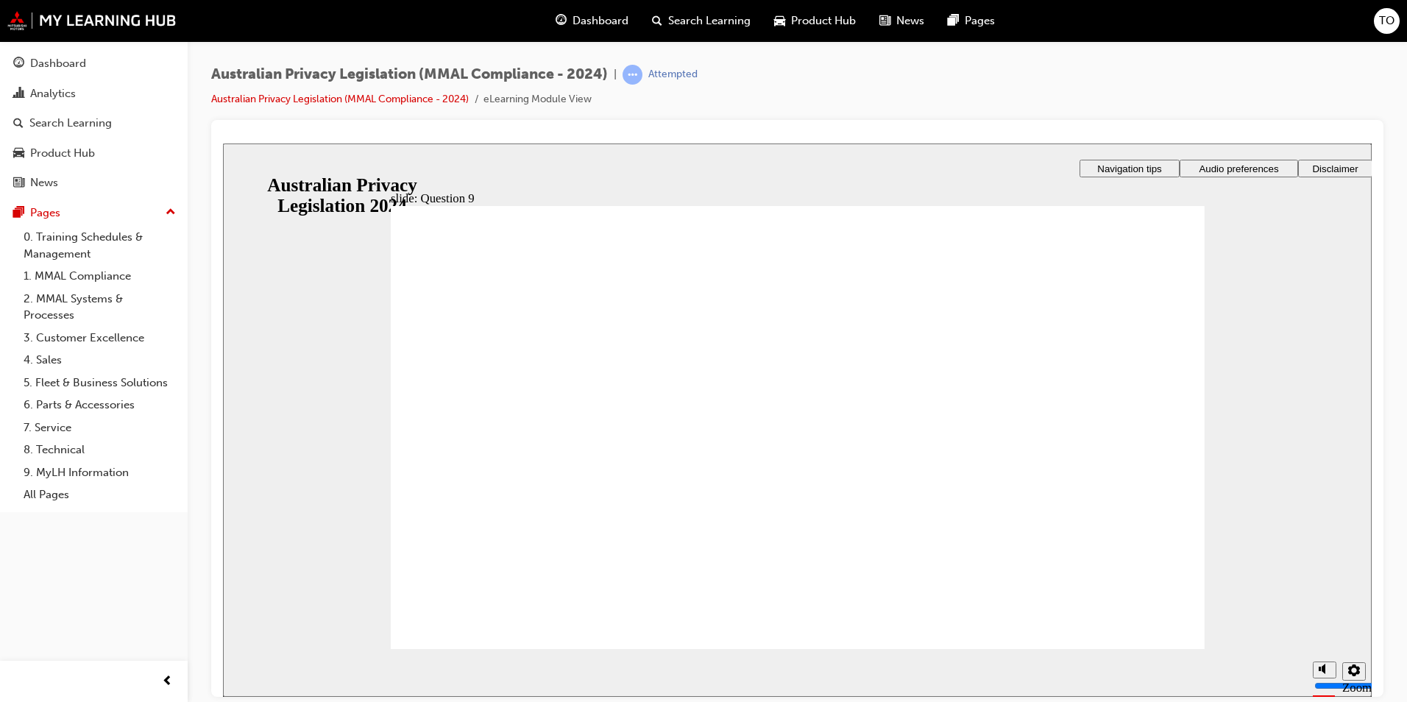
radio input "true"
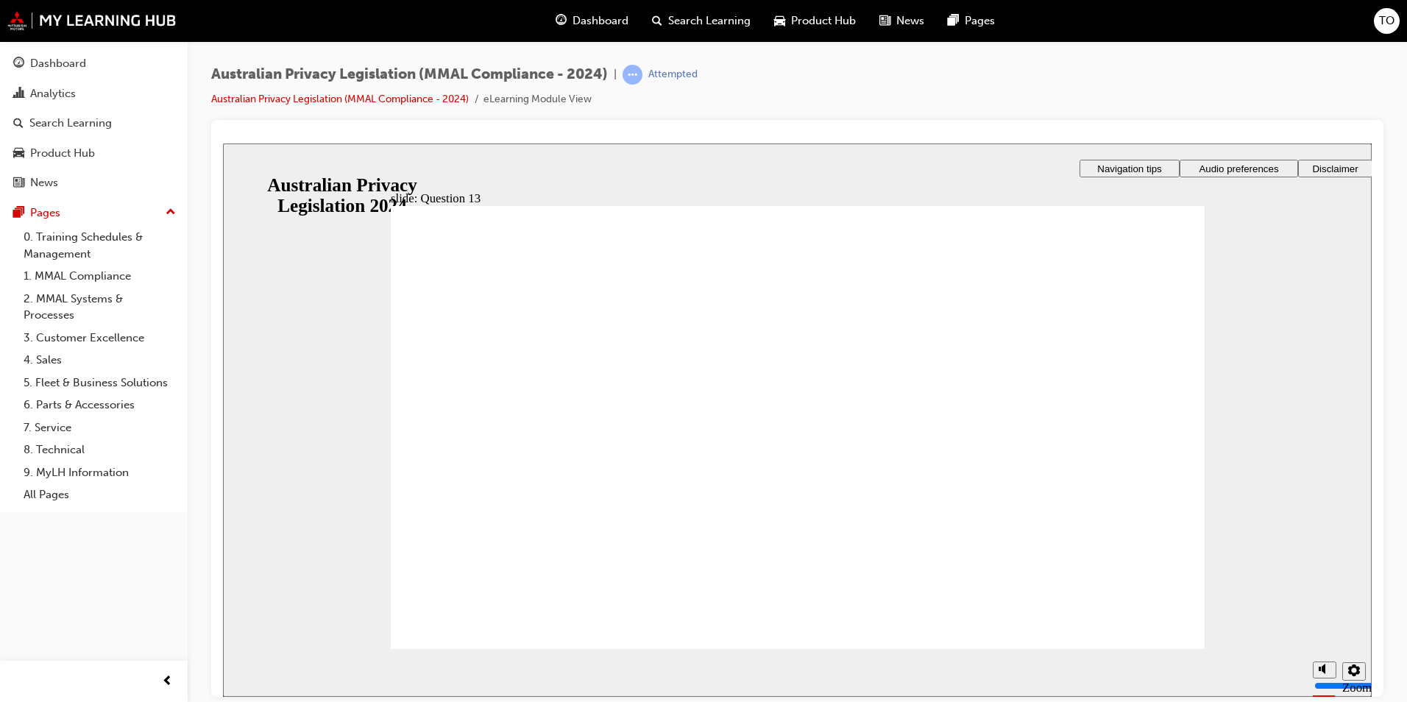
radio input "true"
drag, startPoint x: 428, startPoint y: 411, endPoint x: 483, endPoint y: 604, distance: 200.5
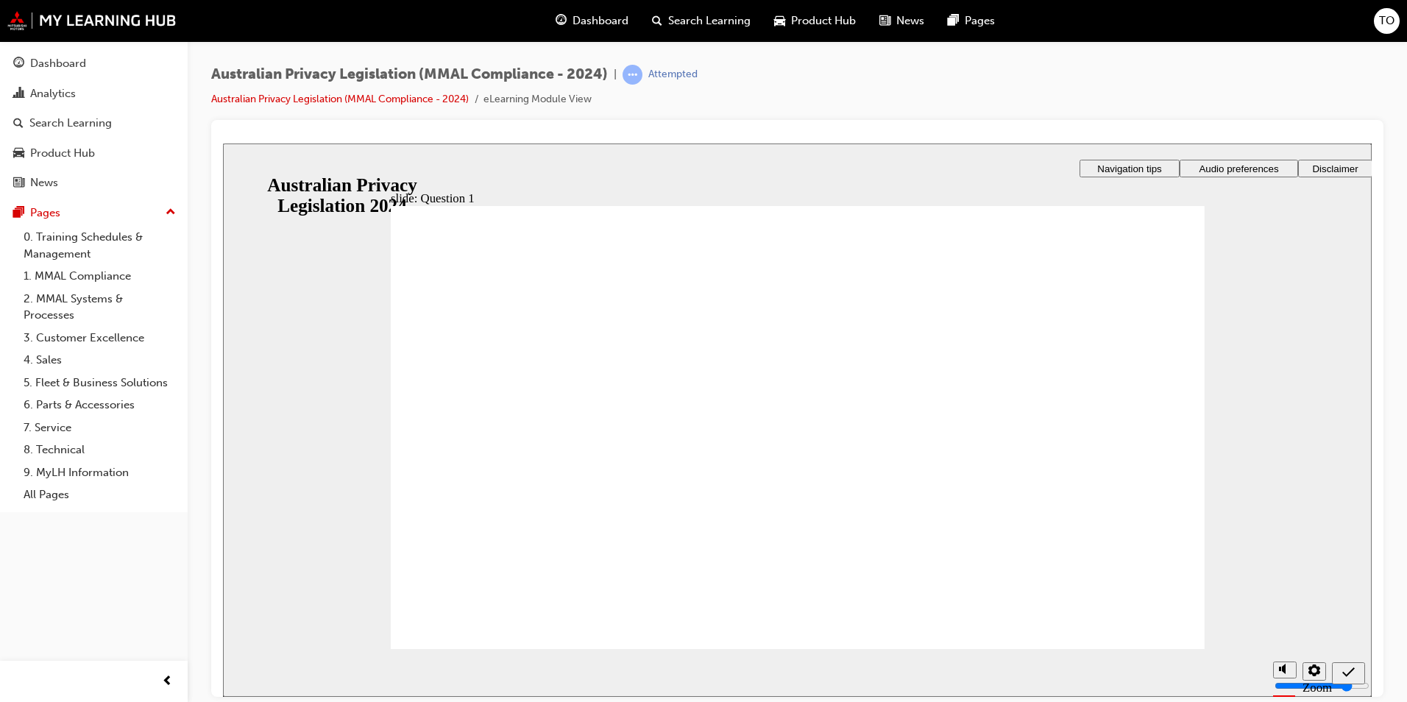
radio input "true"
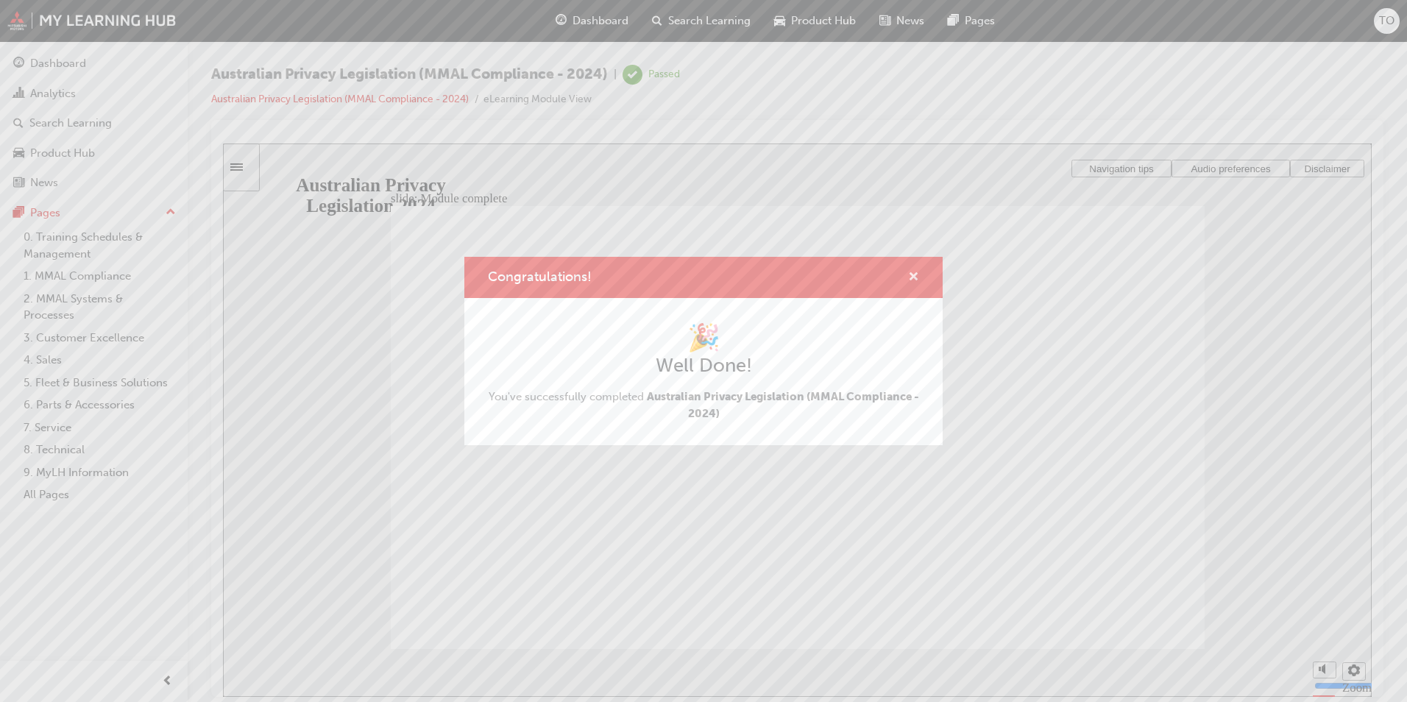
click at [909, 271] on span "cross-icon" at bounding box center [913, 277] width 11 height 13
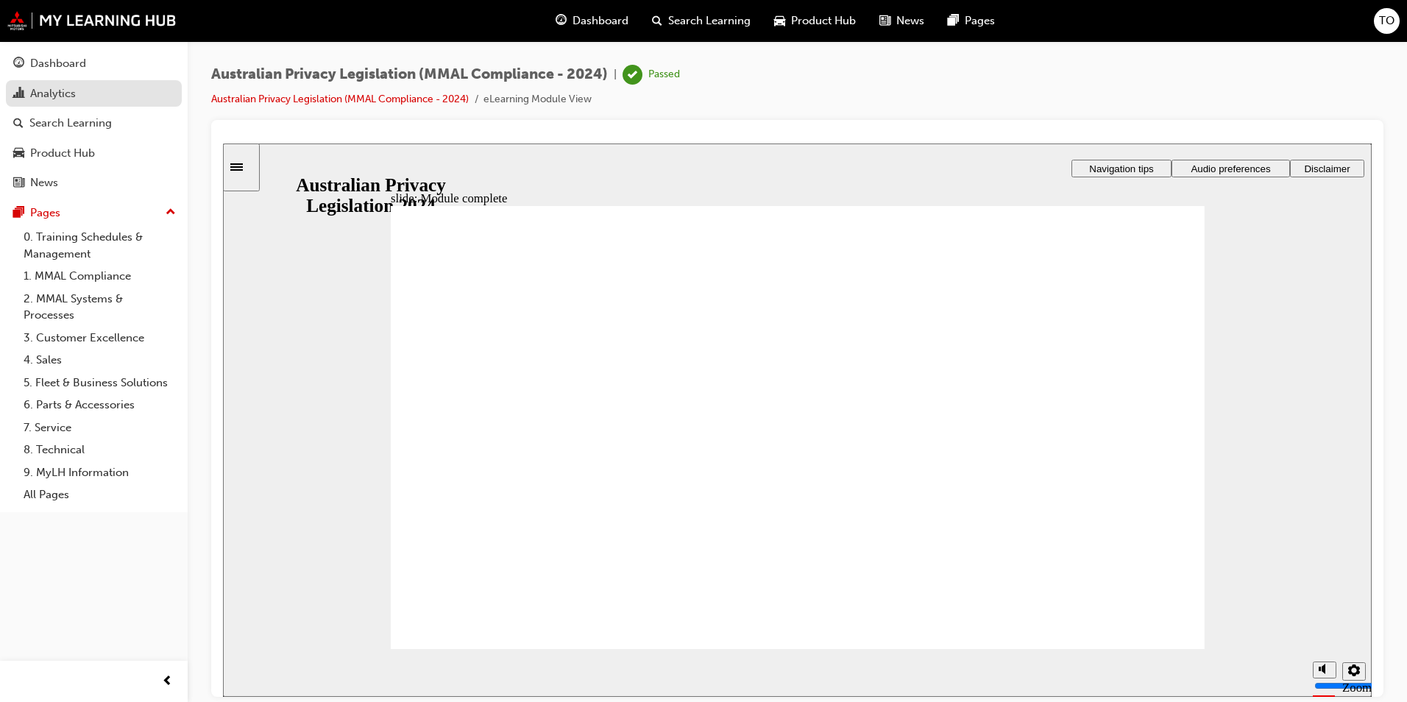
drag, startPoint x: 78, startPoint y: 67, endPoint x: 93, endPoint y: 82, distance: 21.8
click at [78, 67] on div "Dashboard" at bounding box center [58, 63] width 56 height 17
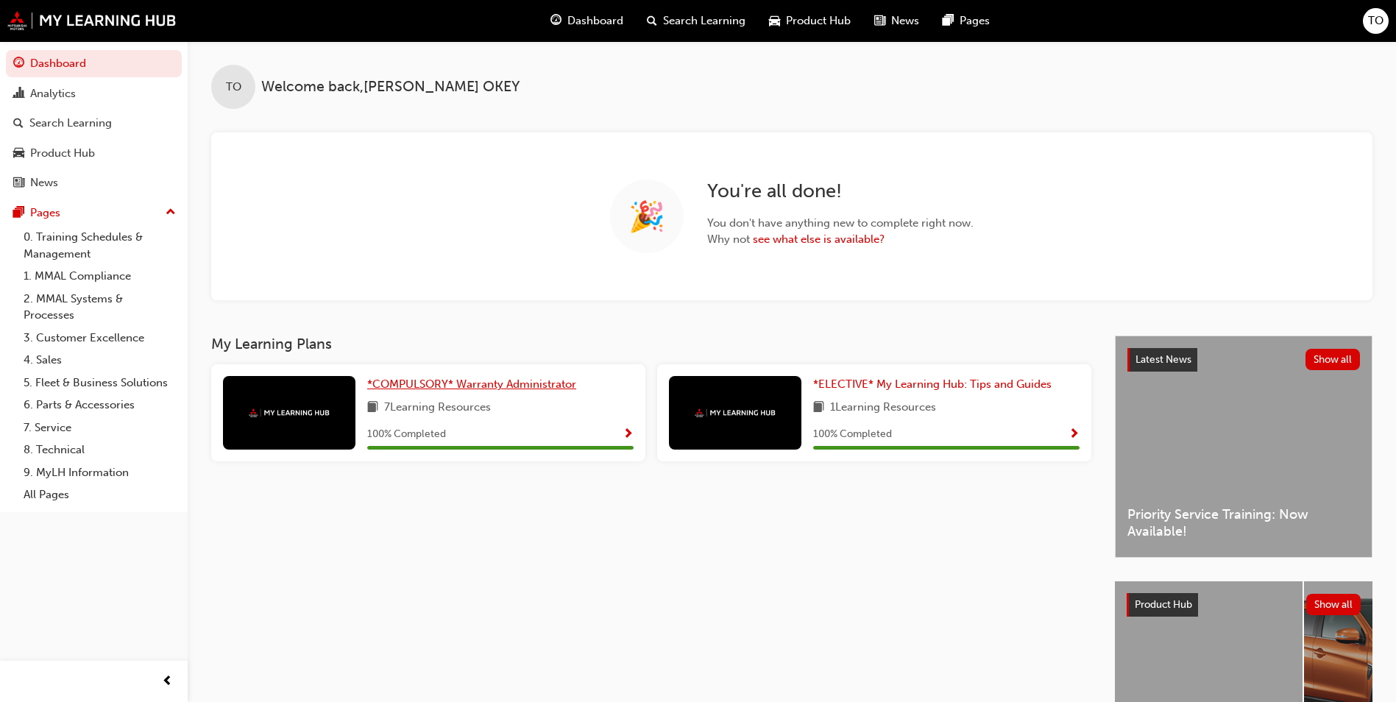
click at [441, 383] on span "*COMPULSORY* Warranty Administrator" at bounding box center [471, 383] width 209 height 13
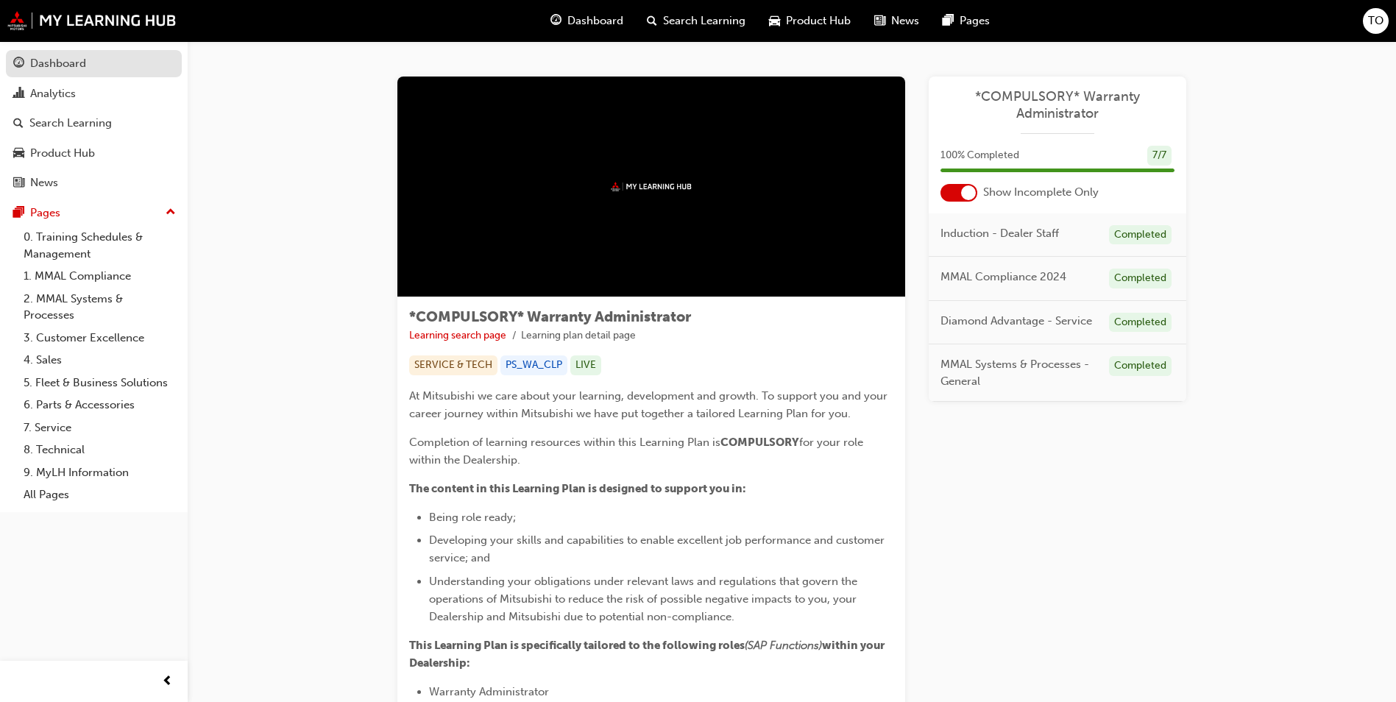
click at [39, 63] on div "Dashboard" at bounding box center [58, 63] width 56 height 17
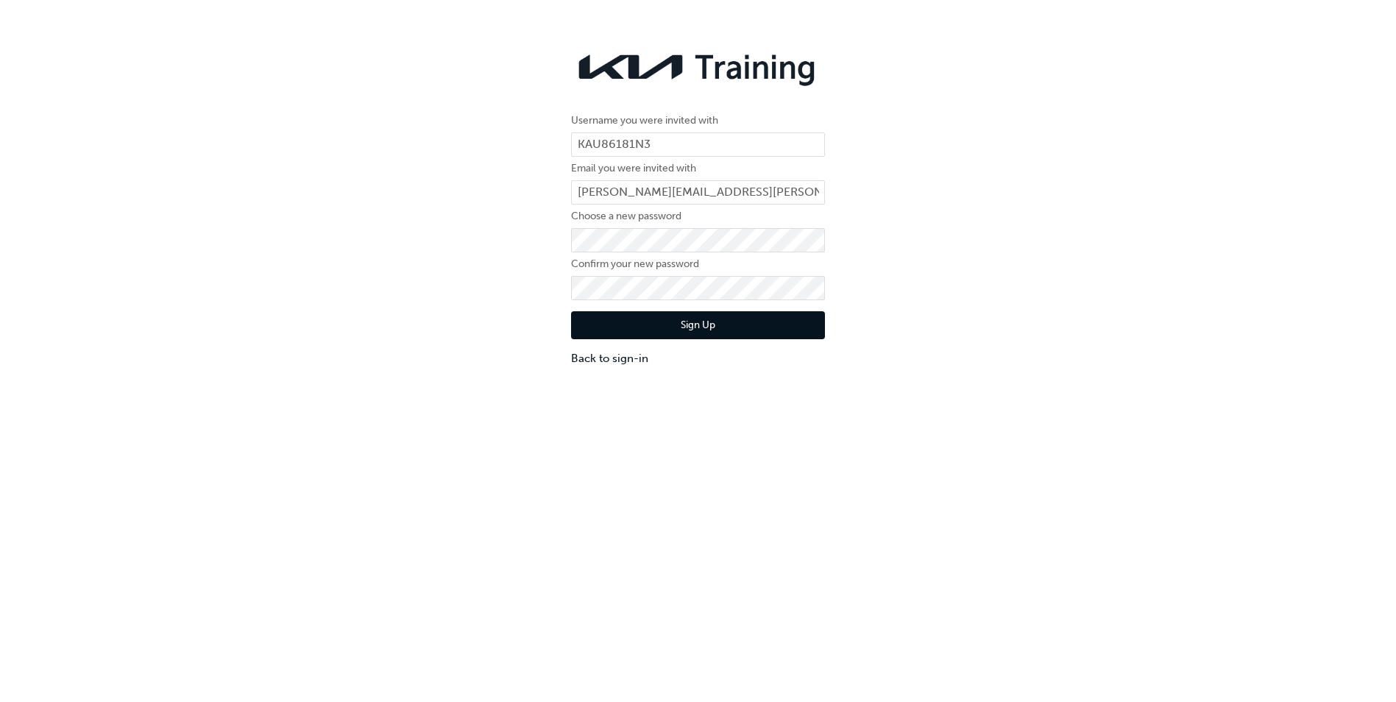
click at [939, 273] on div "Username you were invited with KAU86181N3 Email you were invited with [PERSON_N…" at bounding box center [698, 205] width 1396 height 344
click at [562, 303] on div "Username you were invited with KAU86181N3 Email you were invited with [PERSON_N…" at bounding box center [698, 205] width 276 height 344
click at [1033, 405] on div "Username you were invited with KAU86181N3 Email you were invited with [PERSON_N…" at bounding box center [698, 384] width 1396 height 702
click at [706, 323] on button "Sign Up" at bounding box center [698, 325] width 254 height 28
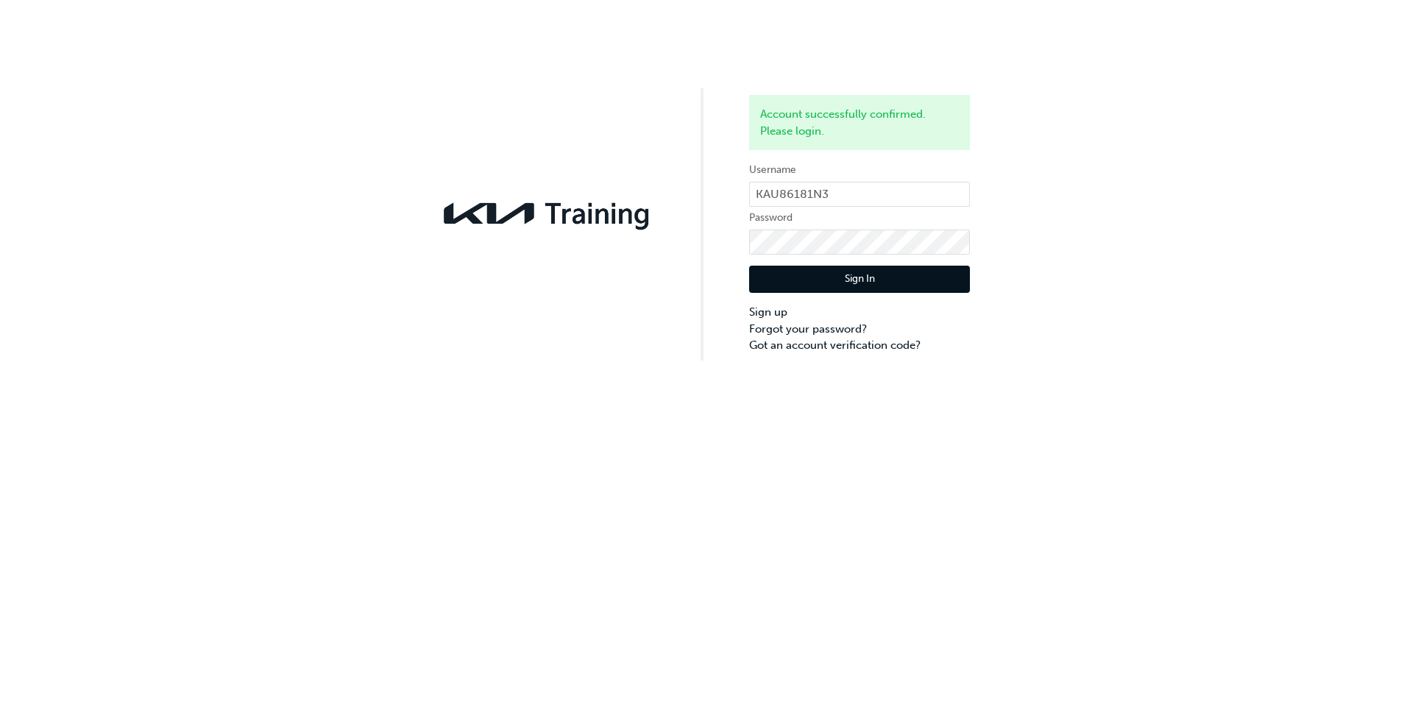
click at [764, 285] on button "Sign In" at bounding box center [859, 280] width 221 height 28
